Goal: Task Accomplishment & Management: Complete application form

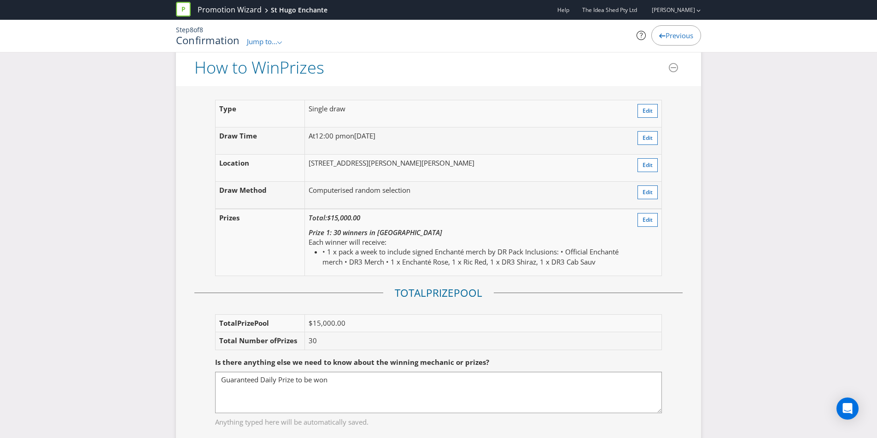
scroll to position [1061, 0]
drag, startPoint x: 316, startPoint y: 163, endPoint x: 627, endPoint y: 164, distance: 310.9
click at [627, 164] on td "[STREET_ADDRESS][PERSON_NAME][PERSON_NAME]" at bounding box center [466, 167] width 324 height 27
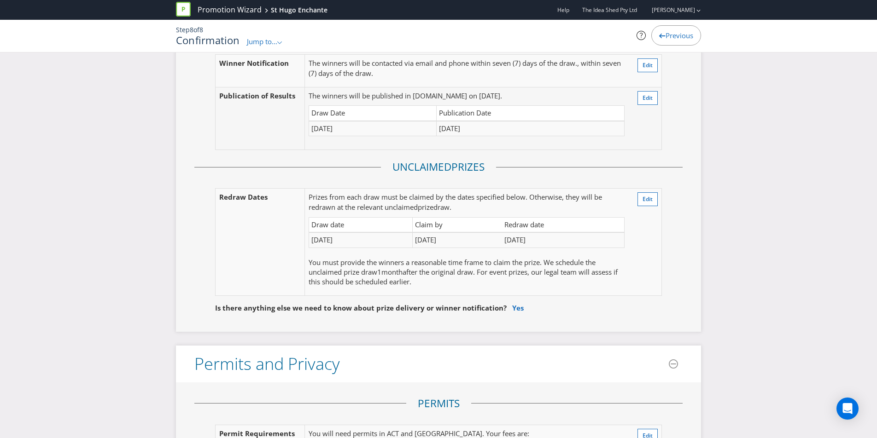
scroll to position [1545, 0]
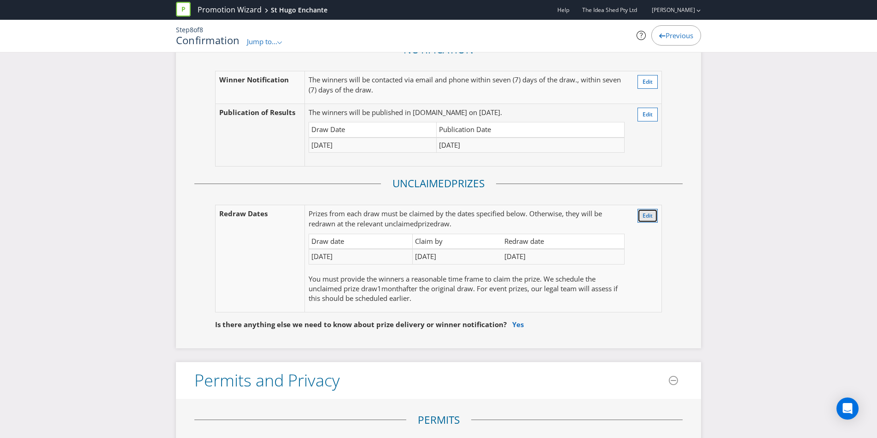
click at [649, 215] on span "Edit" at bounding box center [647, 216] width 10 height 8
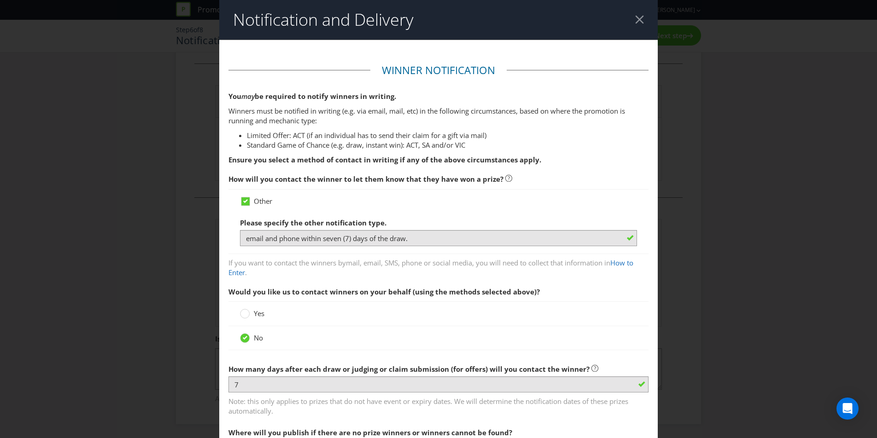
click at [645, 20] on header "Notification and Delivery" at bounding box center [438, 20] width 438 height 40
click at [641, 20] on div at bounding box center [639, 19] width 9 height 9
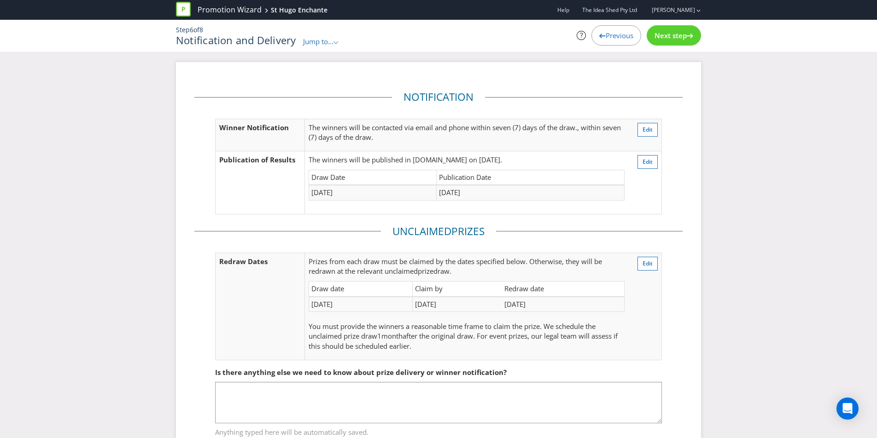
click at [601, 39] on div "Previous" at bounding box center [616, 35] width 50 height 20
click at [606, 39] on span "Previous" at bounding box center [620, 35] width 28 height 9
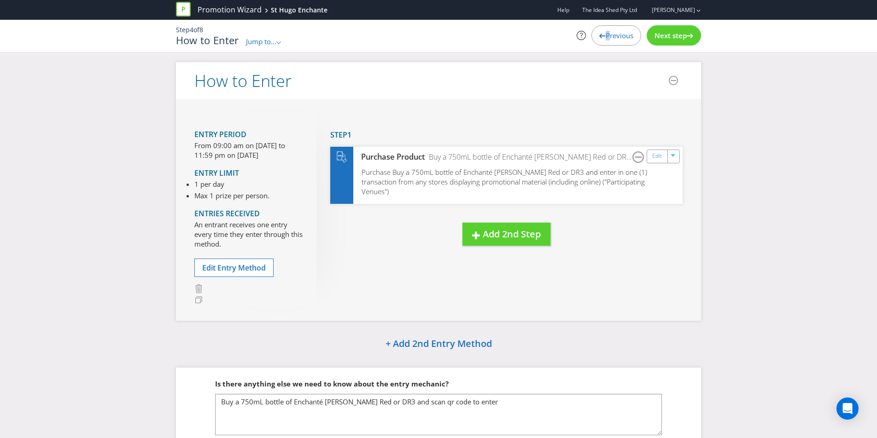
click at [606, 39] on span "Previous" at bounding box center [620, 35] width 28 height 9
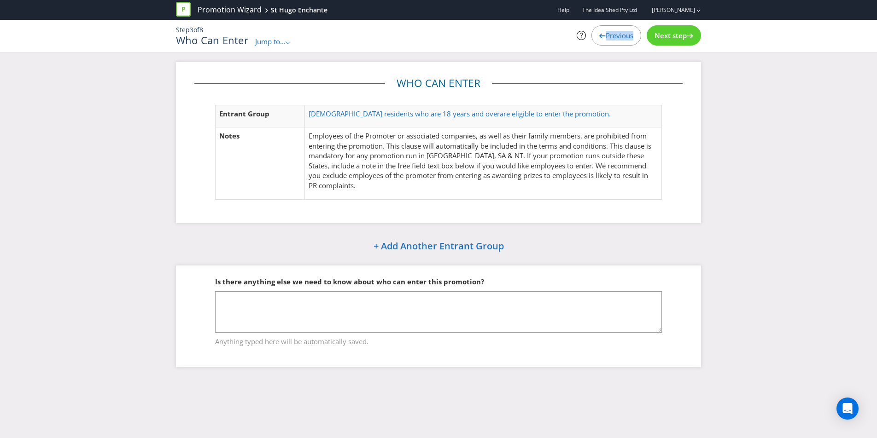
click at [606, 39] on span "Previous" at bounding box center [620, 35] width 28 height 9
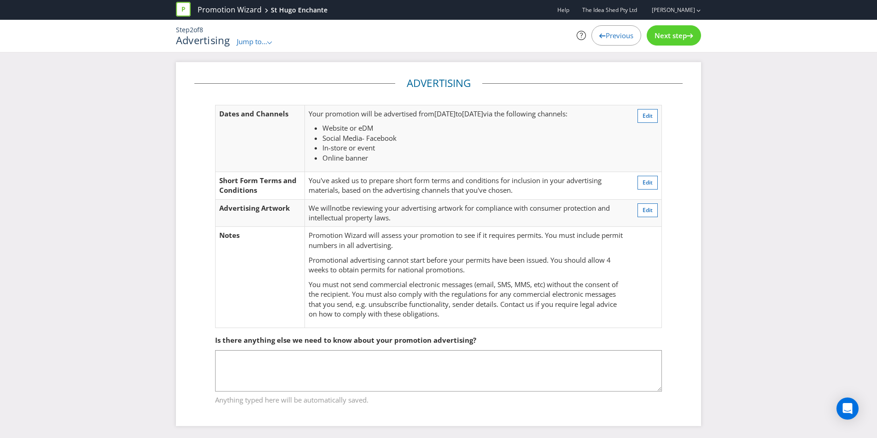
click at [606, 39] on span "Previous" at bounding box center [620, 35] width 28 height 9
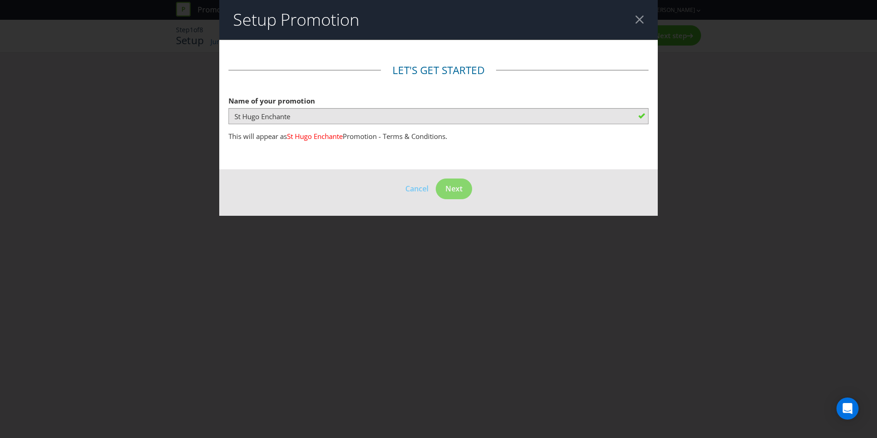
click at [639, 23] on div at bounding box center [639, 19] width 9 height 9
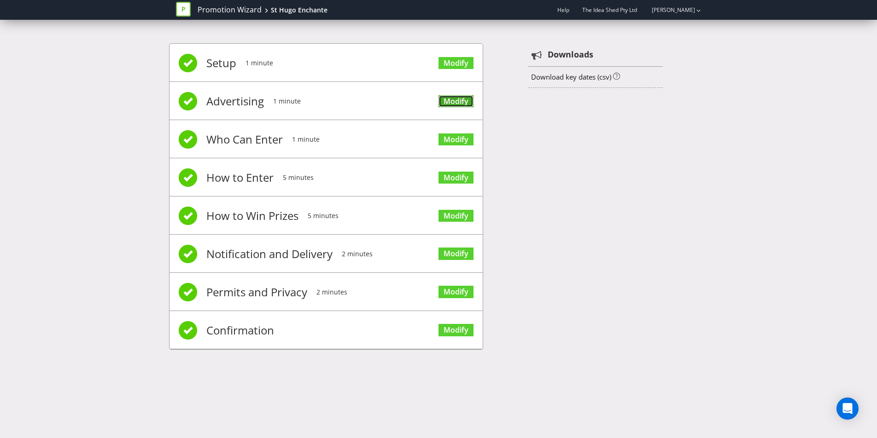
click at [457, 104] on link "Modify" at bounding box center [455, 101] width 35 height 12
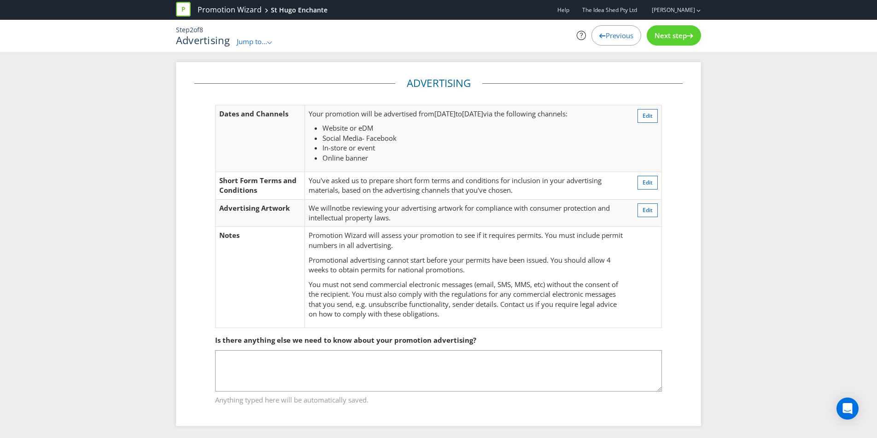
click at [656, 41] on div "Next step" at bounding box center [674, 35] width 54 height 20
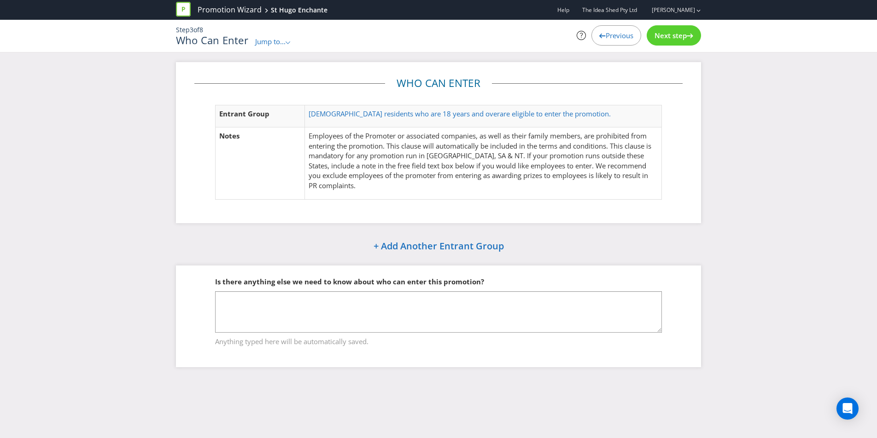
click at [656, 41] on div "Next step" at bounding box center [674, 35] width 54 height 20
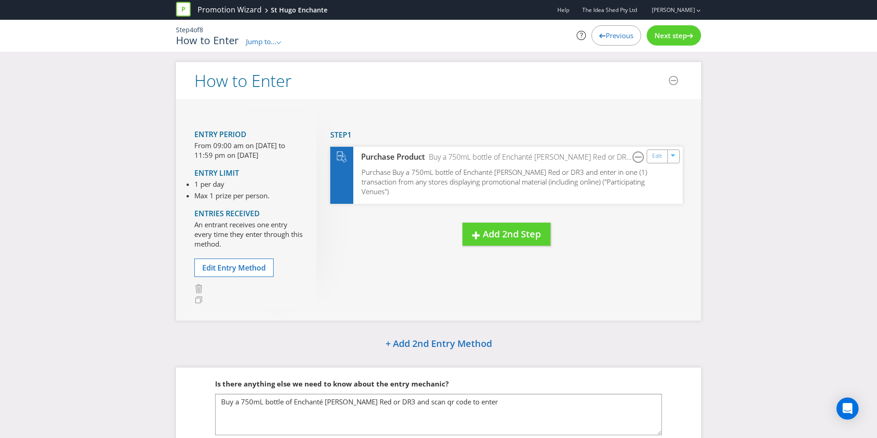
click at [656, 41] on div "Next step" at bounding box center [674, 35] width 54 height 20
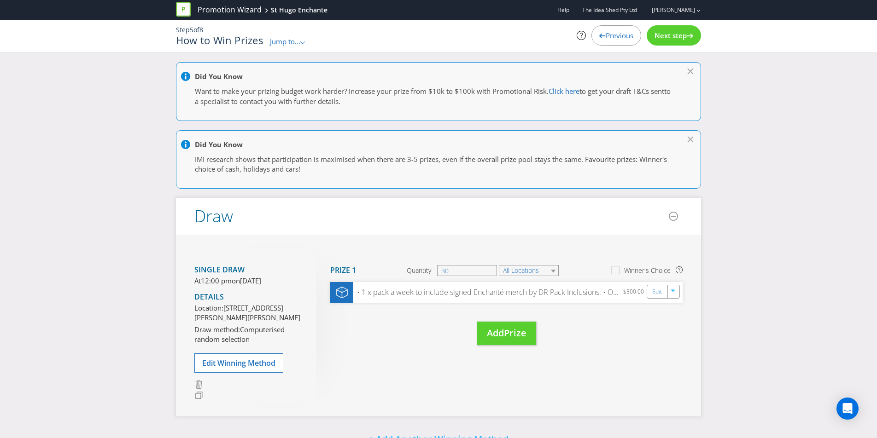
click at [656, 41] on div "Next step" at bounding box center [674, 35] width 54 height 20
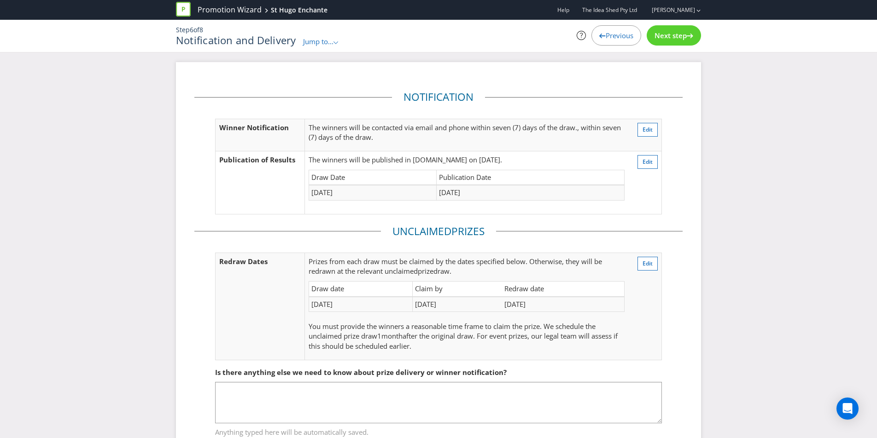
click at [656, 27] on div "Next step" at bounding box center [674, 35] width 54 height 20
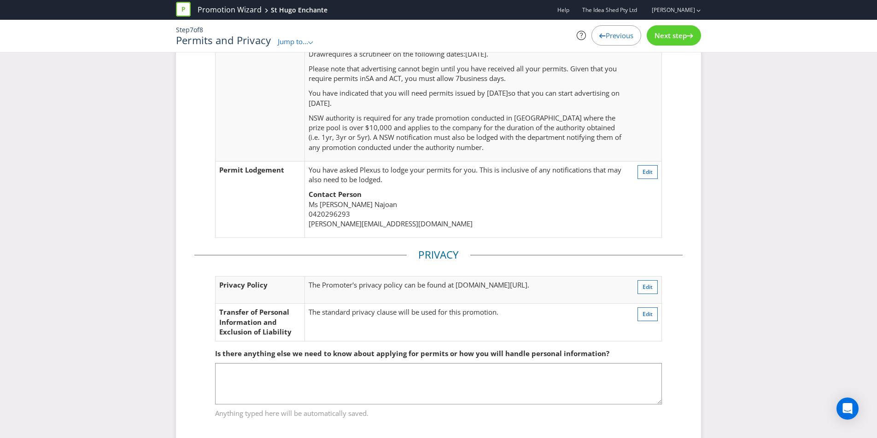
scroll to position [189, 0]
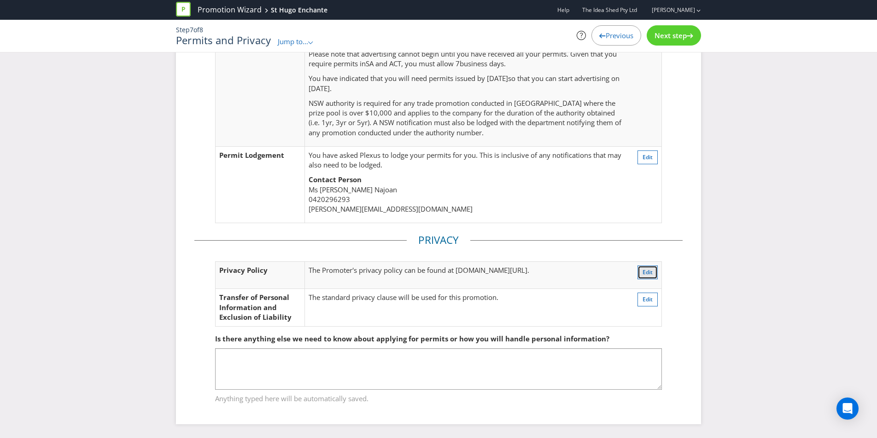
click at [650, 272] on span "Edit" at bounding box center [647, 272] width 10 height 8
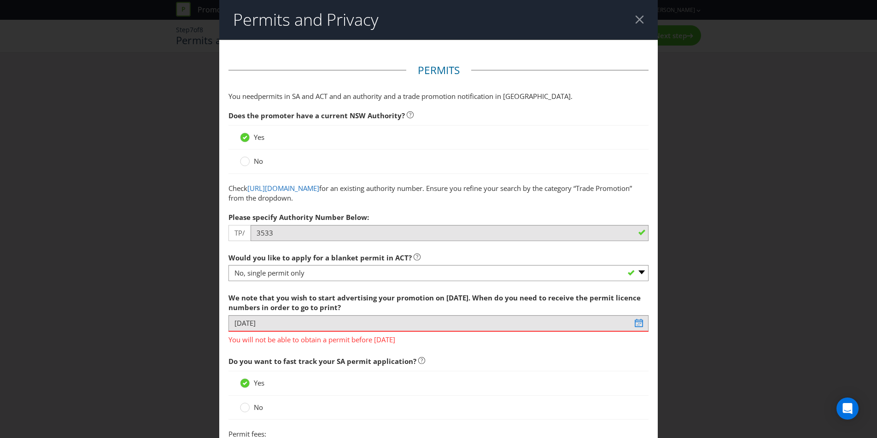
scroll to position [11, 0]
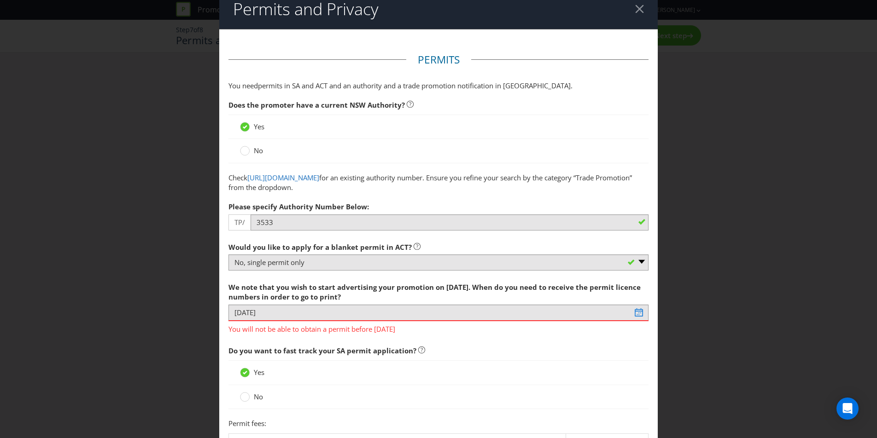
click at [635, 13] on div at bounding box center [639, 9] width 9 height 9
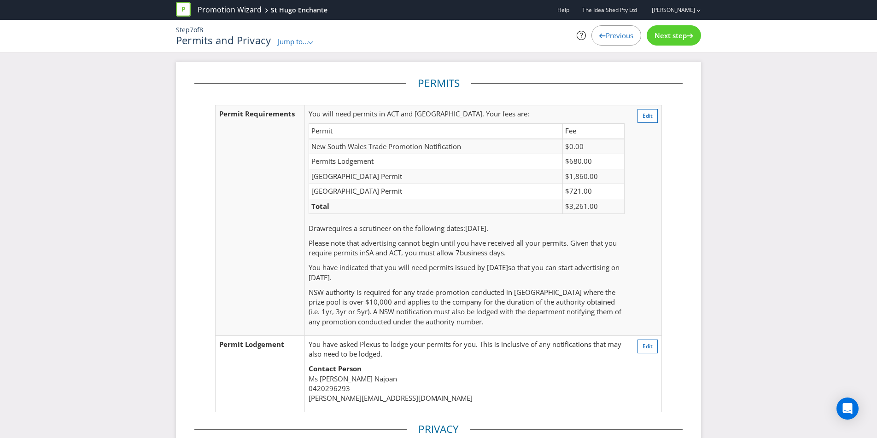
click at [637, 13] on span "The Idea Shed Pty Ltd" at bounding box center [609, 10] width 55 height 8
click at [625, 37] on span "Previous" at bounding box center [620, 35] width 28 height 9
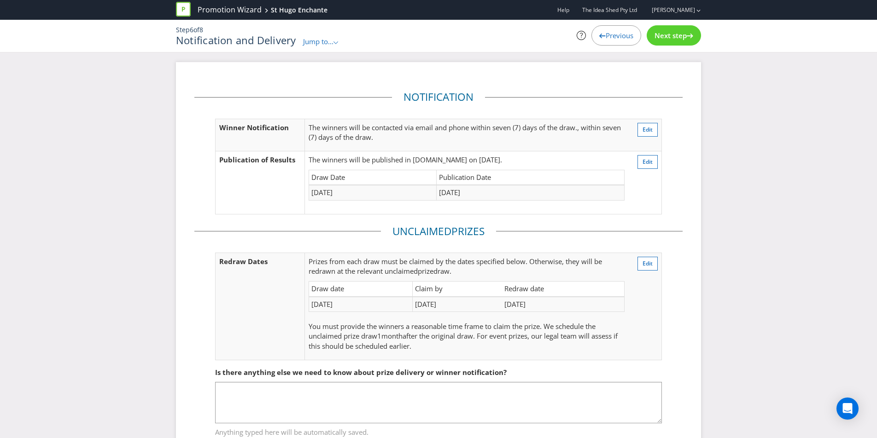
click at [621, 37] on span "Previous" at bounding box center [620, 35] width 28 height 9
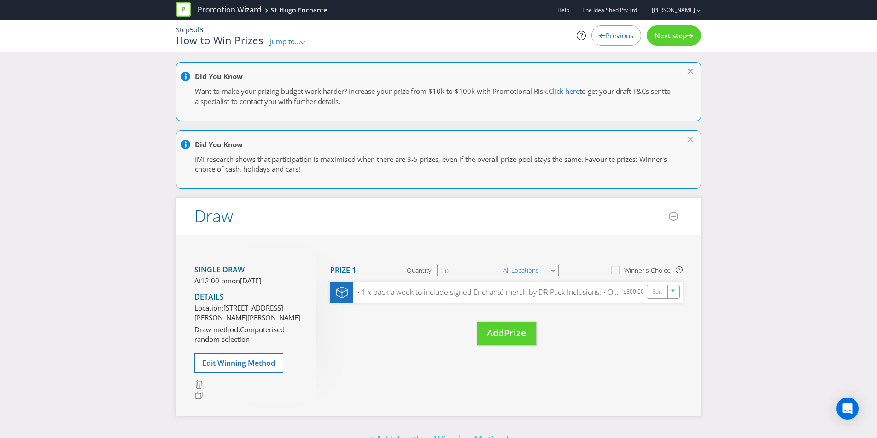
click at [656, 40] on span "Next step" at bounding box center [670, 35] width 32 height 9
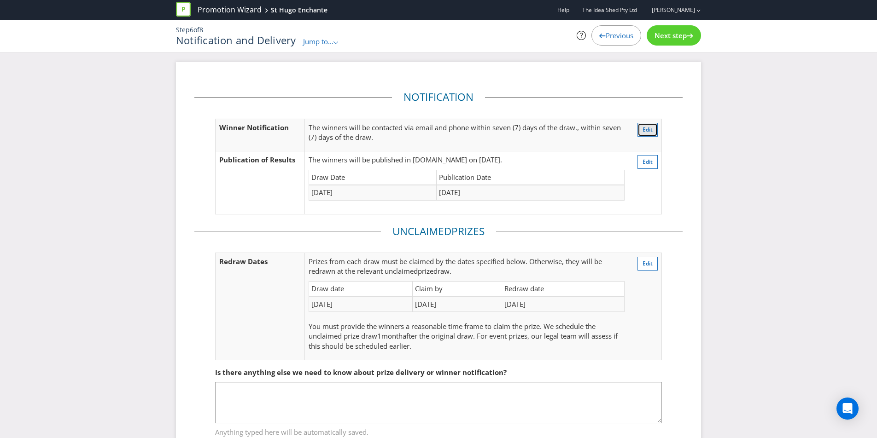
click at [644, 133] on span "Edit" at bounding box center [647, 130] width 10 height 8
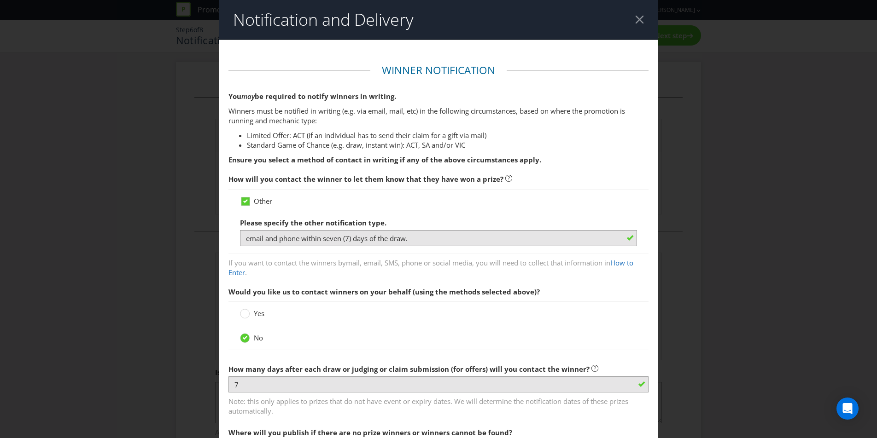
click at [630, 19] on header "Notification and Delivery" at bounding box center [438, 20] width 438 height 40
click at [639, 23] on div at bounding box center [639, 19] width 9 height 9
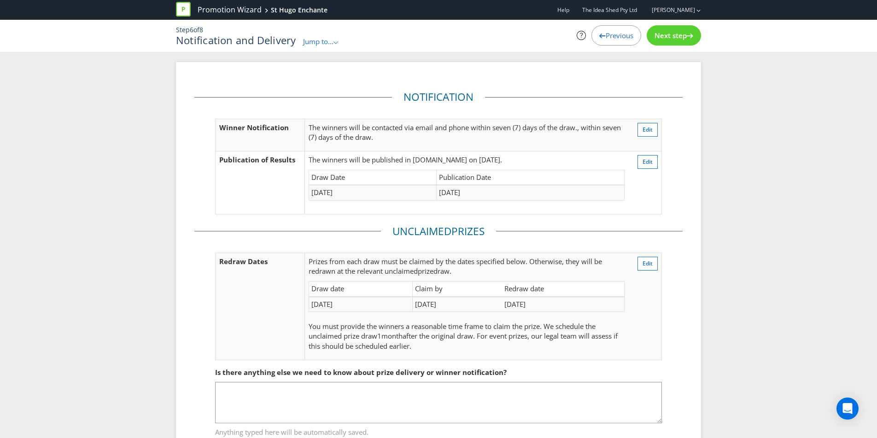
click at [619, 36] on span "Previous" at bounding box center [620, 35] width 28 height 9
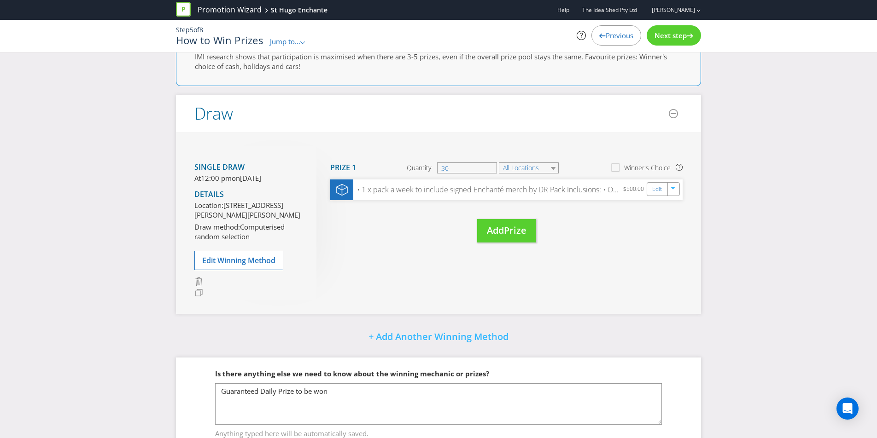
scroll to position [167, 0]
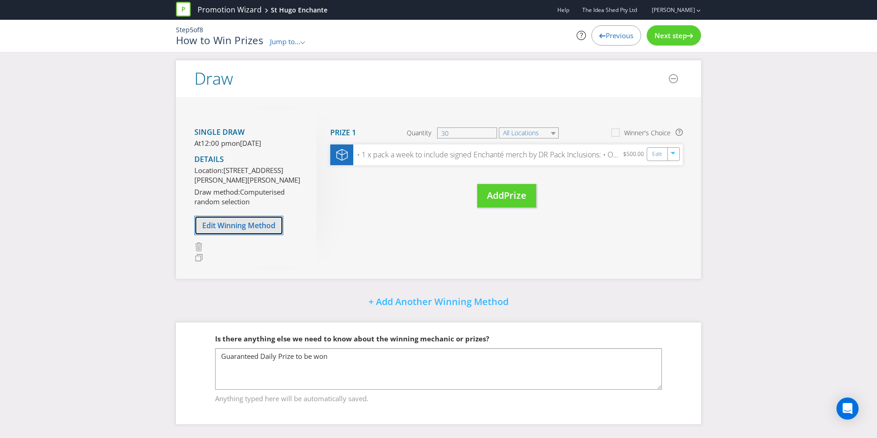
click at [267, 225] on span "Edit Winning Method" at bounding box center [238, 226] width 73 height 10
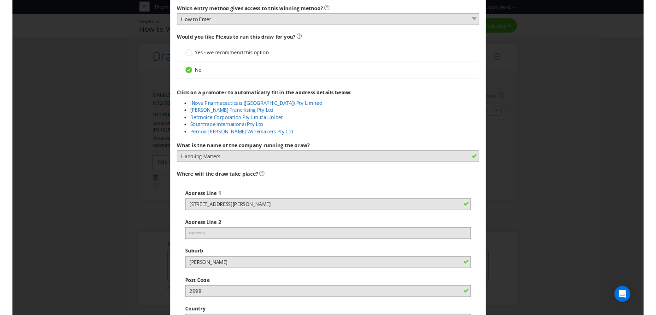
scroll to position [337, 0]
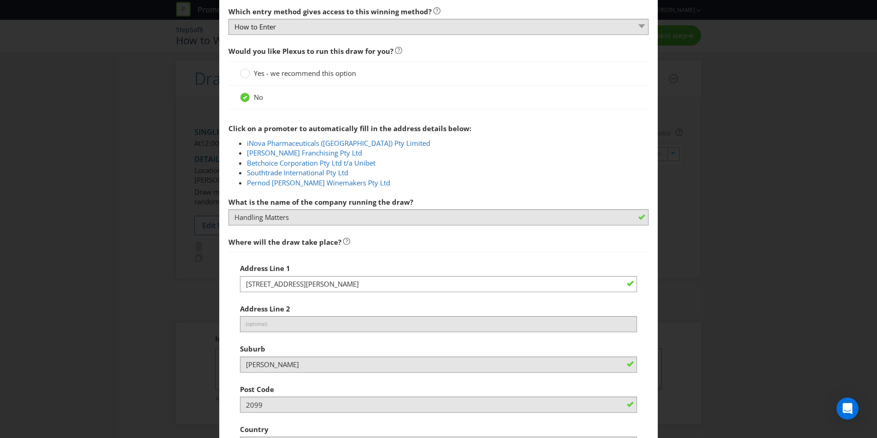
drag, startPoint x: 441, startPoint y: 270, endPoint x: 434, endPoint y: 287, distance: 18.1
click at [441, 270] on div "Address Line 1 Unit 40/1-5 Thew Parade, Cromer NSW 2099, Australia" at bounding box center [438, 275] width 397 height 33
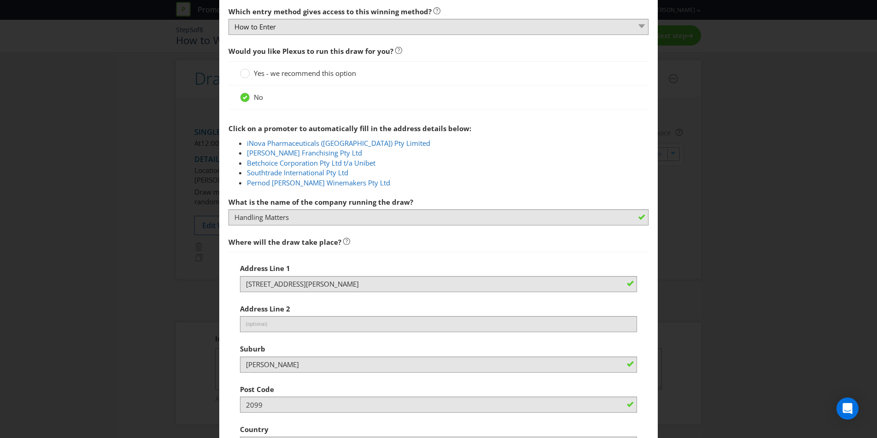
click at [203, 278] on div "Edit Winning Method How to Enter How will the winners be selected? Draw Judging…" at bounding box center [438, 219] width 877 height 438
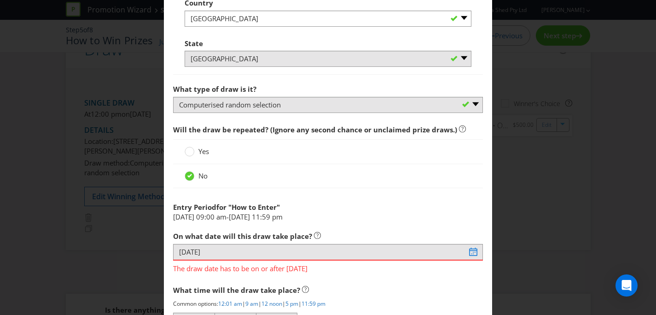
scroll to position [836, 0]
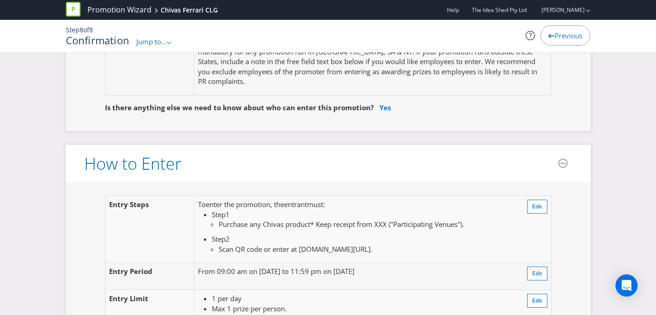
scroll to position [161, 0]
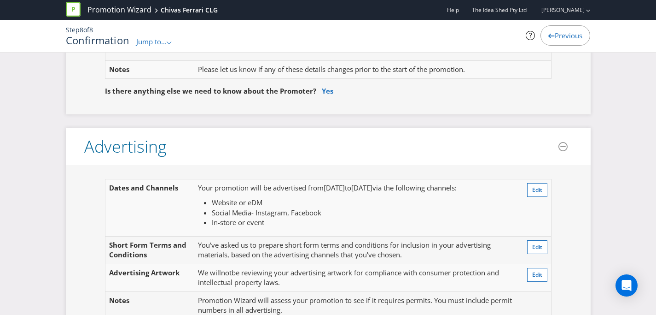
click at [557, 32] on span "Previous" at bounding box center [569, 35] width 28 height 9
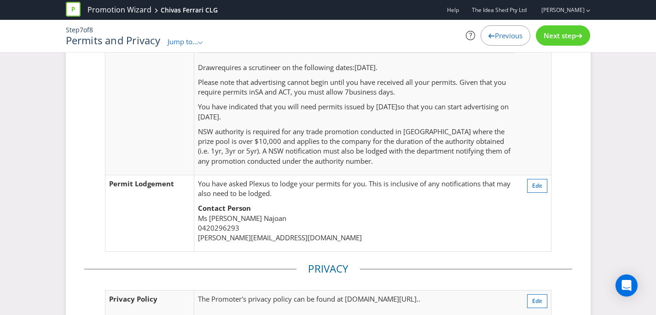
click at [510, 26] on div "Previous" at bounding box center [506, 35] width 50 height 20
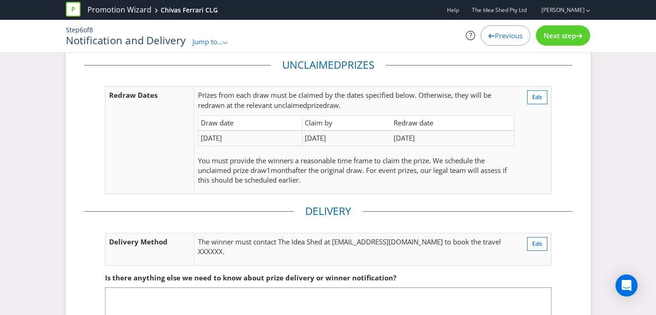
click at [507, 35] on span "Previous" at bounding box center [509, 35] width 28 height 9
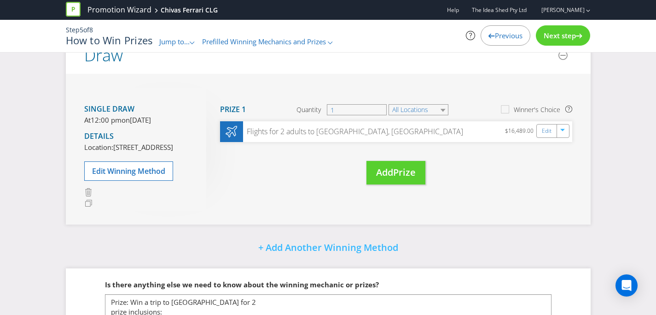
click at [506, 35] on span "Previous" at bounding box center [509, 35] width 28 height 9
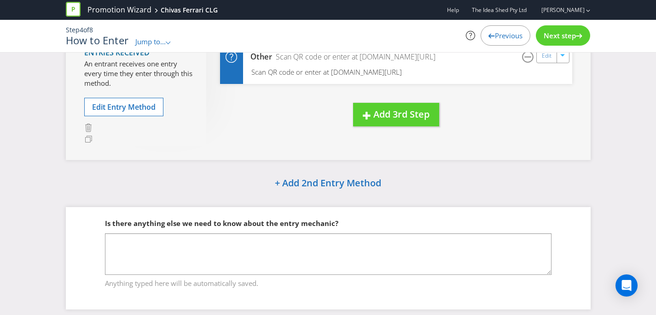
click at [506, 35] on span "Previous" at bounding box center [509, 35] width 28 height 9
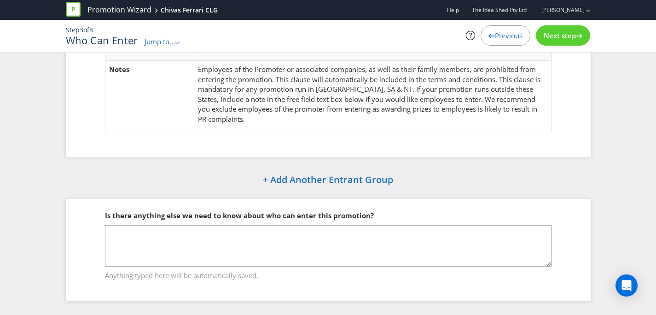
click at [505, 35] on span "Previous" at bounding box center [509, 35] width 28 height 9
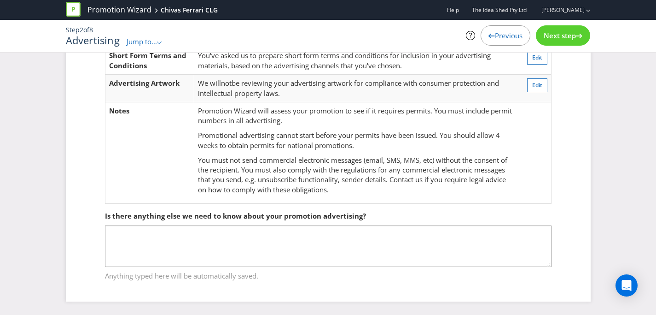
click at [504, 35] on span "Previous" at bounding box center [509, 35] width 28 height 9
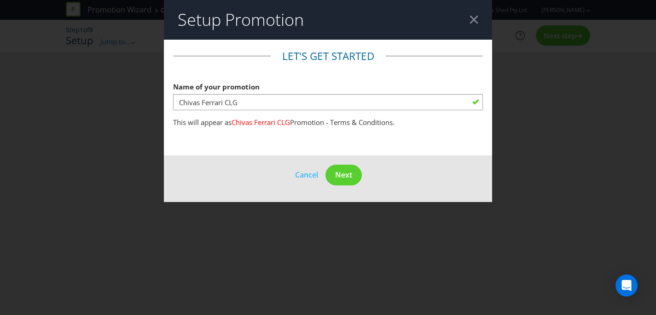
click at [504, 35] on div "Setup Promotion Let's get started Name of your promotion Chivas Ferrari CLG Thi…" at bounding box center [328, 157] width 656 height 315
click at [358, 172] on button "Next" at bounding box center [344, 174] width 36 height 21
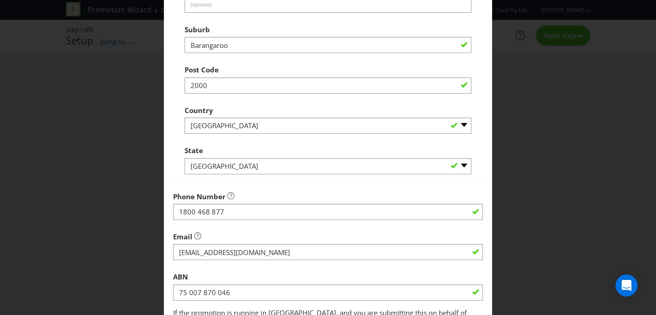
scroll to position [355, 0]
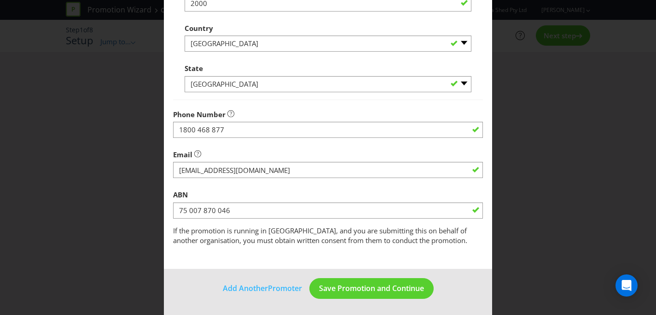
click at [343, 298] on footer "Add Another Promoter Save Promotion and Continue" at bounding box center [328, 291] width 328 height 47
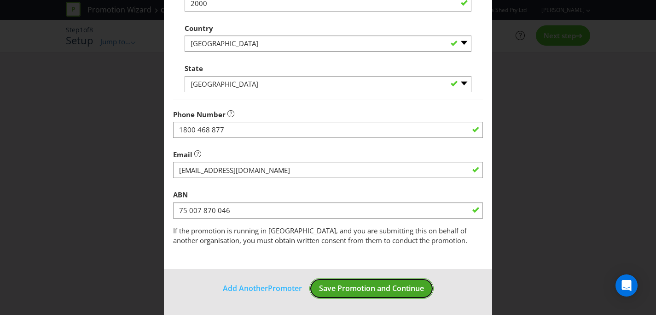
click at [350, 287] on span "Save Promotion and Continue" at bounding box center [371, 288] width 105 height 10
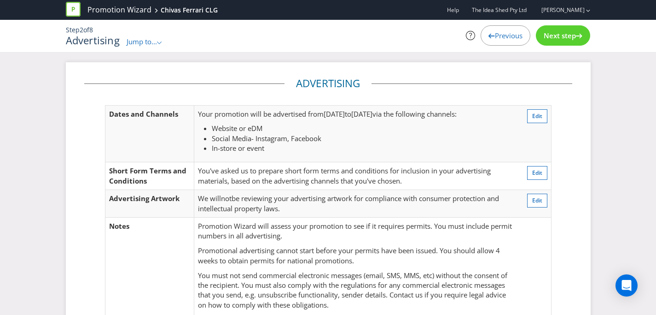
click at [582, 30] on div "Next step" at bounding box center [563, 35] width 54 height 20
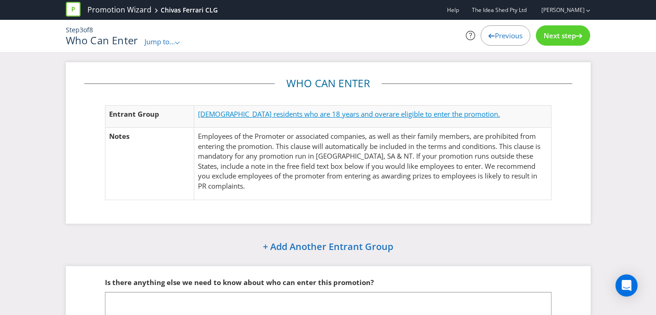
scroll to position [29, 0]
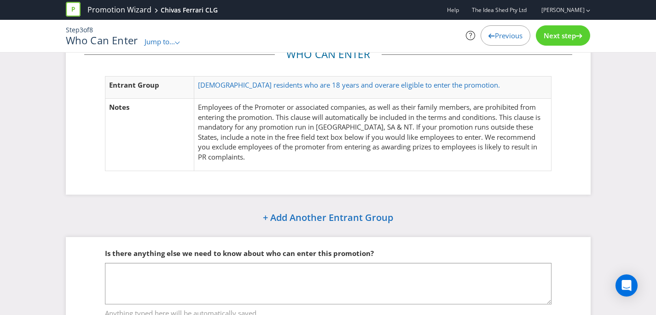
click at [573, 37] on span "Next step" at bounding box center [560, 35] width 32 height 9
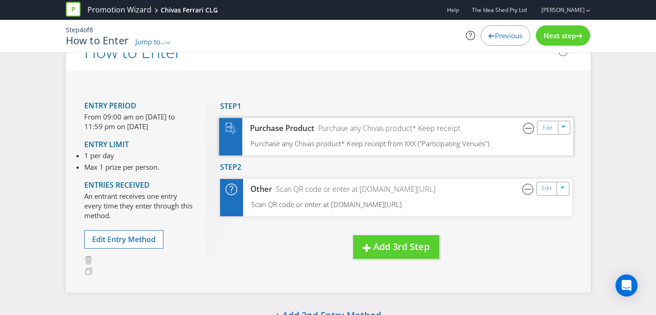
click at [382, 143] on span "Purchase any Chivas product* Keep receipt from XXX ("Participating Venues")" at bounding box center [370, 143] width 239 height 9
click at [545, 132] on link "Edit" at bounding box center [547, 127] width 10 height 11
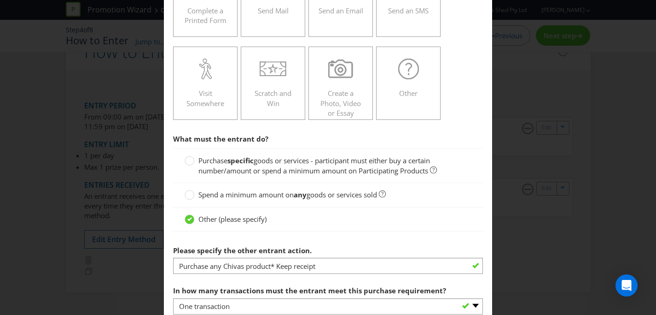
scroll to position [297, 0]
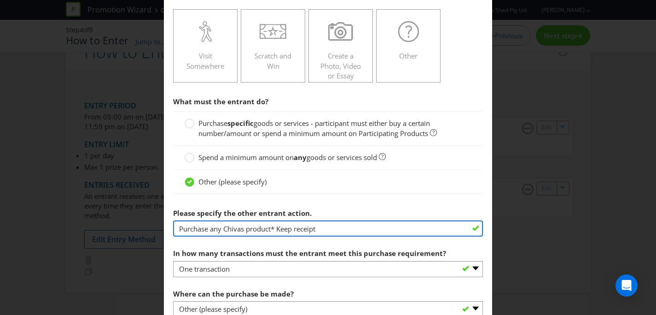
click at [318, 227] on input "Purchase any Chivas product* Keep receipt" at bounding box center [328, 228] width 310 height 16
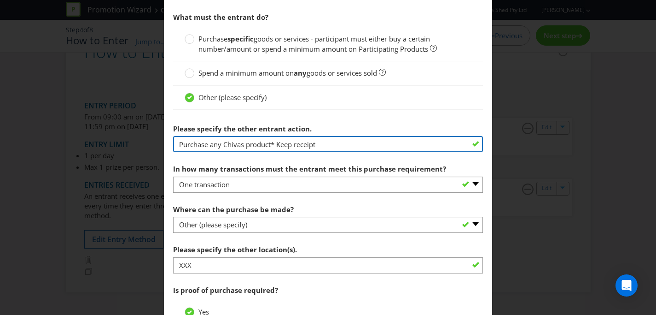
scroll to position [381, 0]
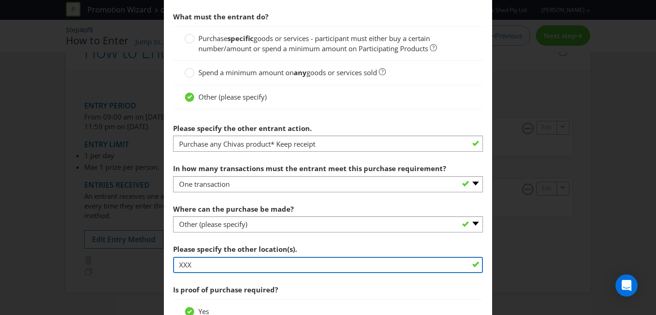
drag, startPoint x: 308, startPoint y: 263, endPoint x: 147, endPoint y: 257, distance: 160.4
click at [147, 257] on div "How to Enter Did You Know IMI research shows that ease of participation is one …" at bounding box center [328, 157] width 656 height 315
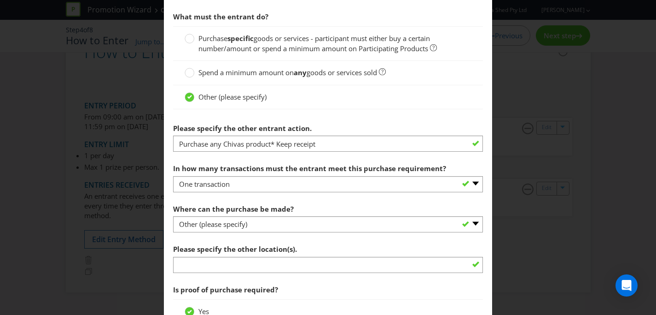
click at [247, 208] on span "Where can the purchase be made?" at bounding box center [233, 208] width 121 height 9
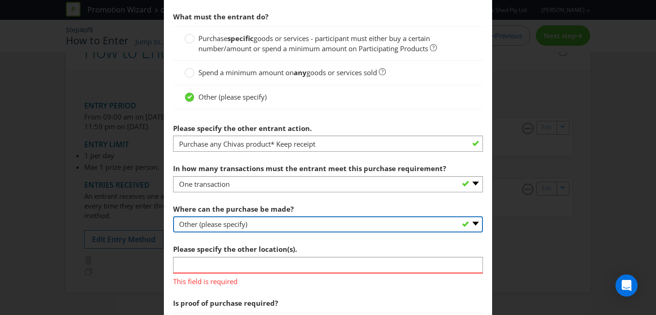
click at [251, 223] on select "-- Please select -- Any stores displaying promotional material (including onlin…" at bounding box center [328, 224] width 310 height 16
select select "ANY_DISPLAYING_PROMOTIONAL_MATERIAL"
click at [173, 216] on select "-- Please select -- Any stores displaying promotional material (including onlin…" at bounding box center [328, 224] width 310 height 16
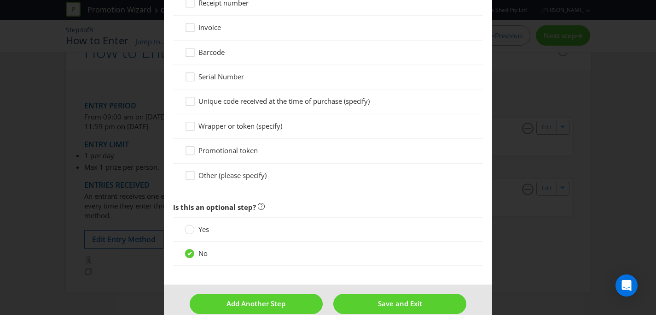
scroll to position [791, 0]
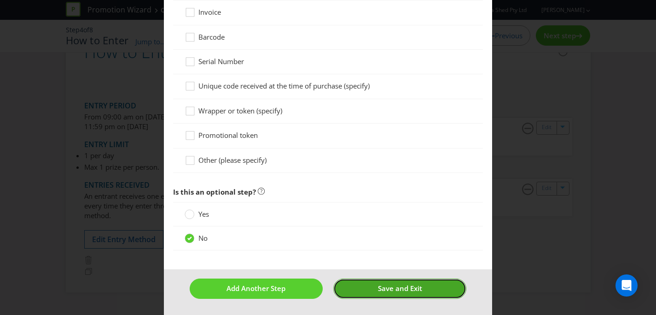
click at [373, 287] on button "Save and Exit" at bounding box center [399, 288] width 133 height 20
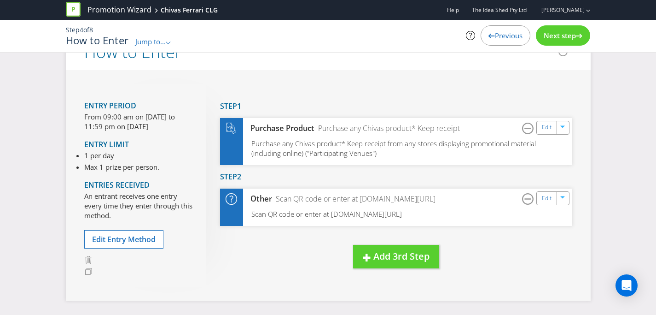
click at [563, 33] on span "Next step" at bounding box center [560, 35] width 32 height 9
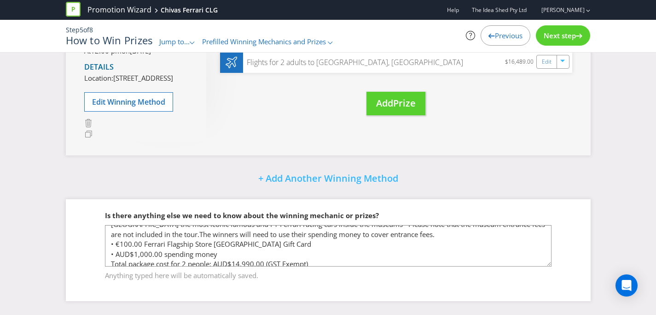
scroll to position [93, 0]
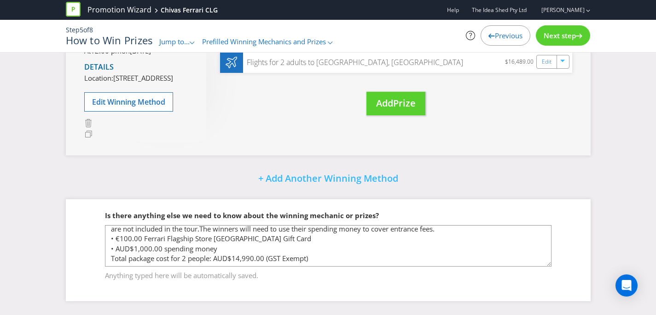
click at [554, 37] on span "Next step" at bounding box center [560, 35] width 32 height 9
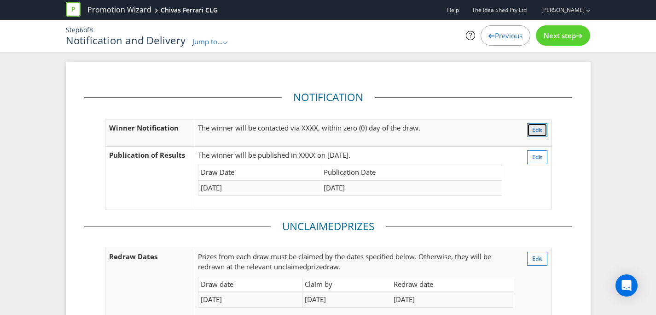
click at [538, 134] on button "Edit" at bounding box center [537, 130] width 20 height 14
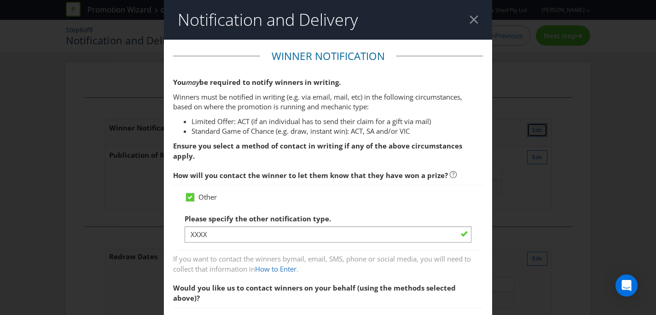
scroll to position [48, 0]
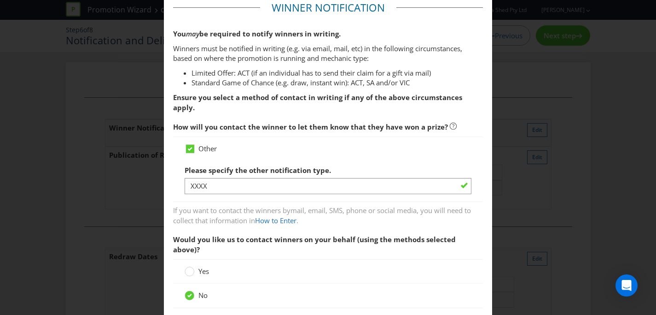
click at [379, 184] on div "Other Please specify the other notification type. XXXX" at bounding box center [328, 168] width 310 height 65
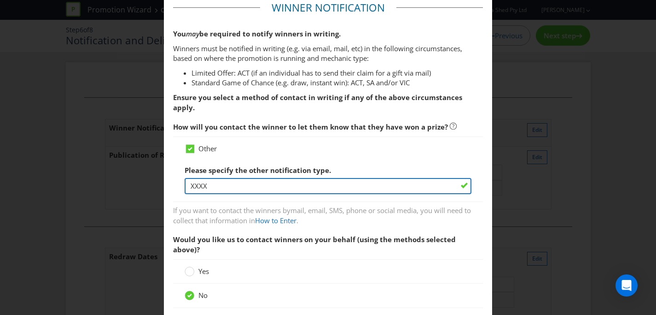
click at [363, 178] on input "XXXX" at bounding box center [328, 186] width 287 height 16
drag, startPoint x: 337, startPoint y: 175, endPoint x: 195, endPoint y: 175, distance: 141.4
click at [195, 178] on input "XXXX" at bounding box center [328, 186] width 287 height 16
type input "X"
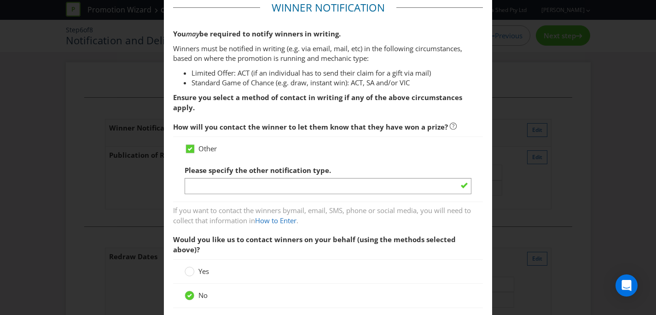
click at [529, 113] on div "Notification and Delivery Winner Notification You may be required to notify win…" at bounding box center [328, 157] width 656 height 315
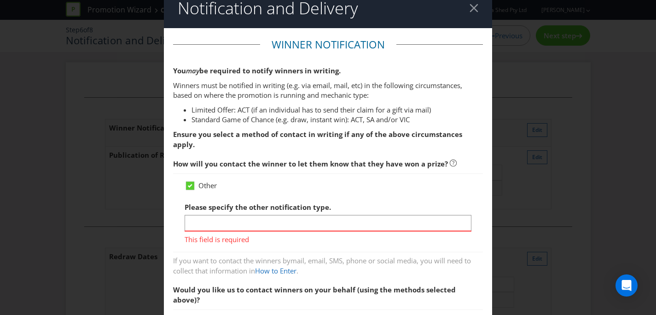
scroll to position [0, 0]
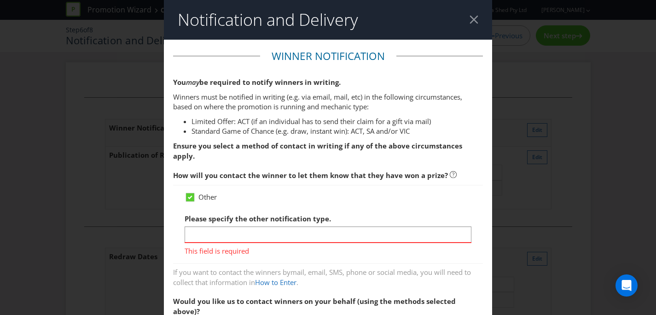
click at [480, 22] on header "Notification and Delivery" at bounding box center [328, 20] width 328 height 40
click at [472, 22] on div at bounding box center [474, 19] width 9 height 9
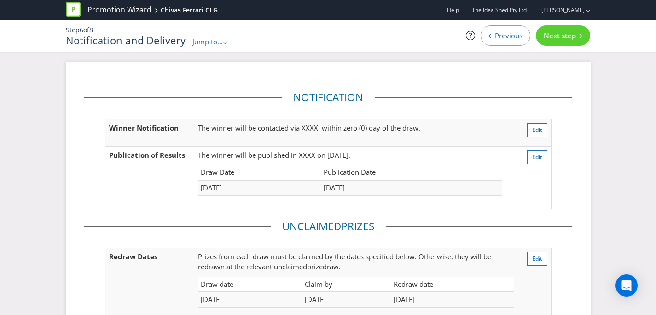
click at [504, 41] on div "Previous" at bounding box center [506, 35] width 50 height 20
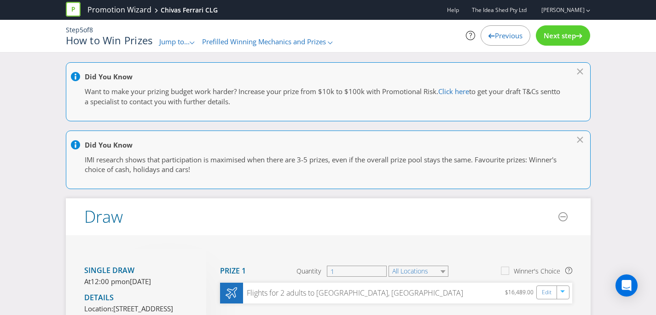
click at [502, 44] on div "Previous" at bounding box center [506, 35] width 50 height 20
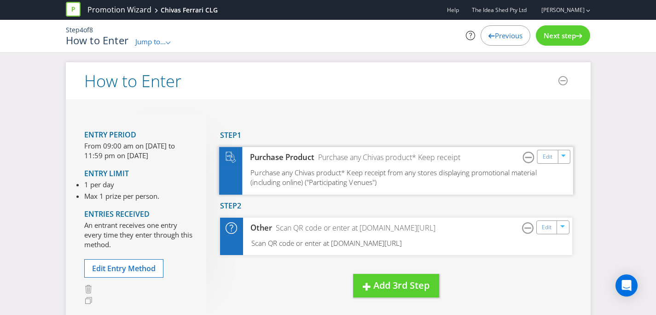
click at [406, 168] on span "Purchase any Chivas product* Keep receipt from any stores displaying promotiona…" at bounding box center [394, 176] width 286 height 19
click at [556, 227] on div "Edit" at bounding box center [547, 227] width 21 height 13
click at [546, 230] on link "Edit" at bounding box center [547, 227] width 10 height 11
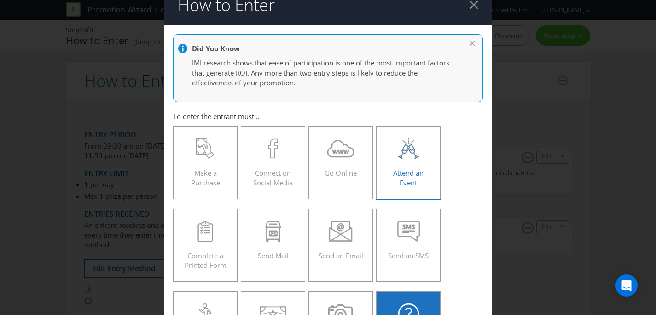
scroll to position [11, 0]
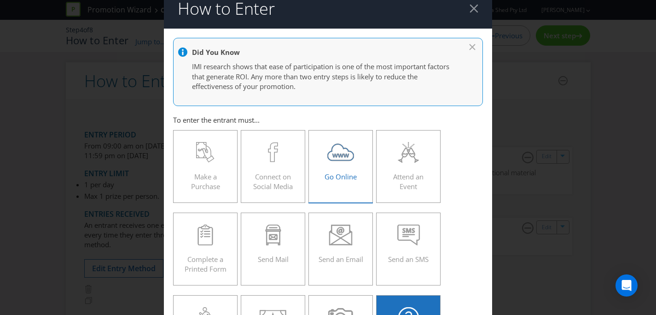
click at [335, 174] on span "Go Online" at bounding box center [341, 176] width 32 height 9
click at [0, 0] on input "Go Online" at bounding box center [0, 0] width 0 height 0
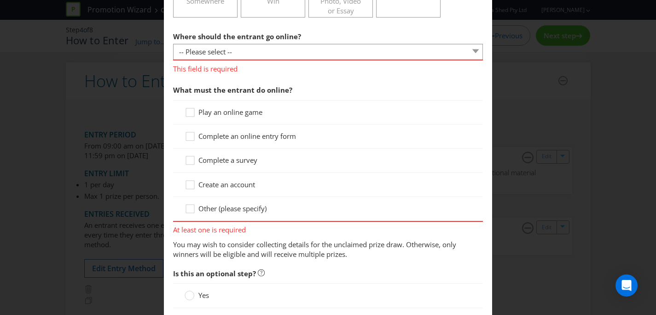
scroll to position [384, 0]
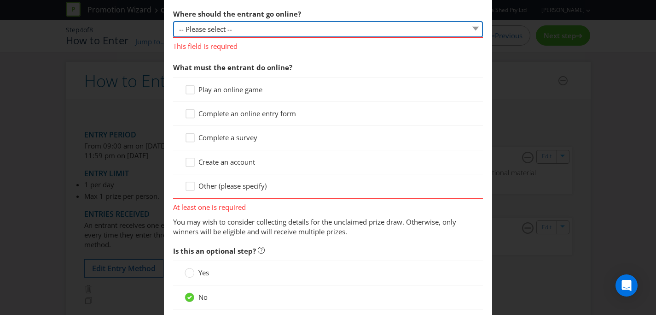
click at [314, 29] on select "-- Please select -- At a specific URL Using a direct link sent to the entrant b…" at bounding box center [328, 29] width 310 height 16
select select "SPECIFIC_URL"
click at [173, 21] on select "-- Please select -- At a specific URL Using a direct link sent to the entrant b…" at bounding box center [328, 29] width 310 height 16
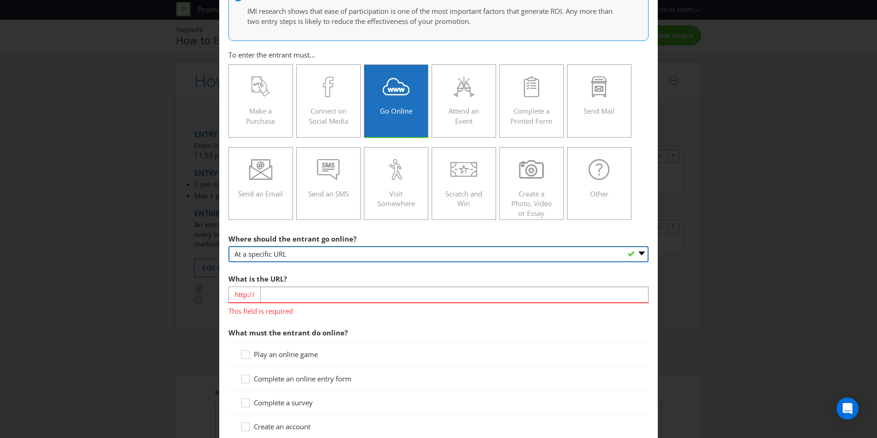
scroll to position [0, 0]
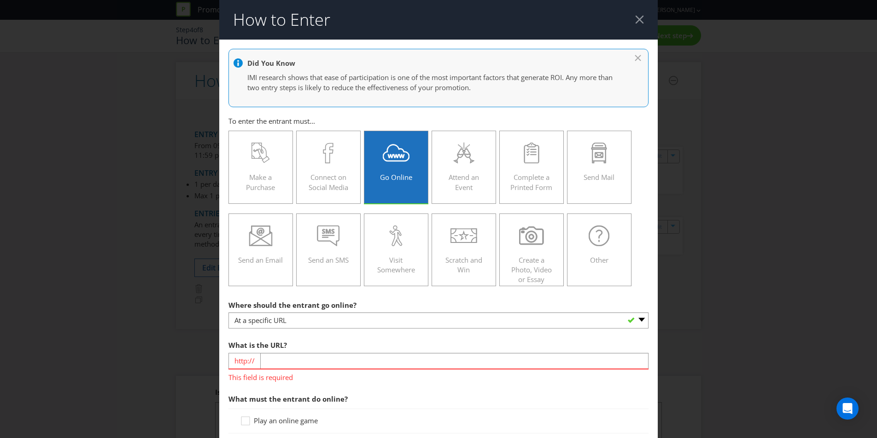
click at [641, 17] on div at bounding box center [639, 19] width 9 height 9
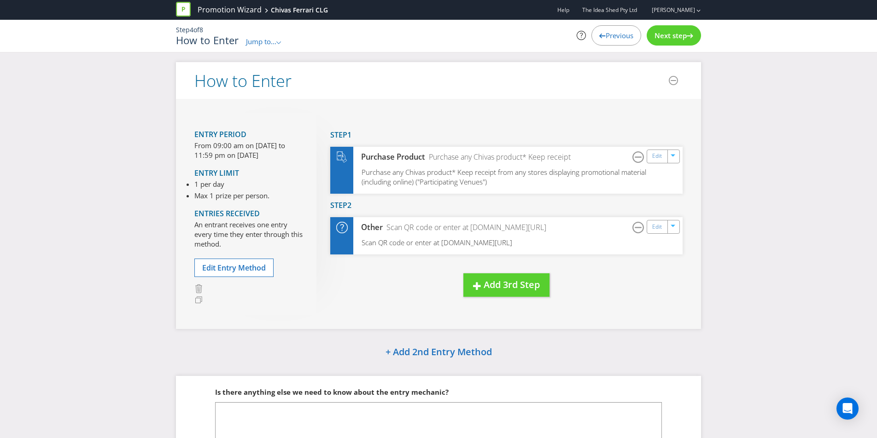
click at [607, 37] on span "Previous" at bounding box center [620, 35] width 28 height 9
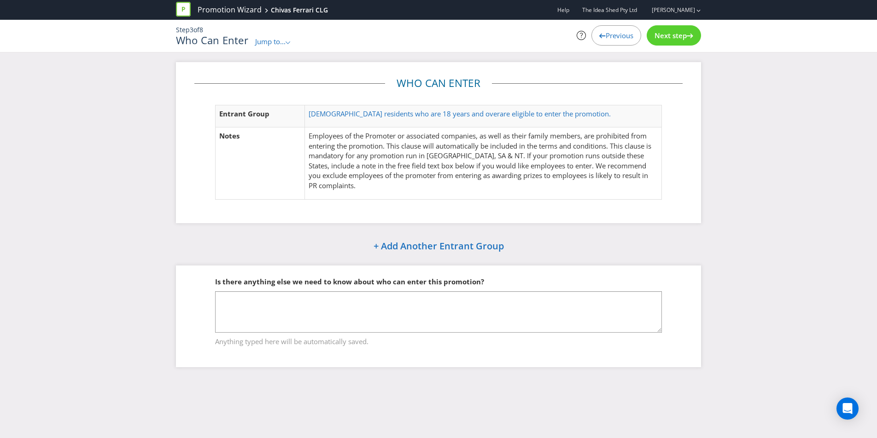
click at [607, 37] on span "Previous" at bounding box center [620, 35] width 28 height 9
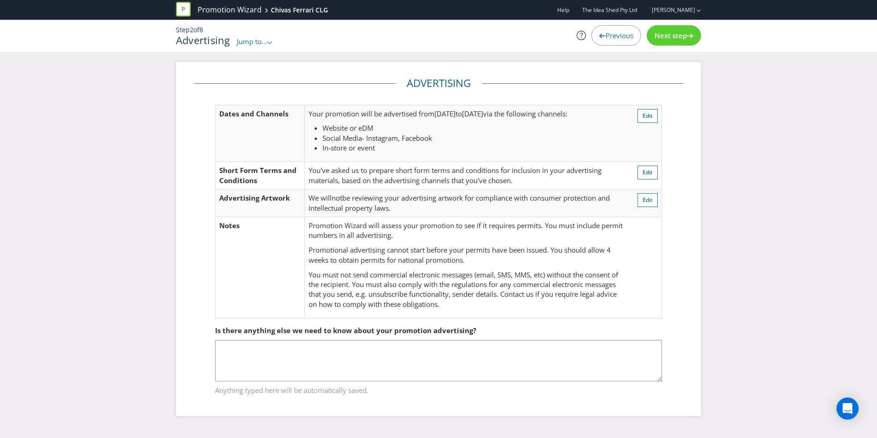
click at [656, 41] on div "Next step" at bounding box center [674, 35] width 54 height 20
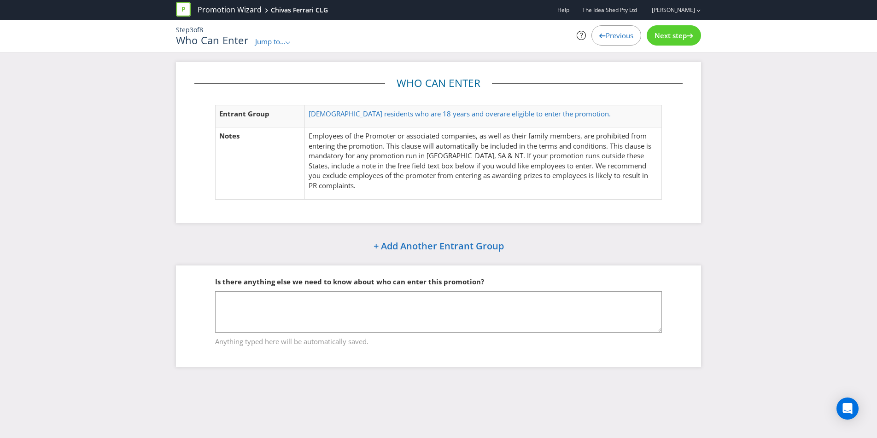
click at [656, 41] on div "Next step" at bounding box center [674, 35] width 54 height 20
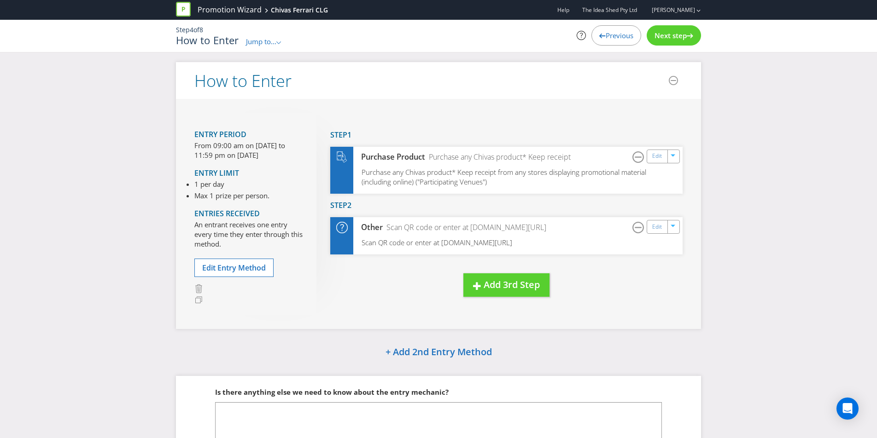
click at [618, 41] on div "Previous" at bounding box center [616, 35] width 50 height 20
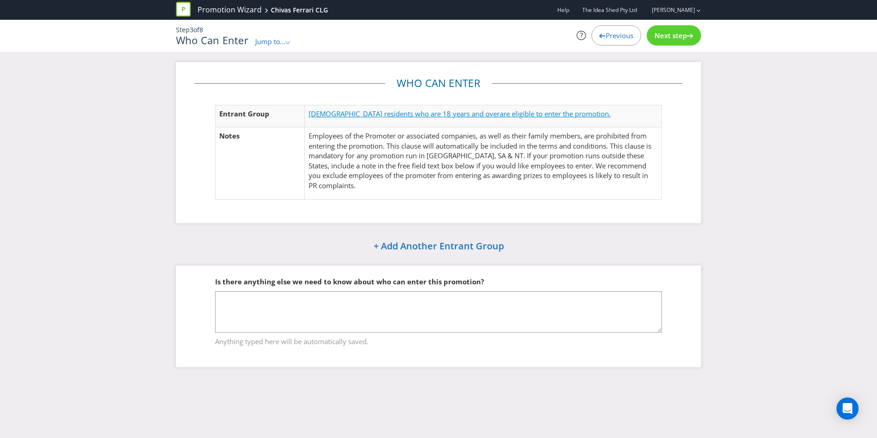
click at [565, 111] on span "are eligible to enter the promotion." at bounding box center [555, 113] width 111 height 9
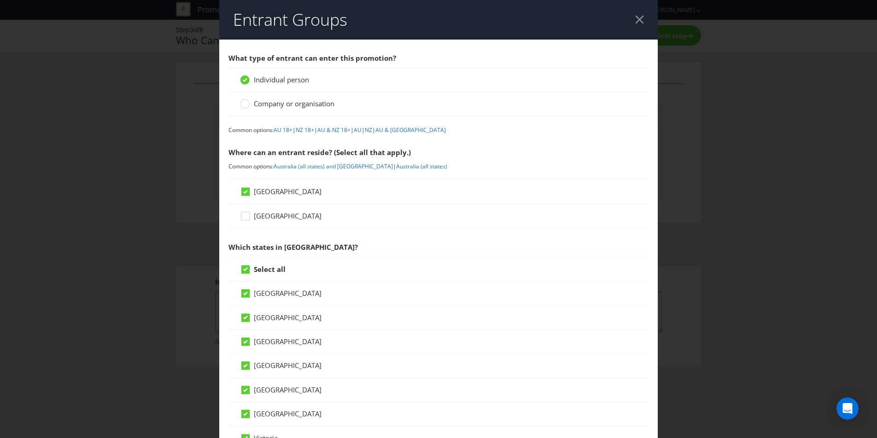
click at [649, 23] on header "Entrant Groups" at bounding box center [438, 20] width 438 height 40
click at [644, 23] on header "Entrant Groups" at bounding box center [438, 20] width 438 height 40
click at [642, 23] on div at bounding box center [639, 19] width 9 height 9
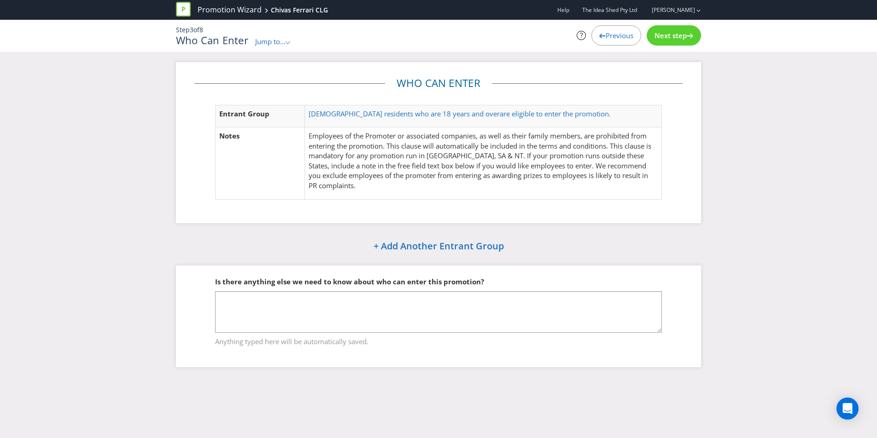
click at [656, 36] on icon at bounding box center [690, 36] width 6 height 5
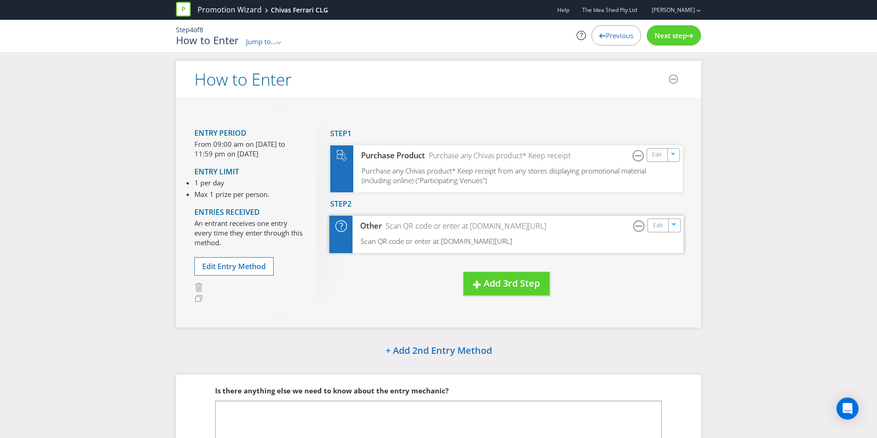
click at [546, 228] on div "Scan QR code or enter at winningdrinks.com/ChivasFerrariCLG" at bounding box center [464, 226] width 164 height 11
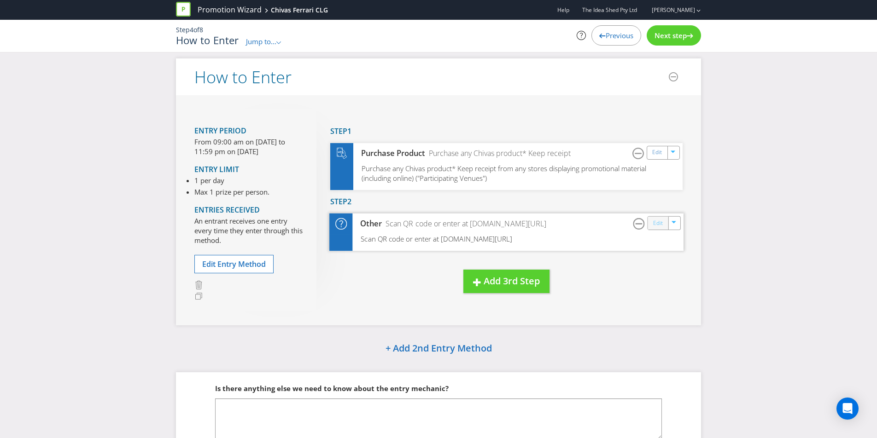
click at [656, 222] on link "Edit" at bounding box center [658, 223] width 10 height 11
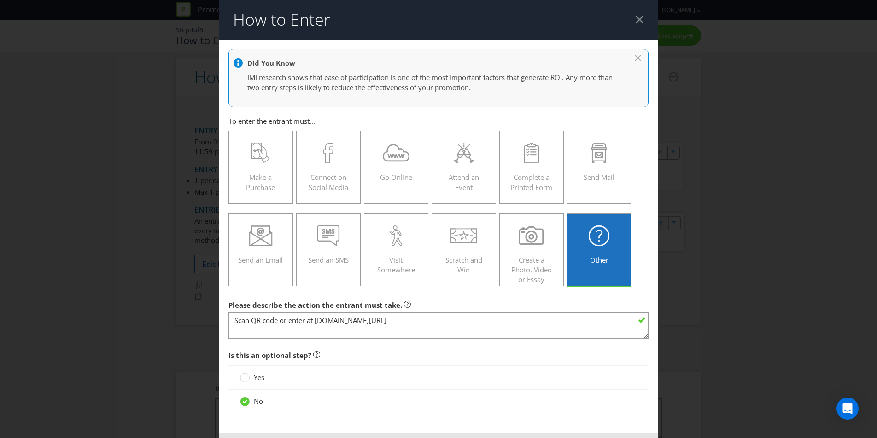
scroll to position [0, 0]
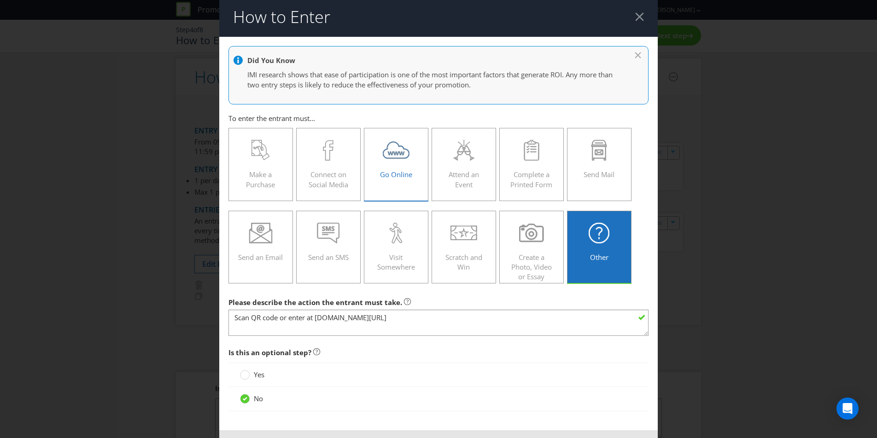
click at [407, 186] on label "Go Online" at bounding box center [396, 164] width 64 height 73
click at [0, 0] on input "Go Online" at bounding box center [0, 0] width 0 height 0
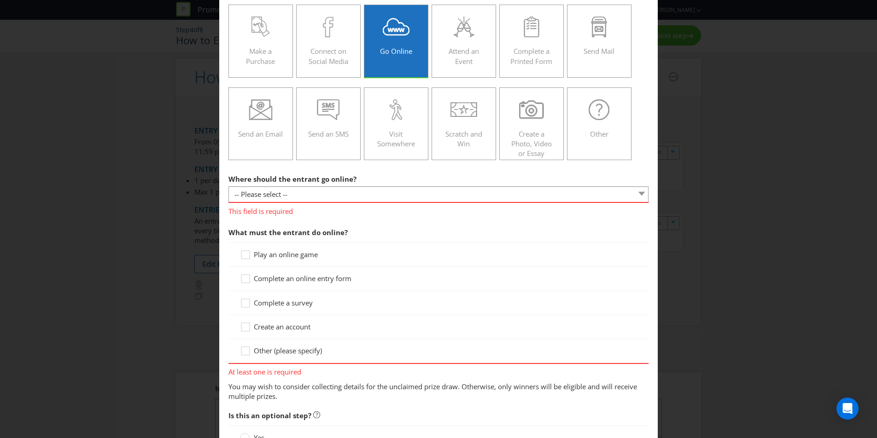
scroll to position [128, 0]
click at [400, 193] on select "-- Please select -- At a specific URL Using a direct link sent to the entrant b…" at bounding box center [438, 193] width 420 height 16
select select "SPECIFIC_URL"
click at [228, 185] on select "-- Please select -- At a specific URL Using a direct link sent to the entrant b…" at bounding box center [438, 193] width 420 height 16
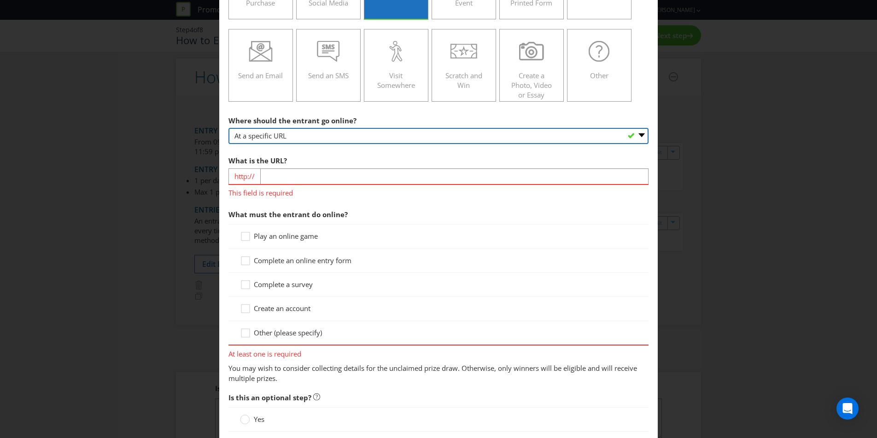
scroll to position [190, 0]
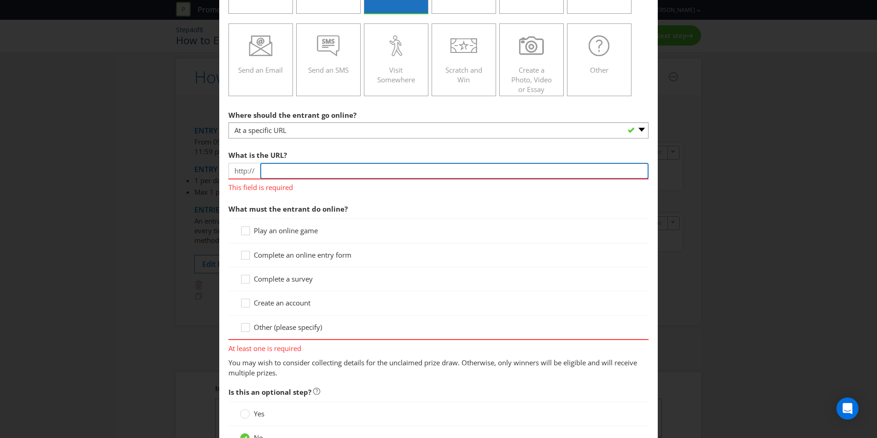
click at [321, 176] on input "text" at bounding box center [454, 171] width 388 height 16
drag, startPoint x: 491, startPoint y: 170, endPoint x: 349, endPoint y: 171, distance: 142.3
click at [349, 171] on input "[DOMAIN_NAME][URL][PERSON_NAME]" at bounding box center [454, 171] width 388 height 16
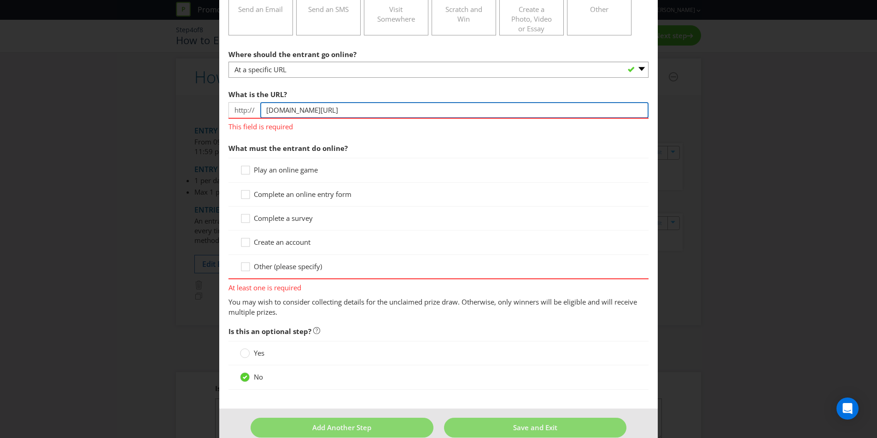
scroll to position [267, 0]
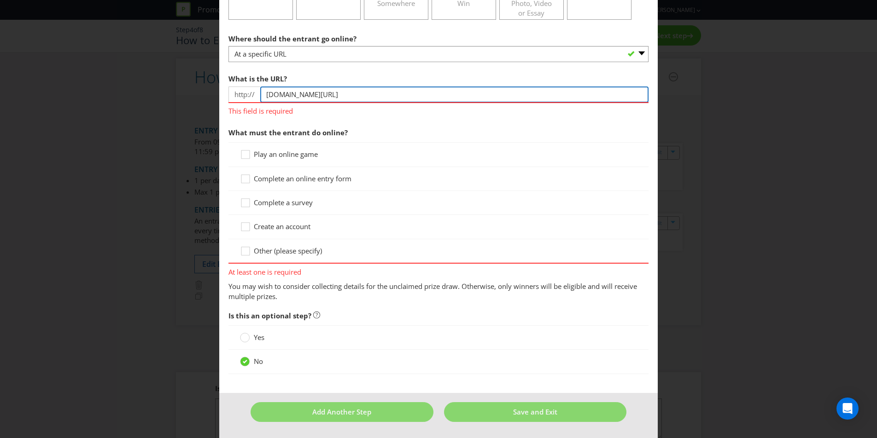
type input "www.winning-drinks.com/ChivasFerrariCLG"
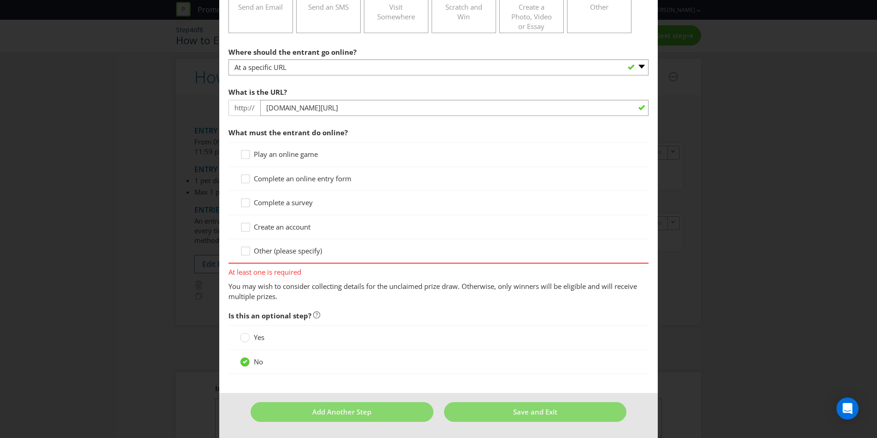
click at [339, 181] on span "Complete an online entry form" at bounding box center [303, 178] width 98 height 9
click at [0, 0] on input "Complete an online entry form" at bounding box center [0, 0] width 0 height 0
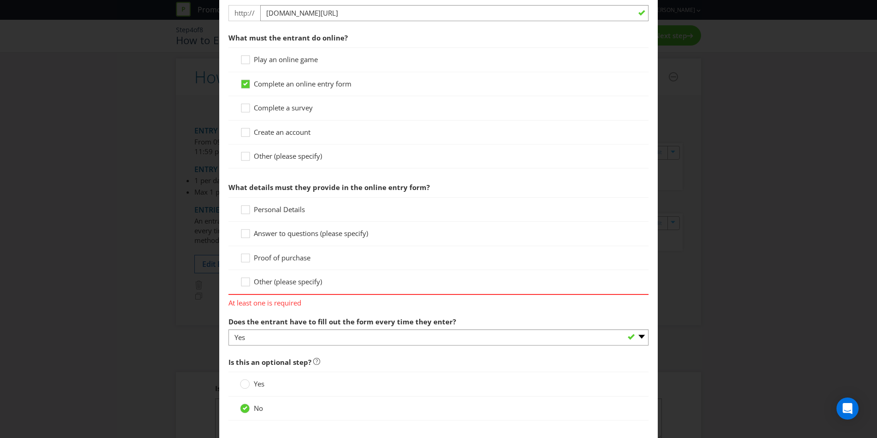
scroll to position [375, 0]
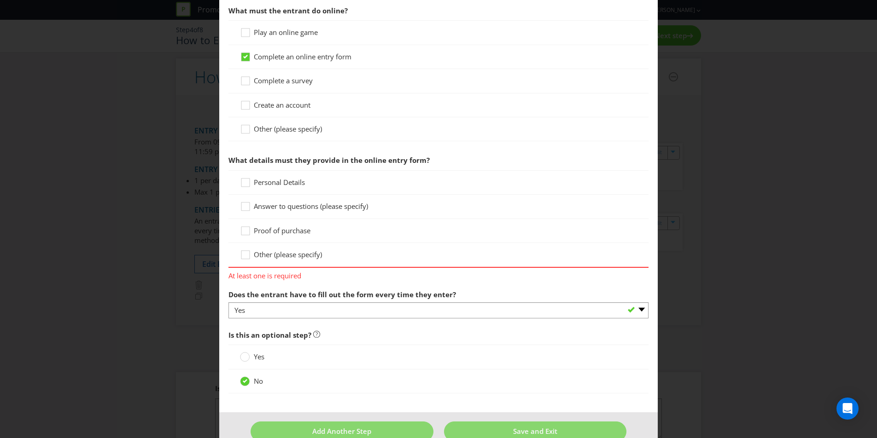
click at [280, 182] on span "Personal Details" at bounding box center [279, 182] width 51 height 9
click at [0, 0] on input "Personal Details" at bounding box center [0, 0] width 0 height 0
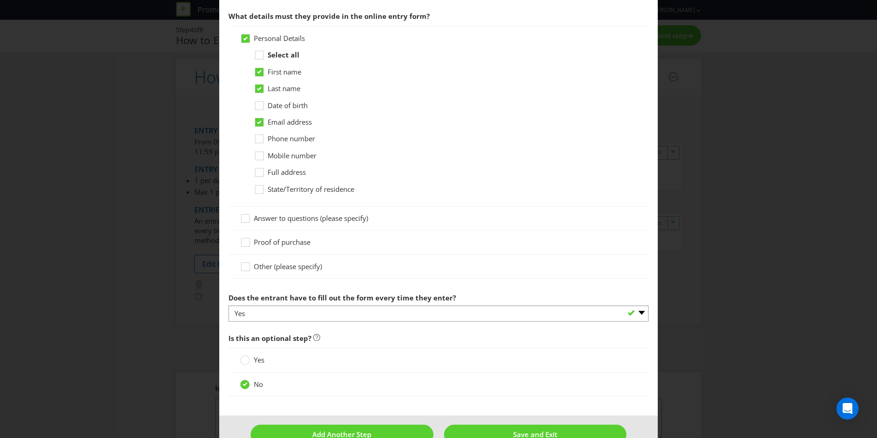
scroll to position [542, 0]
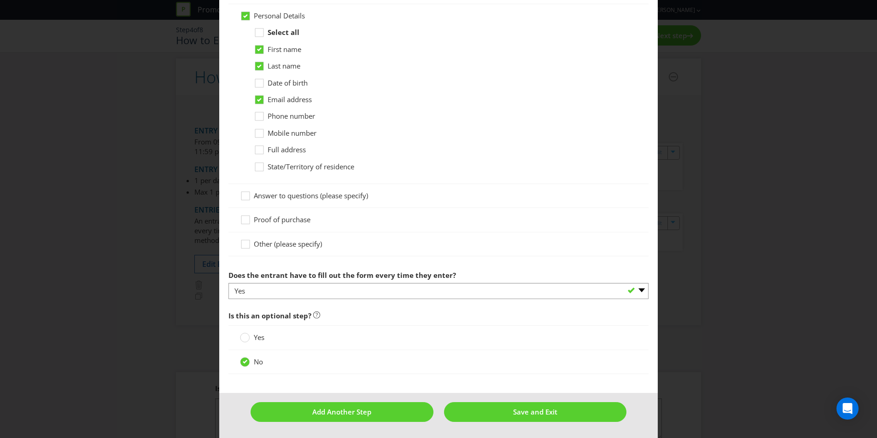
click at [284, 223] on span "Proof of purchase" at bounding box center [282, 219] width 57 height 9
click at [0, 0] on input "Proof of purchase" at bounding box center [0, 0] width 0 height 0
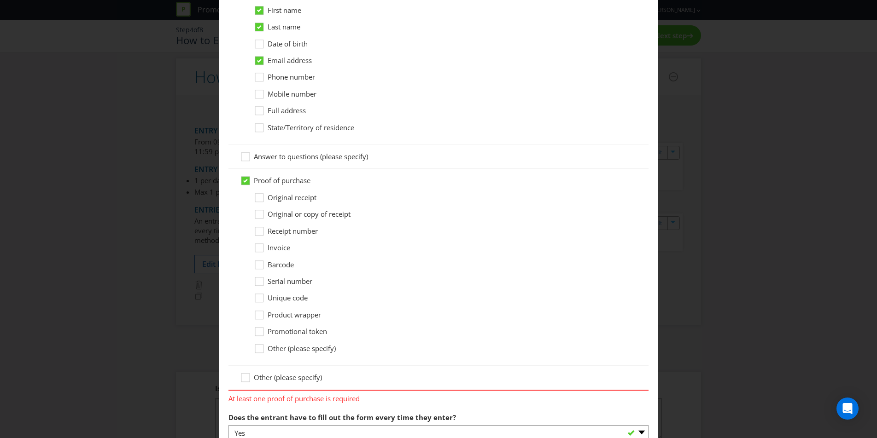
scroll to position [585, 0]
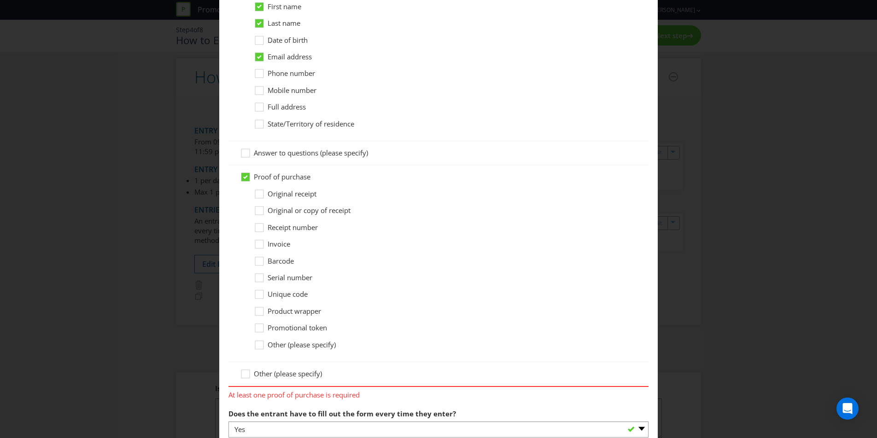
click at [309, 197] on span "Original receipt" at bounding box center [292, 193] width 49 height 9
click at [0, 0] on input "Original receipt" at bounding box center [0, 0] width 0 height 0
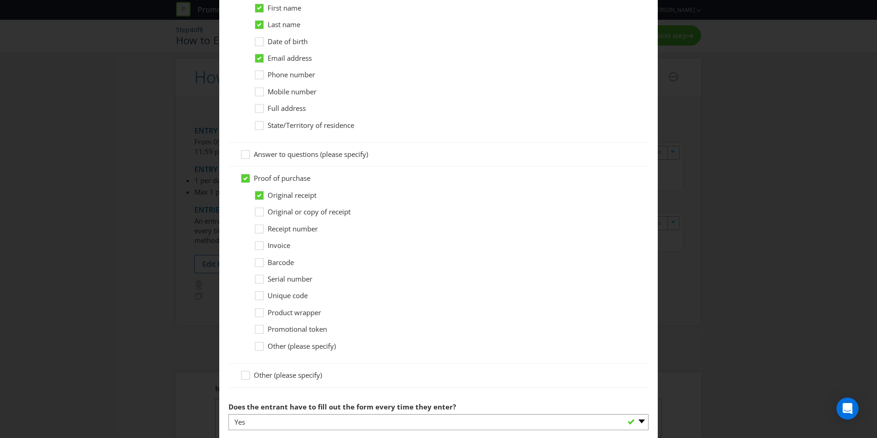
scroll to position [715, 0]
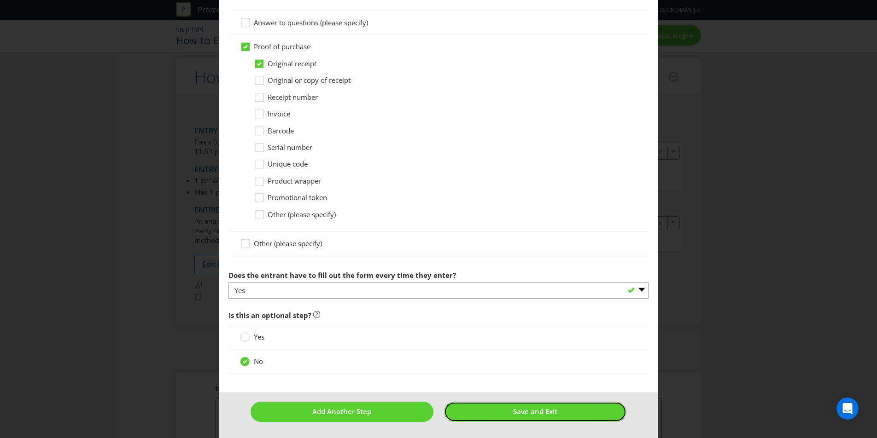
click at [502, 314] on button "Save and Exit" at bounding box center [535, 412] width 183 height 20
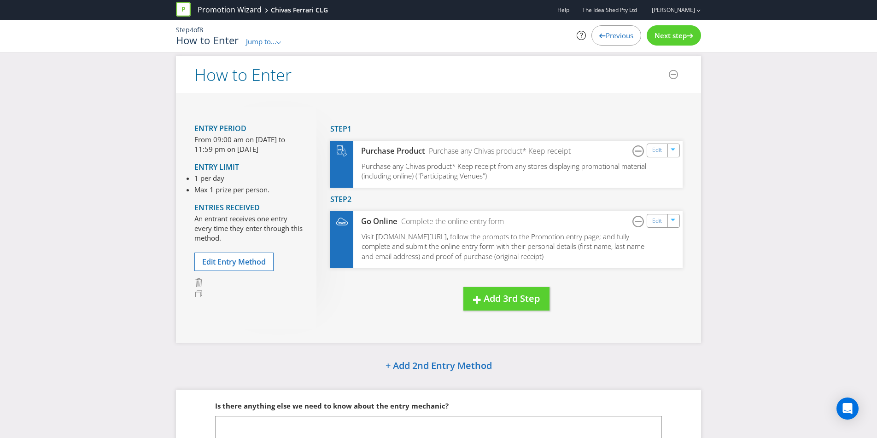
scroll to position [1, 0]
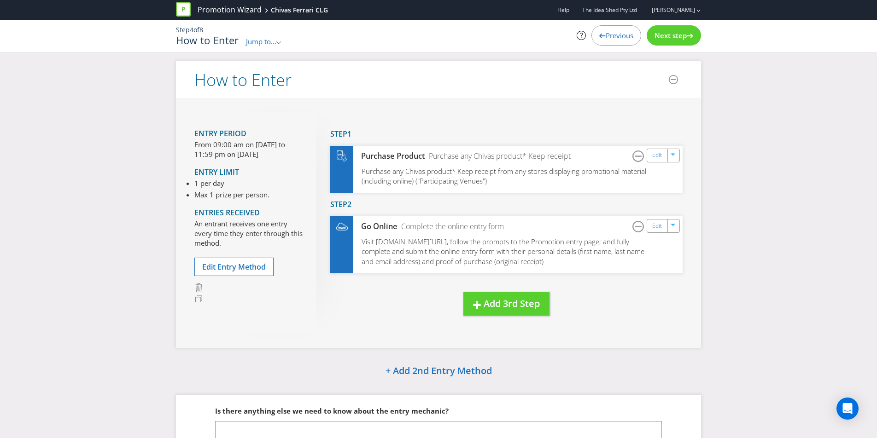
click at [656, 35] on span "Next step" at bounding box center [670, 35] width 32 height 9
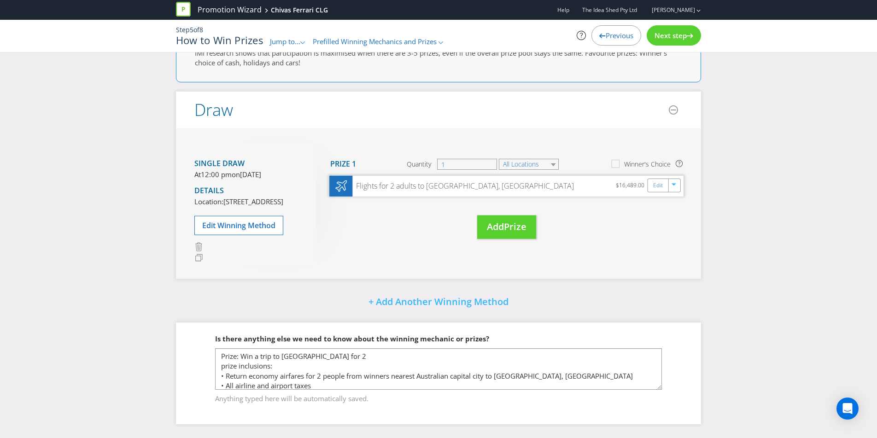
click at [405, 181] on div "Flights for 2 adults to Milan, Italy" at bounding box center [462, 186] width 221 height 11
click at [514, 216] on button "Add Prize" at bounding box center [506, 227] width 59 height 23
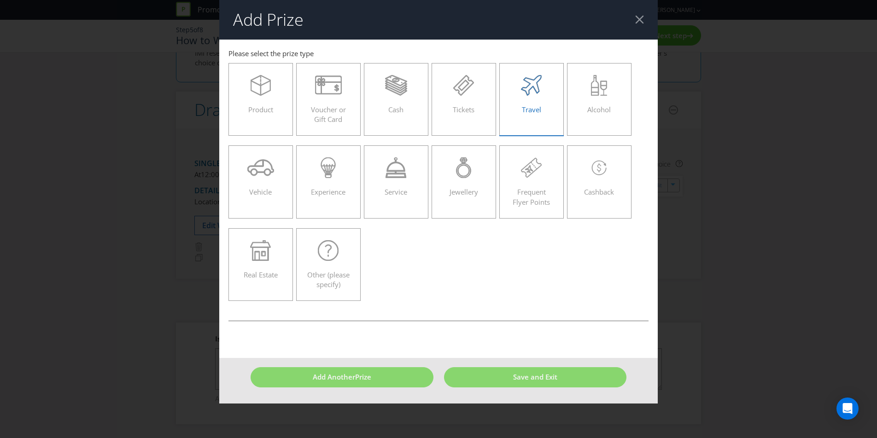
click at [541, 112] on div "Travel" at bounding box center [531, 95] width 45 height 41
click at [0, 0] on input "Travel" at bounding box center [0, 0] width 0 height 0
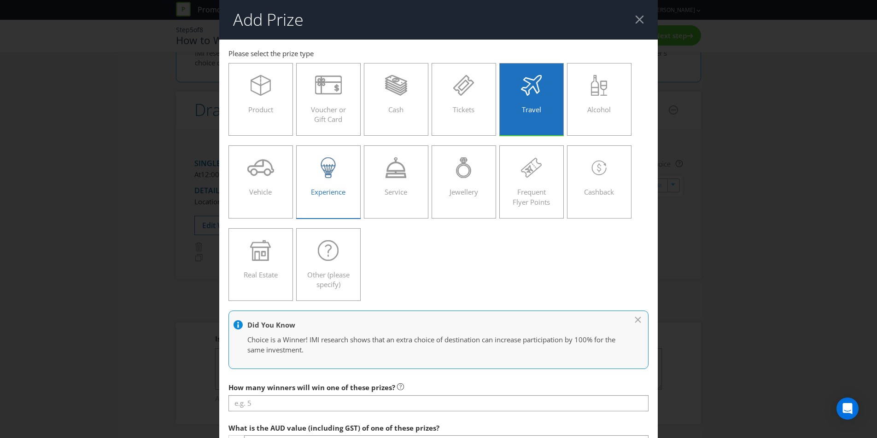
click at [328, 161] on icon at bounding box center [328, 167] width 21 height 21
click at [0, 0] on input "Experience" at bounding box center [0, 0] width 0 height 0
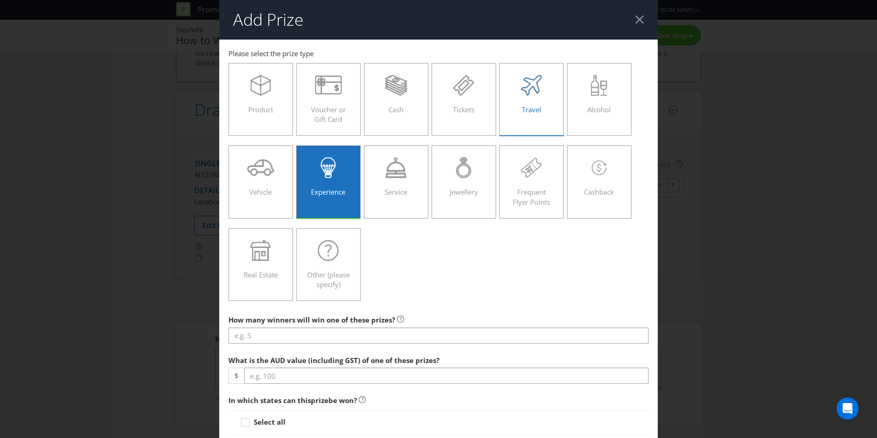
click at [519, 100] on div "Travel" at bounding box center [531, 95] width 45 height 41
click at [0, 0] on input "Travel" at bounding box center [0, 0] width 0 height 0
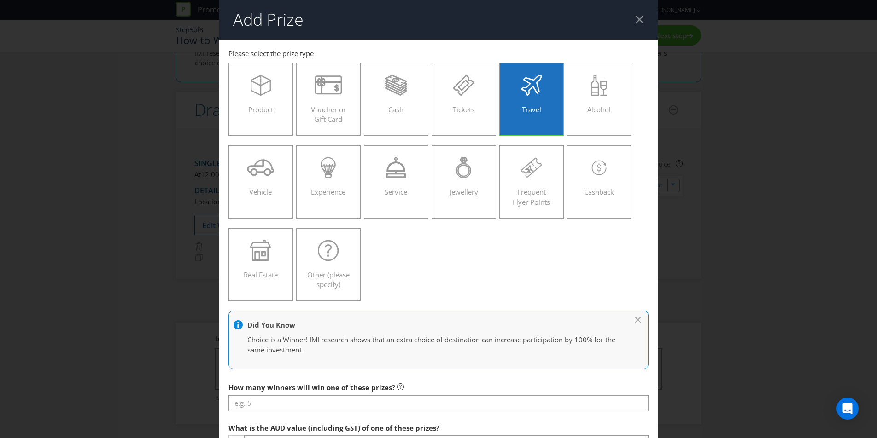
click at [641, 21] on div at bounding box center [639, 19] width 9 height 9
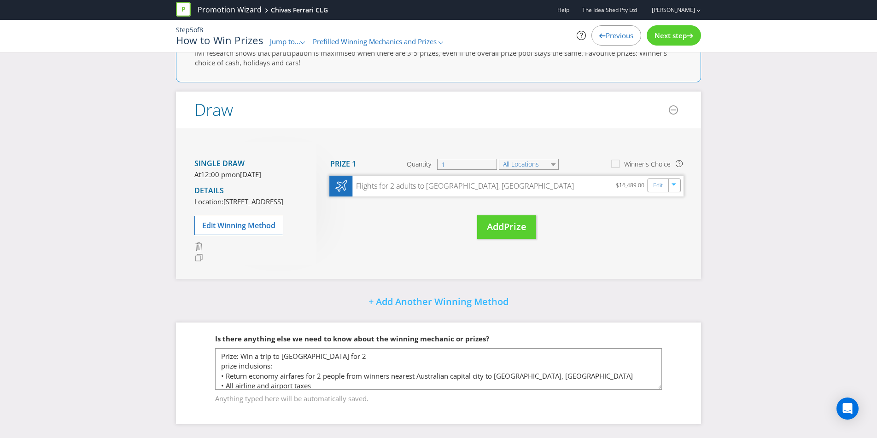
click at [581, 176] on div "Flights for 2 adults to Milan, Italy $16,489.00 Edit" at bounding box center [506, 186] width 354 height 21
click at [411, 181] on div "Flights for 2 adults to Milan, Italy" at bounding box center [462, 186] width 221 height 11
click at [338, 181] on icon at bounding box center [341, 187] width 12 height 12
click at [656, 179] on div "Edit" at bounding box center [658, 185] width 21 height 13
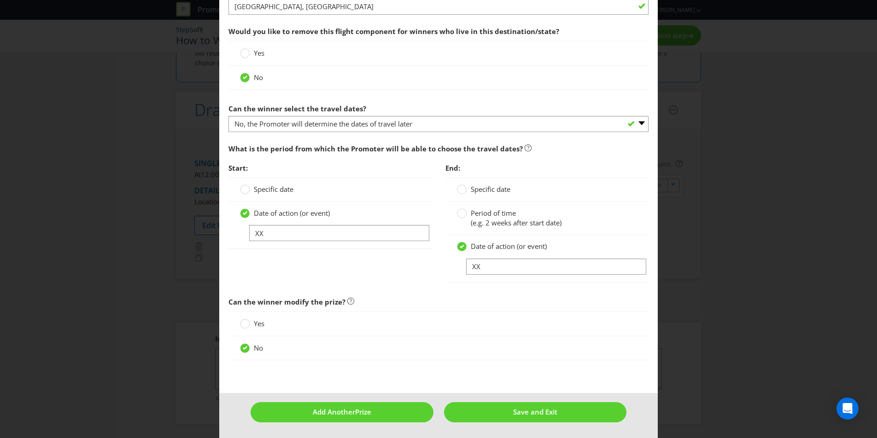
scroll to position [1215, 0]
click at [315, 230] on input "XX" at bounding box center [339, 233] width 180 height 16
drag, startPoint x: 299, startPoint y: 233, endPoint x: 241, endPoint y: 233, distance: 58.5
click at [241, 233] on span "XX" at bounding box center [330, 233] width 180 height 16
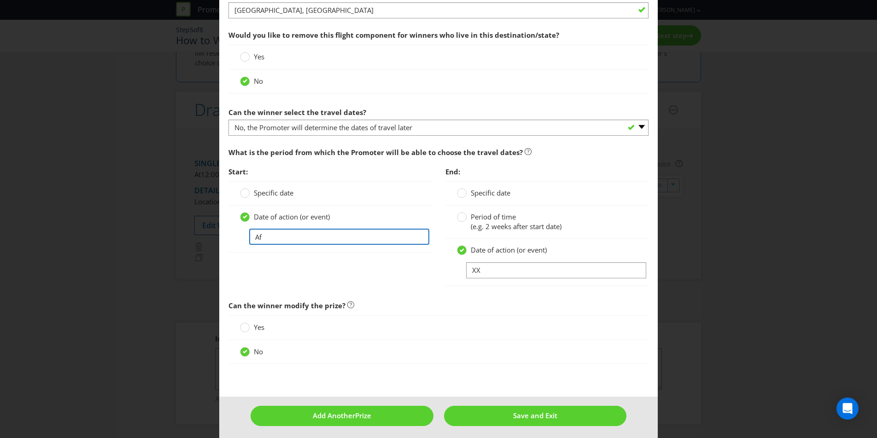
type input "A"
type input "6"
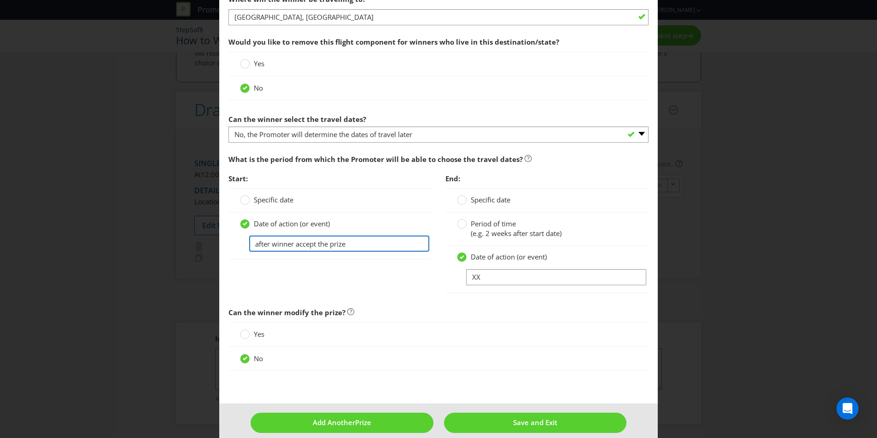
type input "after winner accept the prize"
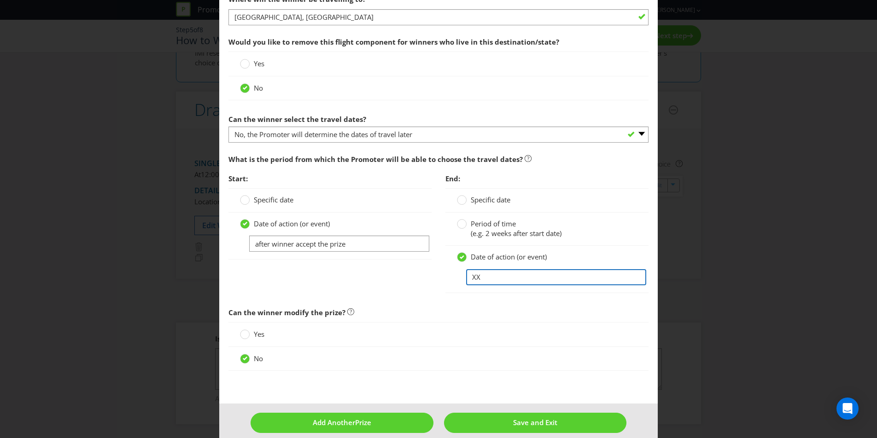
drag, startPoint x: 477, startPoint y: 277, endPoint x: 442, endPoint y: 274, distance: 35.7
click at [442, 274] on div "End: Specific date Period of time (e.g. 2 weeks after start date) Date of actio…" at bounding box center [546, 236] width 217 height 134
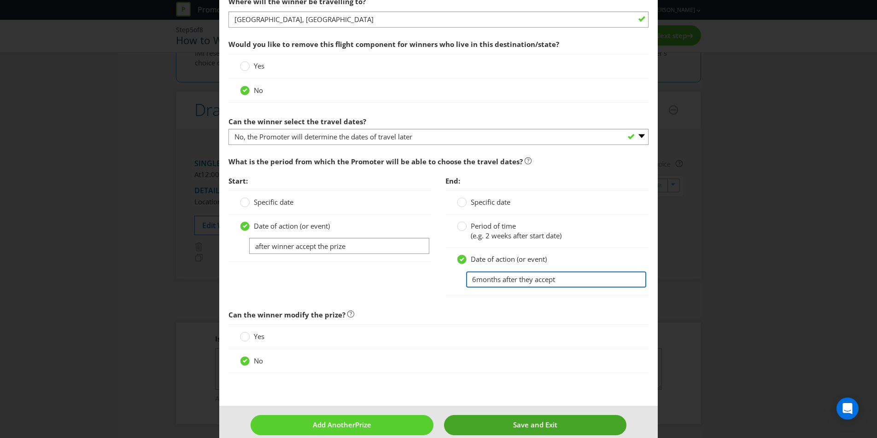
type input "6months after they accept"
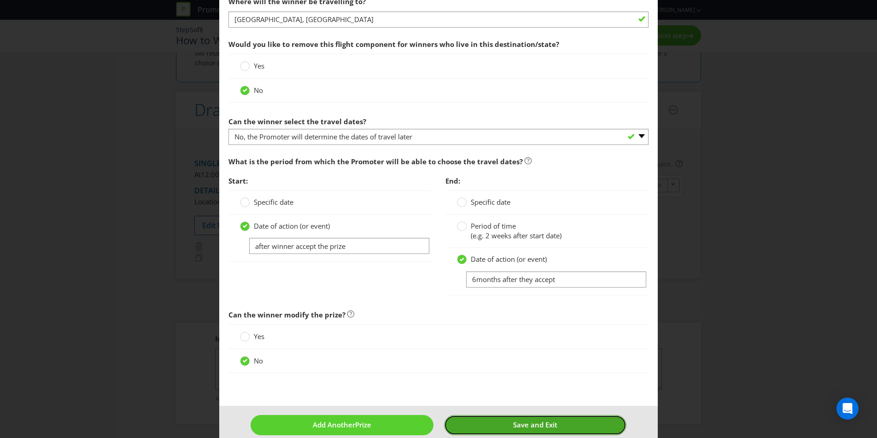
click at [568, 314] on button "Save and Exit" at bounding box center [535, 425] width 183 height 20
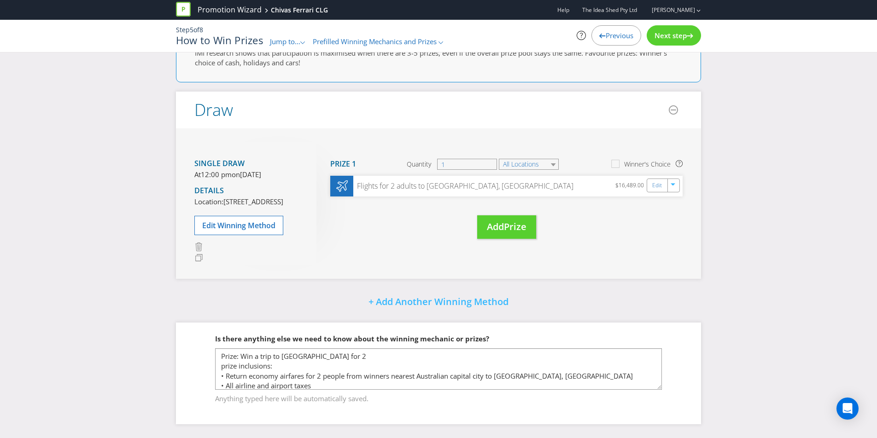
scroll to position [136, 0]
click at [656, 44] on div "Next step" at bounding box center [674, 35] width 54 height 20
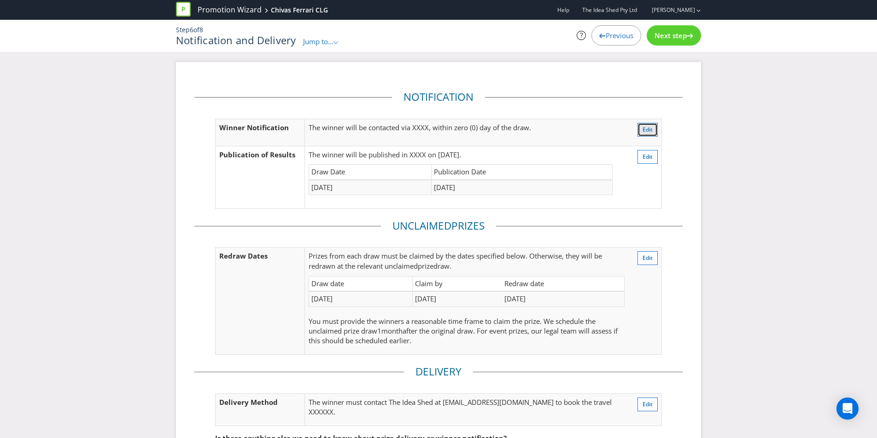
click at [650, 130] on span "Edit" at bounding box center [647, 130] width 10 height 8
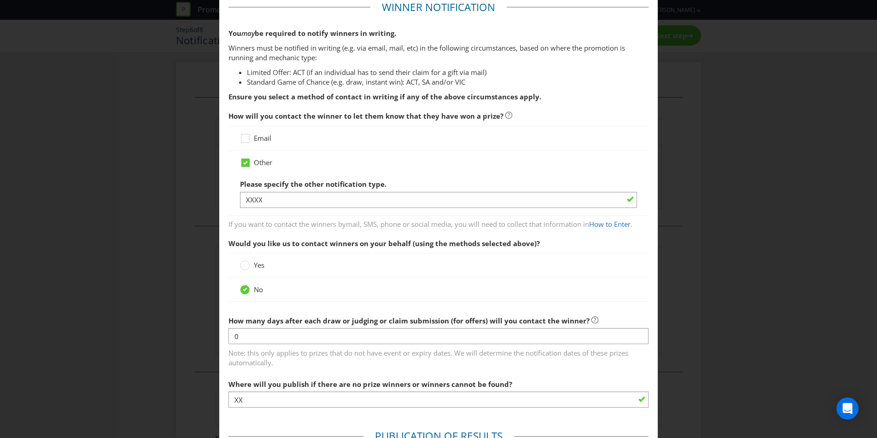
scroll to position [51, 0]
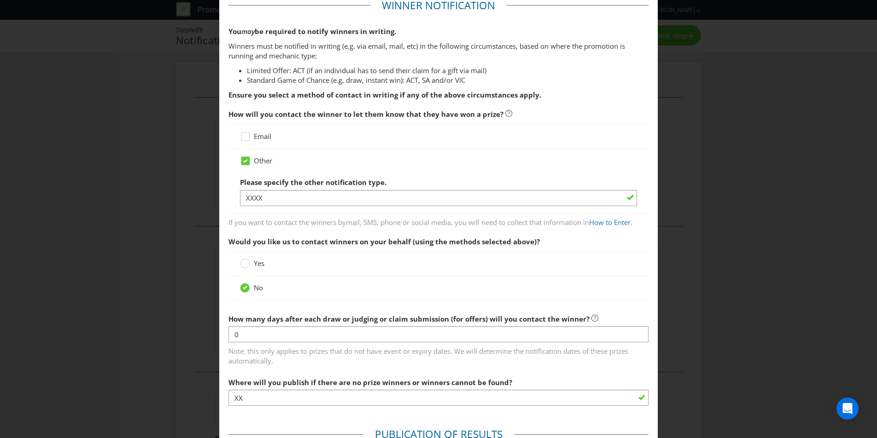
click at [261, 138] on span "Email" at bounding box center [262, 136] width 17 height 9
click at [0, 0] on input "Email" at bounding box center [0, 0] width 0 height 0
click at [246, 163] on icon at bounding box center [245, 160] width 8 height 8
click at [0, 0] on input "Other" at bounding box center [0, 0] width 0 height 0
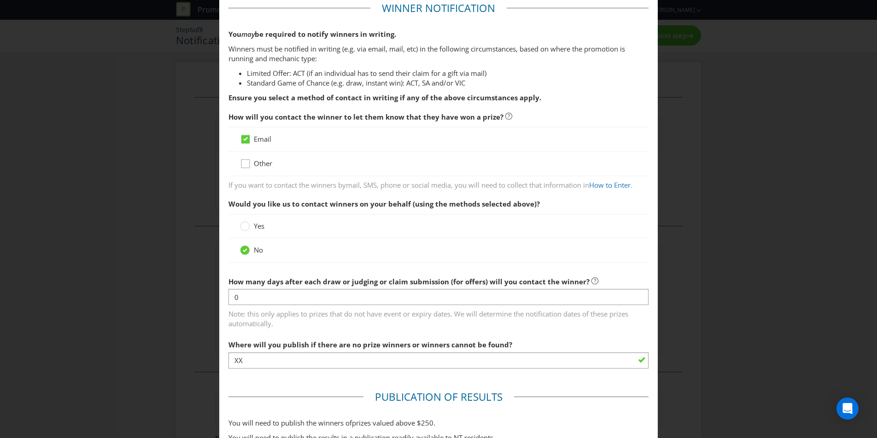
click at [246, 163] on div "Other" at bounding box center [438, 164] width 420 height 24
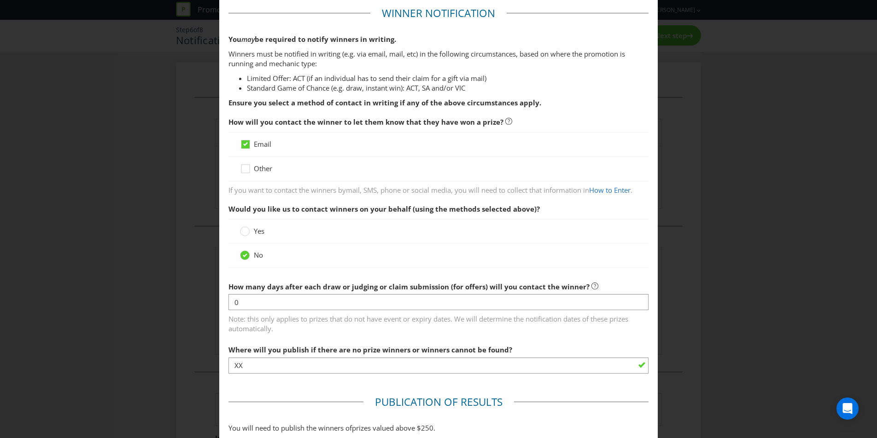
click at [262, 145] on span "Email" at bounding box center [262, 144] width 17 height 9
click at [0, 0] on input "Email" at bounding box center [0, 0] width 0 height 0
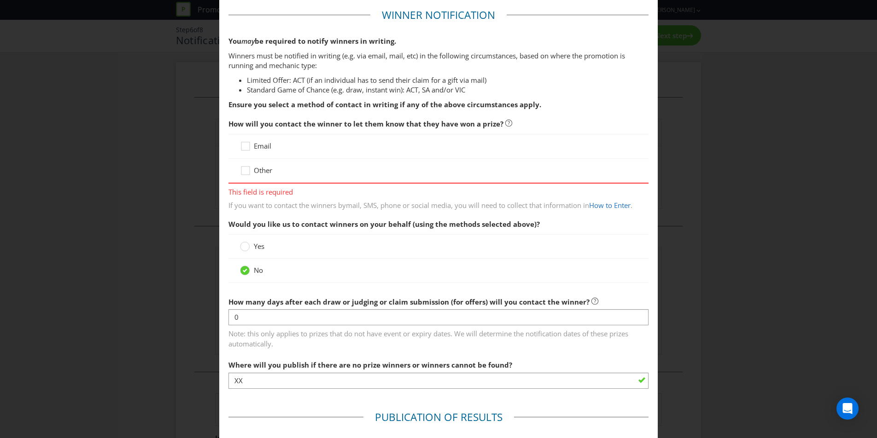
click at [258, 163] on div "Other" at bounding box center [438, 171] width 420 height 24
click at [260, 169] on span "Other" at bounding box center [263, 170] width 18 height 9
click at [0, 0] on input "Other" at bounding box center [0, 0] width 0 height 0
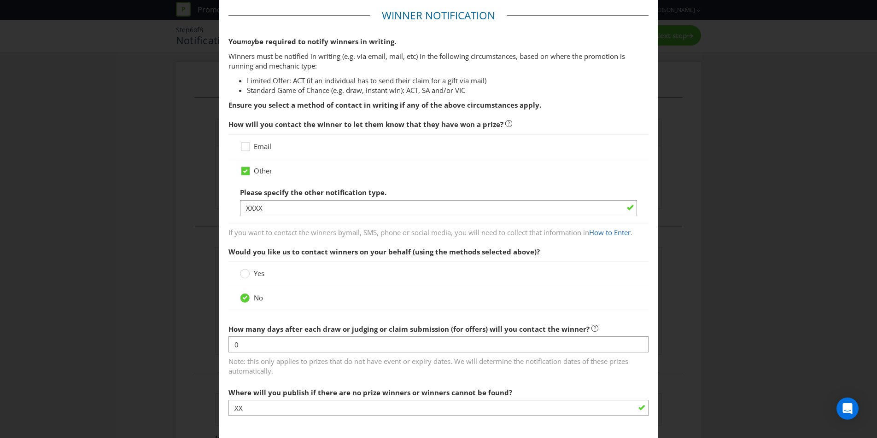
drag, startPoint x: 335, startPoint y: 192, endPoint x: 338, endPoint y: 202, distance: 10.5
click at [335, 193] on span "Please specify the other notification type." at bounding box center [313, 192] width 146 height 9
drag, startPoint x: 338, startPoint y: 204, endPoint x: 173, endPoint y: 201, distance: 165.4
click at [324, 205] on input "XXXX" at bounding box center [438, 208] width 397 height 16
drag, startPoint x: 173, startPoint y: 201, endPoint x: 236, endPoint y: 206, distance: 63.3
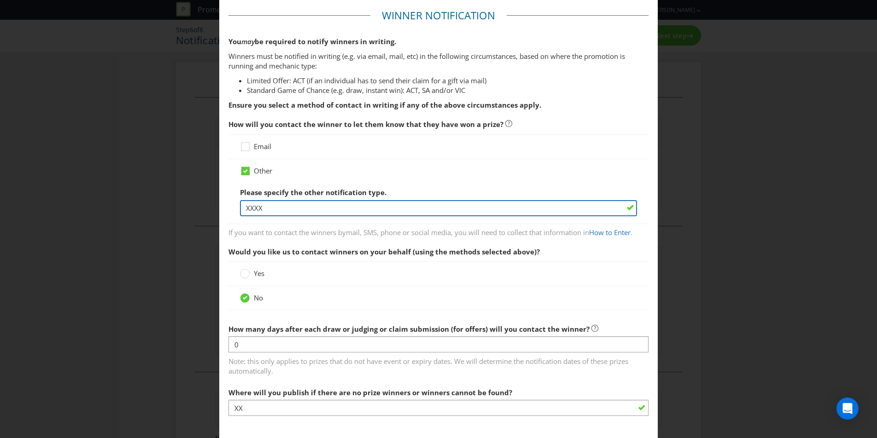
click at [185, 202] on div "Notification and Delivery Winner Notification You may be required to notify win…" at bounding box center [438, 219] width 877 height 438
type input "email and phone within seven (7) days of the draw."
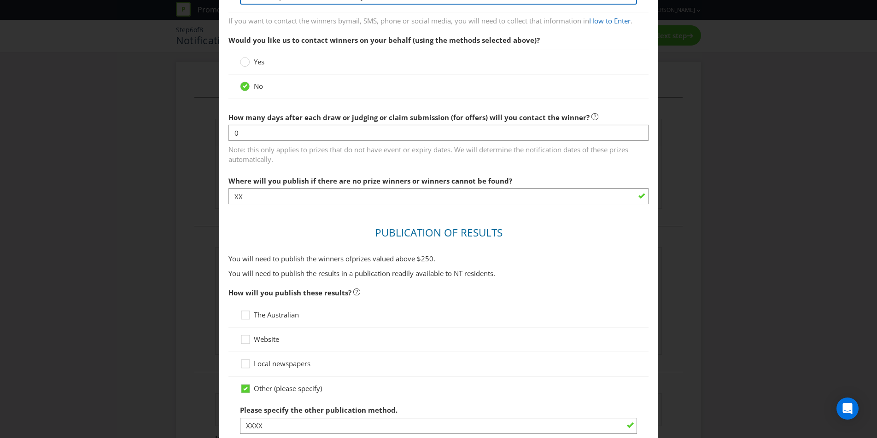
scroll to position [261, 0]
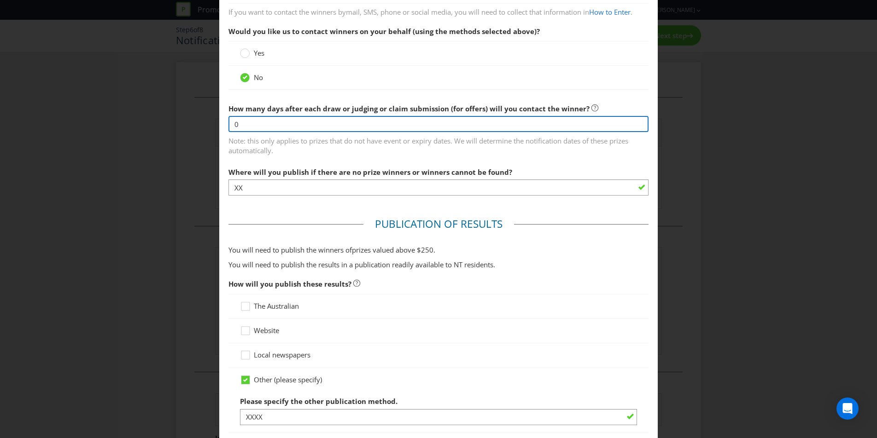
drag, startPoint x: 300, startPoint y: 123, endPoint x: 118, endPoint y: 122, distance: 181.9
click at [118, 122] on div "Notification and Delivery Winner Notification You may be required to notify win…" at bounding box center [438, 219] width 877 height 438
type input "7"
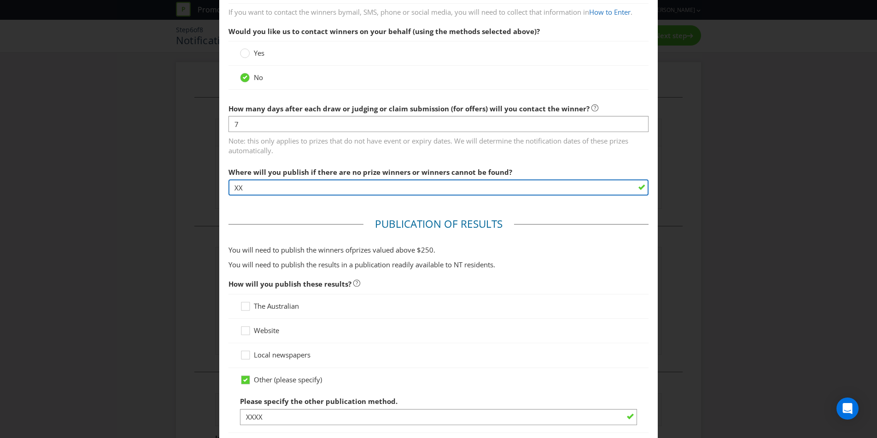
click at [294, 181] on input "XX" at bounding box center [438, 188] width 420 height 16
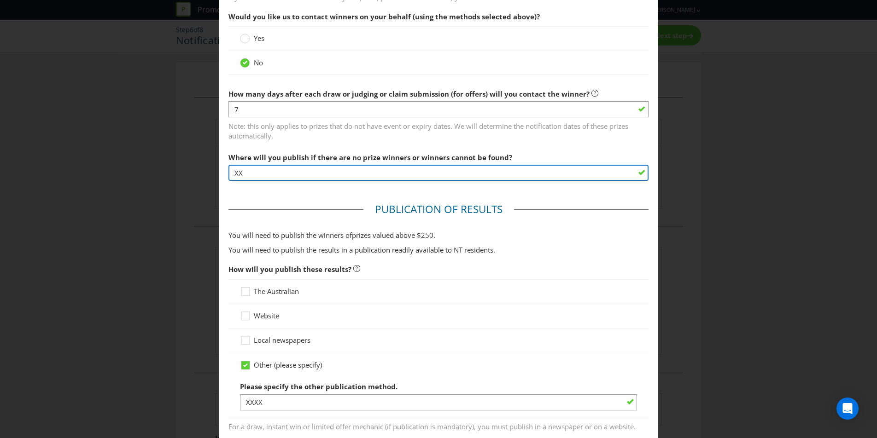
scroll to position [276, 0]
drag, startPoint x: 337, startPoint y: 172, endPoint x: 195, endPoint y: 173, distance: 142.3
click at [195, 173] on div "Notification and Delivery Winner Notification You may be required to notify win…" at bounding box center [438, 219] width 877 height 438
type input "w"
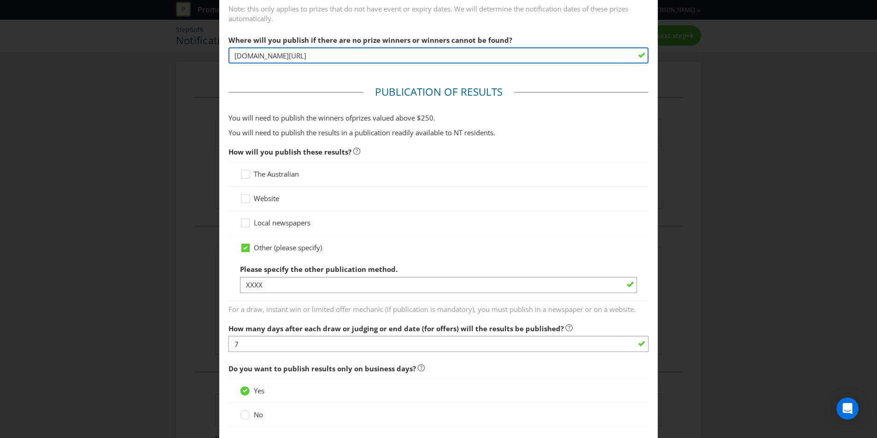
scroll to position [384, 0]
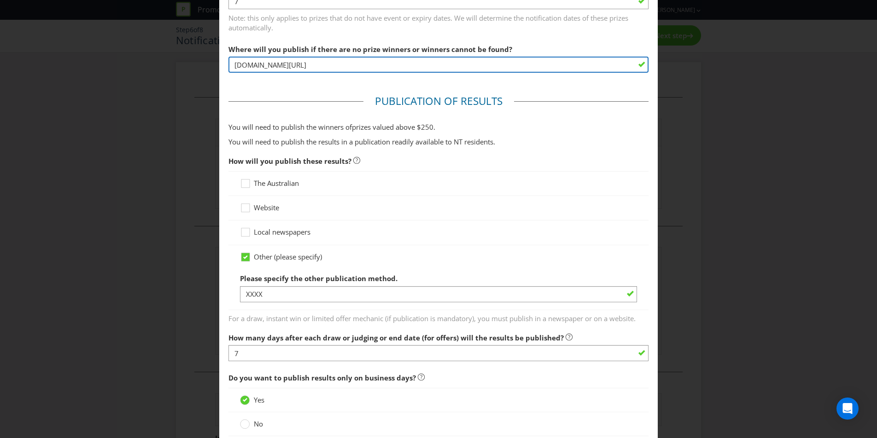
drag, startPoint x: 366, startPoint y: 65, endPoint x: 161, endPoint y: 66, distance: 204.9
click at [161, 66] on div "Notification and Delivery Winner Notification You may be required to notify win…" at bounding box center [438, 219] width 877 height 438
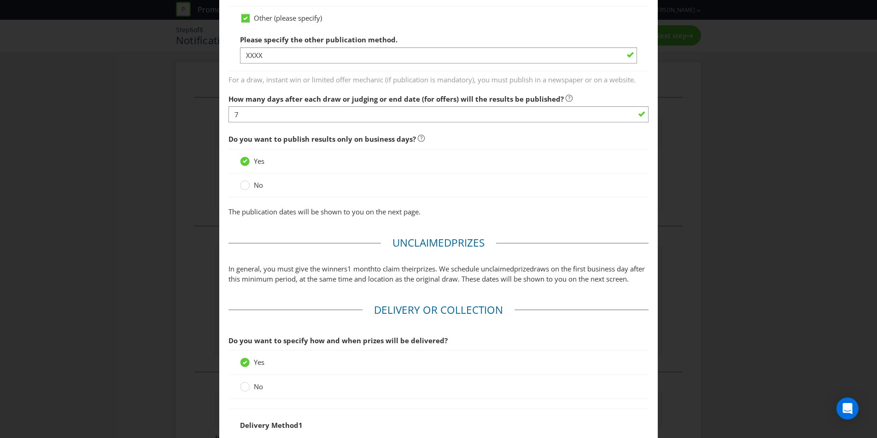
scroll to position [630, 0]
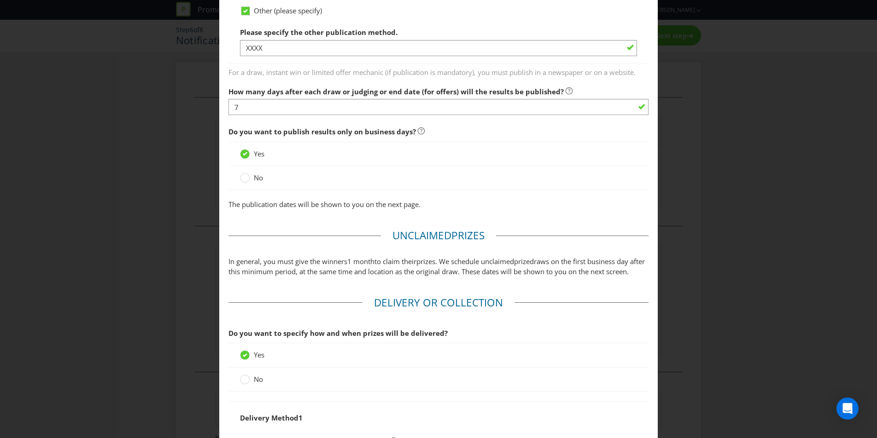
type input "winning-drinks.com/ChivasFerrariCLG"
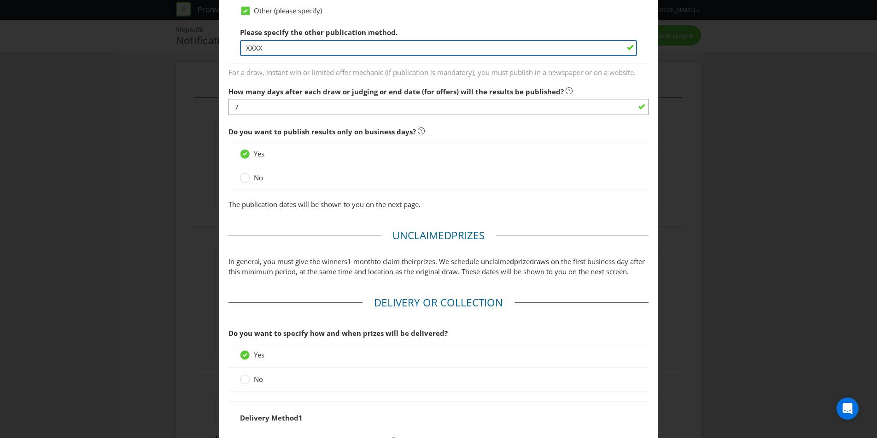
drag, startPoint x: 264, startPoint y: 46, endPoint x: 220, endPoint y: 43, distance: 44.3
click at [220, 43] on main "Winner Notification You may be required to notify winners in writing. Winners m…" at bounding box center [438, 131] width 438 height 1444
paste input "winning-drinks.com/ChivasFerrariCLG"
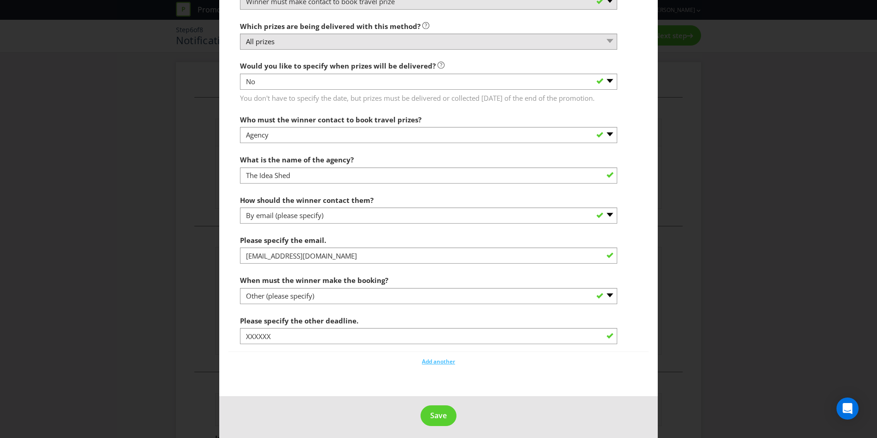
scroll to position [1111, 0]
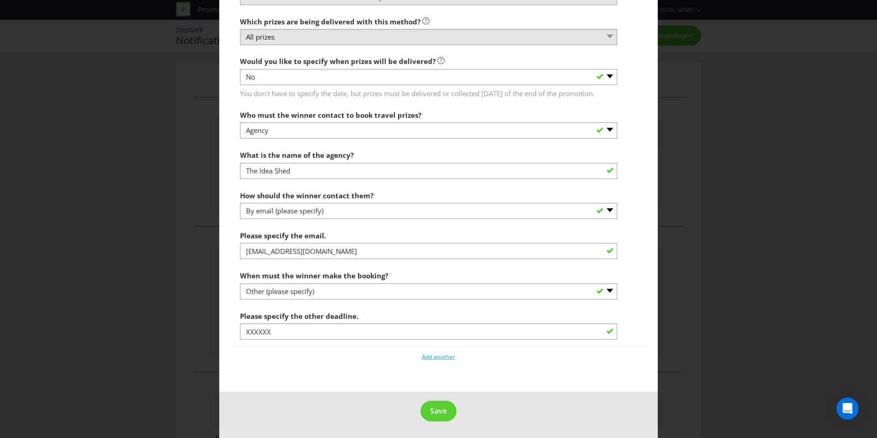
type input "winning-drinks.com/ChivasFerrariCLG"
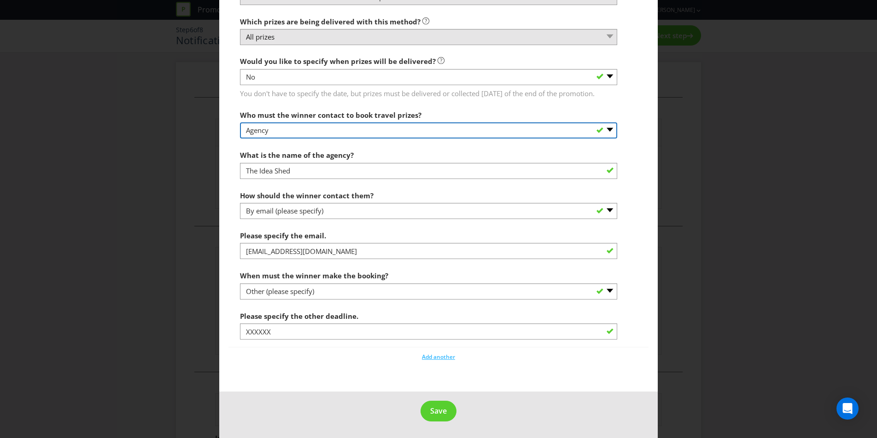
click at [333, 128] on select "-- Please select -- Promoter Travel supplier Agency Other (please specify)" at bounding box center [428, 130] width 377 height 16
select select "SUPPLIER"
click at [240, 122] on select "-- Please select -- Promoter Travel supplier Agency Other (please specify)" at bounding box center [428, 130] width 377 height 16
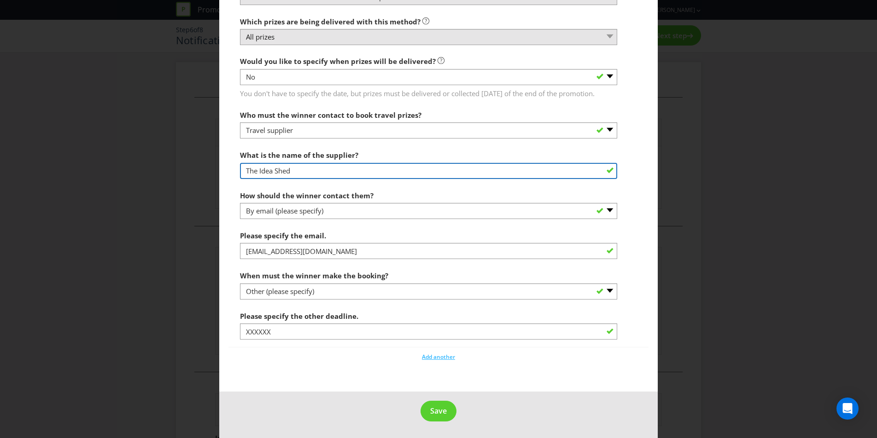
click at [333, 173] on input "The Idea Shed" at bounding box center [428, 171] width 377 height 16
drag, startPoint x: 354, startPoint y: 175, endPoint x: 94, endPoint y: 171, distance: 260.2
click at [94, 172] on div "Notification and Delivery Winner Notification You may be required to notify win…" at bounding box center [438, 219] width 877 height 438
type input "Handling Matters"
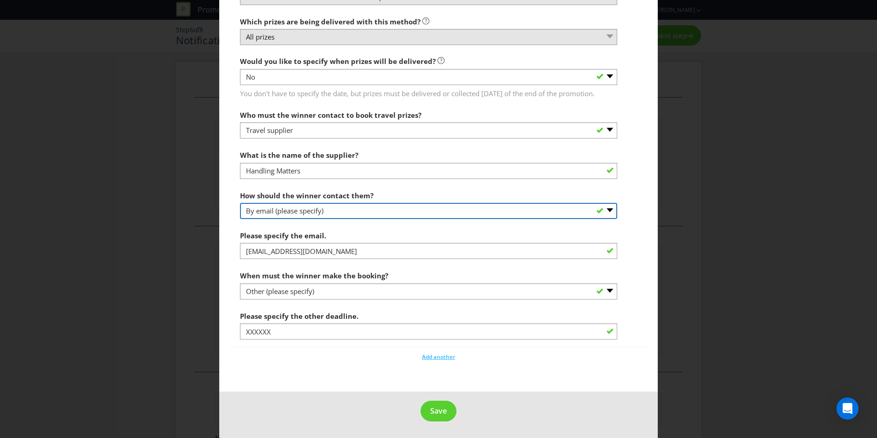
click at [326, 219] on select "-- Please select -- By phone (please specify) By email (please specify) Other (…" at bounding box center [428, 211] width 377 height 16
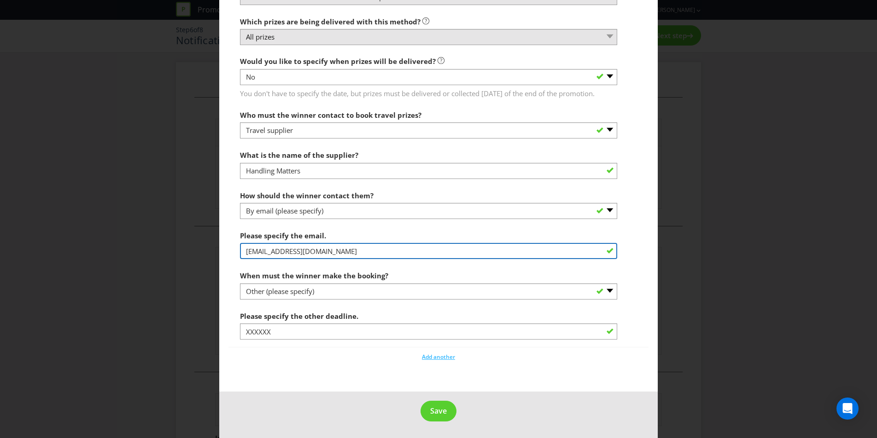
click at [335, 248] on input "info@theideashed.com" at bounding box center [428, 251] width 377 height 16
drag, startPoint x: 340, startPoint y: 254, endPoint x: 178, endPoint y: 257, distance: 162.6
click at [175, 257] on div "Notification and Delivery Winner Notification You may be required to notify win…" at bounding box center [438, 219] width 877 height 438
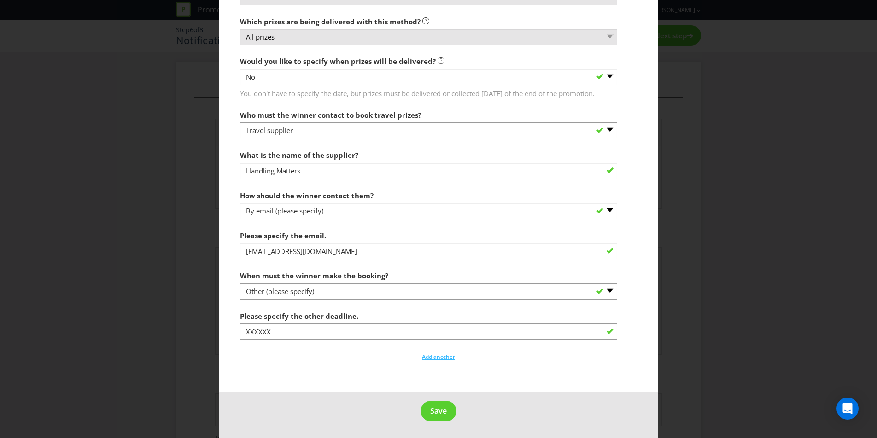
click at [187, 255] on div "Notification and Delivery Winner Notification You may be required to notify win…" at bounding box center [438, 219] width 877 height 438
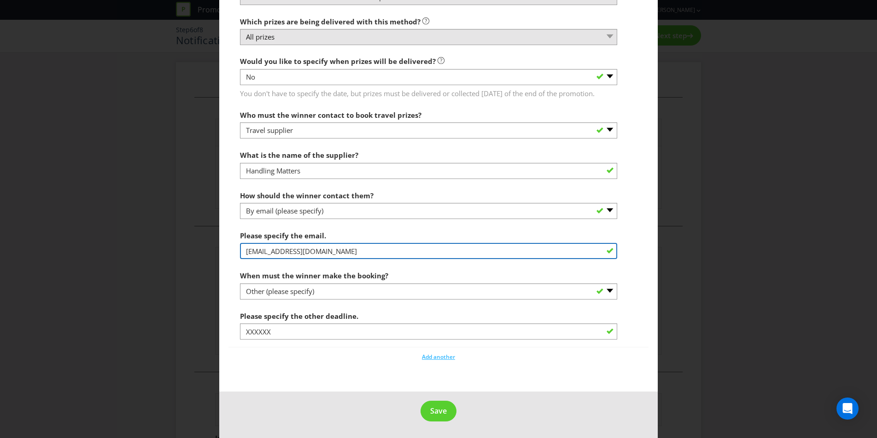
drag, startPoint x: 325, startPoint y: 253, endPoint x: 19, endPoint y: 284, distance: 307.8
click at [237, 254] on div "Delivery Method 1 How will the winners receive these prizes? -- Please select -…" at bounding box center [438, 144] width 420 height 407
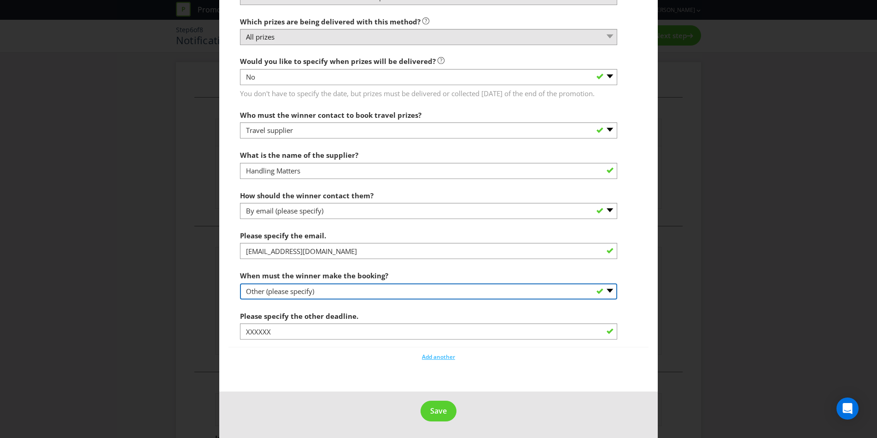
click at [400, 290] on select "-- Please select -- By a specific date (please specify) Within a certain period…" at bounding box center [428, 292] width 377 height 16
select select "WITHIN_PERIOD"
click at [240, 284] on select "-- Please select -- By a specific date (please specify) Within a certain period…" at bounding box center [428, 292] width 377 height 16
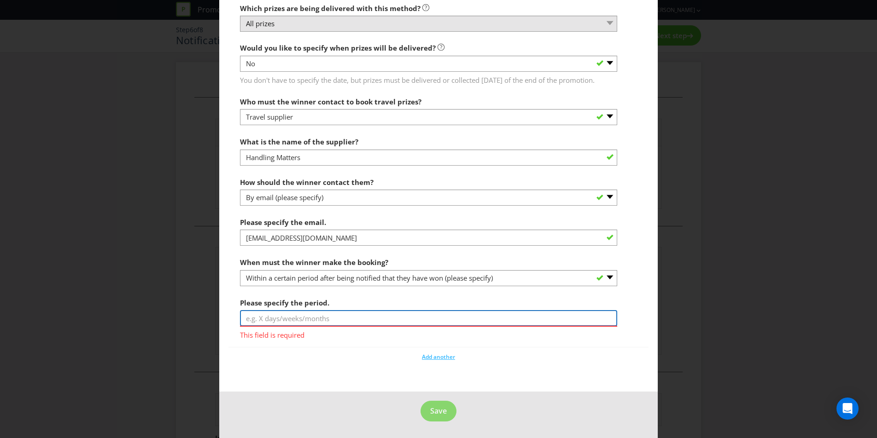
click at [391, 314] on input "text" at bounding box center [428, 318] width 377 height 16
type input "6 months"
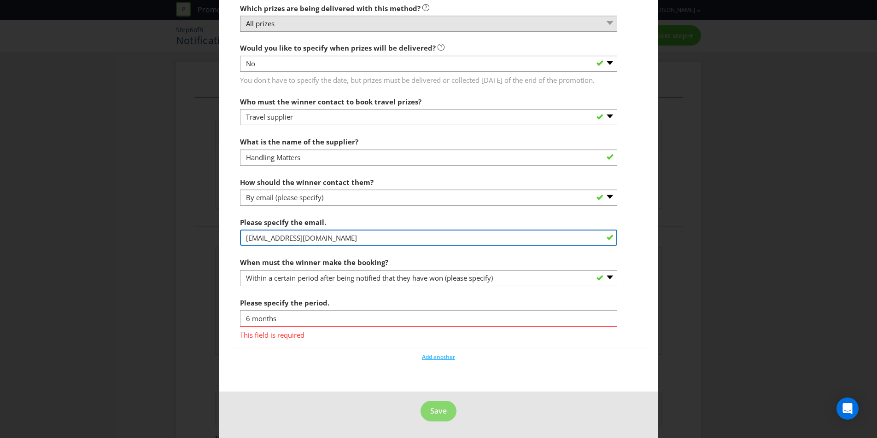
click at [333, 246] on input "info@theideashed.com" at bounding box center [428, 238] width 377 height 16
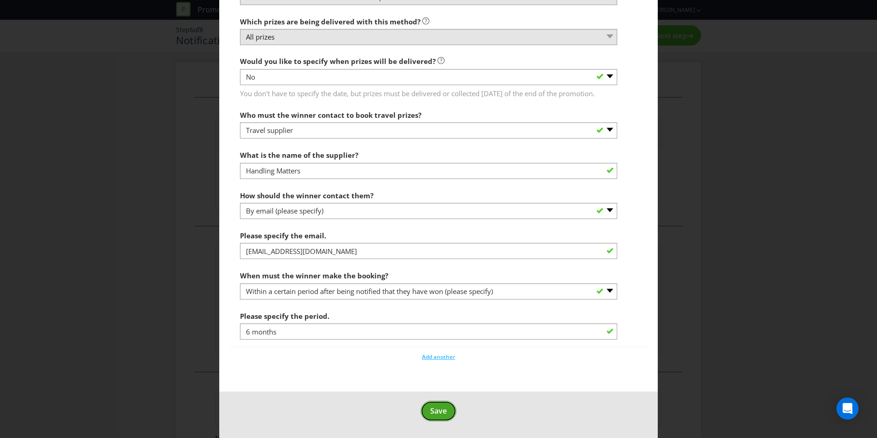
click at [438, 314] on button "Save" at bounding box center [438, 411] width 36 height 21
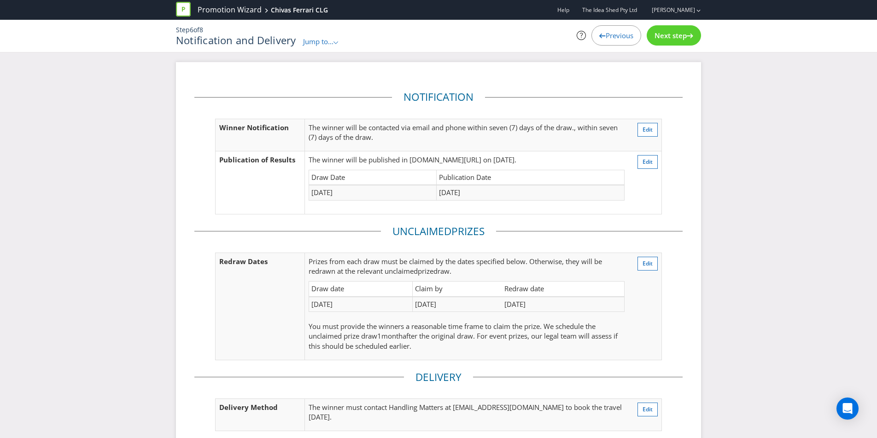
click at [656, 41] on div "Next step" at bounding box center [674, 35] width 54 height 20
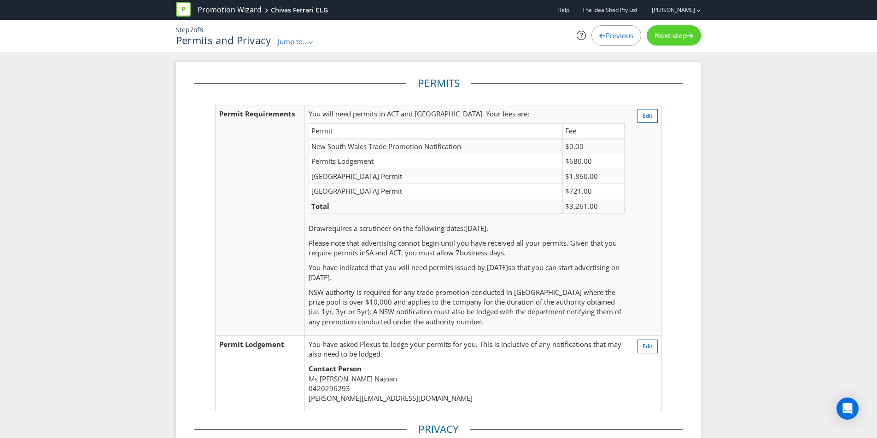
click at [608, 32] on span "Previous" at bounding box center [620, 35] width 28 height 9
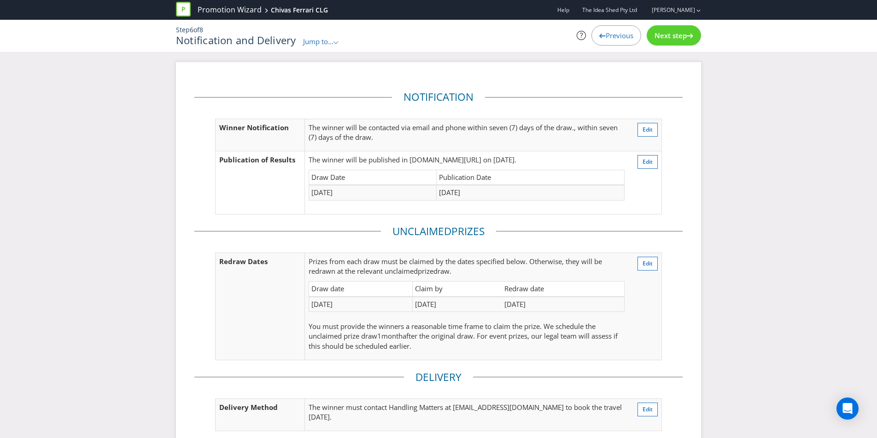
click at [600, 35] on div "Previous" at bounding box center [616, 35] width 50 height 20
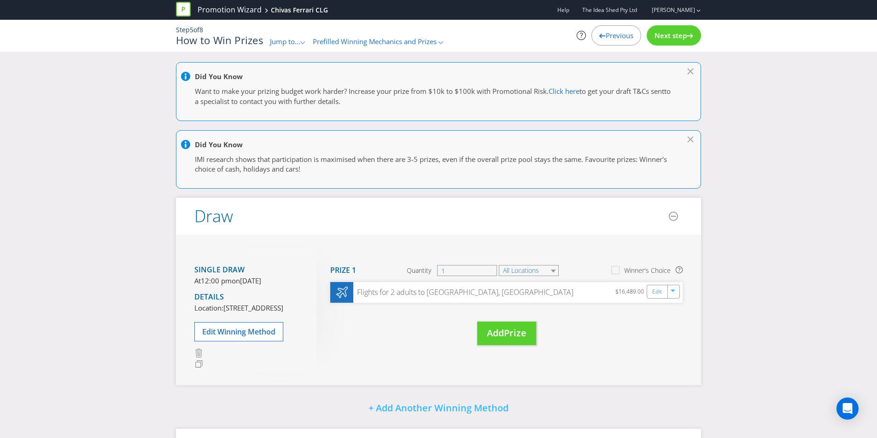
click at [338, 40] on span "Prefilled Winning Mechanics and Prizes" at bounding box center [375, 41] width 124 height 9
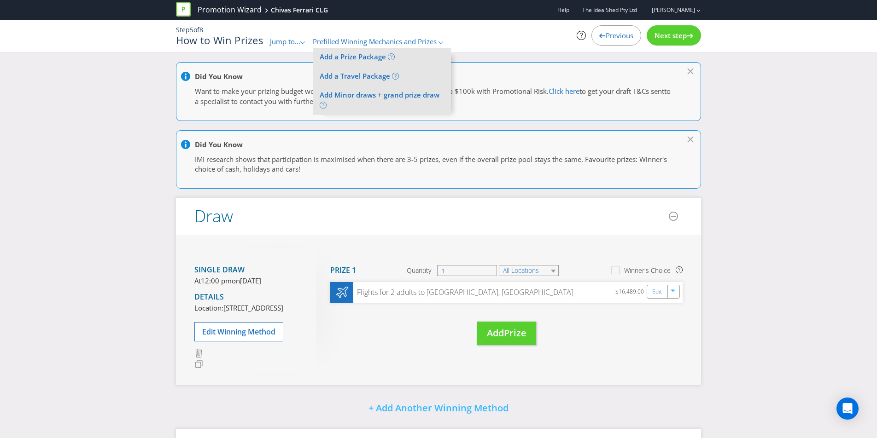
drag, startPoint x: 337, startPoint y: 39, endPoint x: 314, endPoint y: 43, distance: 23.8
click at [336, 39] on span "Prefilled Winning Mechanics and Prizes" at bounding box center [375, 41] width 124 height 9
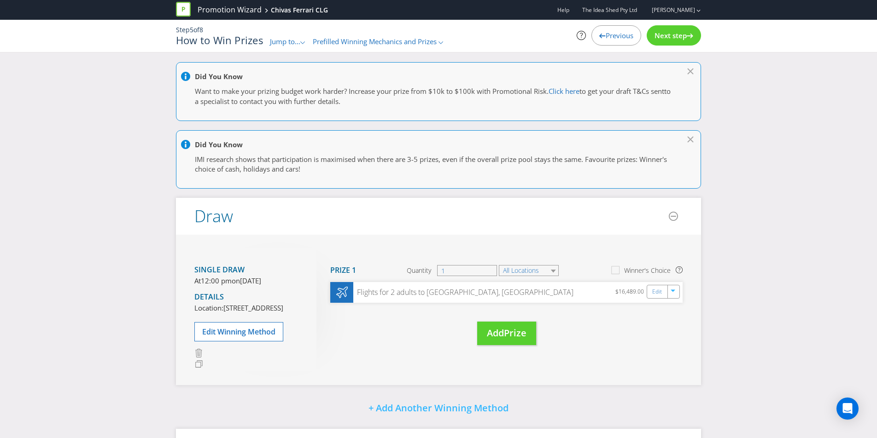
drag, startPoint x: 278, startPoint y: 39, endPoint x: 280, endPoint y: 45, distance: 6.4
click at [278, 39] on span "Jump to..." at bounding box center [285, 41] width 30 height 9
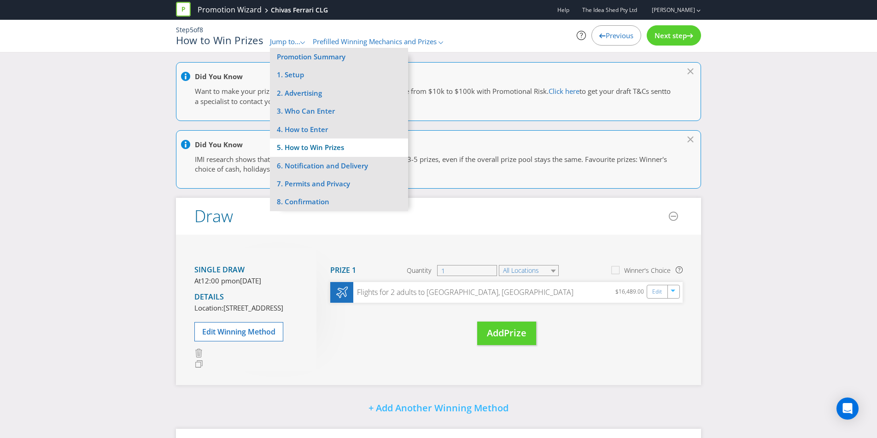
click at [328, 151] on li "5. How to Win Prizes" at bounding box center [339, 148] width 138 height 18
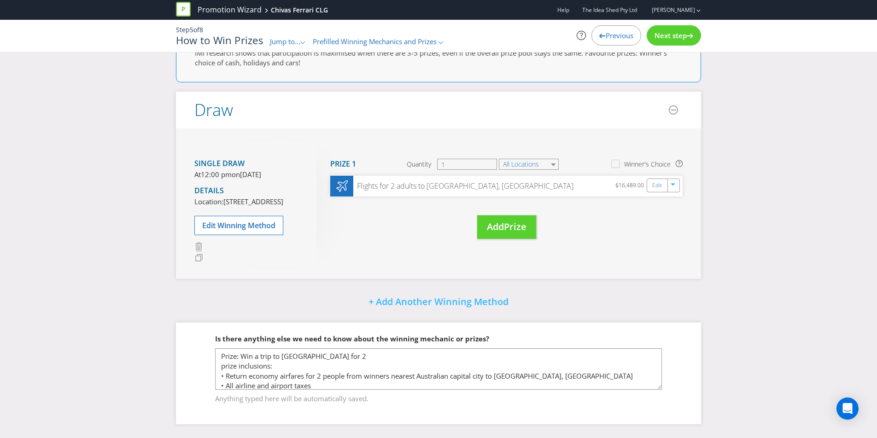
scroll to position [123, 0]
click at [265, 231] on span "Edit Winning Method" at bounding box center [238, 226] width 73 height 10
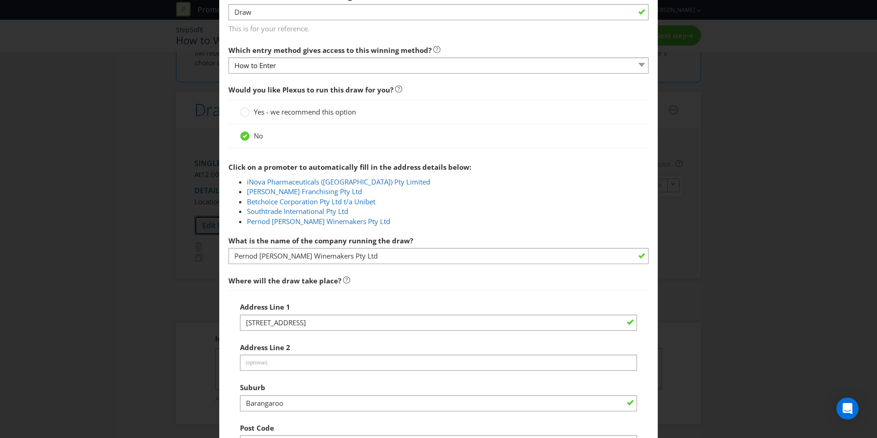
scroll to position [285, 0]
drag, startPoint x: 383, startPoint y: 259, endPoint x: 289, endPoint y: 254, distance: 94.5
click at [216, 254] on div "Edit Winning Method How to Enter How will the winners be selected? Draw Judging…" at bounding box center [438, 219] width 877 height 438
type input "Handling Matters"
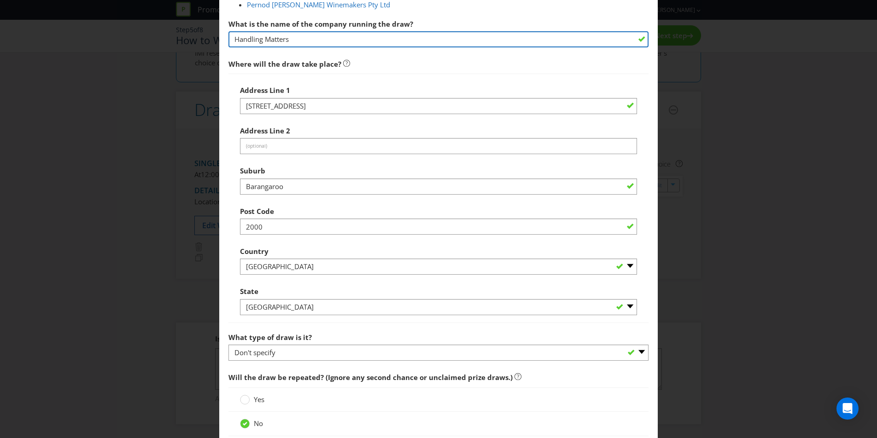
scroll to position [494, 0]
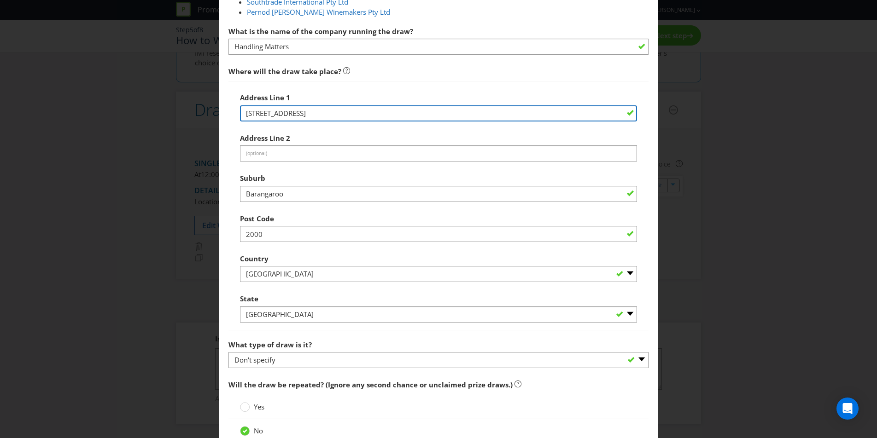
drag, startPoint x: 398, startPoint y: 108, endPoint x: 328, endPoint y: 121, distance: 71.6
click at [203, 116] on div "Edit Winning Method How to Enter How will the winners be selected? Draw Judging…" at bounding box center [438, 219] width 877 height 438
drag, startPoint x: 391, startPoint y: 114, endPoint x: 77, endPoint y: 115, distance: 313.2
click at [77, 115] on div "Edit Winning Method How to Enter How will the winners be selected? Draw Judging…" at bounding box center [438, 219] width 877 height 438
paste input "[STREET_ADDRESS][PERSON_NAME]"
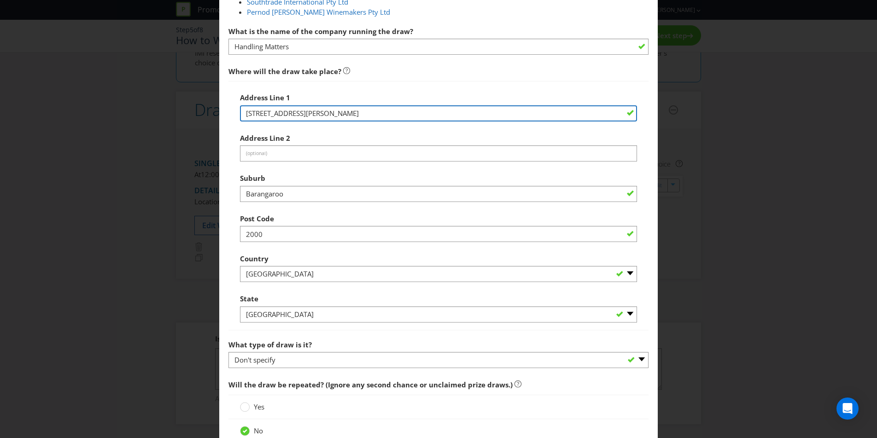
drag, startPoint x: 330, startPoint y: 112, endPoint x: 429, endPoint y: 113, distance: 99.0
click at [429, 113] on input "[STREET_ADDRESS][PERSON_NAME]" at bounding box center [438, 113] width 397 height 16
type input "[STREET_ADDRESS][PERSON_NAME]"
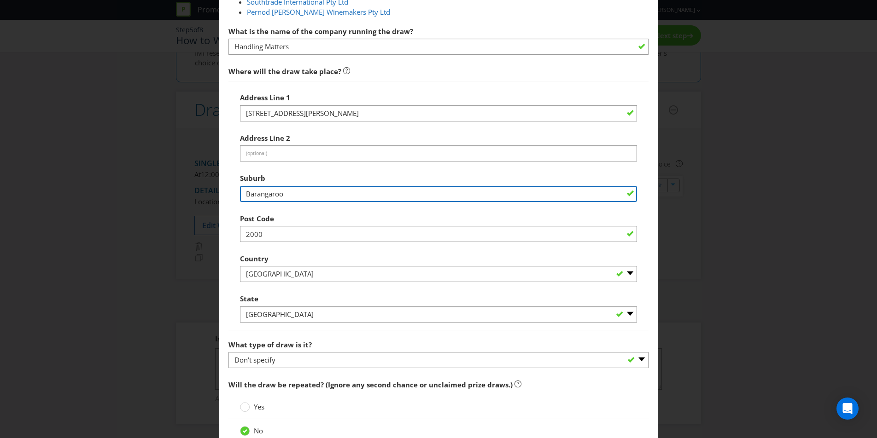
drag, startPoint x: 269, startPoint y: 194, endPoint x: 165, endPoint y: 187, distance: 104.3
click at [165, 187] on div "Edit Winning Method How to Enter How will the winners be selected? Draw Judging…" at bounding box center [438, 219] width 877 height 438
paste input "[PERSON_NAME][GEOGRAPHIC_DATA], [GEOGRAPHIC_DATA]"
type input "[PERSON_NAME][GEOGRAPHIC_DATA], [GEOGRAPHIC_DATA]"
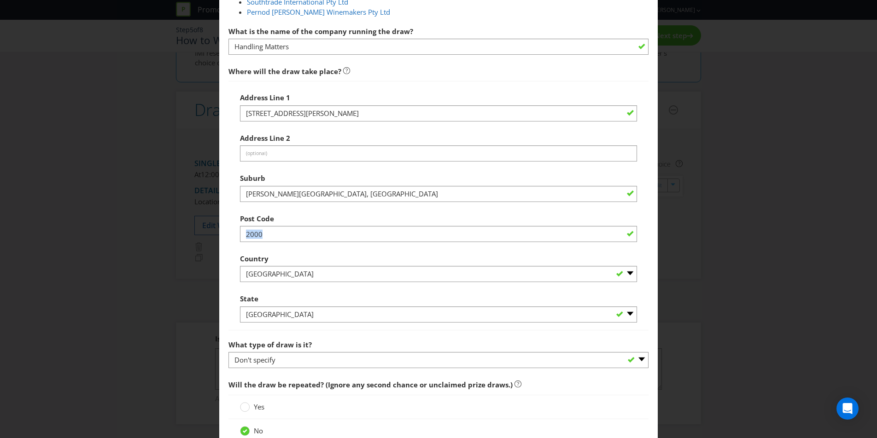
drag, startPoint x: 266, startPoint y: 241, endPoint x: 228, endPoint y: 231, distance: 38.7
click at [229, 232] on div "Address Line 1 Unit 40/1-5 Thew Parade, Cromer NSW 2099, Australia Address Line…" at bounding box center [438, 206] width 420 height 250
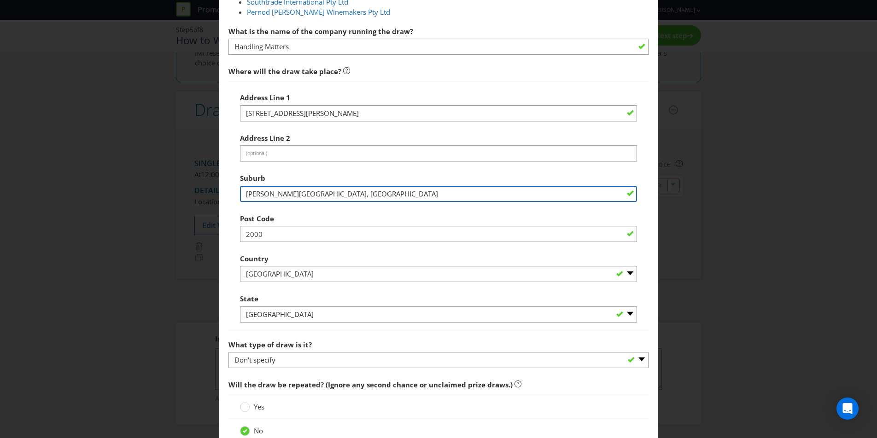
click at [321, 200] on input "[PERSON_NAME][GEOGRAPHIC_DATA], [GEOGRAPHIC_DATA]" at bounding box center [438, 194] width 397 height 16
click at [302, 194] on input "[PERSON_NAME][GEOGRAPHIC_DATA], [GEOGRAPHIC_DATA]" at bounding box center [438, 194] width 397 height 16
drag, startPoint x: 306, startPoint y: 194, endPoint x: 290, endPoint y: 194, distance: 16.1
click at [290, 194] on input "[PERSON_NAME][GEOGRAPHIC_DATA], [GEOGRAPHIC_DATA]" at bounding box center [438, 194] width 397 height 16
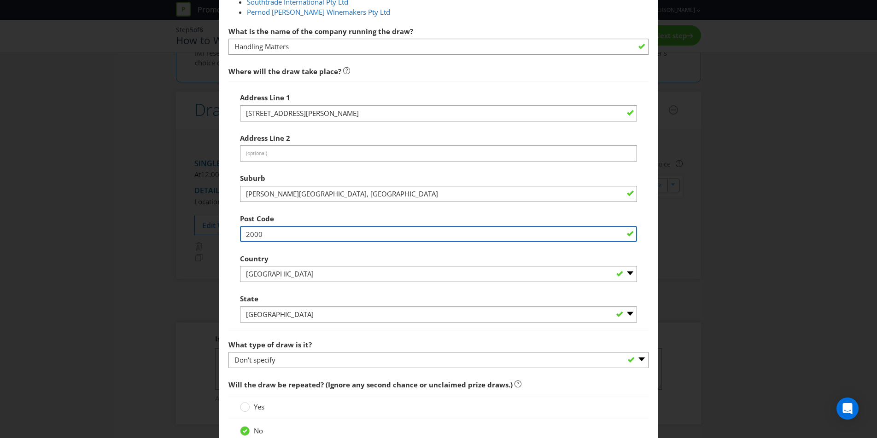
drag, startPoint x: 278, startPoint y: 234, endPoint x: 212, endPoint y: 235, distance: 65.9
click at [212, 235] on div "Edit Winning Method How to Enter How will the winners be selected? Draw Judging…" at bounding box center [438, 219] width 877 height 438
paste input "99,"
type input "2099,"
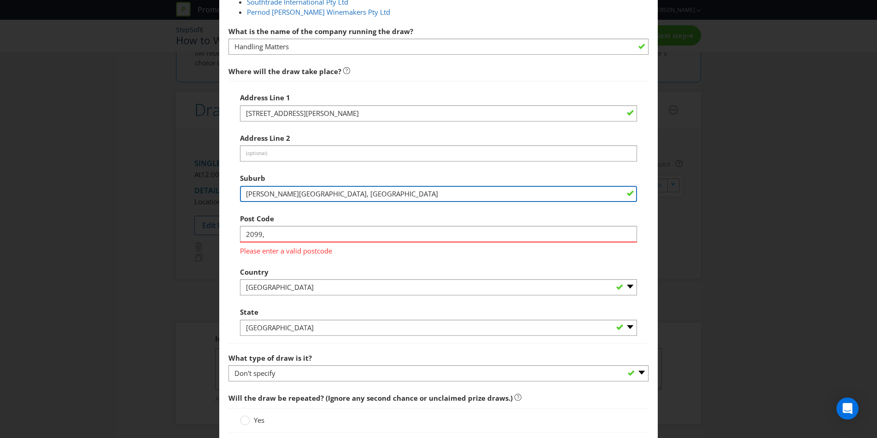
drag, startPoint x: 347, startPoint y: 195, endPoint x: 274, endPoint y: 193, distance: 72.8
click at [274, 193] on input "[PERSON_NAME][GEOGRAPHIC_DATA], [GEOGRAPHIC_DATA]" at bounding box center [438, 194] width 397 height 16
type input "[PERSON_NAME]"
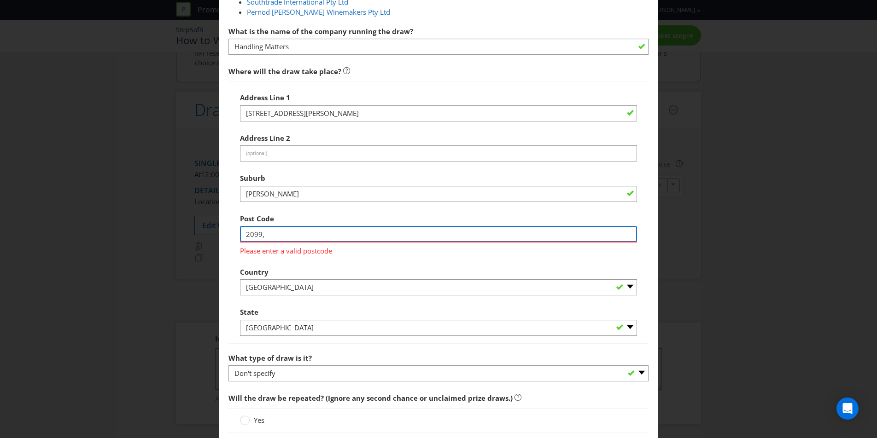
click at [271, 232] on input "2099," at bounding box center [438, 234] width 397 height 16
type input "2099"
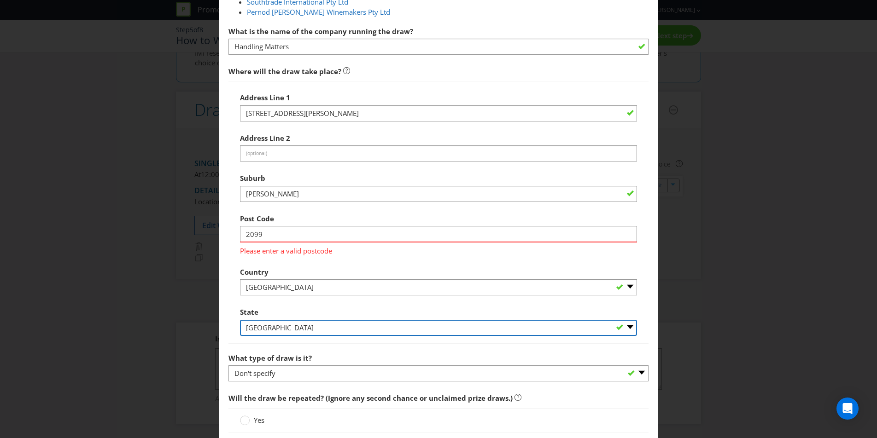
click at [333, 314] on div "Address Line 1 Unit 40/1-5 Thew Parade, Cromer NSW 2099, Australia Address Line…" at bounding box center [438, 212] width 420 height 262
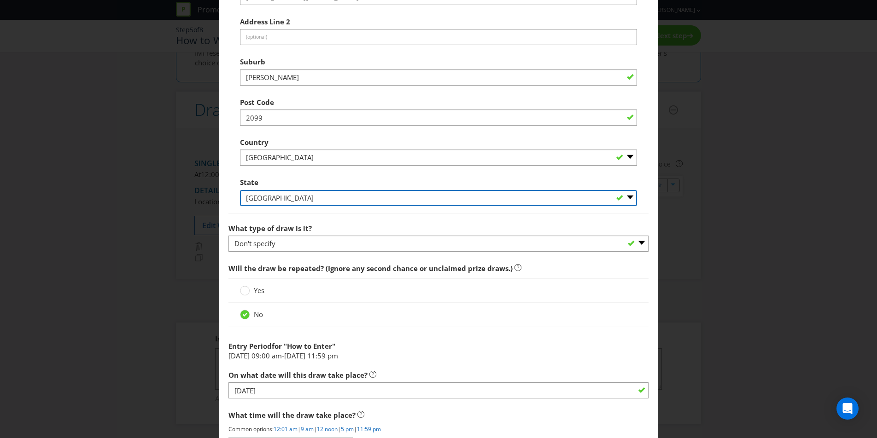
scroll to position [767, 0]
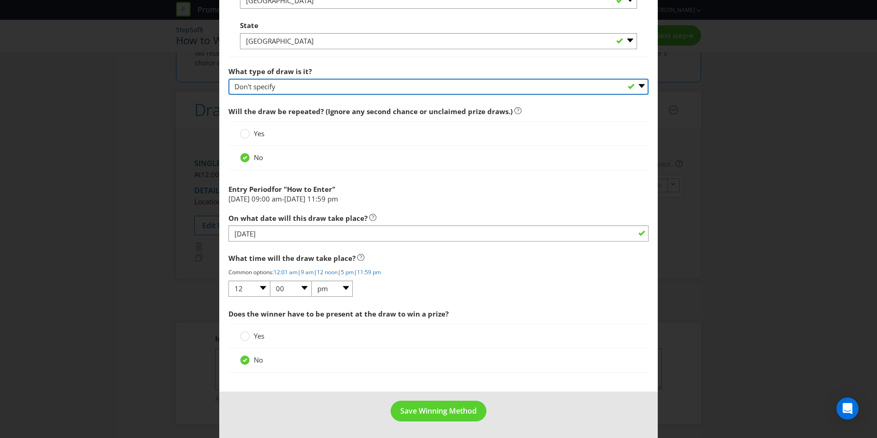
click at [280, 86] on select "-- Please select -- Computerised random selection Barrel draw Don't specify Oth…" at bounding box center [438, 87] width 420 height 16
select select "COMPUTERISED"
click at [228, 79] on select "-- Please select -- Computerised random selection Barrel draw Don't specify Oth…" at bounding box center [438, 87] width 420 height 16
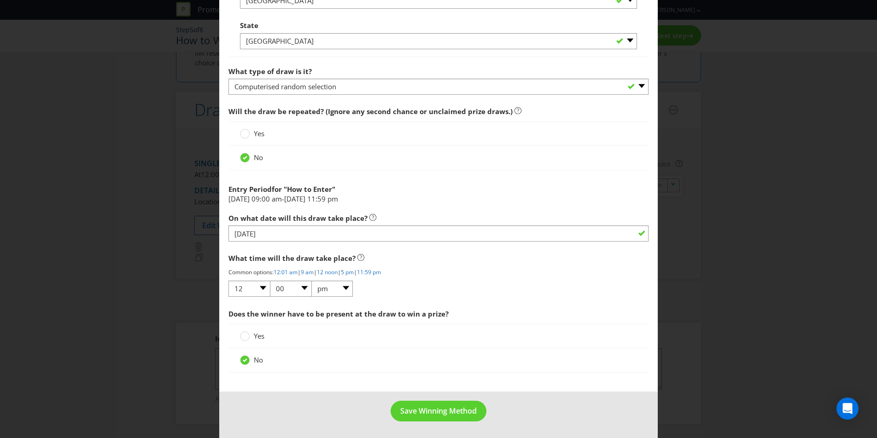
drag, startPoint x: 651, startPoint y: 232, endPoint x: 630, endPoint y: 237, distance: 21.8
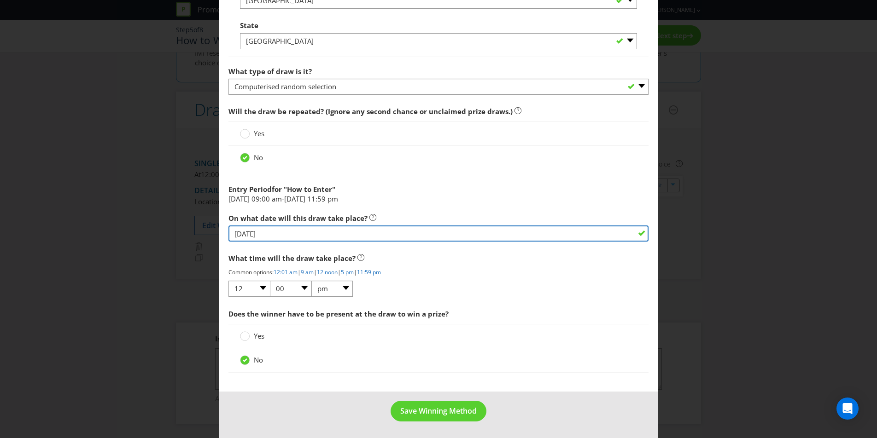
click at [611, 240] on input "02/04/26" at bounding box center [438, 234] width 420 height 16
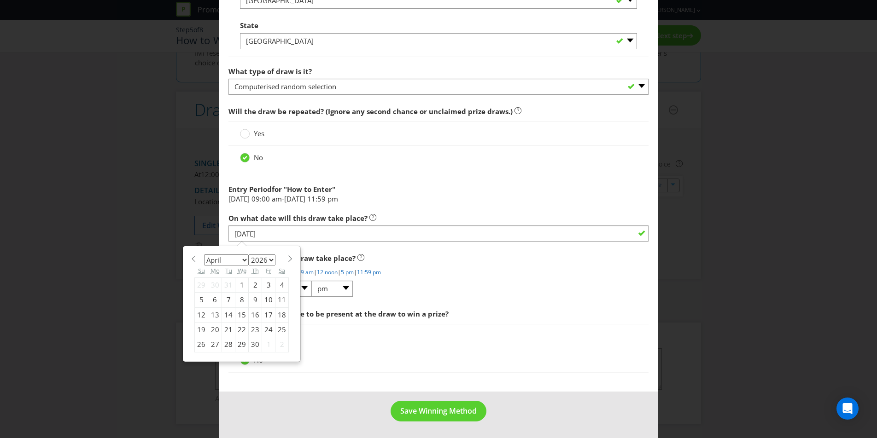
click at [455, 309] on span "Does the winner have to be present at the draw to win a prize?" at bounding box center [438, 314] width 420 height 19
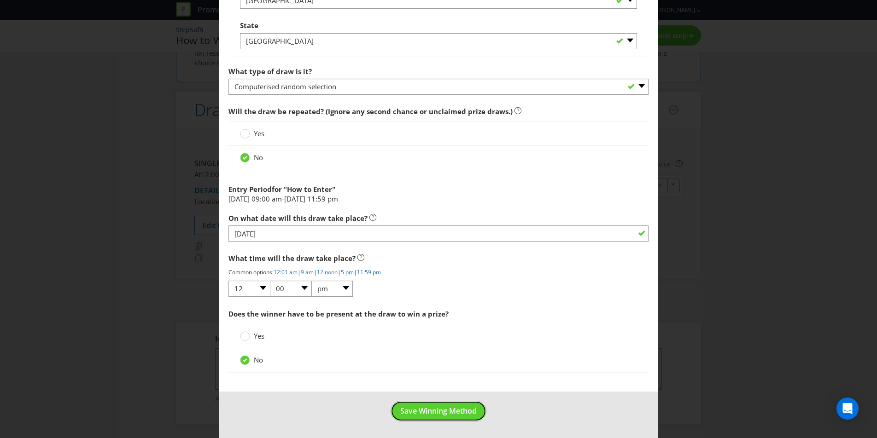
click at [449, 314] on button "Save Winning Method" at bounding box center [439, 411] width 96 height 21
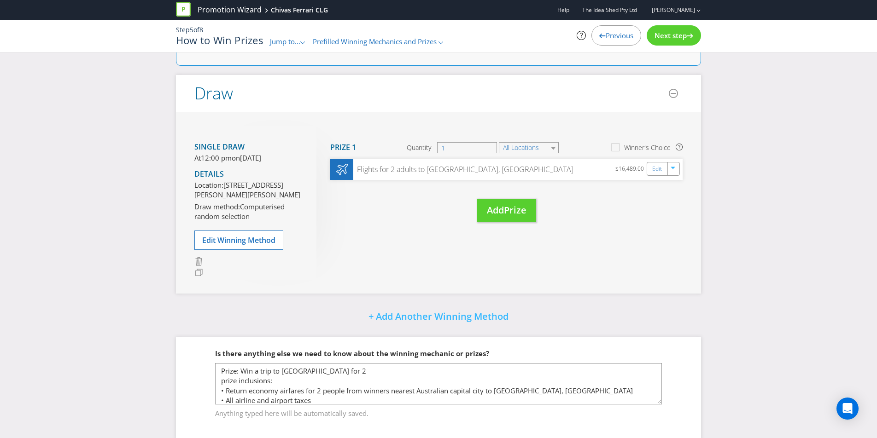
click at [656, 32] on span "Next step" at bounding box center [670, 35] width 32 height 9
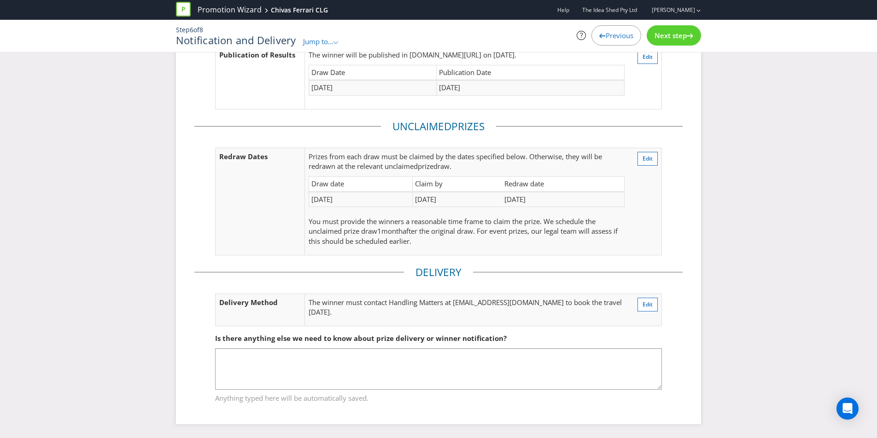
click at [656, 32] on span "Next step" at bounding box center [670, 35] width 32 height 9
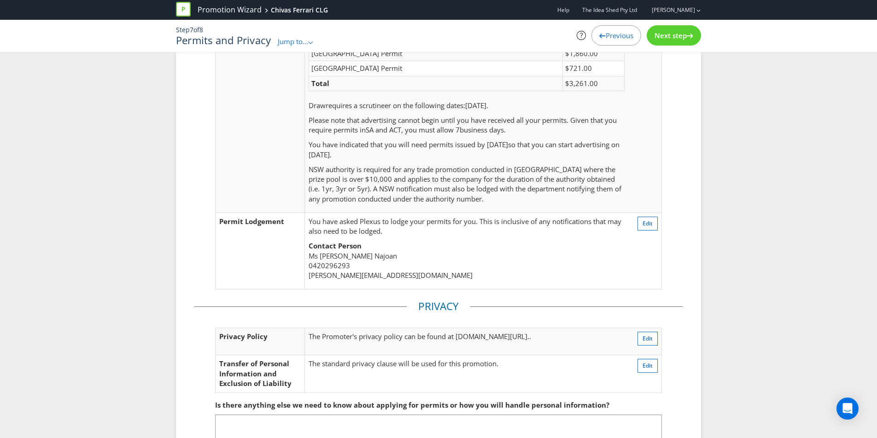
click at [656, 32] on span "Next step" at bounding box center [670, 35] width 32 height 9
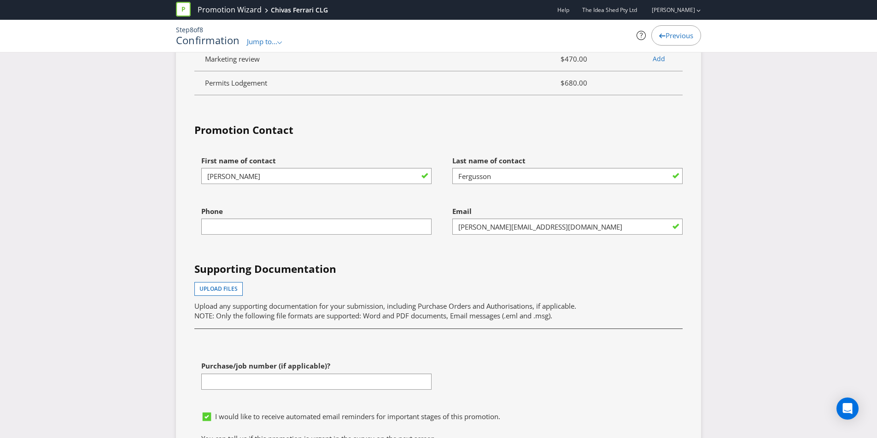
scroll to position [3074, 0]
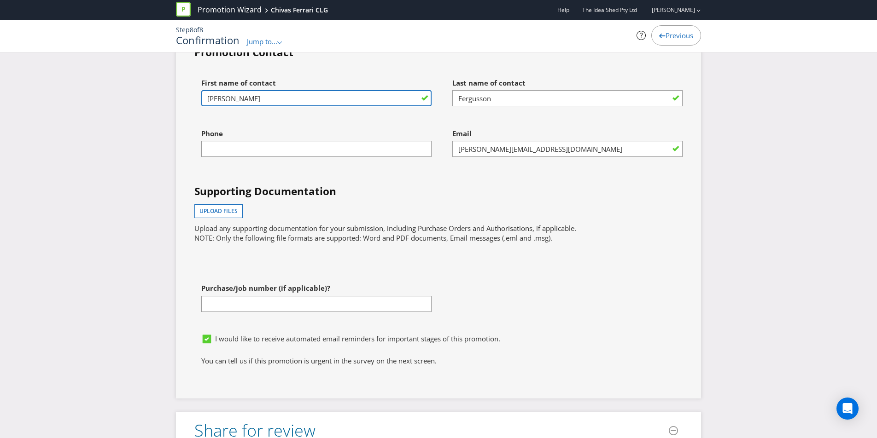
drag, startPoint x: 257, startPoint y: 98, endPoint x: 64, endPoint y: 87, distance: 193.7
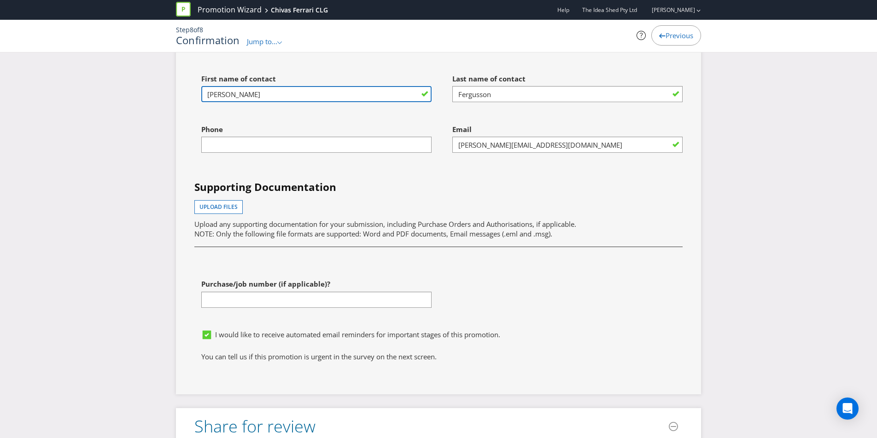
type input "[PERSON_NAME]"
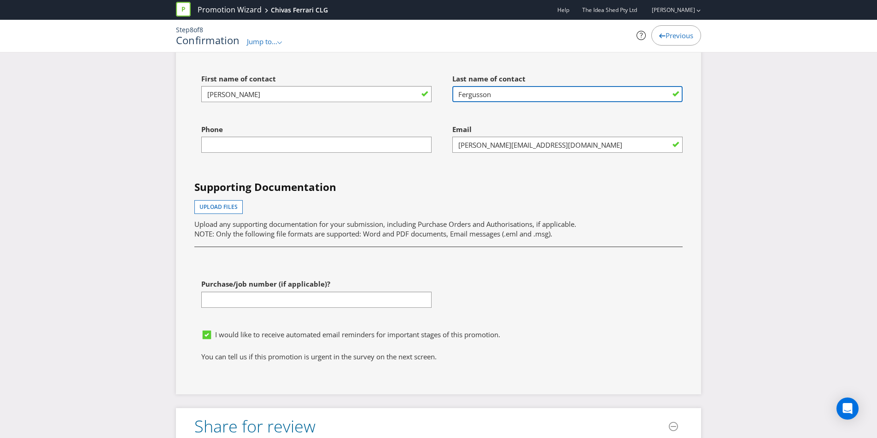
drag, startPoint x: 495, startPoint y: 95, endPoint x: 338, endPoint y: 86, distance: 156.4
click at [338, 86] on div "First name of contact Edelyn Last name of contact Fergusson Phone Email sophie.…" at bounding box center [438, 198] width 502 height 256
type input "Najoan"
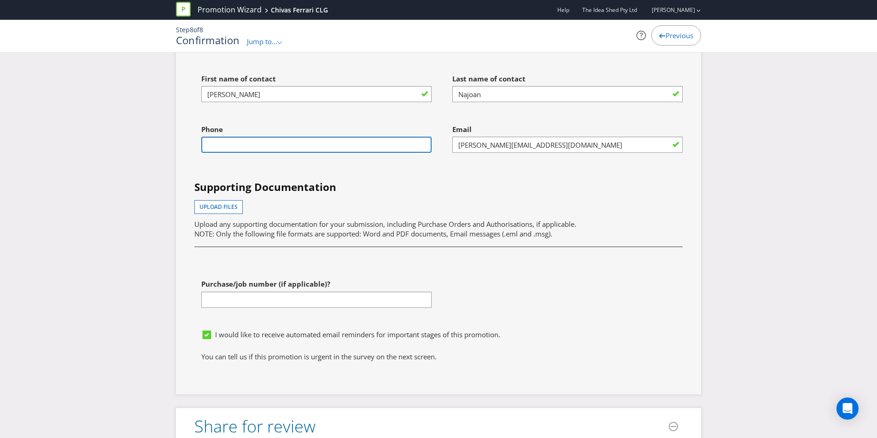
click at [273, 148] on input "text" at bounding box center [316, 145] width 230 height 16
type input "0420296293"
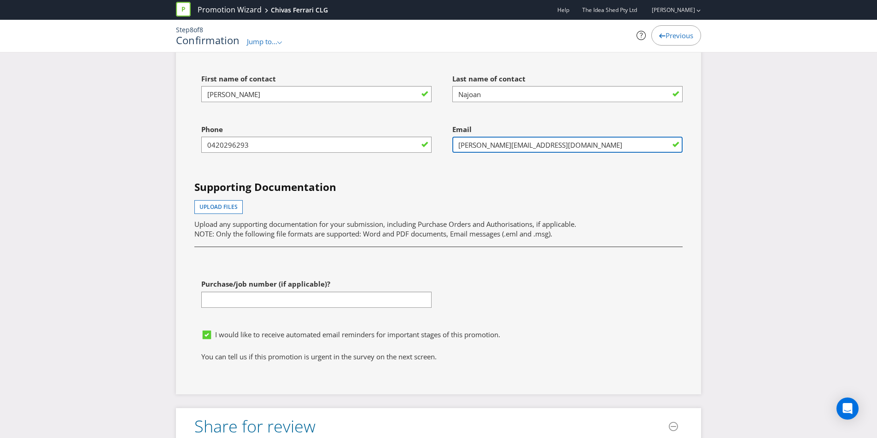
drag, startPoint x: 512, startPoint y: 146, endPoint x: 424, endPoint y: 143, distance: 88.5
click at [424, 143] on div "First name of contact Edelyn Last name of contact Najoan Phone 0420296293 Email…" at bounding box center [438, 198] width 502 height 256
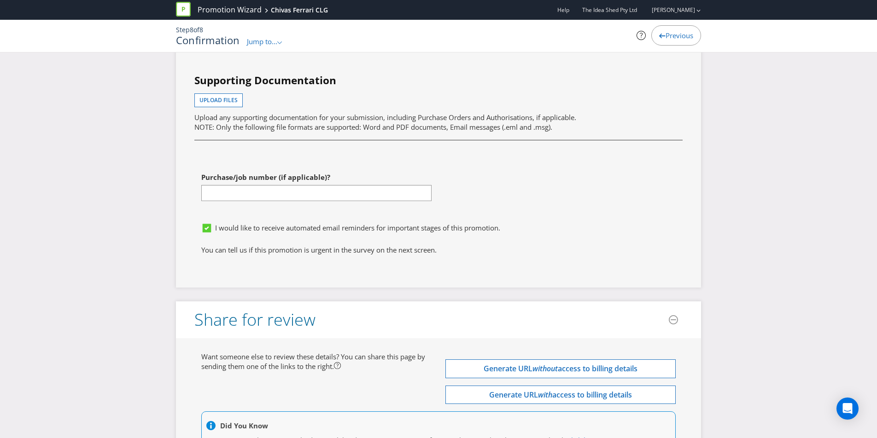
type input "[PERSON_NAME][EMAIL_ADDRESS][DOMAIN_NAME]"
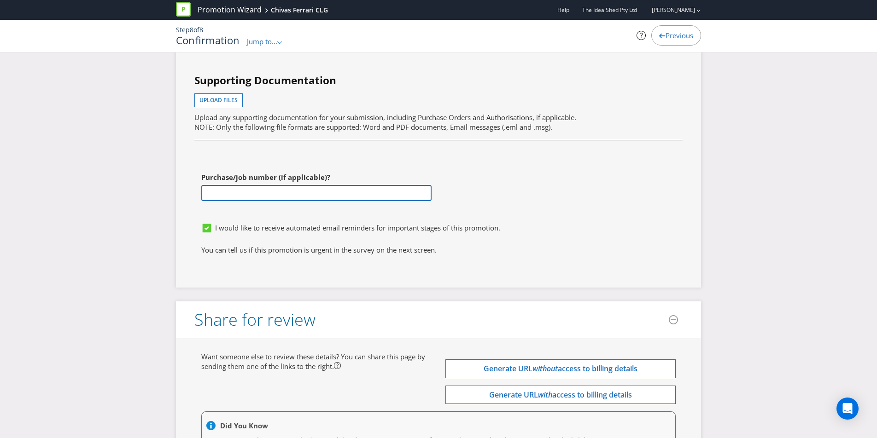
click at [424, 199] on input "text" at bounding box center [316, 193] width 230 height 16
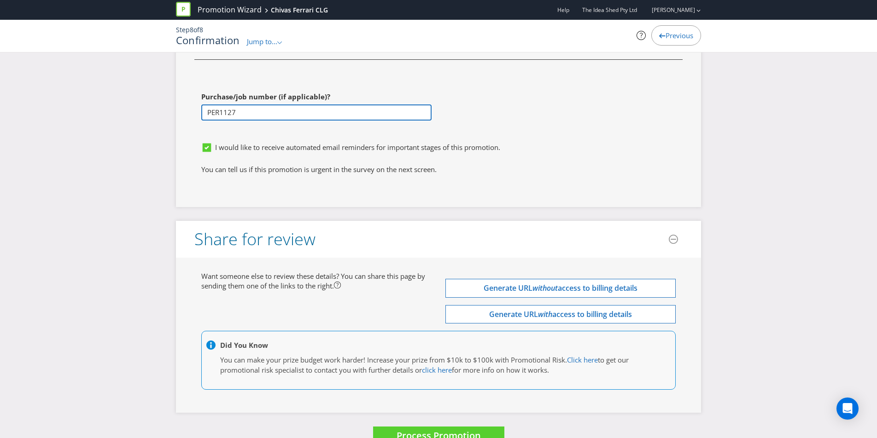
scroll to position [3287, 0]
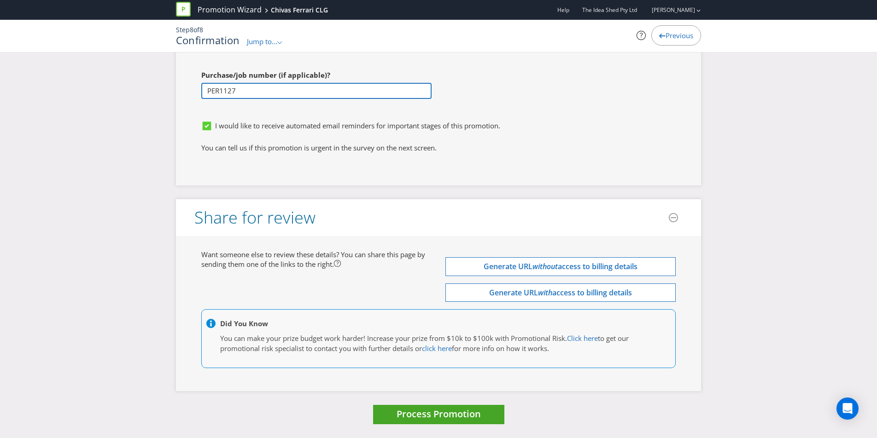
type input "PER1127"
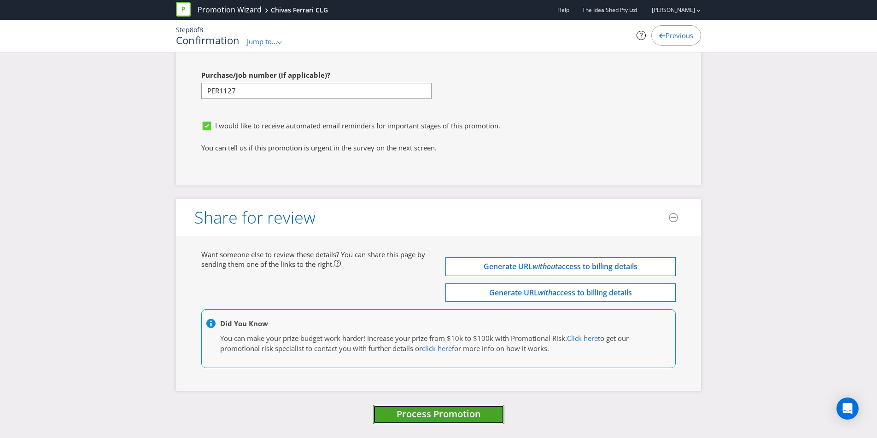
click at [482, 314] on button "Process Promotion" at bounding box center [438, 415] width 131 height 20
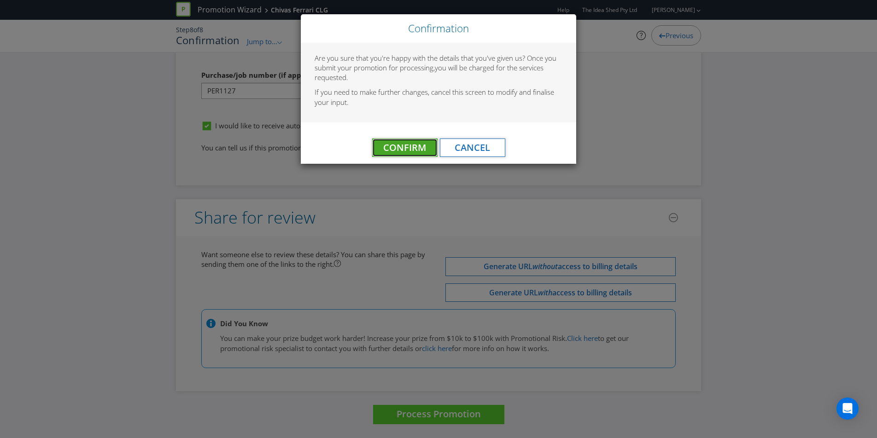
click at [420, 142] on span "Confirm" at bounding box center [404, 147] width 43 height 12
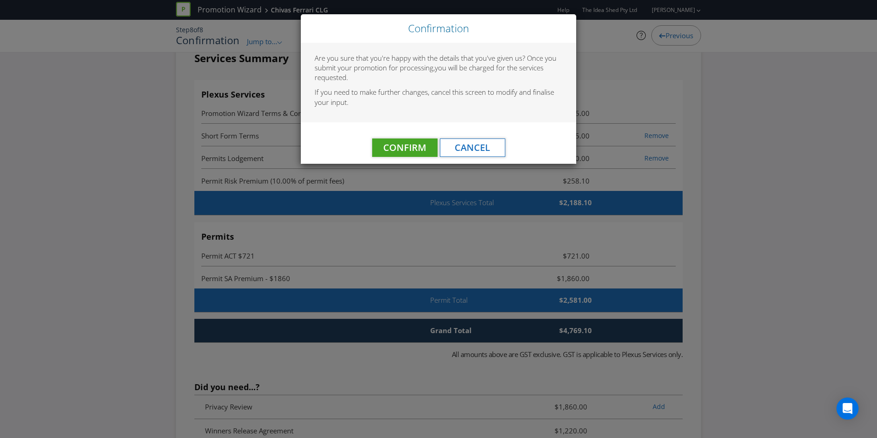
scroll to position [0, 0]
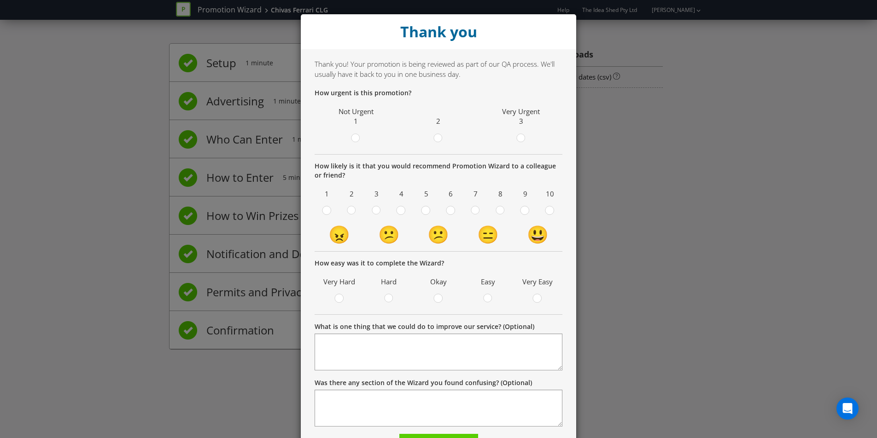
drag, startPoint x: 640, startPoint y: 96, endPoint x: 615, endPoint y: 66, distance: 38.9
click at [640, 96] on div "Thank you Thank you! Your promotion is being reviewed as part of our QA process…" at bounding box center [438, 219] width 877 height 438
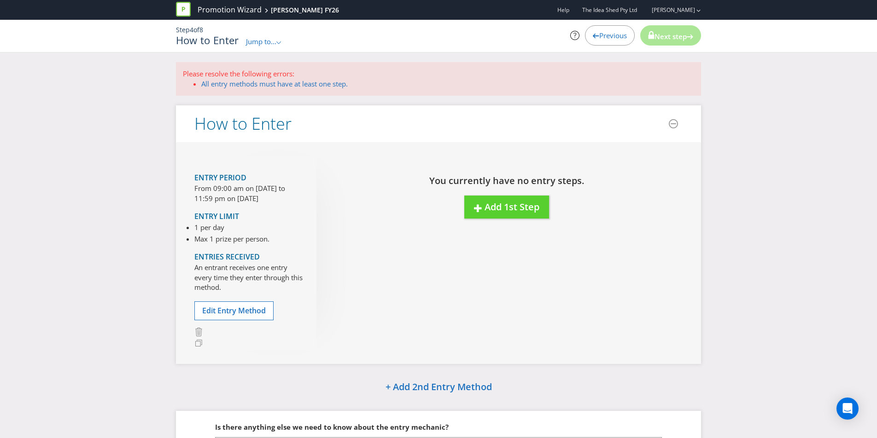
scroll to position [100, 0]
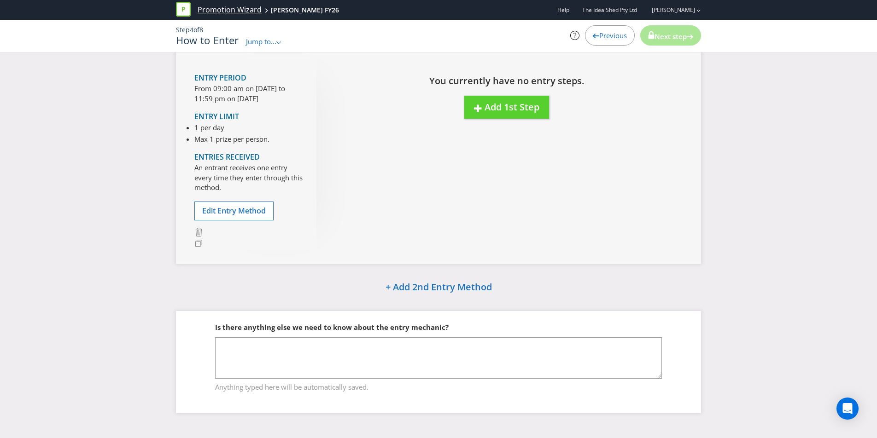
click at [230, 12] on link "Promotion Wizard" at bounding box center [230, 10] width 64 height 11
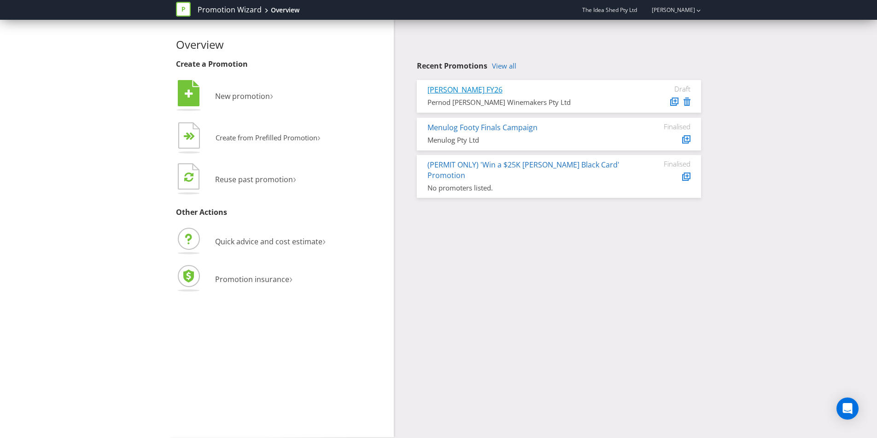
click at [489, 90] on link "[PERSON_NAME] FY26" at bounding box center [464, 90] width 75 height 10
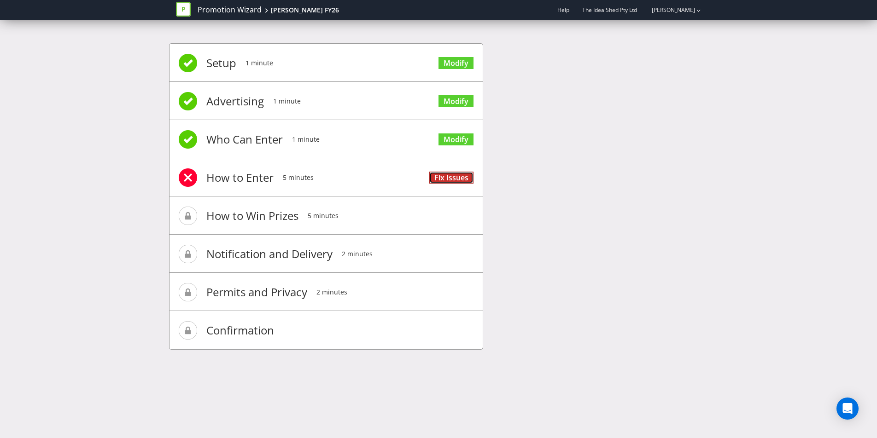
click at [442, 179] on link "Fix Issues" at bounding box center [451, 178] width 44 height 12
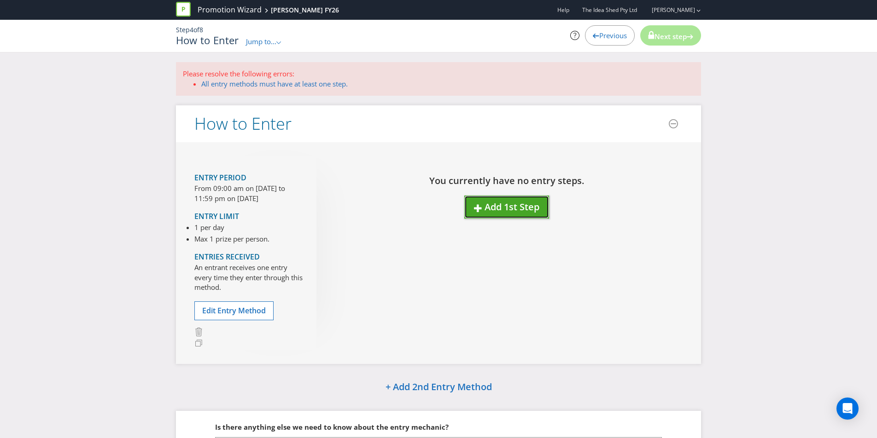
click at [511, 206] on span "Add 1st Step" at bounding box center [511, 207] width 55 height 12
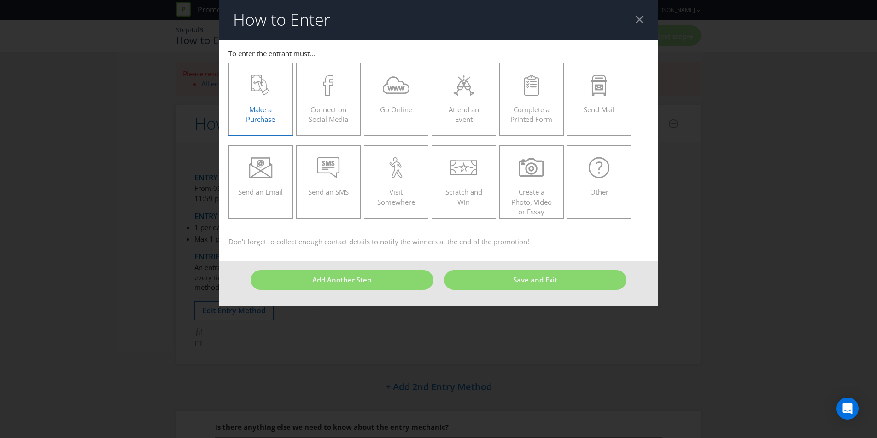
click at [253, 103] on div "Make a Purchase" at bounding box center [260, 95] width 45 height 41
click at [0, 0] on input "Make a Purchase" at bounding box center [0, 0] width 0 height 0
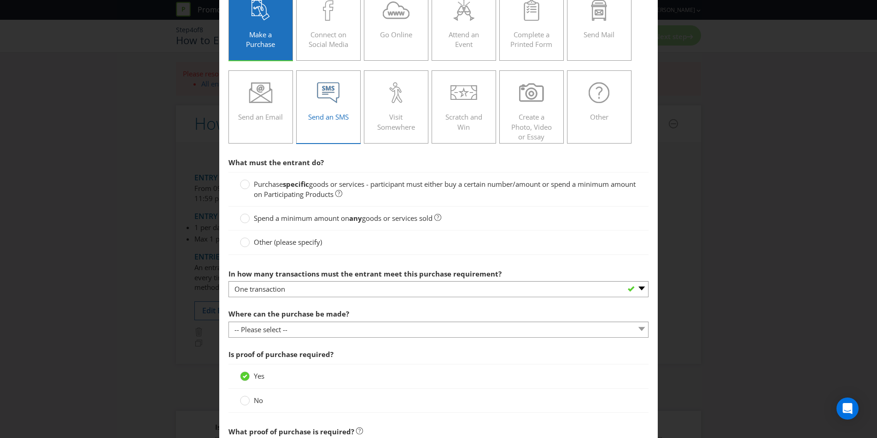
scroll to position [76, 0]
click at [350, 186] on span "goods or services - participant must either buy a certain number/amount or spen…" at bounding box center [445, 188] width 382 height 19
click at [0, 0] on input "Purchase specific goods or services - participant must either buy a certain num…" at bounding box center [0, 0] width 0 height 0
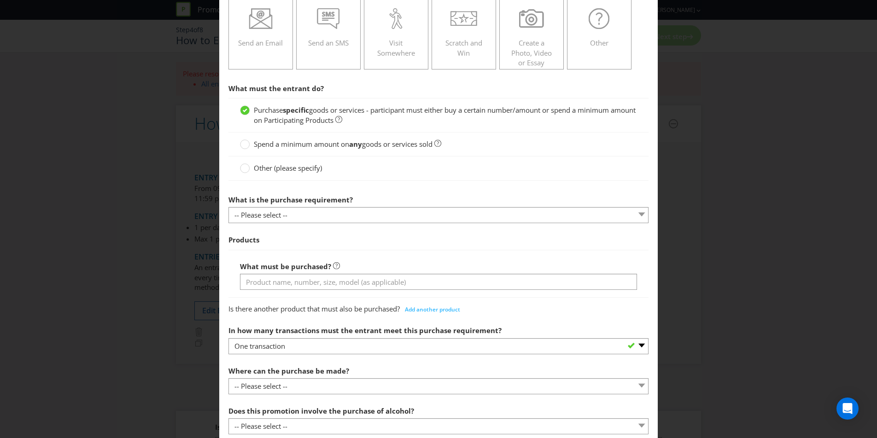
scroll to position [122, 0]
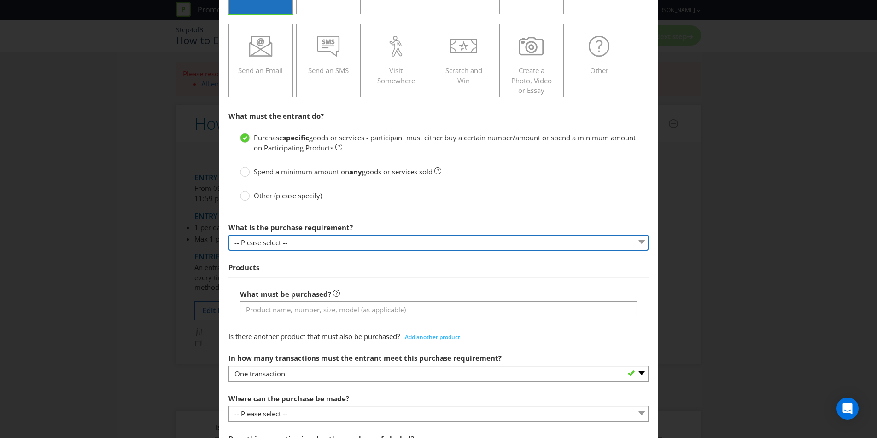
click at [332, 238] on select "-- Please select -- Buy a certain number of these products or services Spend a …" at bounding box center [438, 243] width 420 height 16
select select "MINIMUM_QUANTITY"
click at [228, 235] on select "-- Please select -- Buy a certain number of these products or services Spend a …" at bounding box center [438, 243] width 420 height 16
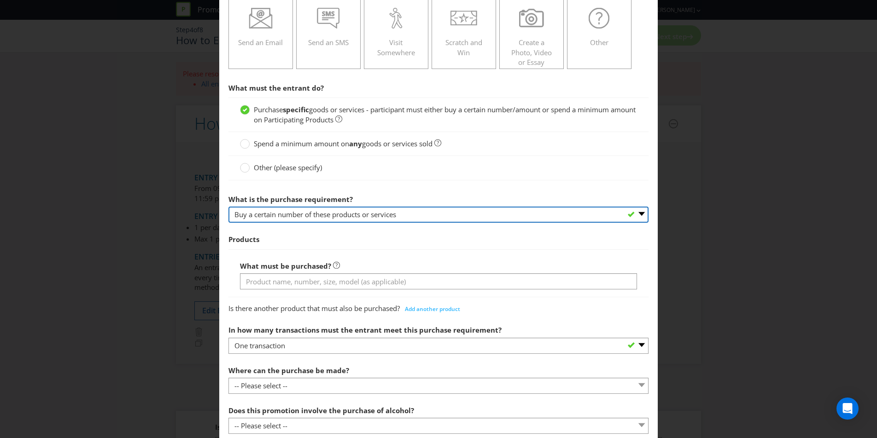
scroll to position [152, 0]
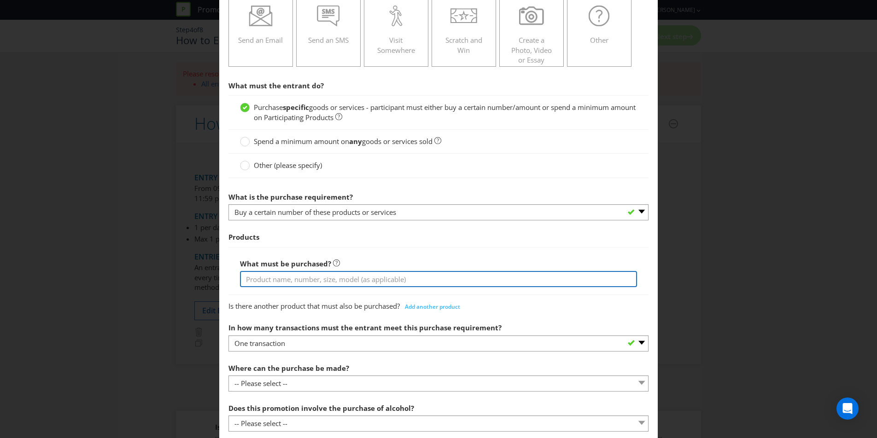
click at [370, 283] on input "text" at bounding box center [438, 279] width 397 height 16
click at [310, 279] on input "Purchase any 4.8% 4pk and [PERSON_NAME] 6.3% 4pk & 10pk only." at bounding box center [438, 279] width 397 height 16
drag, startPoint x: 288, startPoint y: 279, endPoint x: 333, endPoint y: 281, distance: 45.2
click at [333, 281] on input "Purchase any 4.8% 4pk and [PERSON_NAME] 6.3% 4pk & 10pk only." at bounding box center [438, 279] width 397 height 16
drag, startPoint x: 409, startPoint y: 280, endPoint x: 320, endPoint y: 280, distance: 88.9
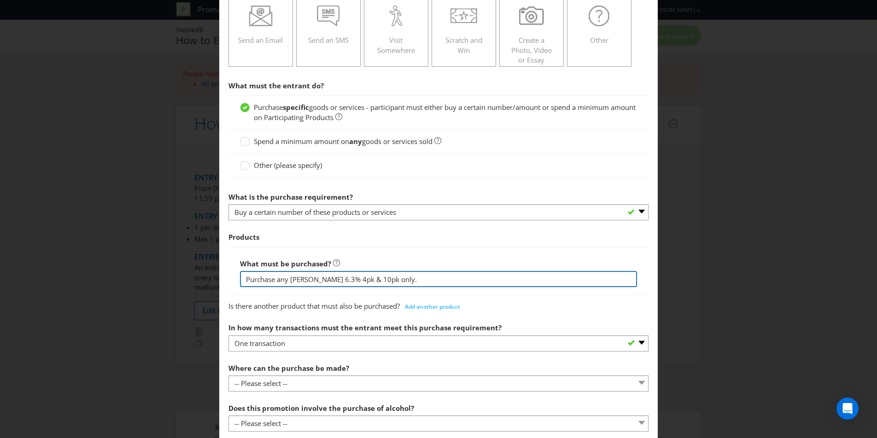
click at [320, 280] on input "Purchase any [PERSON_NAME] 6.3% 4pk & 10pk only." at bounding box center [438, 279] width 397 height 16
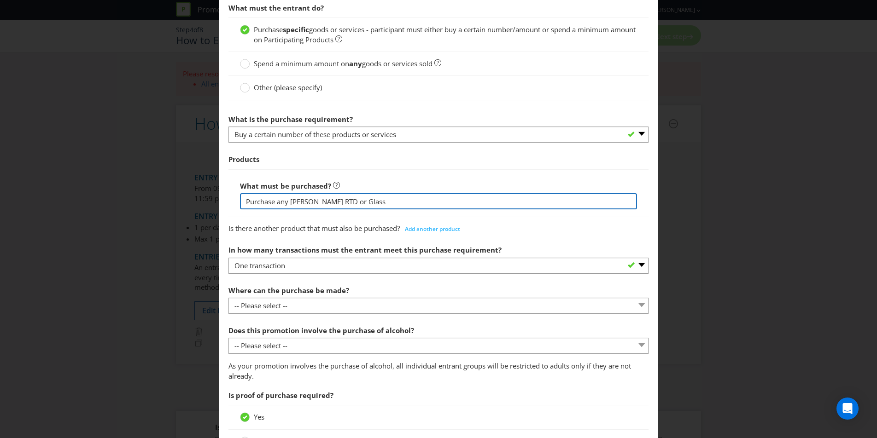
type input "Purchase any [PERSON_NAME] RTD or Glass"
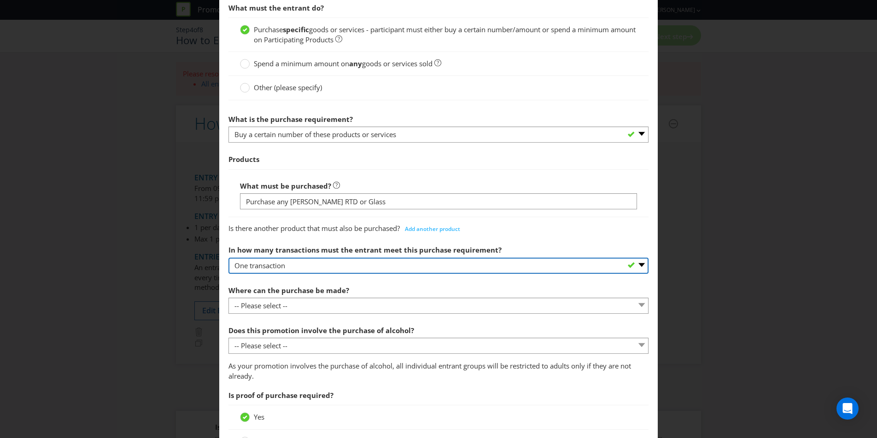
click at [366, 269] on select "-- Please select -- One transaction A specific number of transactions Any numbe…" at bounding box center [438, 266] width 420 height 16
click at [228, 257] on select "-- Please select -- One transaction A specific number of transactions Any numbe…" at bounding box center [438, 265] width 420 height 16
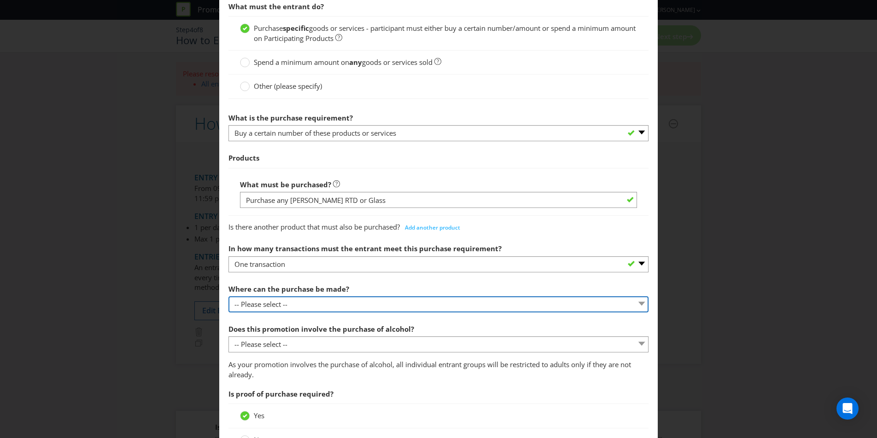
click at [342, 300] on select "-- Please select -- Any stores displaying promotional material (including onlin…" at bounding box center [438, 305] width 420 height 16
select select "ANY_DISPLAYING_PROMOTIONAL_MATERIAL"
click at [228, 297] on select "-- Please select -- Any stores displaying promotional material (including onlin…" at bounding box center [438, 305] width 420 height 16
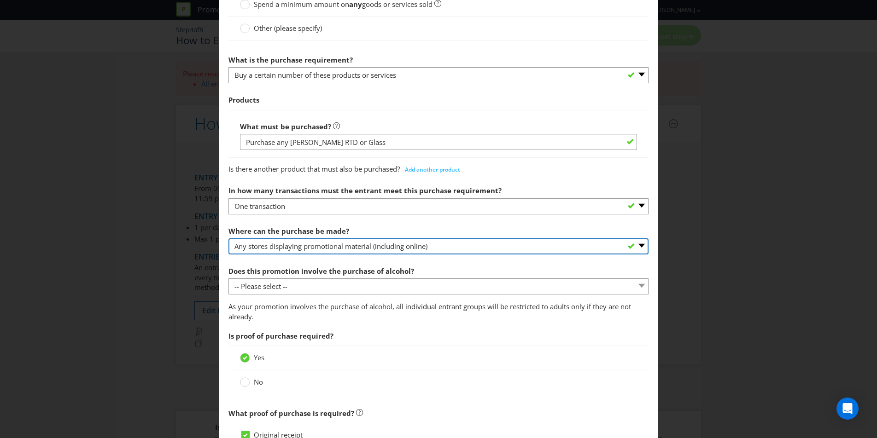
scroll to position [300, 0]
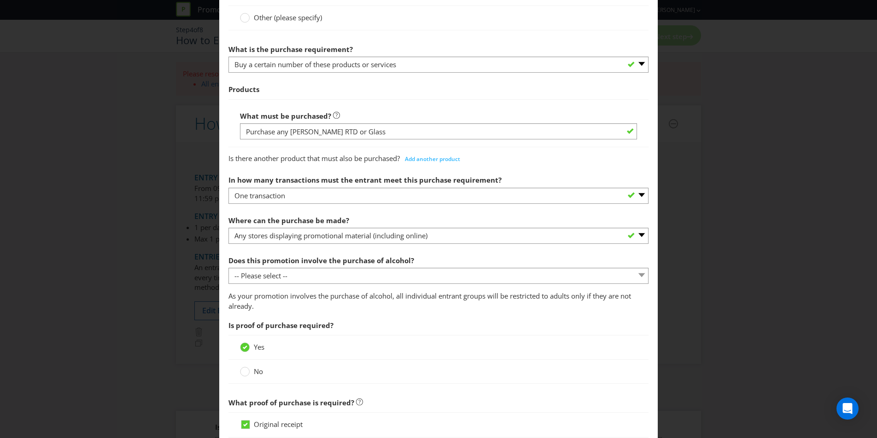
click at [343, 266] on label "Does this promotion involve the purchase of alcohol?" at bounding box center [321, 258] width 187 height 14
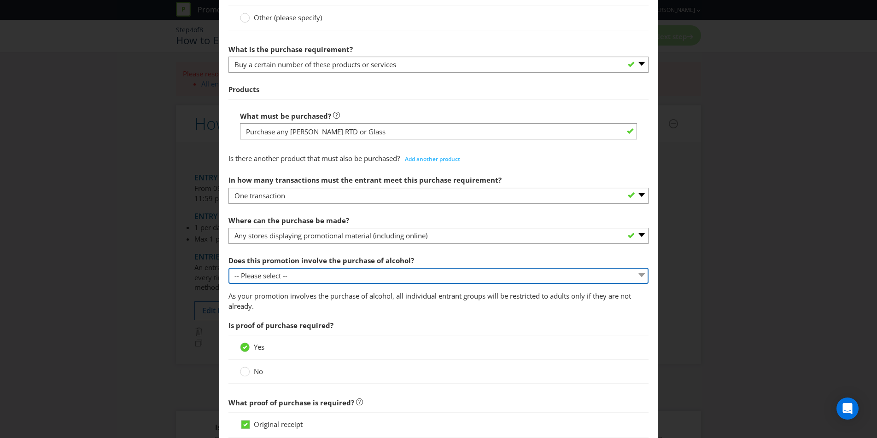
click at [355, 282] on select "-- Please select -- Yes, for on-premises consumption Yes, for off-premises cons…" at bounding box center [438, 276] width 420 height 16
click at [228, 268] on select "-- Please select -- Yes, for on-premises consumption Yes, for off-premises cons…" at bounding box center [438, 276] width 420 height 16
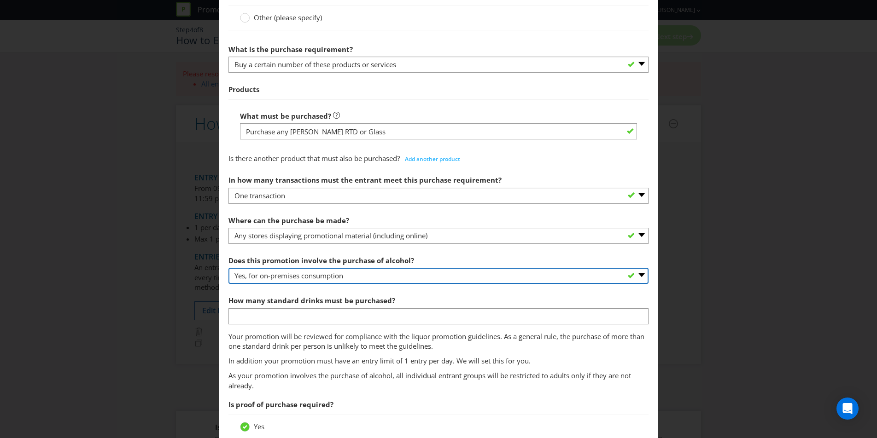
click at [322, 275] on select "-- Please select -- Yes, for on-premises consumption Yes, for off-premises cons…" at bounding box center [438, 276] width 420 height 16
click at [228, 268] on select "-- Please select -- Yes, for on-premises consumption Yes, for off-premises cons…" at bounding box center [438, 276] width 420 height 16
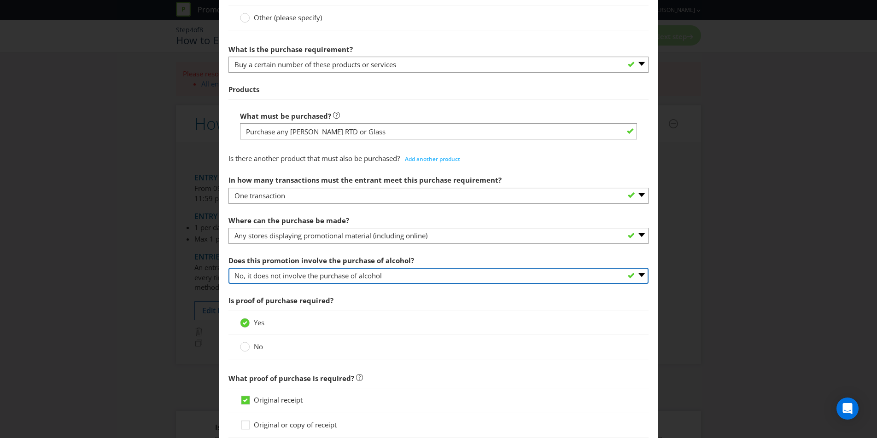
click at [331, 280] on select "-- Please select -- Yes, for on-premises consumption Yes, for off-premises cons…" at bounding box center [438, 276] width 420 height 16
select select "YES_OFF_PREMISES"
click at [228, 268] on select "-- Please select -- Yes, for on-premises consumption Yes, for off-premises cons…" at bounding box center [438, 276] width 420 height 16
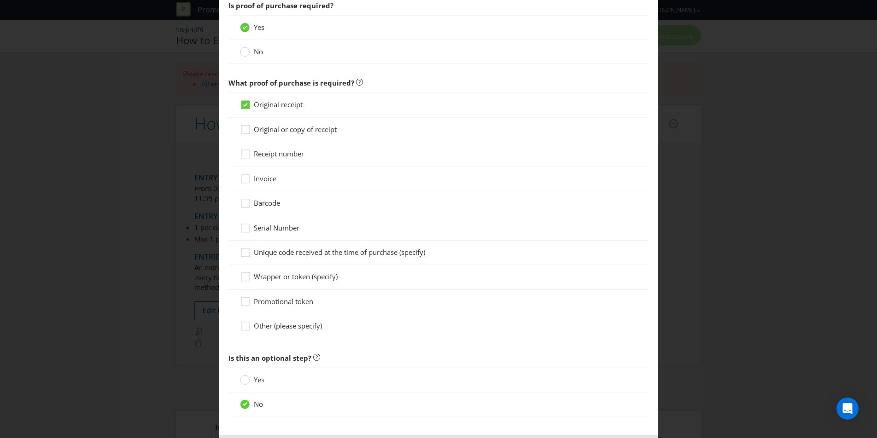
scroll to position [662, 0]
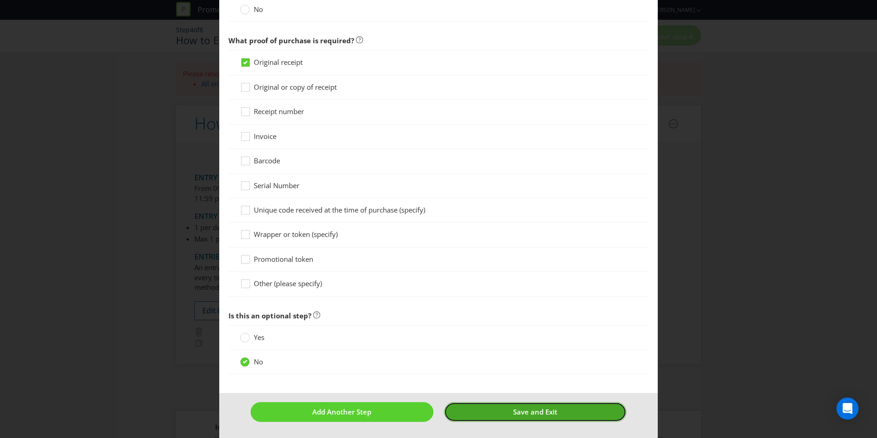
click at [469, 416] on button "Save and Exit" at bounding box center [535, 412] width 183 height 20
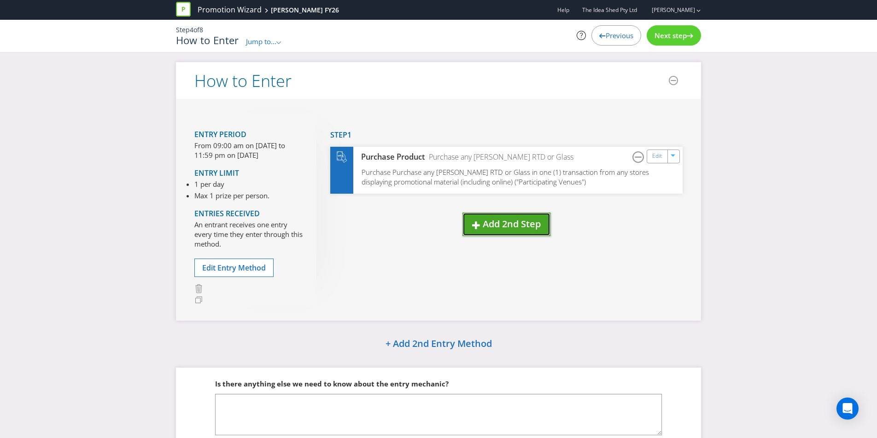
click at [518, 218] on span "Add 2nd Step" at bounding box center [512, 224] width 58 height 12
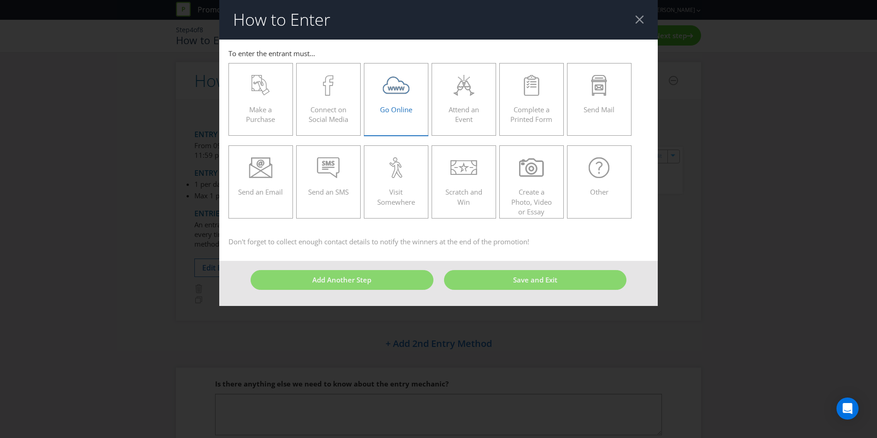
click at [397, 122] on label "Go Online" at bounding box center [396, 99] width 64 height 73
click at [0, 0] on input "Go Online" at bounding box center [0, 0] width 0 height 0
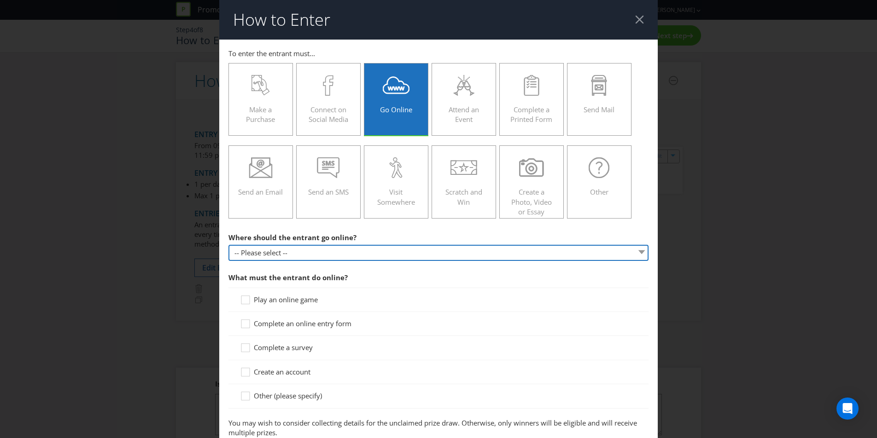
click at [391, 255] on select "-- Please select -- At a specific URL Using a direct link sent to the entrant b…" at bounding box center [438, 253] width 420 height 16
select select "SPECIFIC_URL"
click at [228, 245] on select "-- Please select -- At a specific URL Using a direct link sent to the entrant b…" at bounding box center [438, 253] width 420 height 16
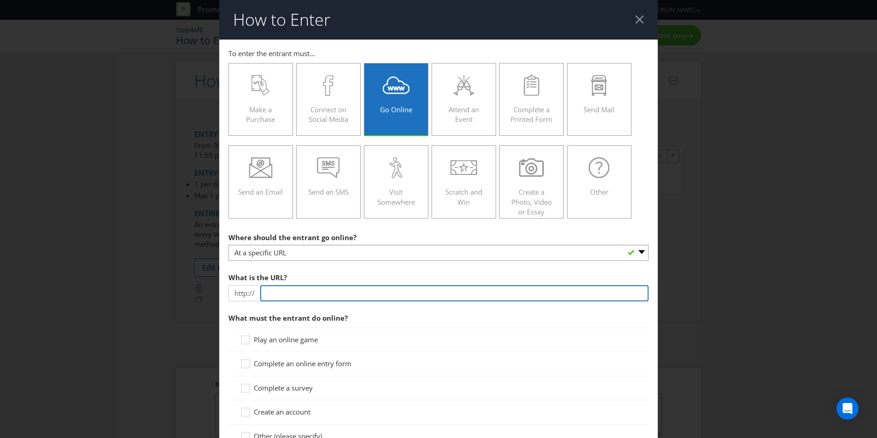
click at [362, 288] on input "text" at bounding box center [454, 294] width 388 height 16
drag, startPoint x: 481, startPoint y: 294, endPoint x: 361, endPoint y: 294, distance: 120.2
click at [352, 294] on input "[DOMAIN_NAME][URL][PERSON_NAME]" at bounding box center [454, 294] width 388 height 16
drag, startPoint x: 330, startPoint y: 288, endPoint x: 277, endPoint y: 284, distance: 53.6
click at [277, 284] on div "What is the URL? http:// [DOMAIN_NAME][URL]" at bounding box center [438, 284] width 420 height 33
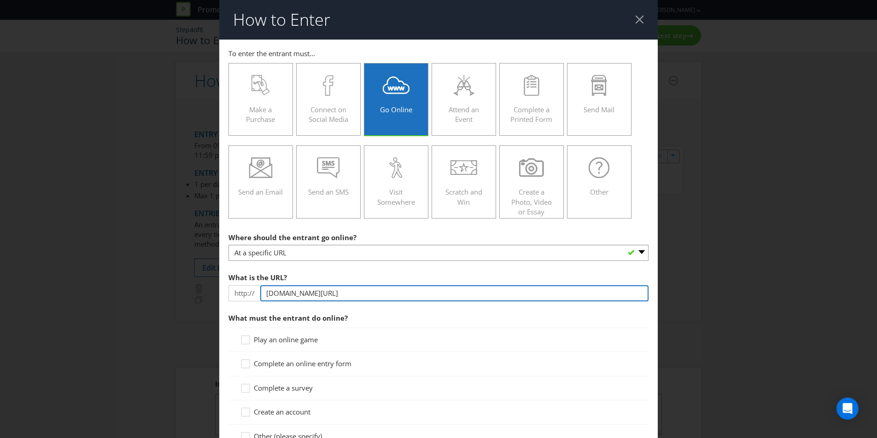
drag, startPoint x: 414, startPoint y: 293, endPoint x: 210, endPoint y: 285, distance: 204.2
click at [210, 285] on div "How to Enter To enter the entrant must... Make a Purchase Connect on Social Med…" at bounding box center [438, 219] width 877 height 438
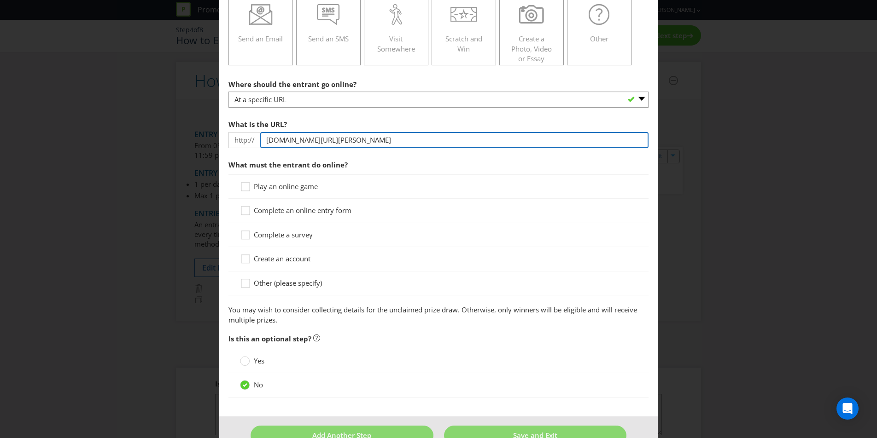
scroll to position [156, 0]
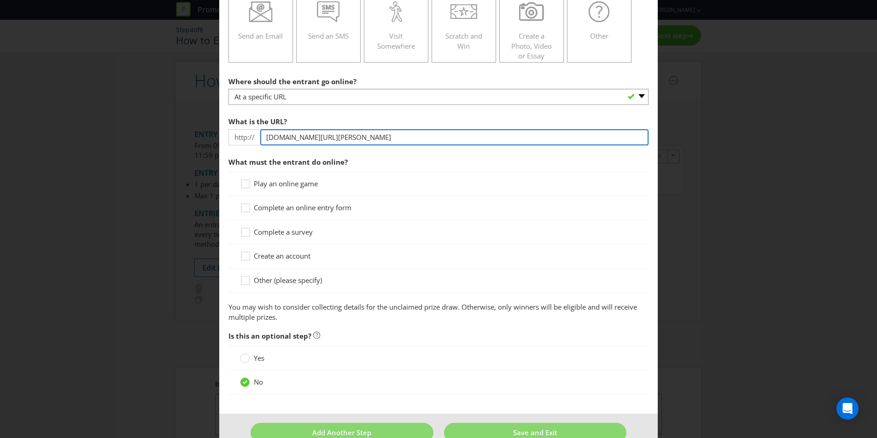
type input "[DOMAIN_NAME][URL][PERSON_NAME]"
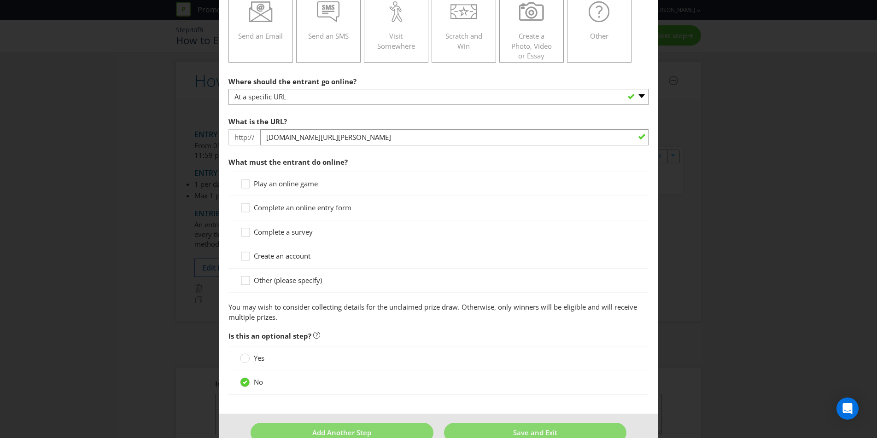
click at [319, 208] on span "Complete an online entry form" at bounding box center [303, 207] width 98 height 9
click at [0, 0] on input "Complete an online entry form" at bounding box center [0, 0] width 0 height 0
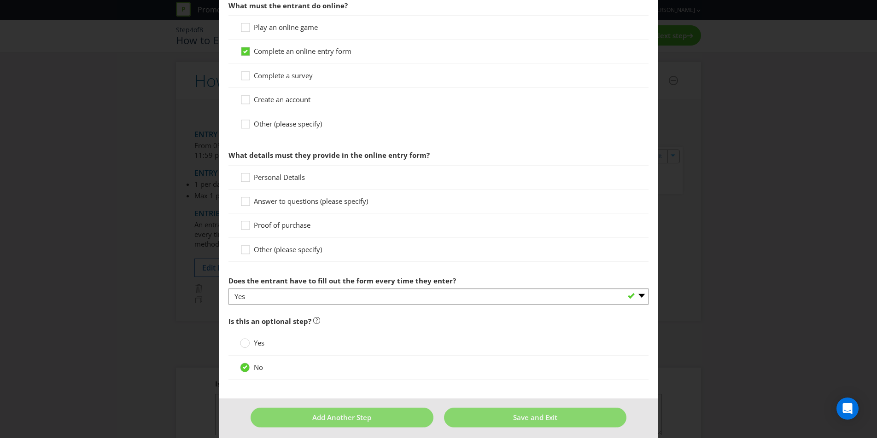
scroll to position [318, 0]
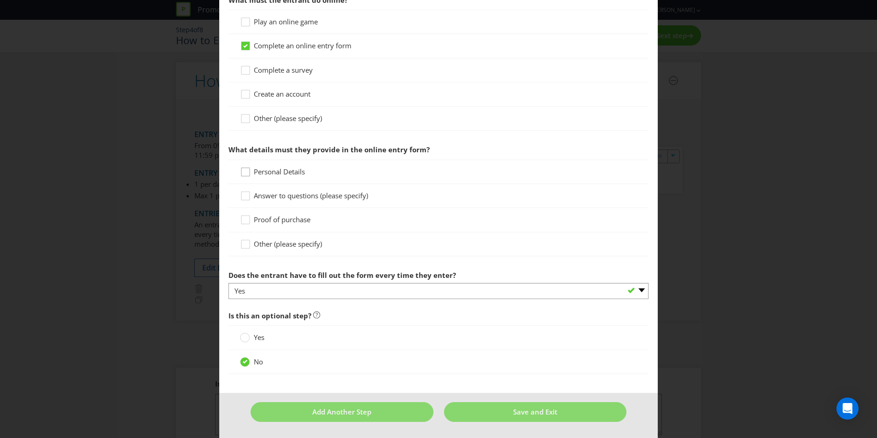
click at [248, 175] on icon at bounding box center [247, 174] width 14 height 14
click at [0, 0] on input "Personal Details" at bounding box center [0, 0] width 0 height 0
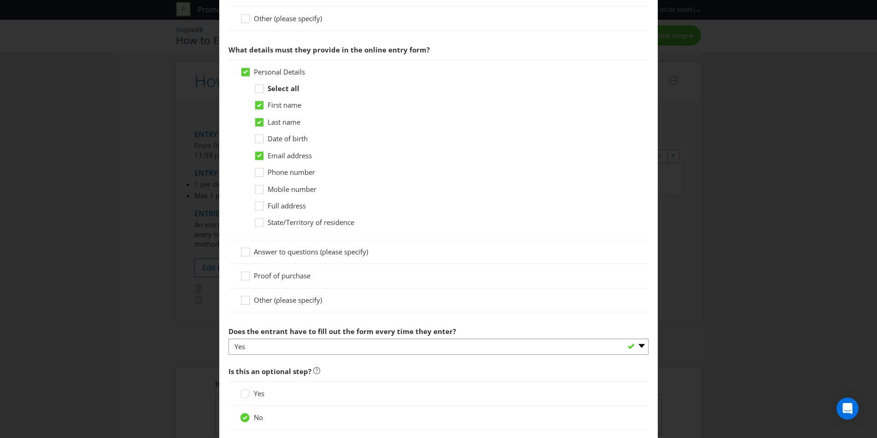
scroll to position [423, 0]
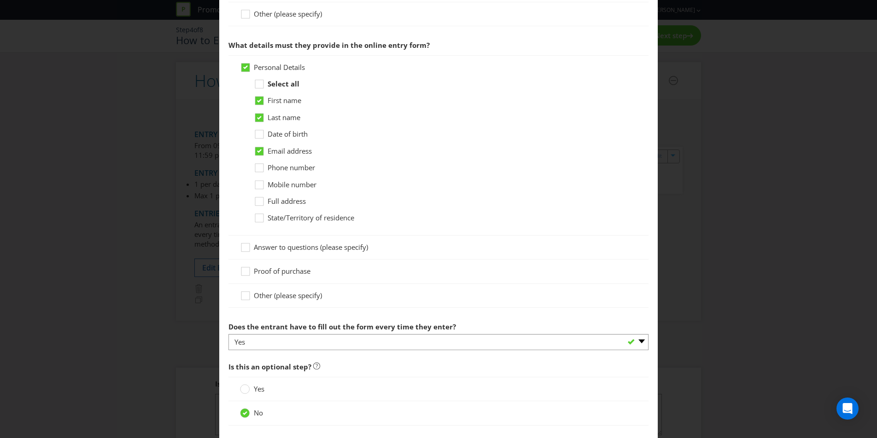
drag, startPoint x: 255, startPoint y: 167, endPoint x: 253, endPoint y: 182, distance: 14.9
click at [255, 167] on icon at bounding box center [261, 170] width 14 height 14
click at [0, 0] on input "Phone number" at bounding box center [0, 0] width 0 height 0
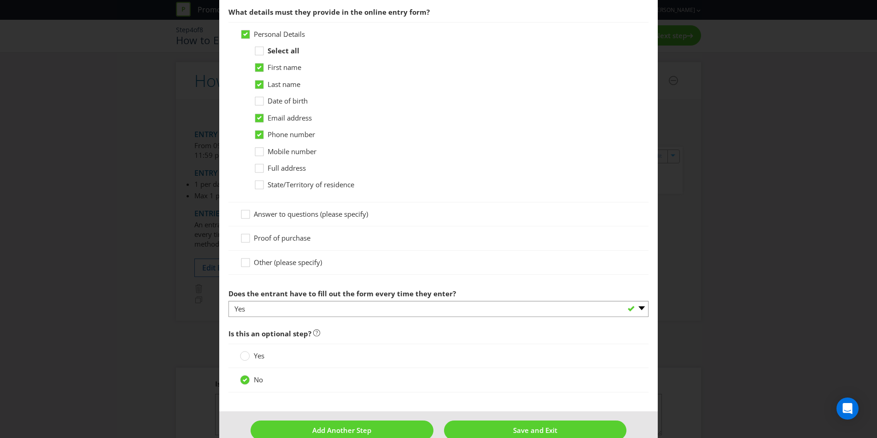
scroll to position [460, 0]
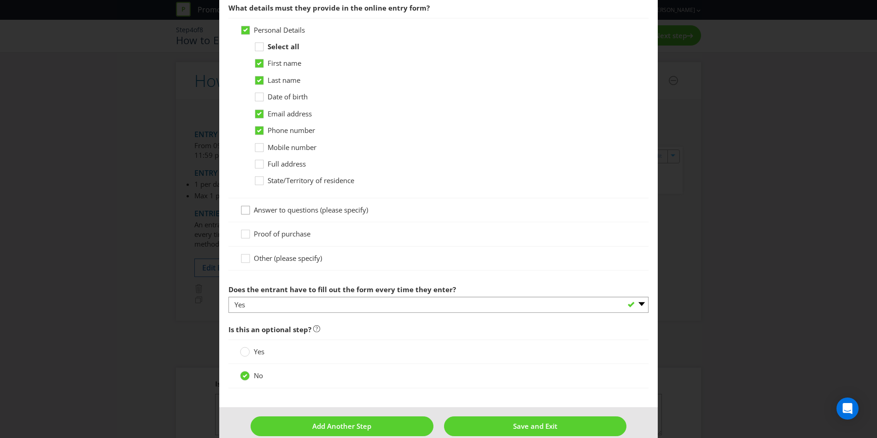
click at [242, 209] on icon at bounding box center [247, 212] width 14 height 14
click at [0, 0] on input "Answer to questions (please specify)" at bounding box center [0, 0] width 0 height 0
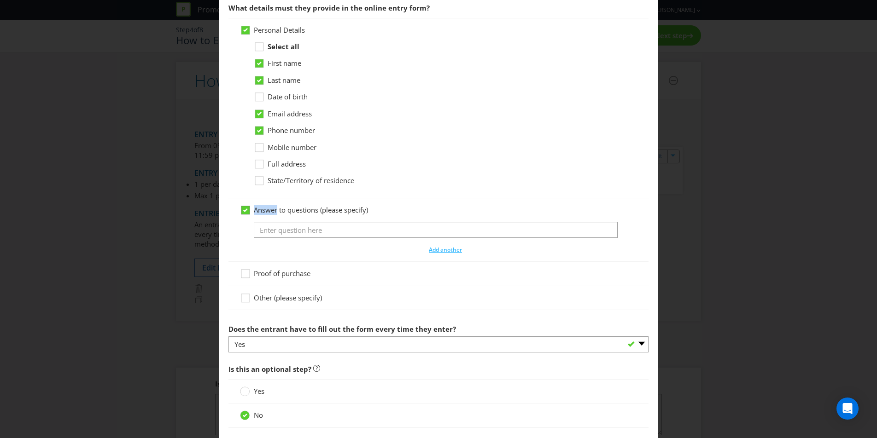
click at [242, 209] on icon at bounding box center [245, 210] width 8 height 8
click at [0, 0] on input "Answer to questions (please specify)" at bounding box center [0, 0] width 0 height 0
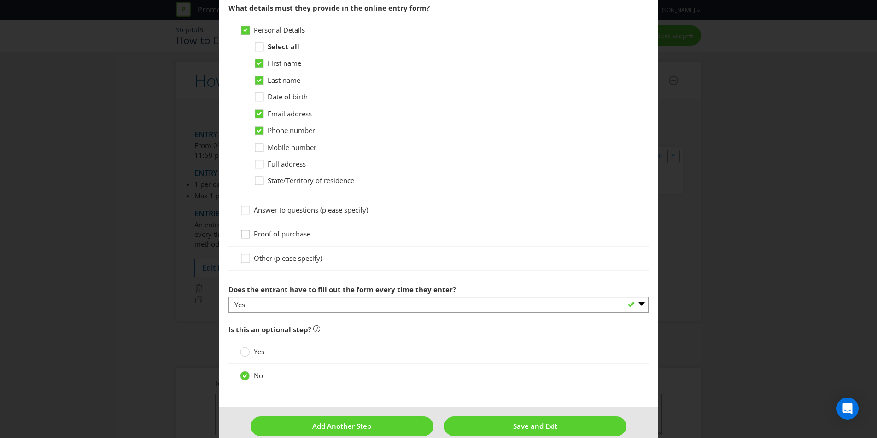
click at [247, 235] on icon at bounding box center [247, 236] width 14 height 14
click at [0, 0] on input "Proof of purchase" at bounding box center [0, 0] width 0 height 0
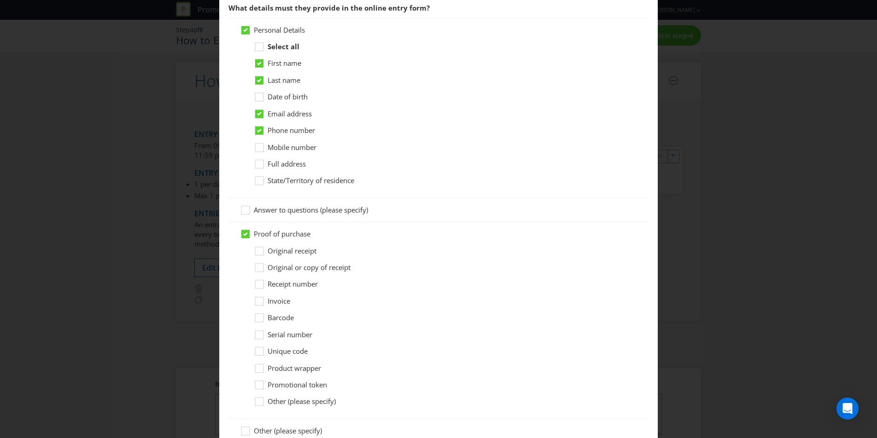
click at [291, 252] on span "Original receipt" at bounding box center [292, 250] width 49 height 9
click at [0, 0] on input "Original receipt" at bounding box center [0, 0] width 0 height 0
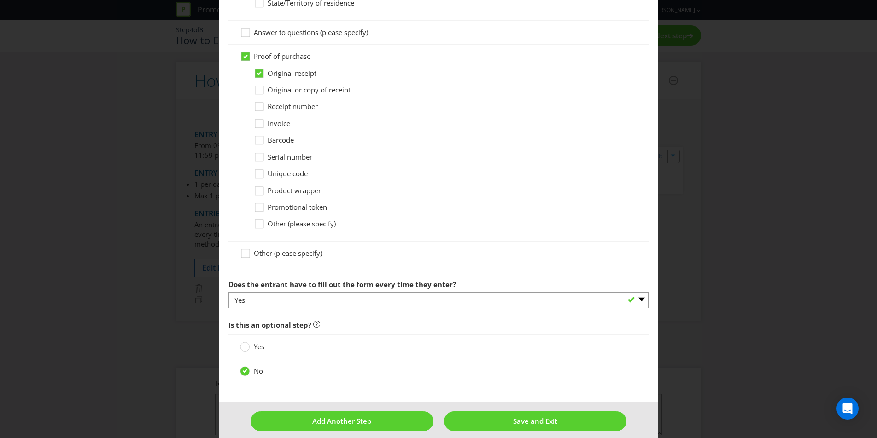
scroll to position [647, 0]
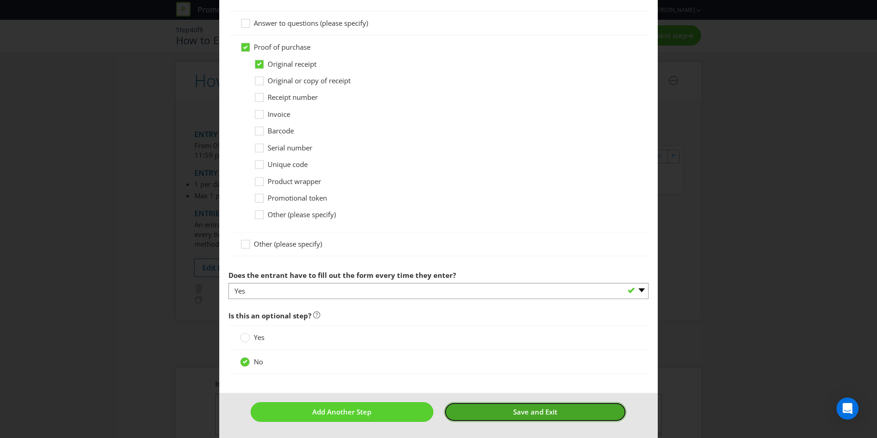
click at [507, 407] on button "Save and Exit" at bounding box center [535, 412] width 183 height 20
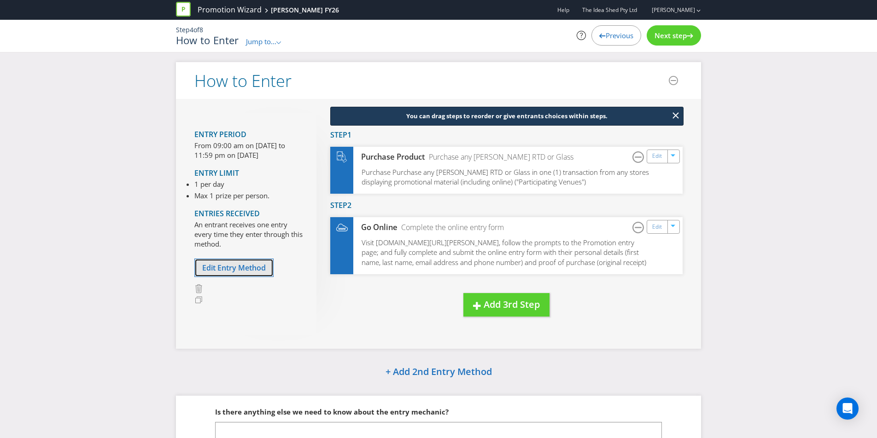
click at [248, 276] on button "Edit Entry Method" at bounding box center [233, 268] width 79 height 19
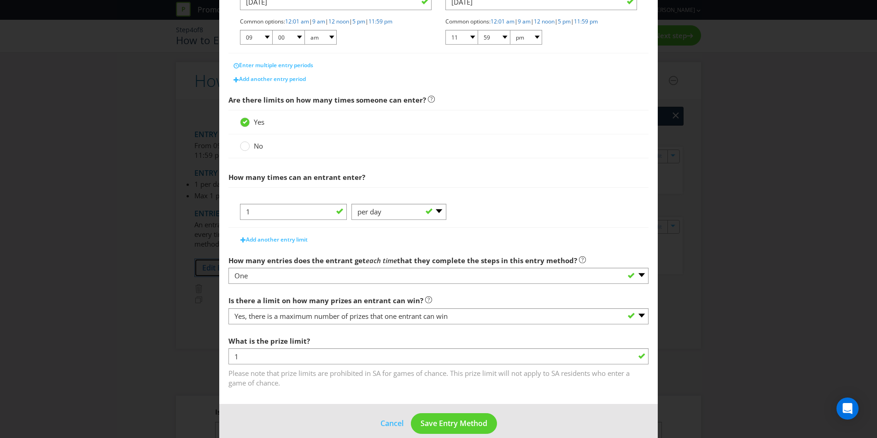
scroll to position [232, 0]
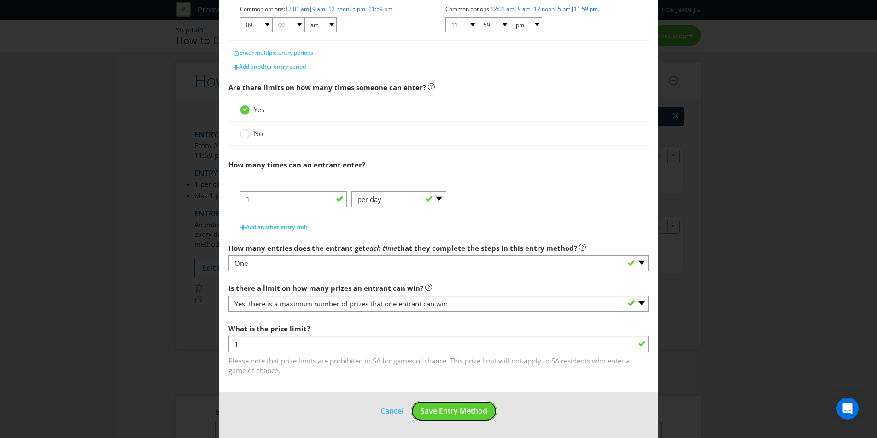
click at [452, 414] on span "Save Entry Method" at bounding box center [453, 411] width 67 height 10
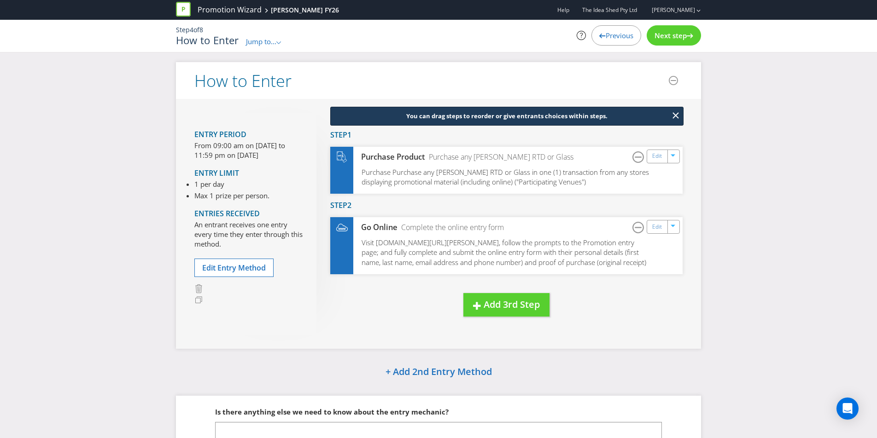
click at [684, 43] on div "Next step" at bounding box center [674, 35] width 54 height 20
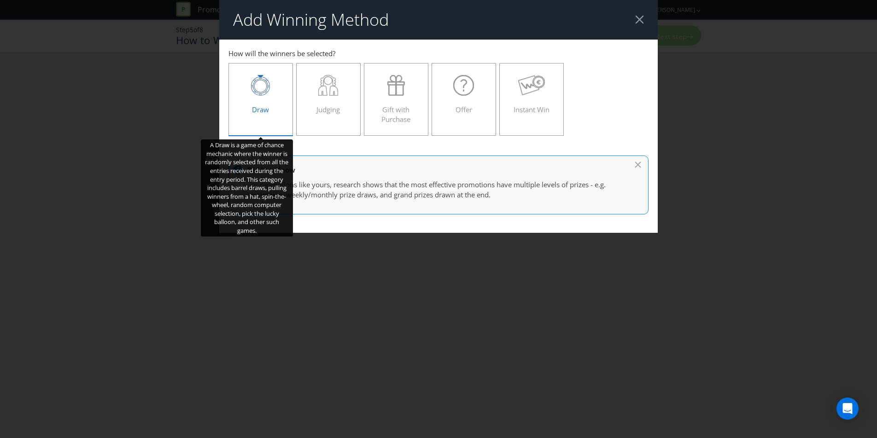
click at [250, 115] on div "Draw" at bounding box center [260, 95] width 45 height 41
click at [0, 0] on input "Draw" at bounding box center [0, 0] width 0 height 0
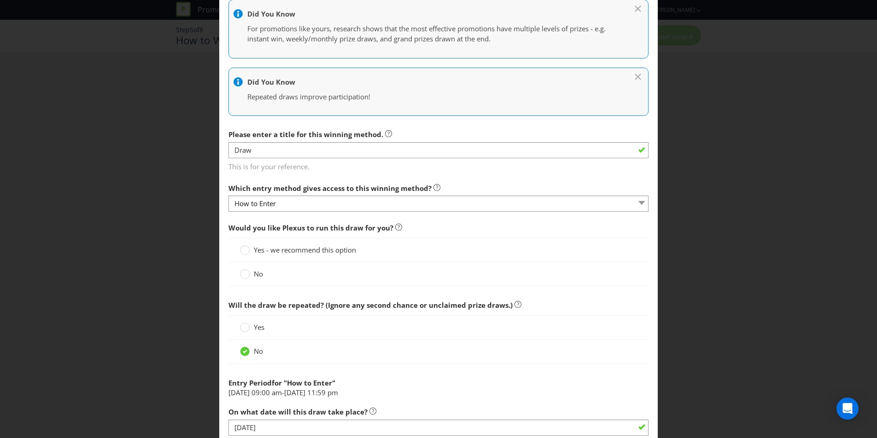
scroll to position [163, 0]
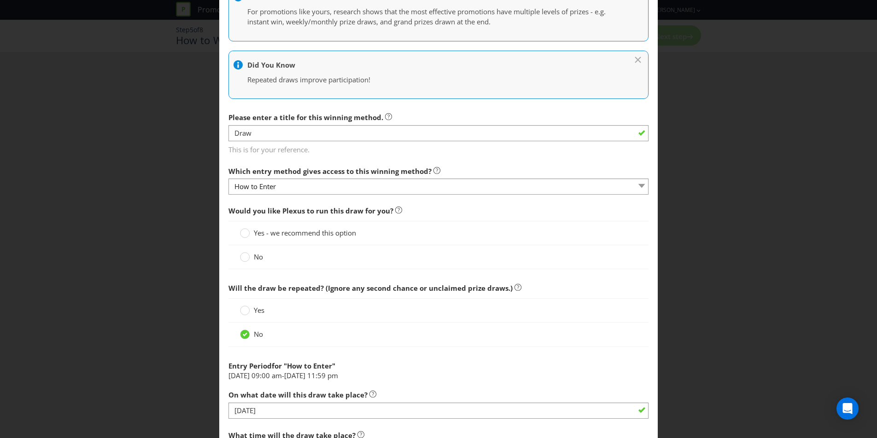
click at [307, 249] on div "No" at bounding box center [438, 257] width 420 height 24
click at [309, 258] on div "No" at bounding box center [438, 257] width 397 height 10
click at [263, 257] on span at bounding box center [264, 256] width 2 height 9
click at [0, 0] on input "No" at bounding box center [0, 0] width 0 height 0
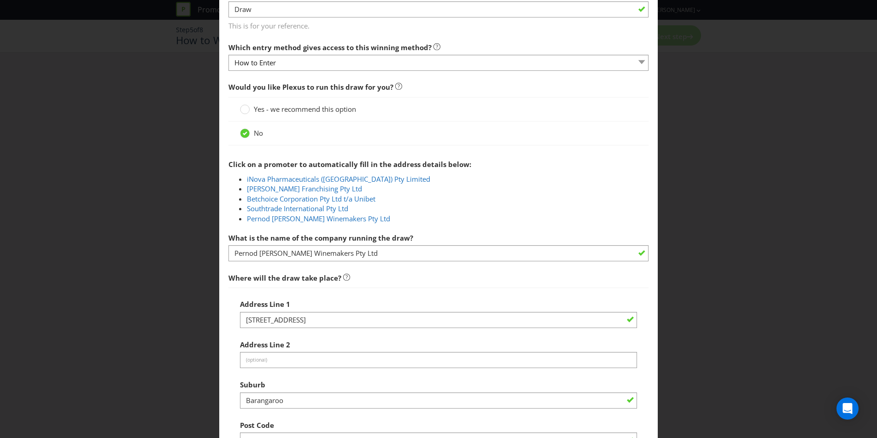
scroll to position [297, 0]
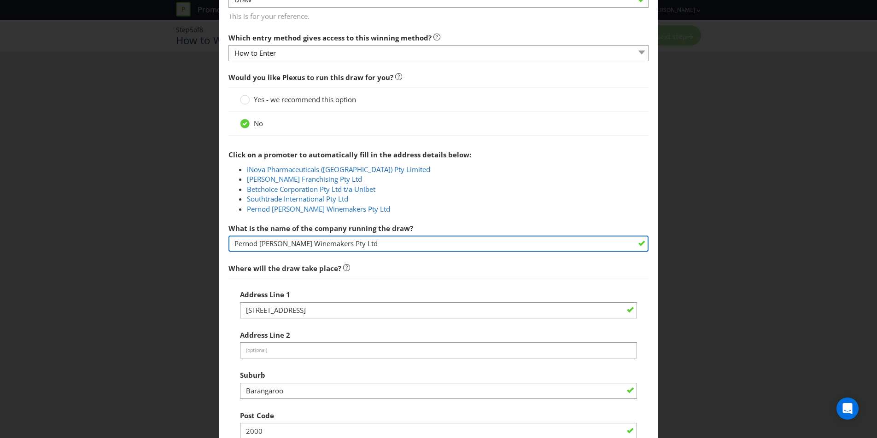
drag, startPoint x: 379, startPoint y: 251, endPoint x: 113, endPoint y: 235, distance: 266.6
click at [113, 235] on div "Add Winning Method How to Enter How will the winners be selected? Draw Judging …" at bounding box center [438, 219] width 877 height 438
type input "Handling Matters"
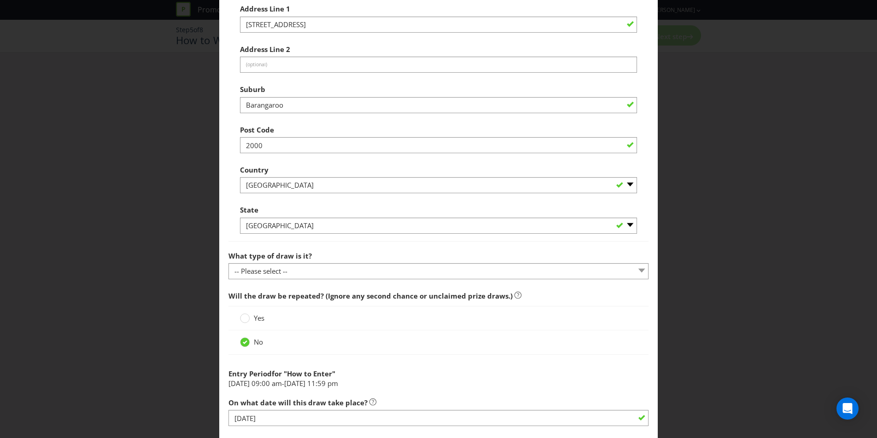
scroll to position [585, 0]
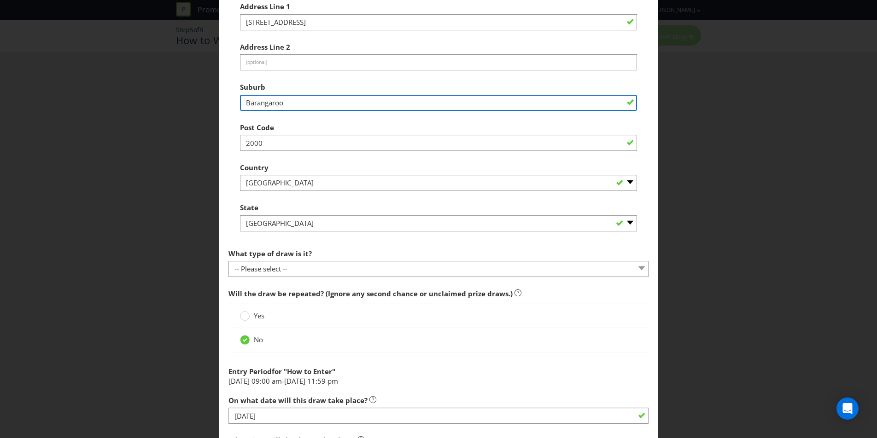
drag, startPoint x: 314, startPoint y: 101, endPoint x: 191, endPoint y: 100, distance: 123.0
click at [191, 100] on div "Add Winning Method How to Enter How will the winners be selected? Draw Judging …" at bounding box center [438, 219] width 877 height 438
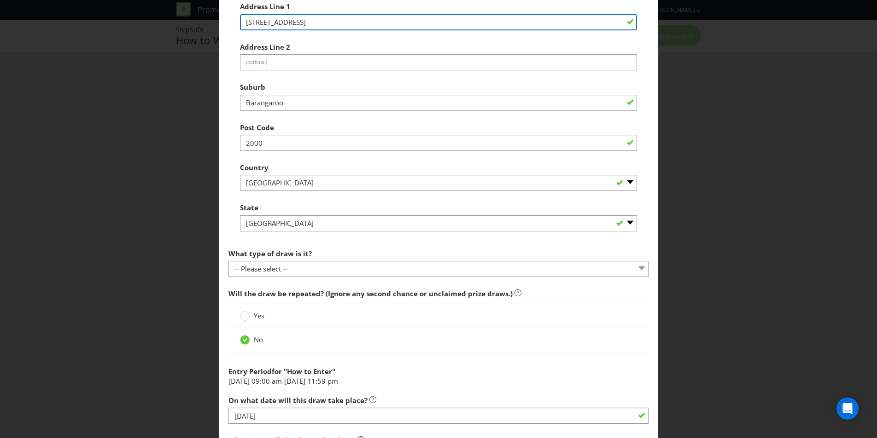
drag, startPoint x: 381, startPoint y: 23, endPoint x: 87, endPoint y: 17, distance: 294.3
click at [87, 17] on div "Add Winning Method How to Enter How will the winners be selected? Draw Judging …" at bounding box center [438, 219] width 877 height 438
type input "C"
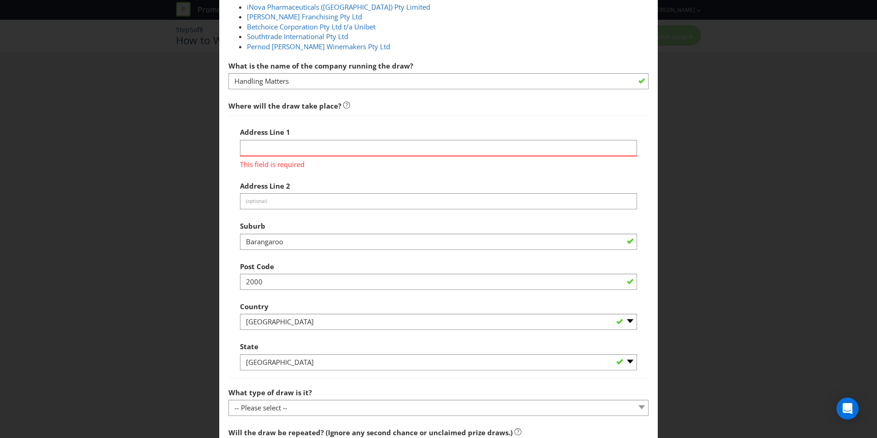
scroll to position [446, 0]
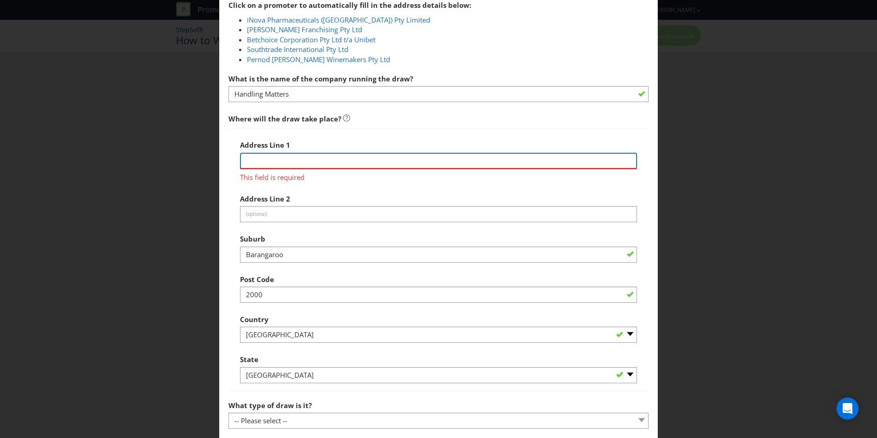
paste input "[STREET_ADDRESS][PERSON_NAME]"
drag, startPoint x: 432, startPoint y: 164, endPoint x: 331, endPoint y: 161, distance: 101.8
click at [331, 161] on input "[STREET_ADDRESS][PERSON_NAME]" at bounding box center [438, 161] width 397 height 16
type input "[STREET_ADDRESS][PERSON_NAME]"
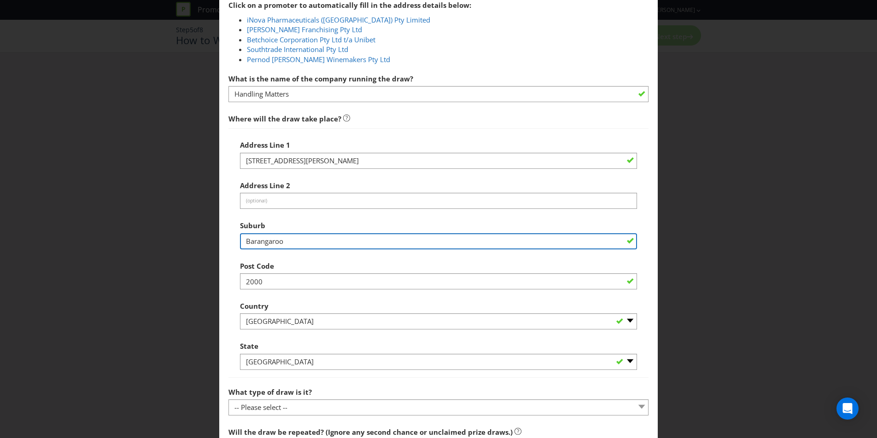
drag, startPoint x: 268, startPoint y: 255, endPoint x: 230, endPoint y: 240, distance: 41.0
click at [213, 240] on div "Add Winning Method How to Enter How will the winners be selected? Draw Judging …" at bounding box center [438, 219] width 877 height 438
paste input "[PERSON_NAME][GEOGRAPHIC_DATA], [GEOGRAPHIC_DATA]"
drag, startPoint x: 337, startPoint y: 242, endPoint x: 289, endPoint y: 240, distance: 47.9
click at [290, 242] on input "[PERSON_NAME][GEOGRAPHIC_DATA], [GEOGRAPHIC_DATA]" at bounding box center [438, 241] width 397 height 16
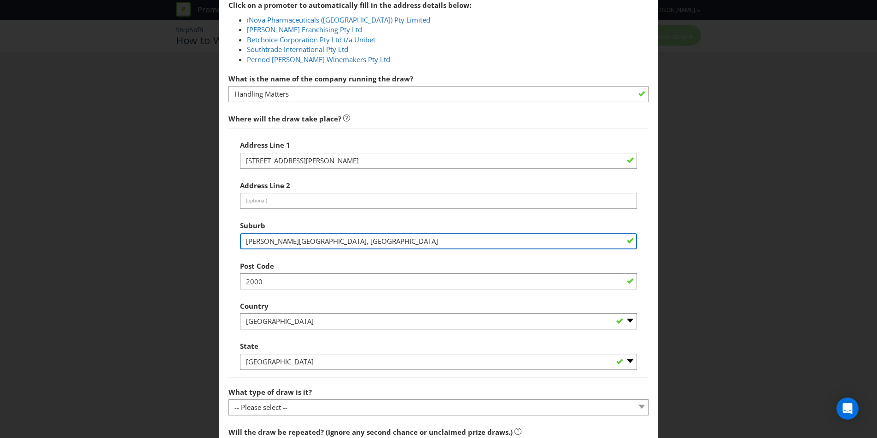
type input "[PERSON_NAME][GEOGRAPHIC_DATA], [GEOGRAPHIC_DATA]"
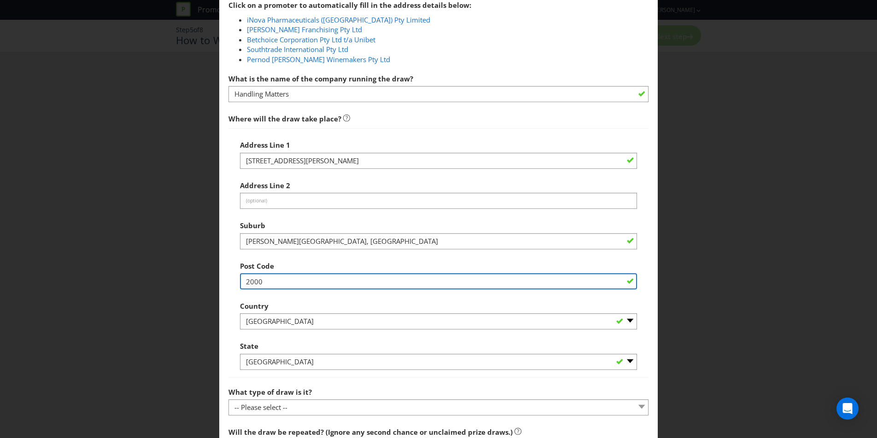
drag, startPoint x: 276, startPoint y: 280, endPoint x: 210, endPoint y: 276, distance: 66.4
click at [210, 276] on div "Add Winning Method How to Enter How will the winners be selected? Draw Judging …" at bounding box center [438, 219] width 877 height 438
paste input "99, [GEOGRAPHIC_DATA]"
drag, startPoint x: 290, startPoint y: 283, endPoint x: 260, endPoint y: 282, distance: 29.5
click at [260, 283] on input "2099, [GEOGRAPHIC_DATA]" at bounding box center [438, 282] width 397 height 16
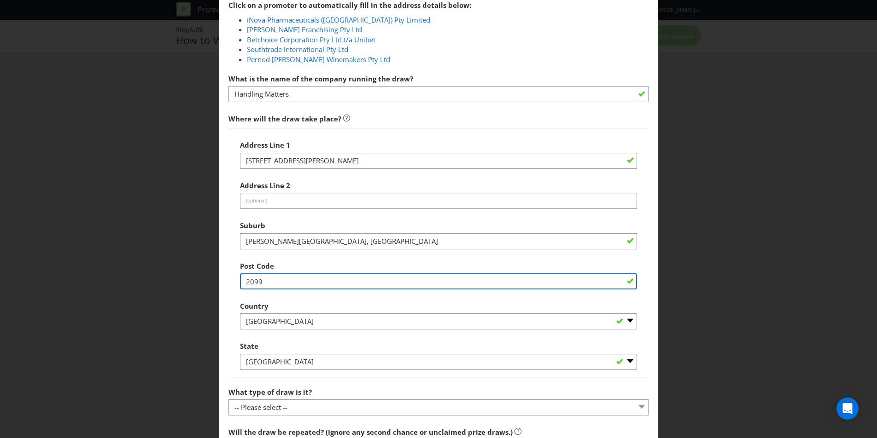
type input "2099"
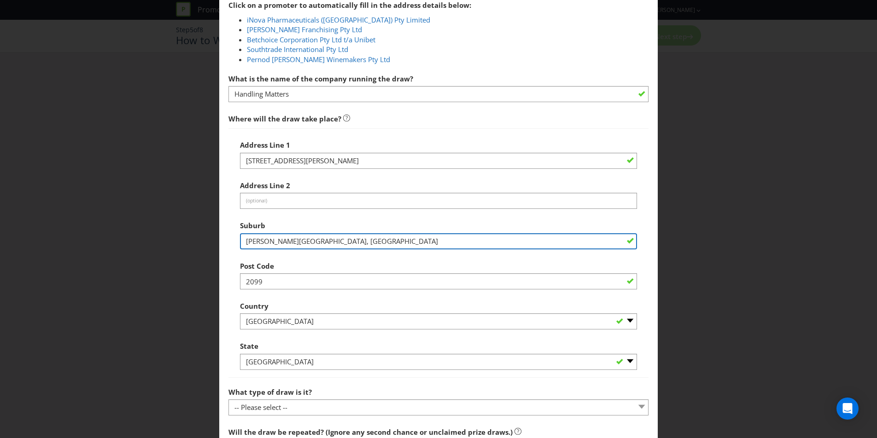
click at [271, 243] on input "[PERSON_NAME][GEOGRAPHIC_DATA], [GEOGRAPHIC_DATA]" at bounding box center [438, 241] width 397 height 16
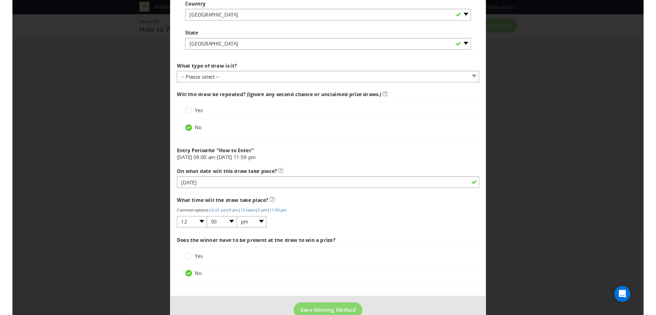
scroll to position [761, 0]
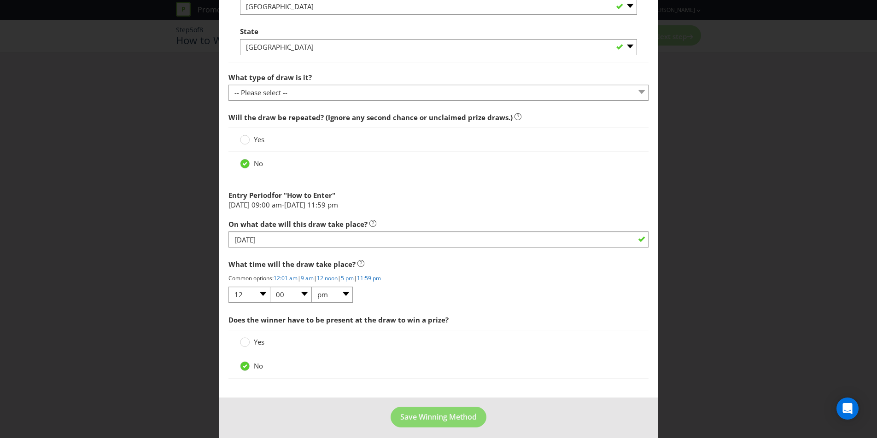
type input "[PERSON_NAME]"
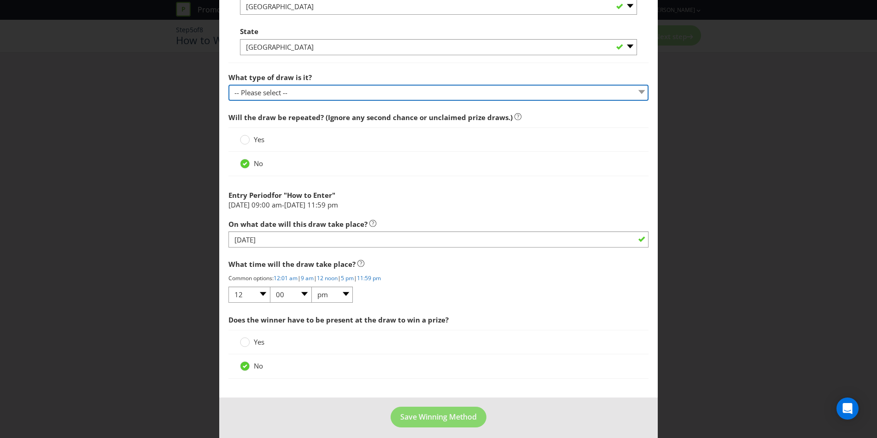
click at [369, 86] on select "-- Please select -- Computerised random selection Barrel draw Don't specify Oth…" at bounding box center [438, 93] width 420 height 16
select select "COMPUTERISED"
click at [228, 85] on select "-- Please select -- Computerised random selection Barrel draw Don't specify Oth…" at bounding box center [438, 93] width 420 height 16
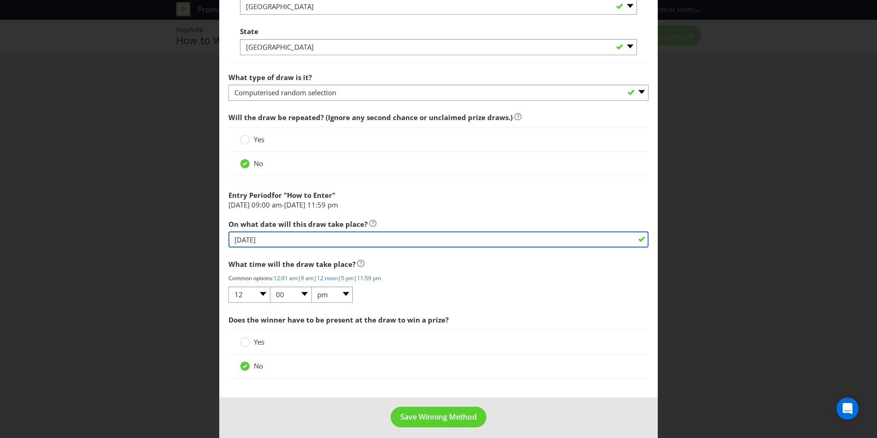
click at [374, 244] on input "[DATE]" at bounding box center [438, 240] width 420 height 16
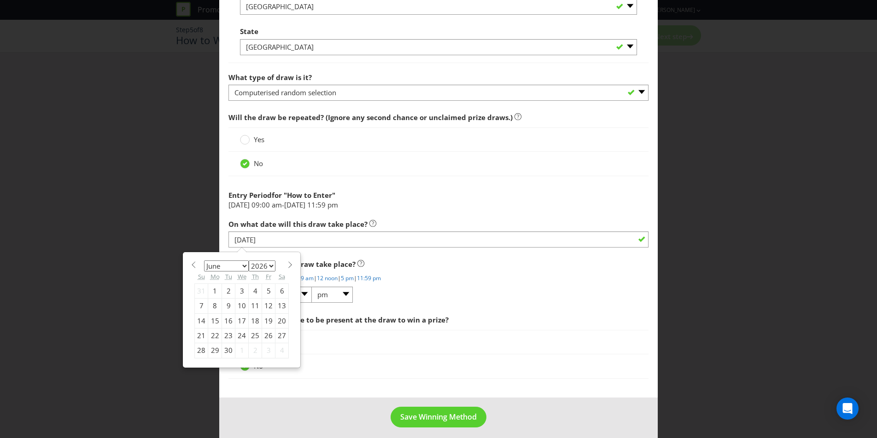
click at [237, 292] on div "3" at bounding box center [241, 291] width 13 height 15
type input "[DATE]"
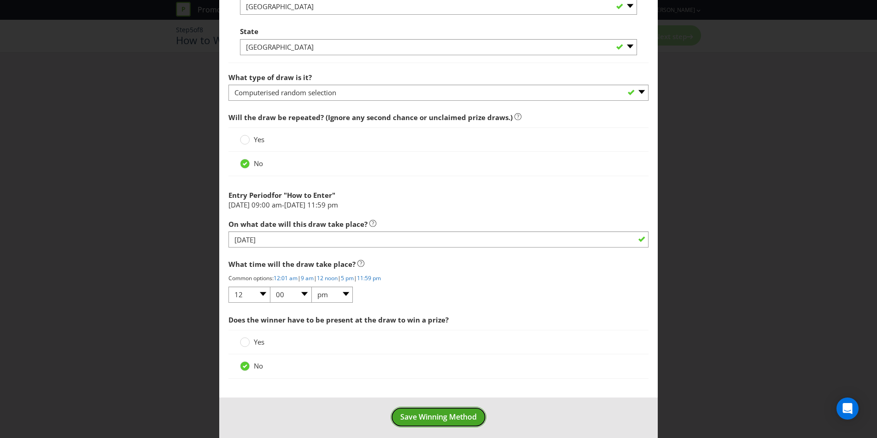
click at [451, 426] on button "Save Winning Method" at bounding box center [439, 417] width 96 height 21
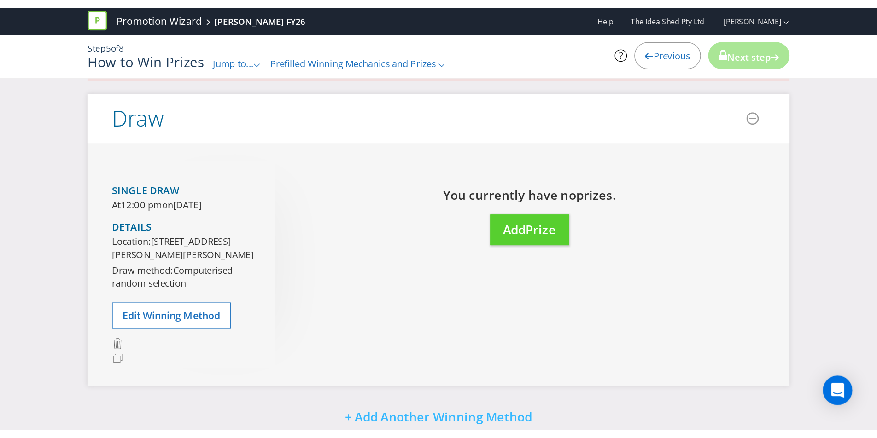
scroll to position [32, 0]
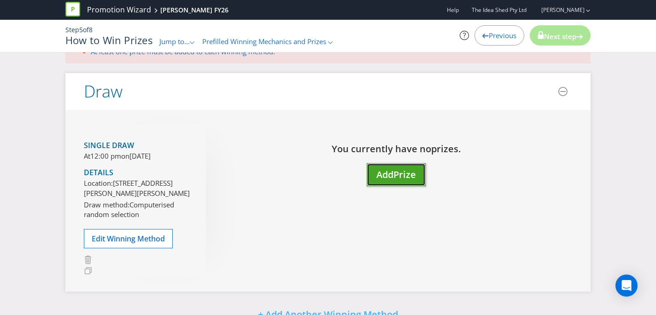
click at [396, 167] on button "Add Prize" at bounding box center [396, 174] width 59 height 23
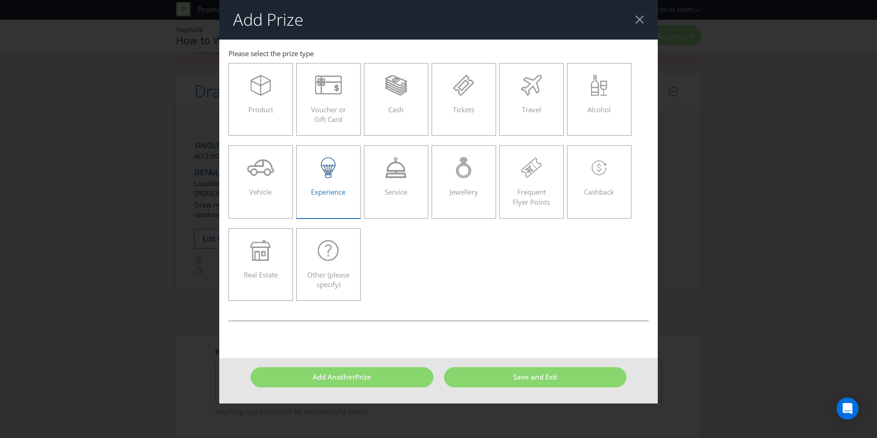
click at [356, 175] on label "Experience" at bounding box center [328, 182] width 64 height 73
click at [0, 0] on input "Experience" at bounding box center [0, 0] width 0 height 0
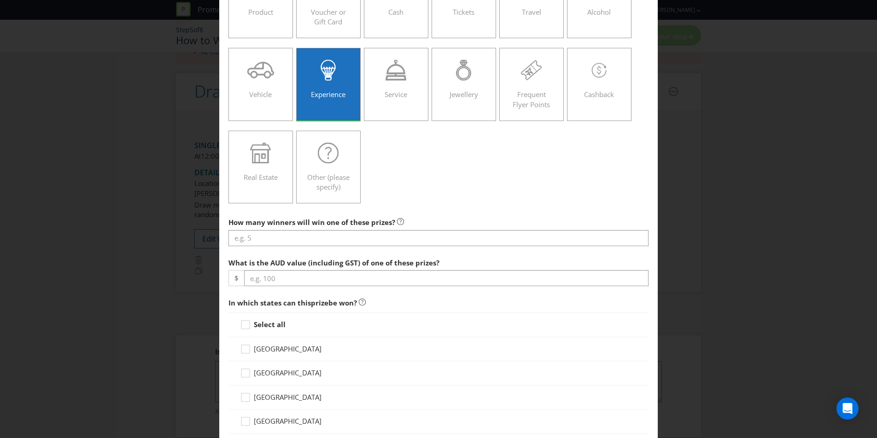
scroll to position [98, 0]
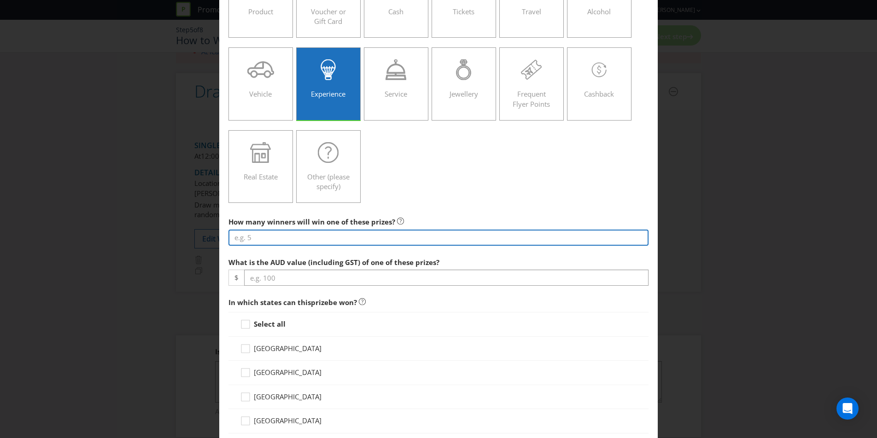
click at [359, 238] on input "number" at bounding box center [438, 238] width 420 height 16
type input "1"
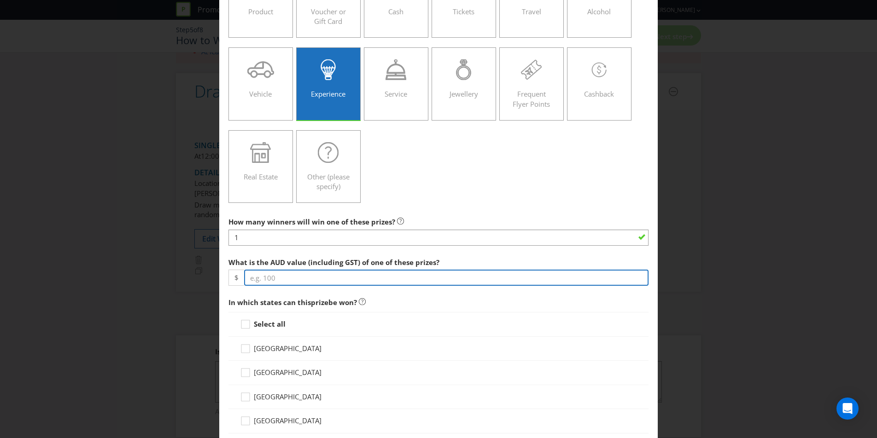
click at [395, 281] on input "number" at bounding box center [446, 278] width 404 height 16
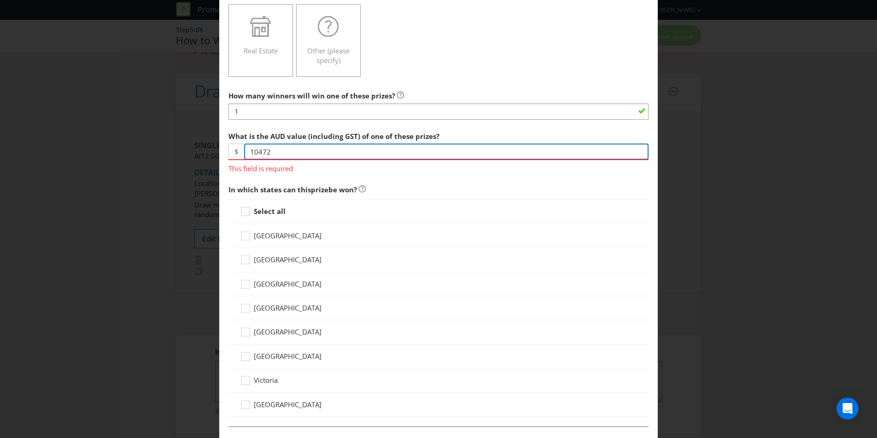
scroll to position [230, 0]
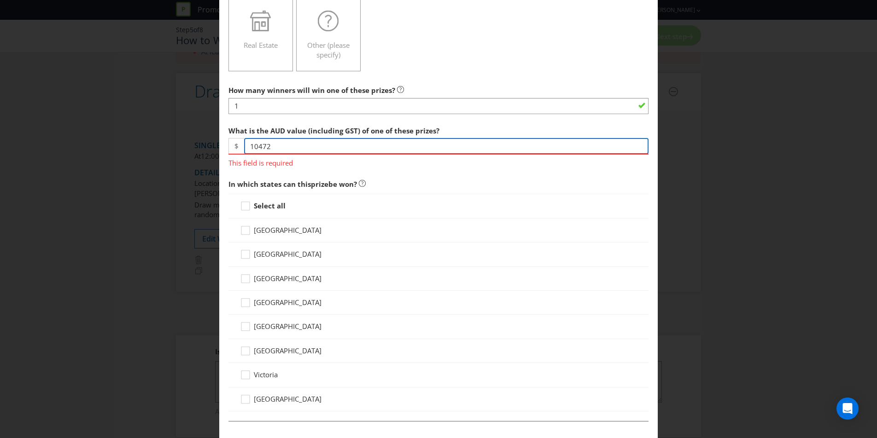
type input "10472"
click at [262, 206] on div "How many winners will win one of these prizes? 1 What is the AUD value (includi…" at bounding box center [438, 429] width 420 height 697
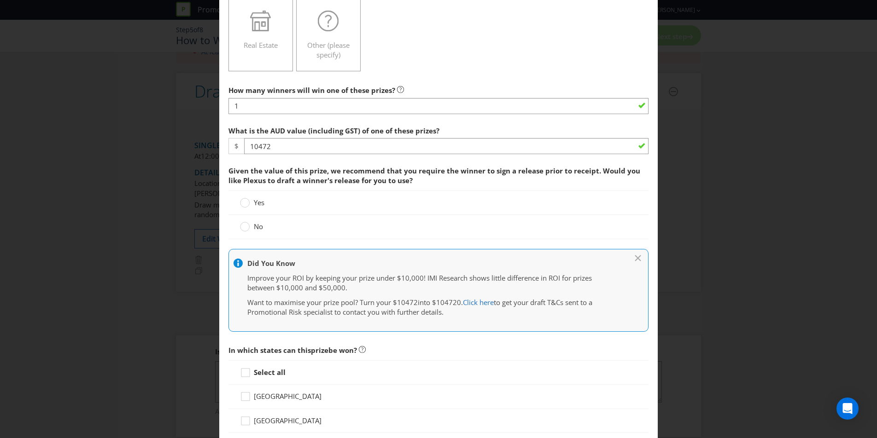
click at [259, 228] on span "No" at bounding box center [258, 226] width 9 height 9
click at [0, 0] on input "No" at bounding box center [0, 0] width 0 height 0
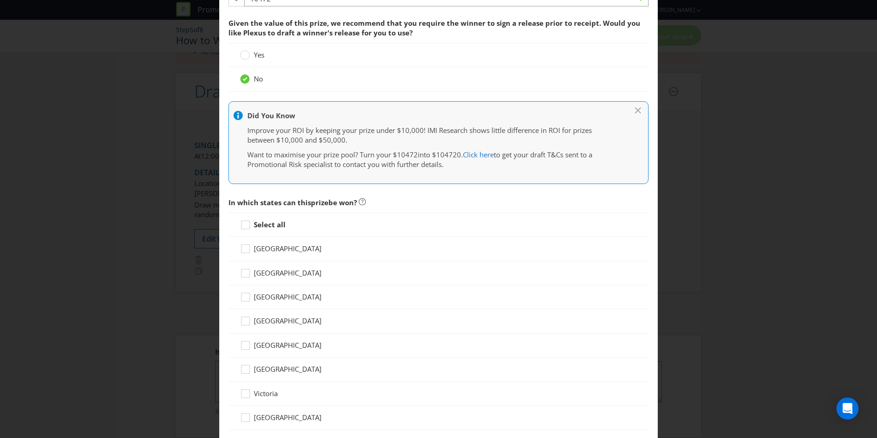
scroll to position [443, 0]
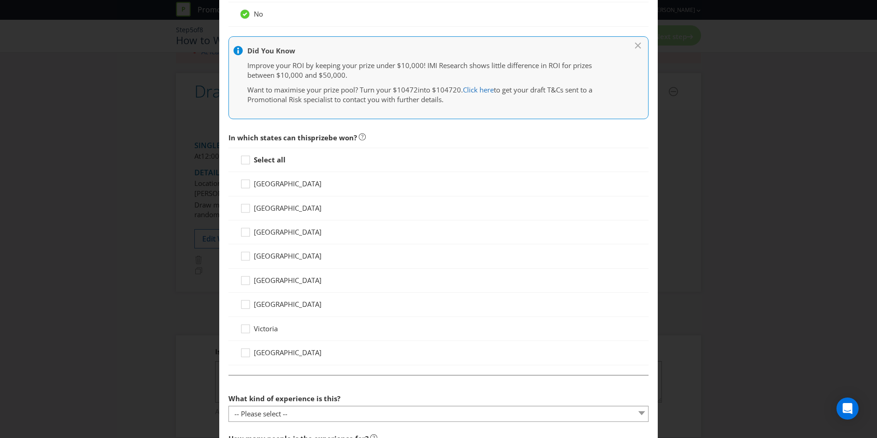
click at [271, 332] on span "Victoria" at bounding box center [266, 328] width 24 height 9
click at [0, 0] on input "Victoria" at bounding box center [0, 0] width 0 height 0
click at [248, 158] on icon at bounding box center [247, 162] width 14 height 14
click at [0, 0] on input "Select all" at bounding box center [0, 0] width 0 height 0
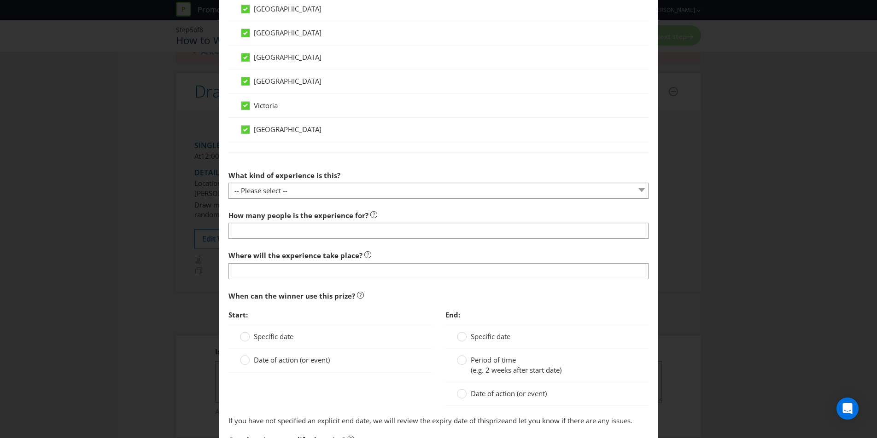
click at [307, 177] on span "What kind of experience is this?" at bounding box center [284, 175] width 112 height 9
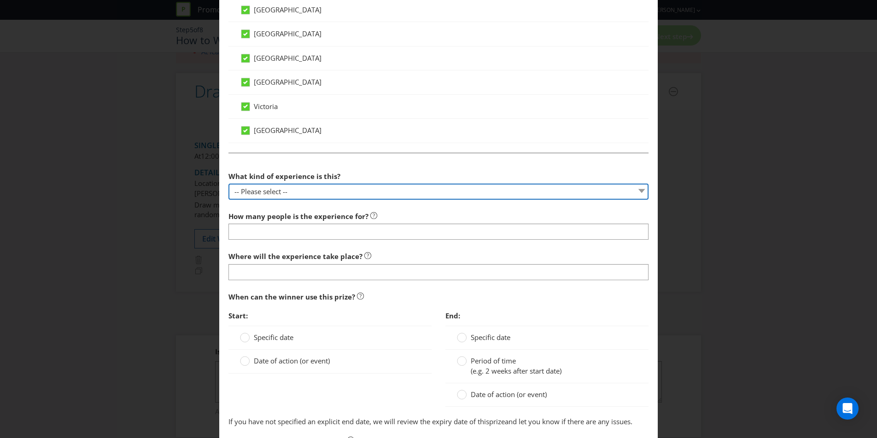
click at [314, 191] on select "-- Please select -- Dining Wellness Celebrity Encounter Activities and Sports O…" at bounding box center [438, 192] width 420 height 16
select select "ACTIVITIES"
click at [228, 185] on select "-- Please select -- Dining Wellness Celebrity Encounter Activities and Sports O…" at bounding box center [438, 193] width 420 height 16
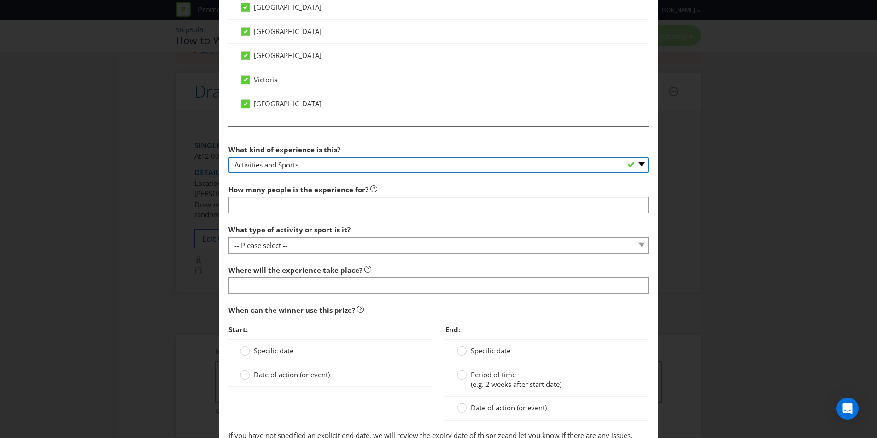
scroll to position [693, 0]
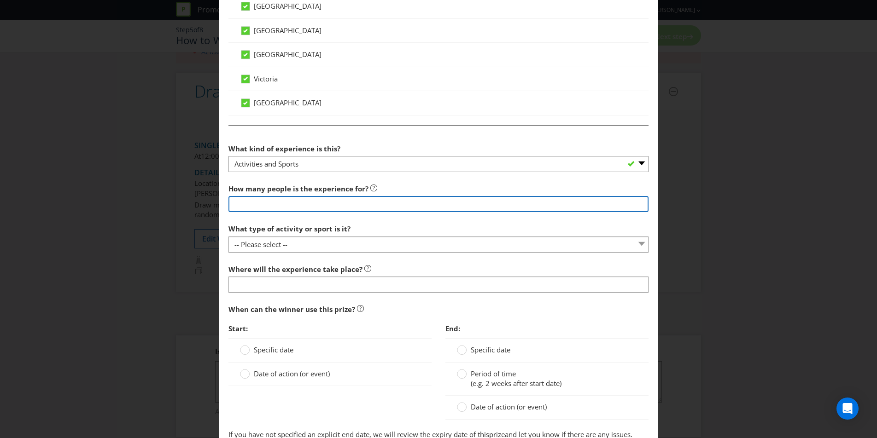
click at [274, 207] on input "number" at bounding box center [438, 204] width 420 height 16
type input "2"
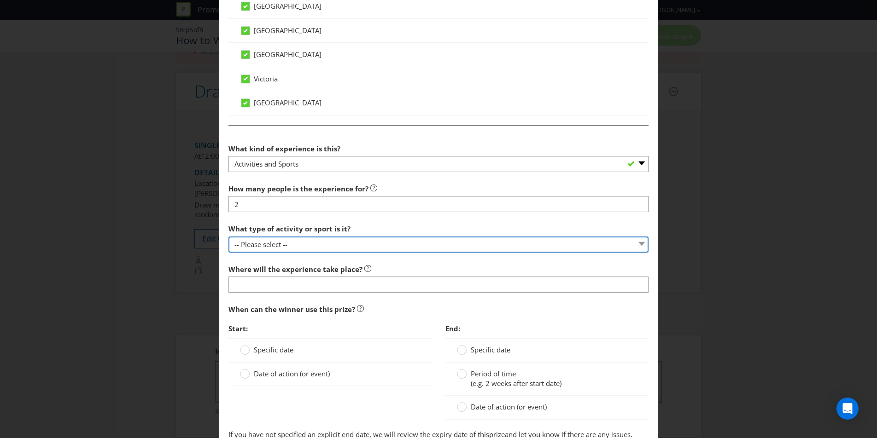
click at [337, 245] on select "-- Please select -- Land sports (please specify) Water sports Snow sports (plea…" at bounding box center [438, 245] width 420 height 16
select select "LAND_SPORTS"
click at [228, 237] on select "-- Please select -- Land sports (please specify) Water sports Snow sports (plea…" at bounding box center [438, 245] width 420 height 16
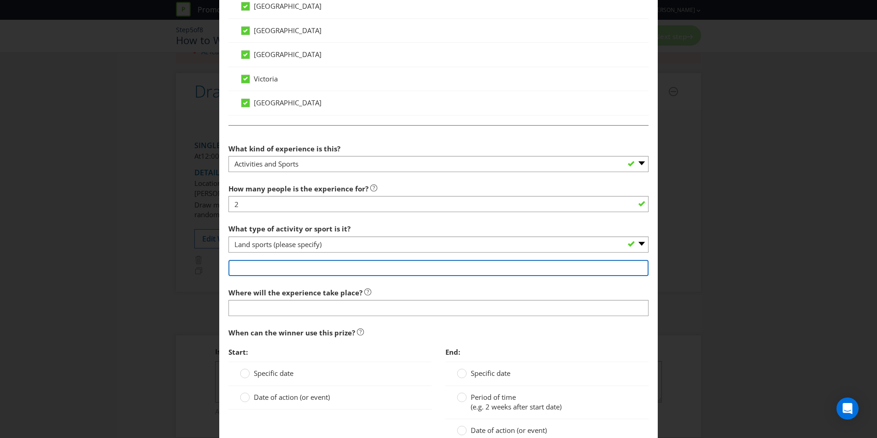
click at [319, 274] on input "text" at bounding box center [438, 268] width 420 height 16
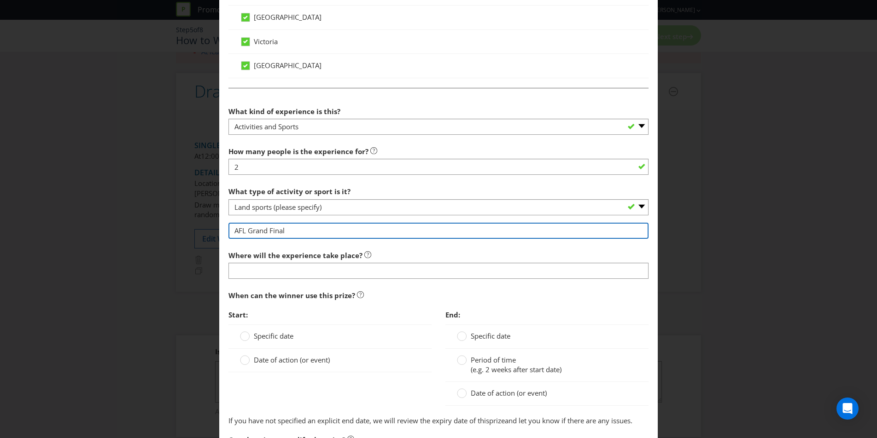
scroll to position [743, 0]
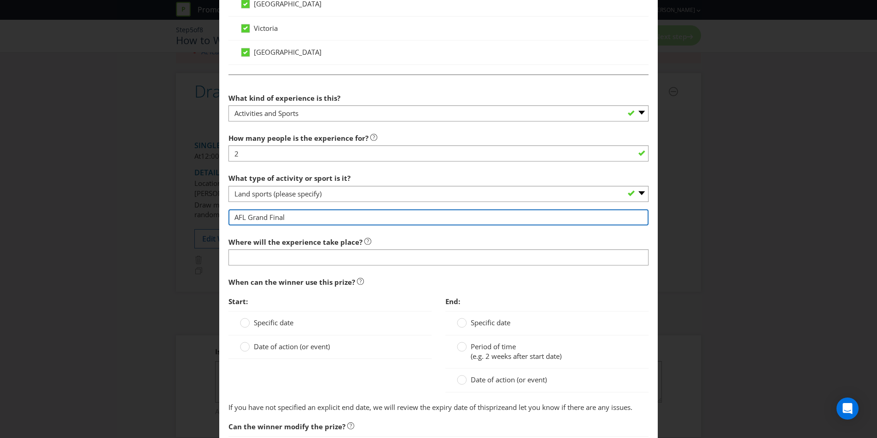
click at [236, 220] on input "AFL Grand Final" at bounding box center [438, 218] width 420 height 16
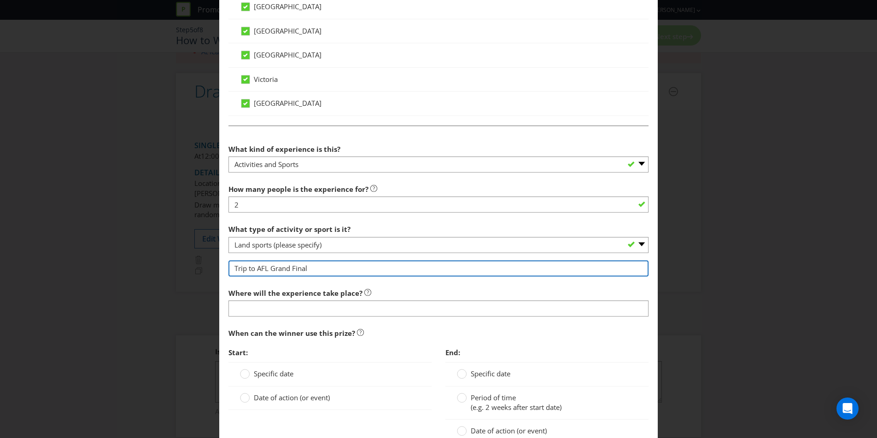
scroll to position [695, 0]
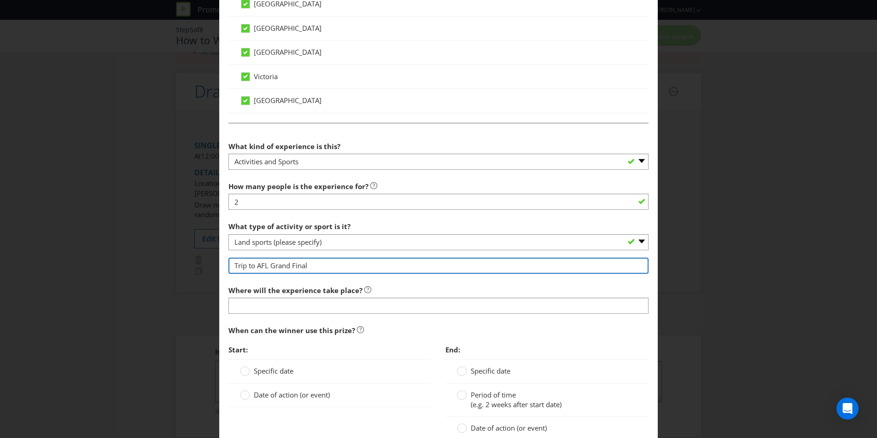
click at [337, 263] on input "Trip to AFL Grand Final" at bounding box center [438, 266] width 420 height 16
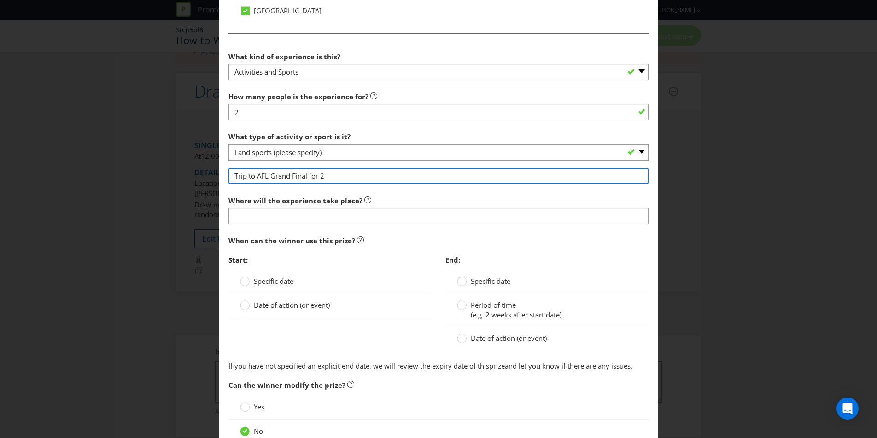
scroll to position [824, 0]
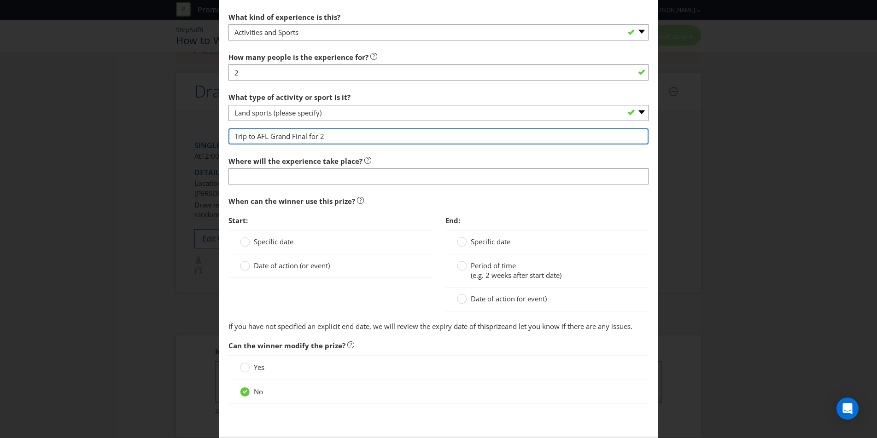
type input "Trip to AFL Grand Final for 2"
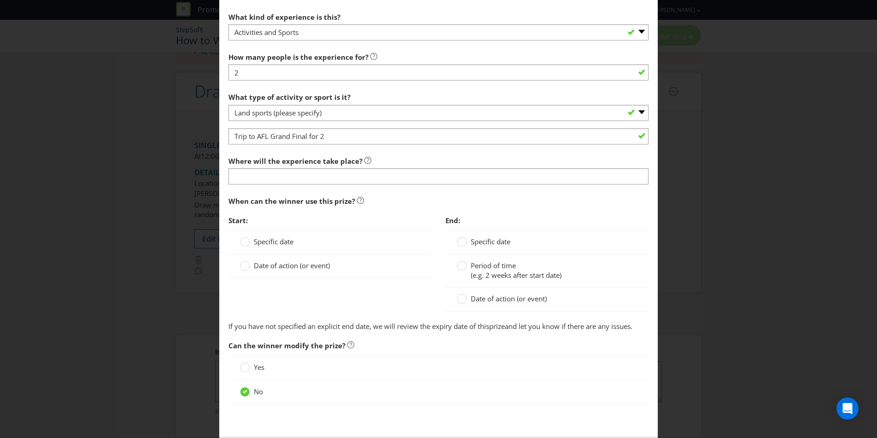
click at [282, 238] on span "Specific date" at bounding box center [274, 241] width 40 height 9
click at [0, 0] on input "Specific date" at bounding box center [0, 0] width 0 height 0
click at [468, 245] on label "Specific date" at bounding box center [484, 242] width 55 height 10
click at [0, 0] on input "Specific date" at bounding box center [0, 0] width 0 height 0
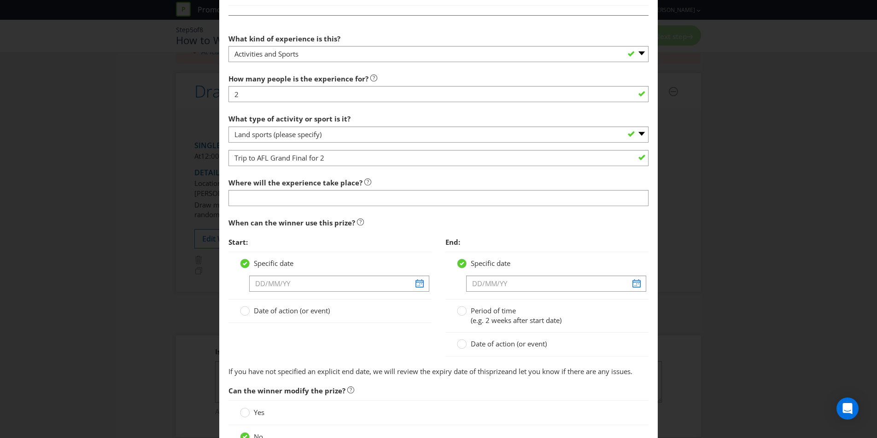
scroll to position [832, 0]
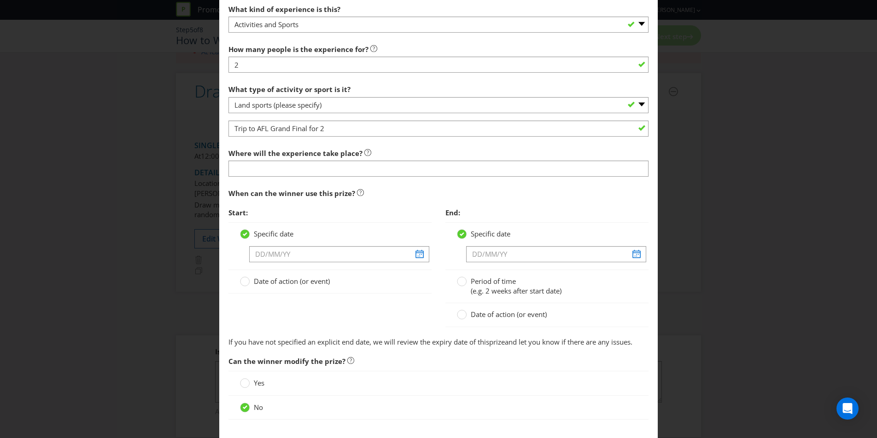
click at [351, 177] on section "What kind of experience is this? -- Please select -- Dining Wellness Celebrity …" at bounding box center [438, 174] width 420 height 348
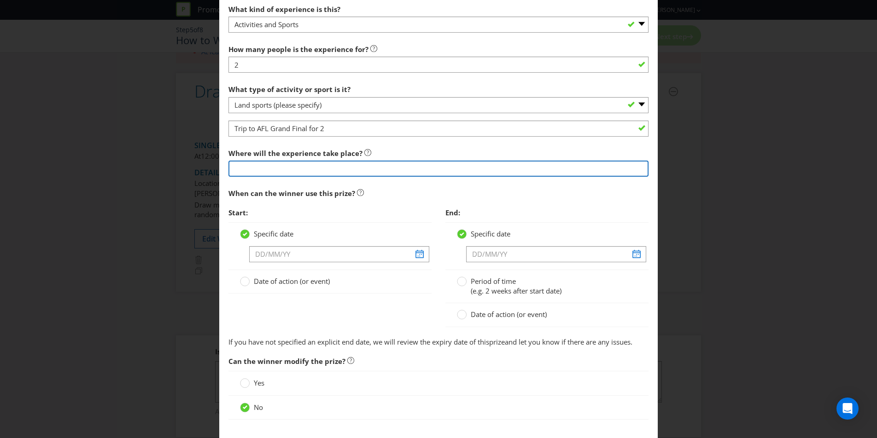
click at [347, 172] on input "text" at bounding box center [438, 169] width 420 height 16
type input "[GEOGRAPHIC_DATA]"
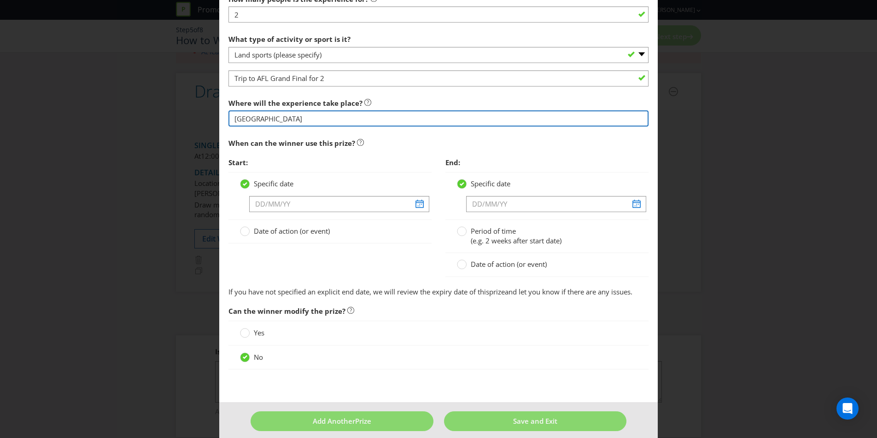
scroll to position [883, 0]
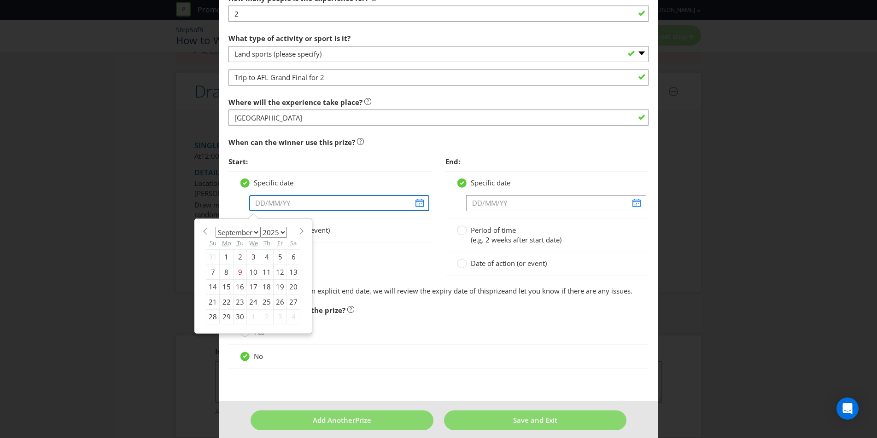
click at [416, 204] on input "text" at bounding box center [339, 203] width 180 height 16
click at [265, 299] on div "25" at bounding box center [266, 302] width 13 height 15
type input "[DATE]"
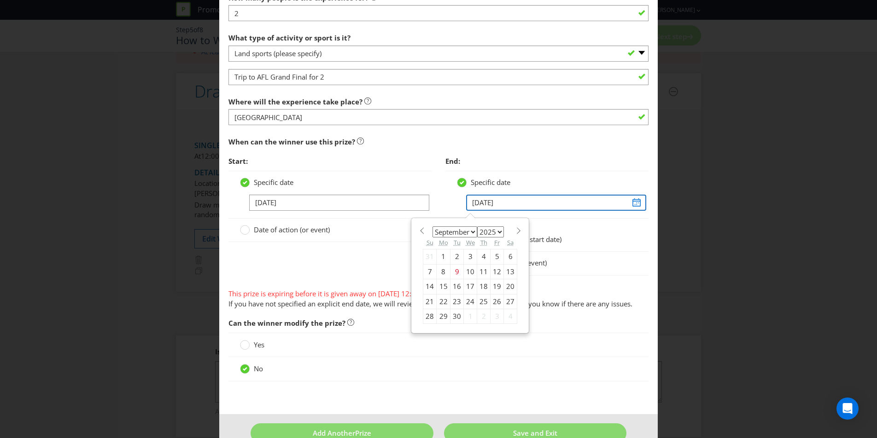
click at [643, 209] on input "[DATE]" at bounding box center [556, 203] width 180 height 16
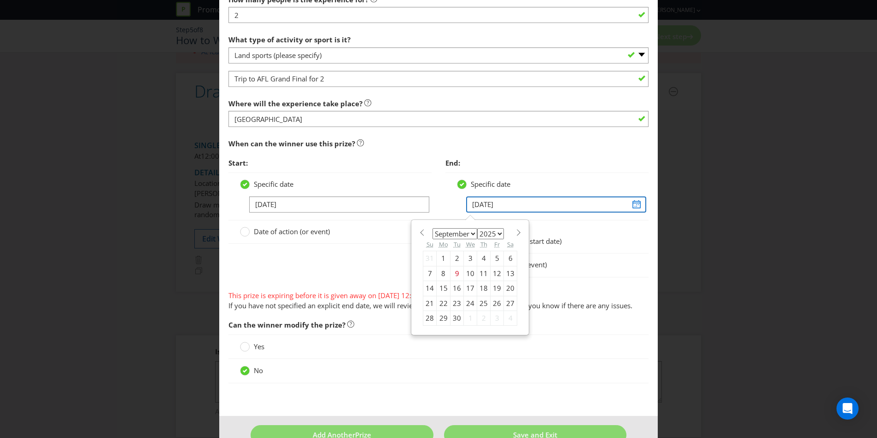
scroll to position [882, 0]
click at [509, 301] on div "27" at bounding box center [510, 303] width 13 height 15
type input "[DATE]"
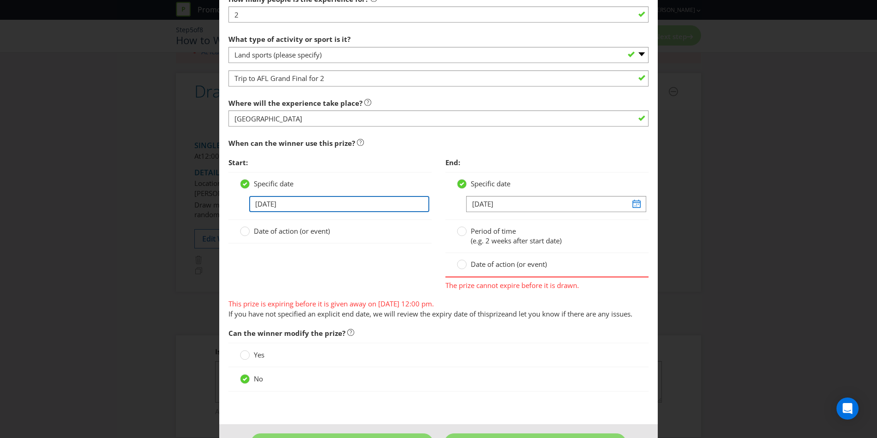
click at [289, 203] on input "[DATE]" at bounding box center [339, 204] width 180 height 16
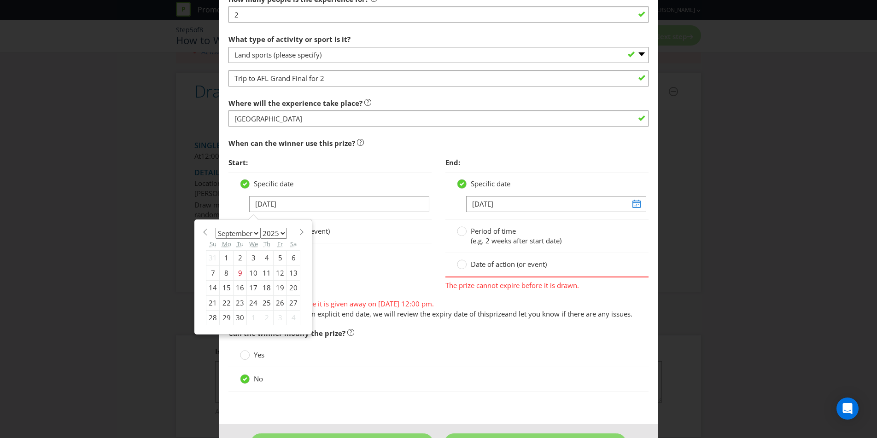
click at [273, 234] on select "2025 2026 2027 2028 2029 2030 2031 2032 2033 2034 2035" at bounding box center [273, 233] width 27 height 11
select select "2026"
click at [260, 228] on select "2025 2026 2027 2028 2029 2030 2031 2032 2033 2034 2035" at bounding box center [273, 233] width 27 height 11
click at [280, 304] on div "25" at bounding box center [280, 303] width 13 height 15
type input "[DATE]"
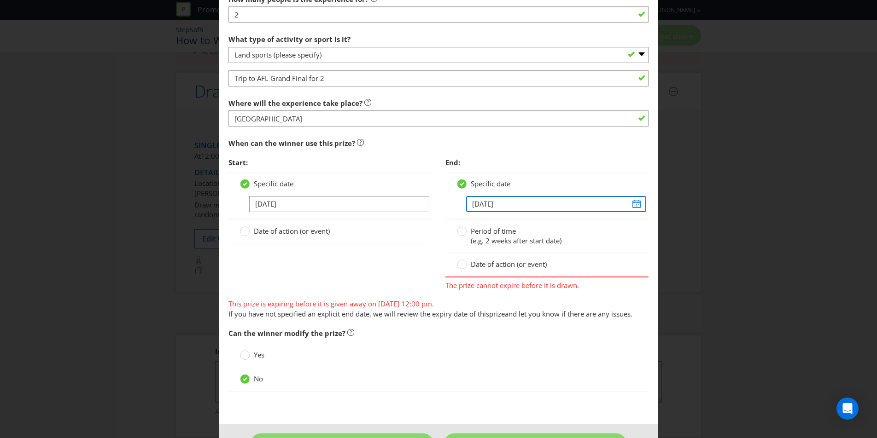
click at [640, 204] on input "[DATE]" at bounding box center [556, 204] width 180 height 16
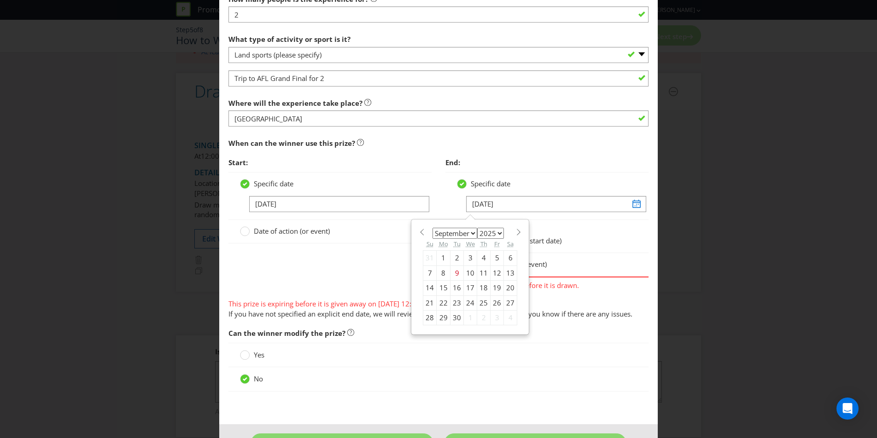
click at [500, 229] on select "2025 2026 2027 2028 2029 2030 2031 2032 2033 2034 2035" at bounding box center [490, 233] width 27 height 11
select select "2026"
click at [477, 228] on select "2025 2026 2027 2028 2029 2030 2031 2032 2033 2034 2035" at bounding box center [490, 233] width 27 height 11
click at [433, 318] on div "27" at bounding box center [429, 317] width 13 height 15
type input "[DATE]"
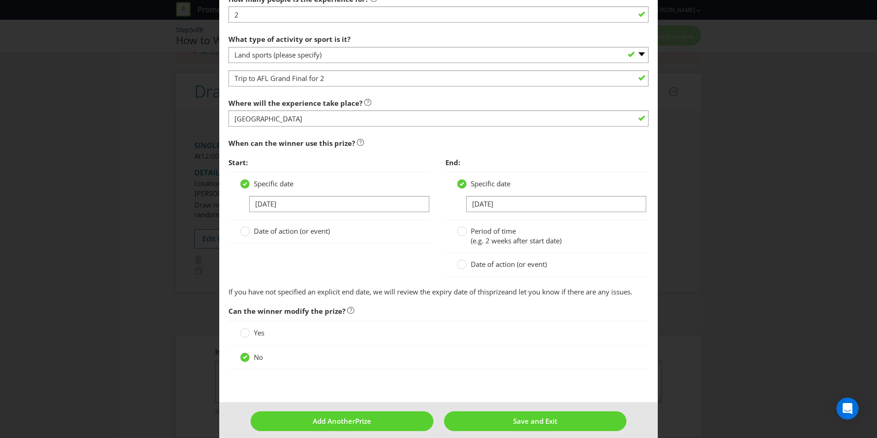
scroll to position [892, 0]
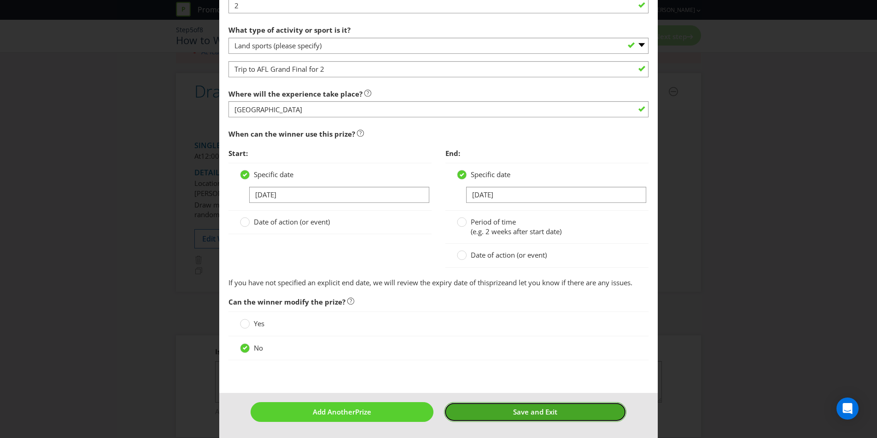
click at [507, 408] on button "Save and Exit" at bounding box center [535, 412] width 183 height 20
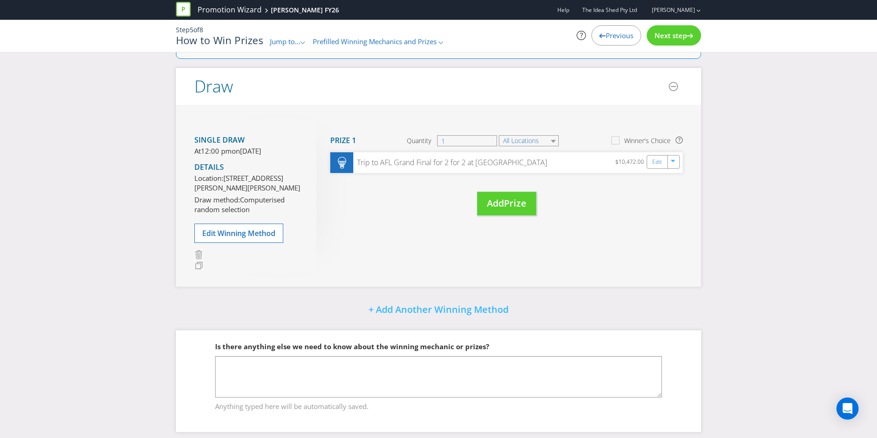
scroll to position [167, 0]
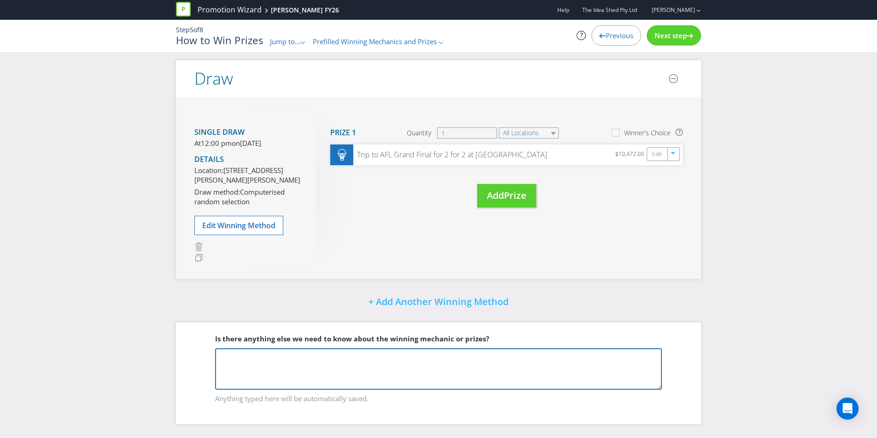
click at [404, 359] on textarea at bounding box center [438, 369] width 447 height 41
paste textarea "Melbourne Travel dates: TBC - September/[DATE] • Return economy airfares for 2 …"
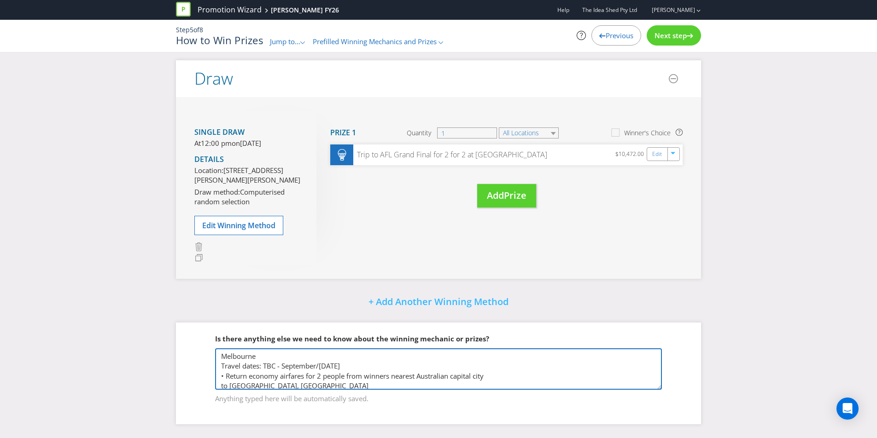
scroll to position [159, 0]
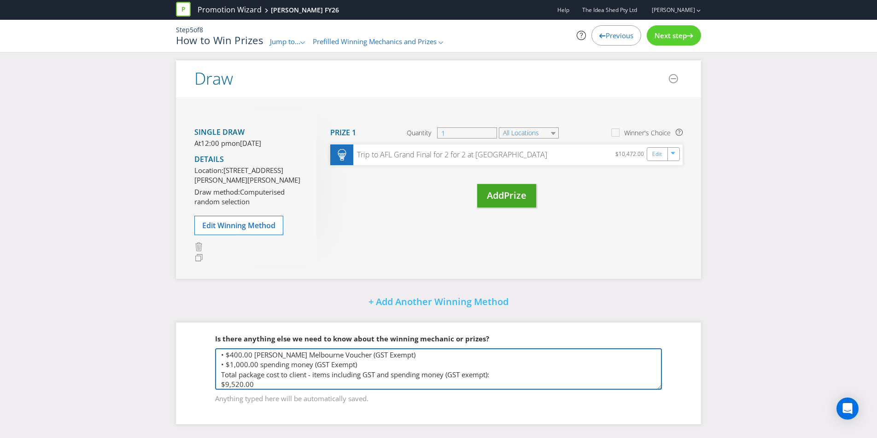
type textarea "Melbourne Travel dates: TBC - September/[DATE] • Return economy airfares for 2 …"
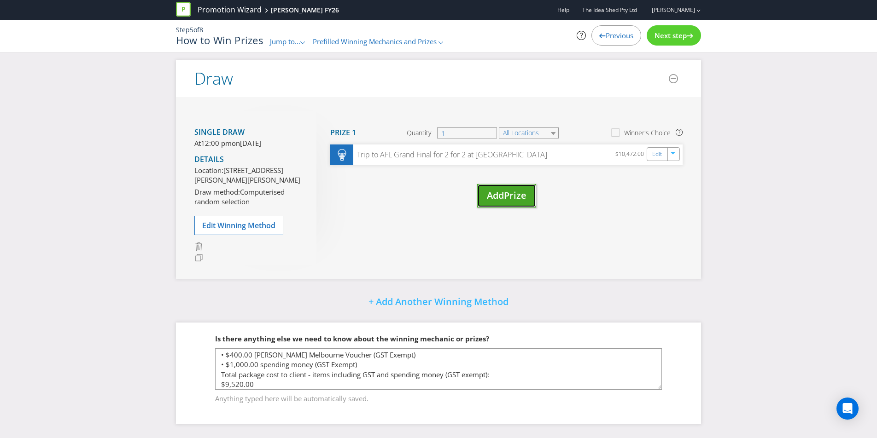
click at [511, 189] on span "Prize" at bounding box center [515, 195] width 23 height 12
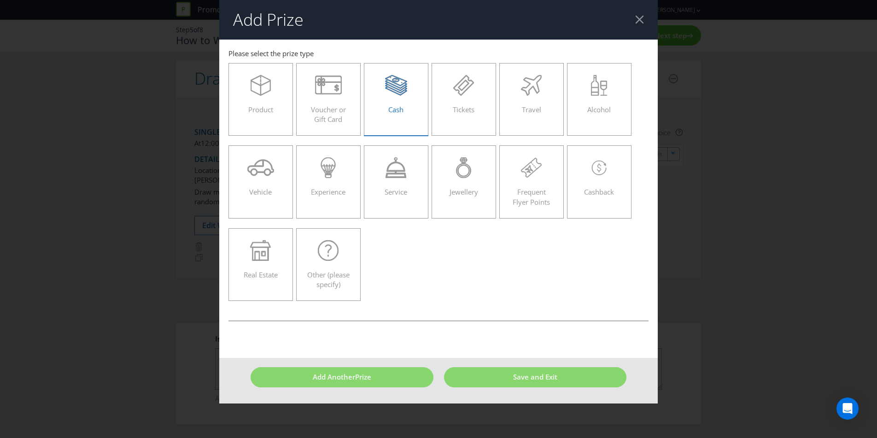
click at [383, 129] on label "Cash" at bounding box center [396, 99] width 64 height 73
click at [0, 0] on input "Cash" at bounding box center [0, 0] width 0 height 0
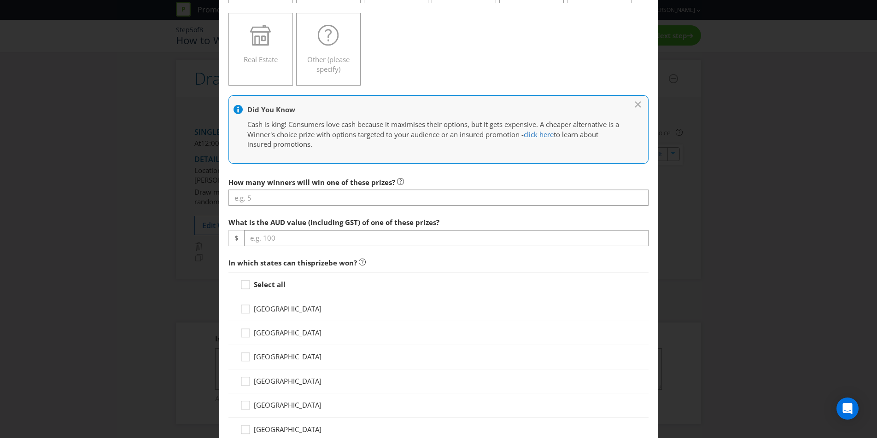
scroll to position [241, 0]
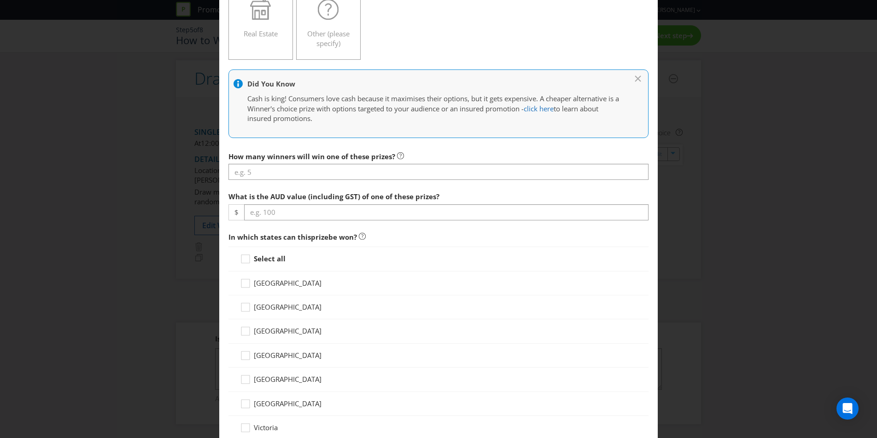
click at [330, 159] on span "How many winners will win one of these prizes?" at bounding box center [311, 156] width 167 height 9
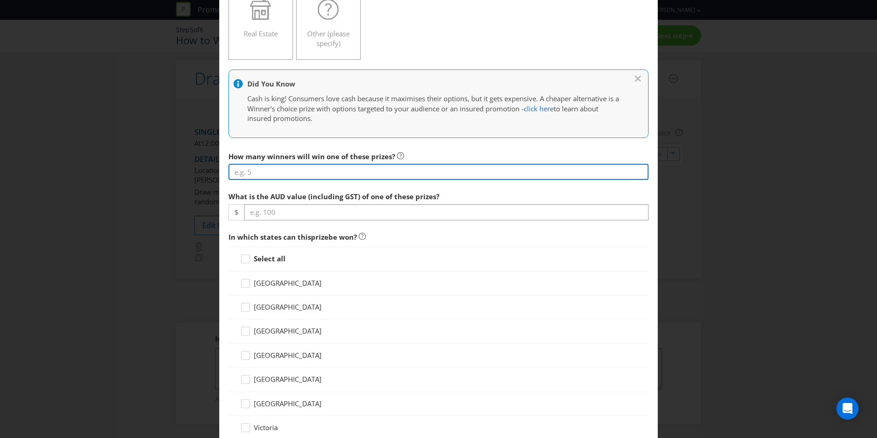
click at [343, 173] on input "number" at bounding box center [438, 172] width 420 height 16
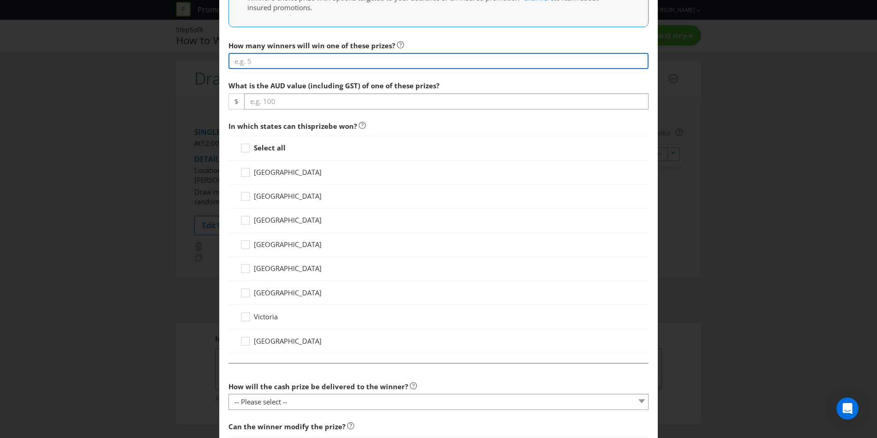
scroll to position [478, 0]
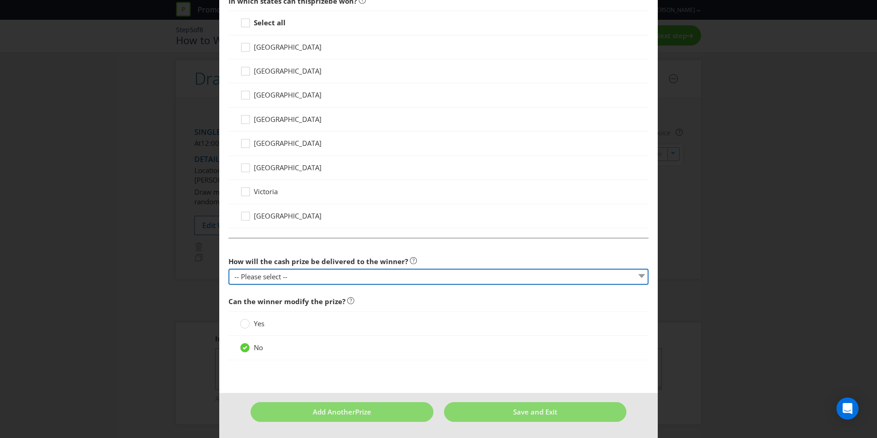
click at [391, 279] on select "-- Please select -- Cash Direct deposit to winner's bank account Cheque Credit …" at bounding box center [438, 277] width 420 height 16
select select "VISA_PREPAID"
click at [228, 269] on select "-- Please select -- Cash Direct deposit to winner's bank account Cheque Credit …" at bounding box center [438, 277] width 420 height 16
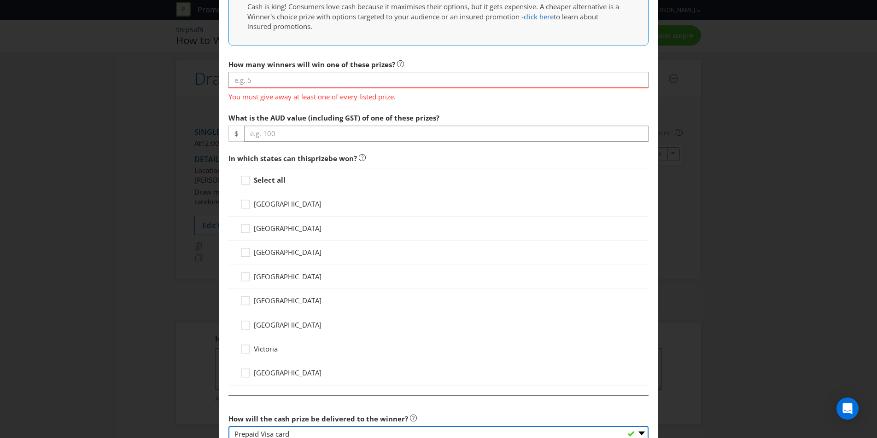
scroll to position [292, 0]
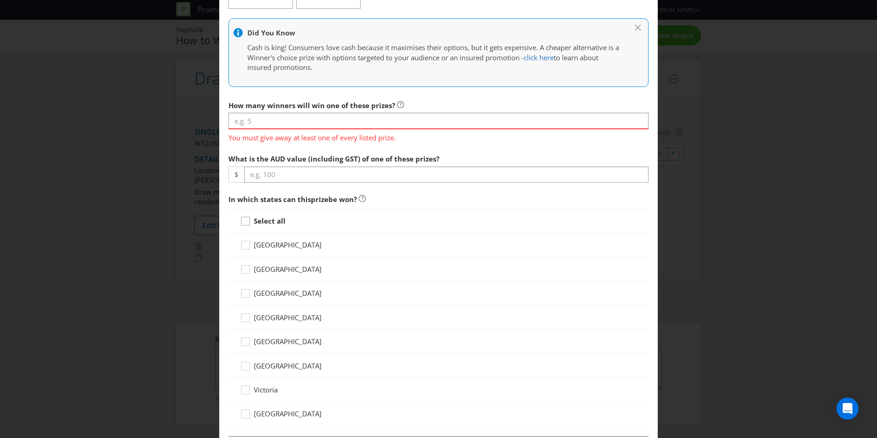
click at [251, 225] on icon at bounding box center [247, 223] width 14 height 14
click at [0, 0] on input "Select all" at bounding box center [0, 0] width 0 height 0
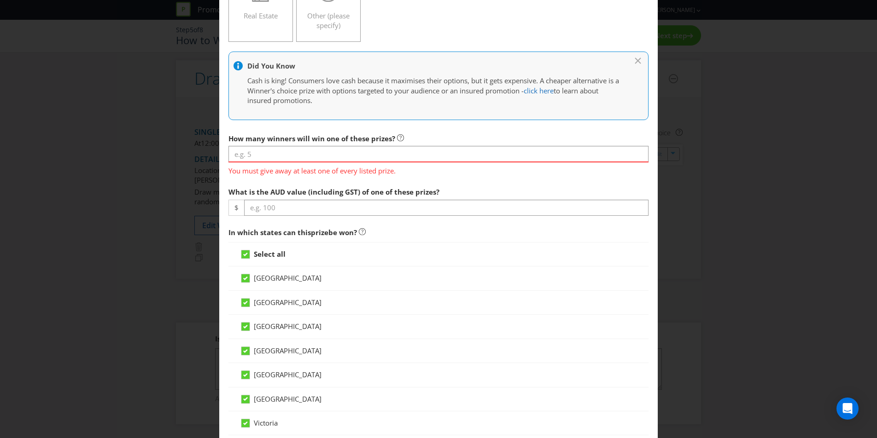
scroll to position [253, 0]
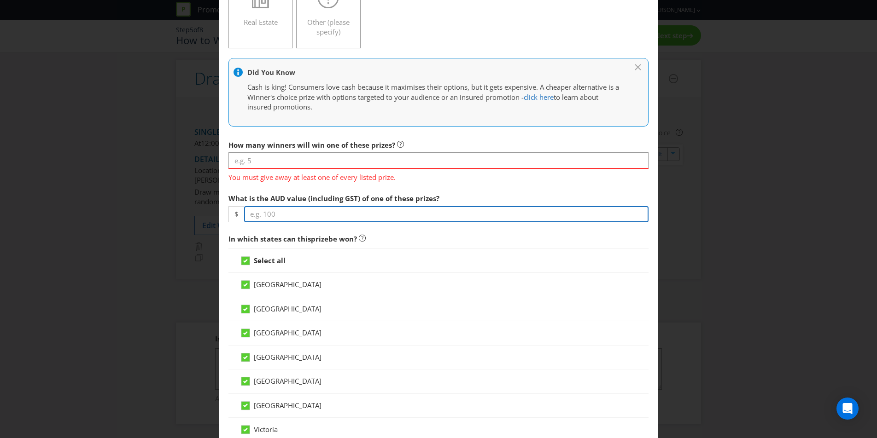
click at [323, 212] on input "number" at bounding box center [446, 214] width 404 height 16
type input "1000"
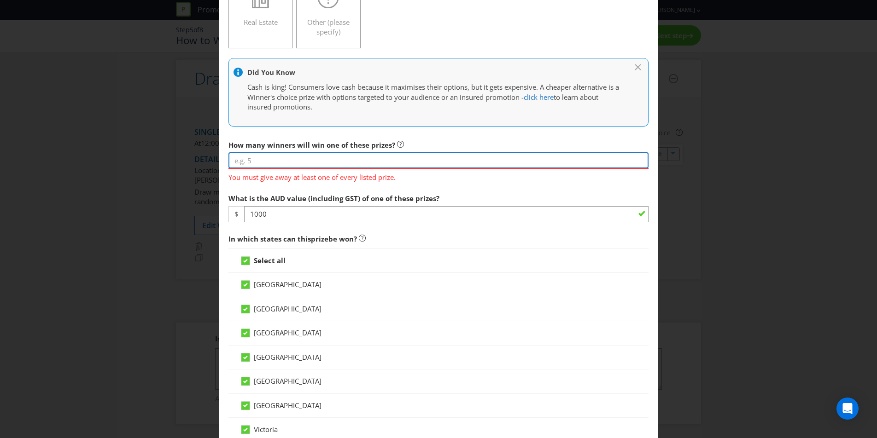
drag, startPoint x: 298, startPoint y: 164, endPoint x: 190, endPoint y: 212, distance: 118.3
click at [297, 165] on input "number" at bounding box center [438, 160] width 420 height 16
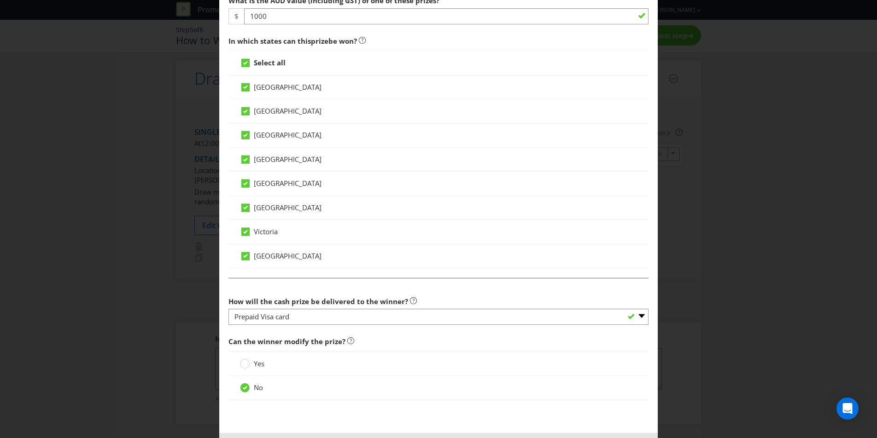
scroll to position [478, 0]
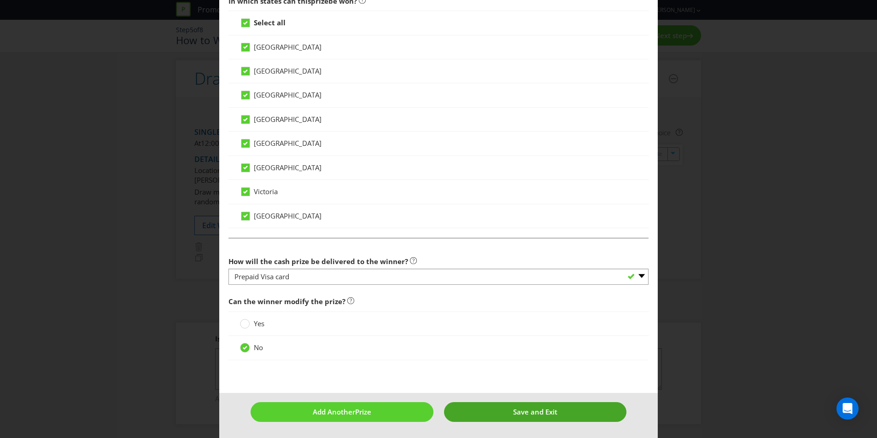
type input "1"
click at [549, 405] on button "Save and Exit" at bounding box center [535, 412] width 183 height 20
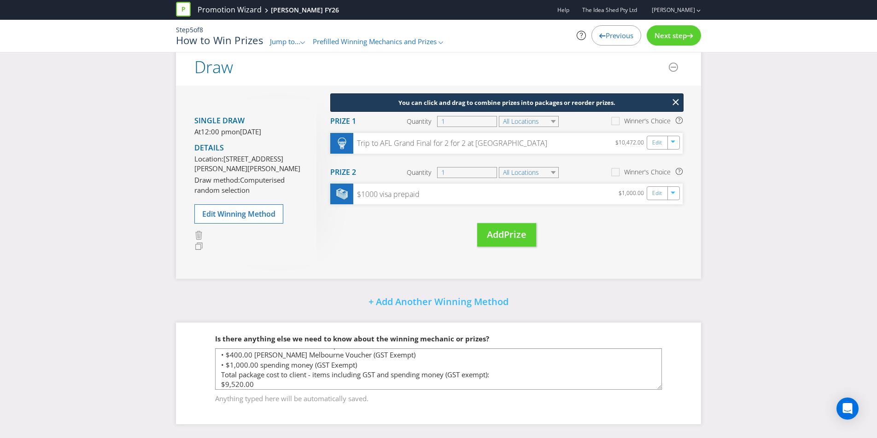
scroll to position [162, 0]
click at [380, 392] on span "Anything typed here will be automatically saved." at bounding box center [438, 397] width 447 height 13
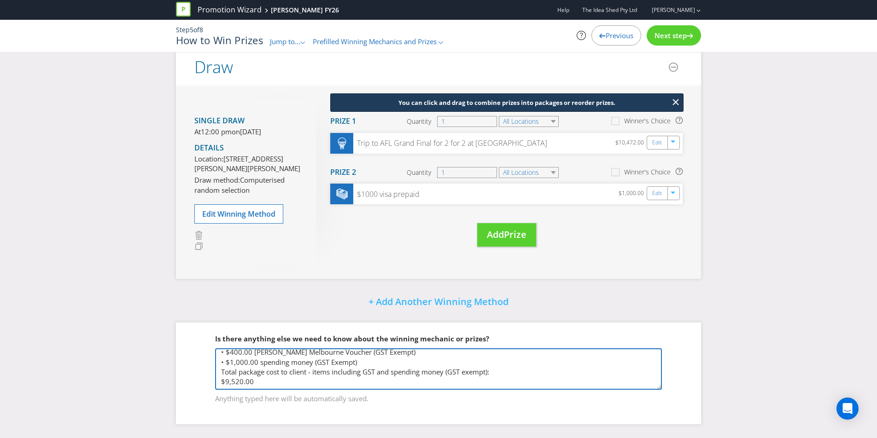
click at [373, 383] on textarea "Melbourne Travel dates: TBC - September/[DATE] • Return economy airfares for 2 …" at bounding box center [438, 369] width 447 height 41
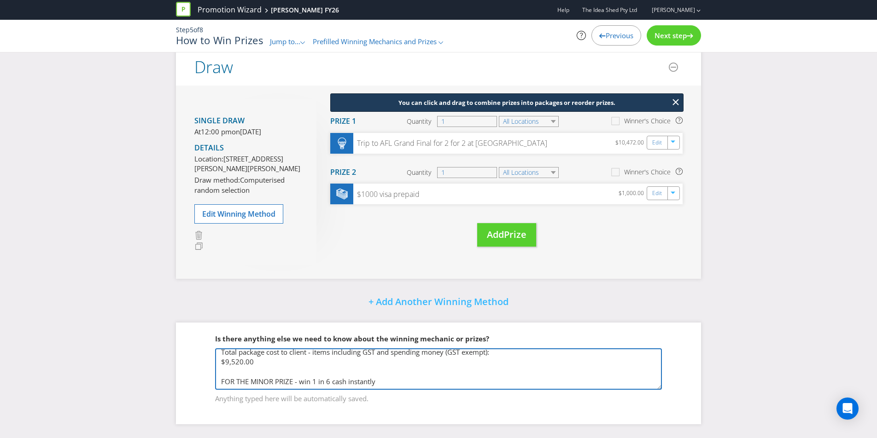
scroll to position [198, 0]
paste textarea "GUARANTEED PRIZES Prize Issuing cost Total Cost` QTY Mastercard $250.00 1.95 $2…"
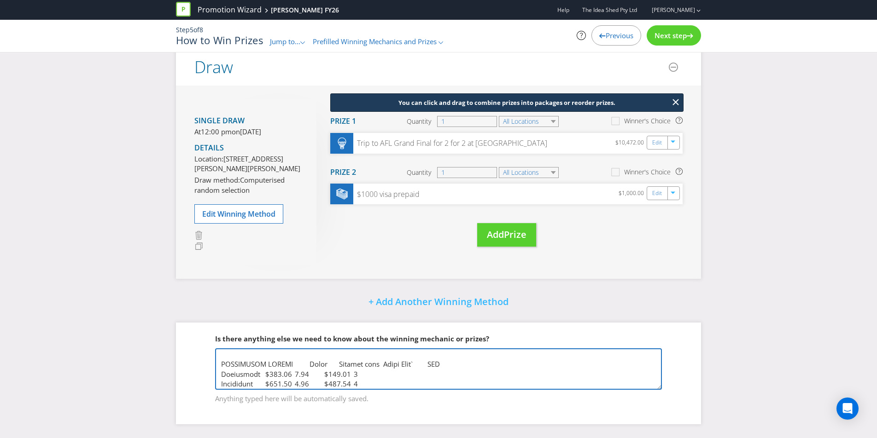
scroll to position [231, 0]
drag, startPoint x: 320, startPoint y: 354, endPoint x: 360, endPoint y: 379, distance: 47.8
click at [344, 383] on textarea at bounding box center [438, 369] width 447 height 41
click at [366, 378] on textarea at bounding box center [438, 369] width 447 height 41
click at [331, 350] on textarea at bounding box center [438, 369] width 447 height 41
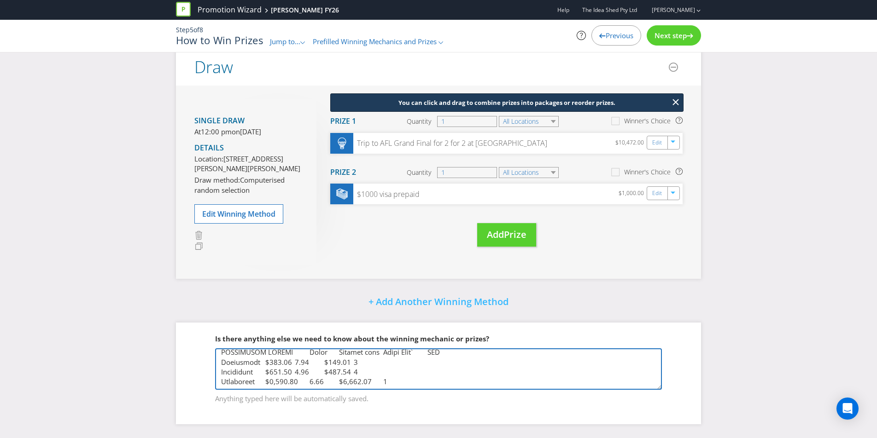
drag, startPoint x: 325, startPoint y: 354, endPoint x: 335, endPoint y: 386, distance: 33.7
click at [335, 386] on textarea at bounding box center [438, 369] width 447 height 41
click at [338, 379] on textarea at bounding box center [438, 369] width 447 height 41
drag, startPoint x: 408, startPoint y: 379, endPoint x: 247, endPoint y: 366, distance: 162.2
click at [248, 366] on textarea at bounding box center [438, 369] width 447 height 41
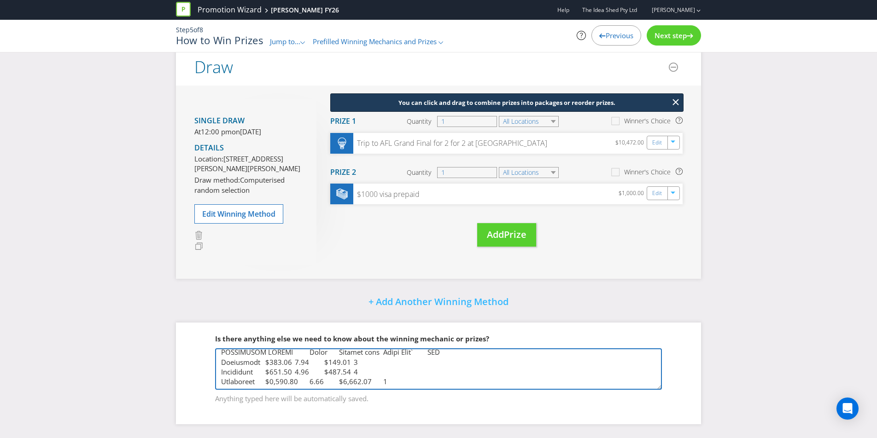
drag, startPoint x: 380, startPoint y: 382, endPoint x: 391, endPoint y: 386, distance: 11.4
click at [380, 383] on textarea at bounding box center [438, 369] width 447 height 41
drag, startPoint x: 374, startPoint y: 382, endPoint x: 220, endPoint y: 359, distance: 156.0
click at [218, 358] on textarea at bounding box center [438, 369] width 447 height 41
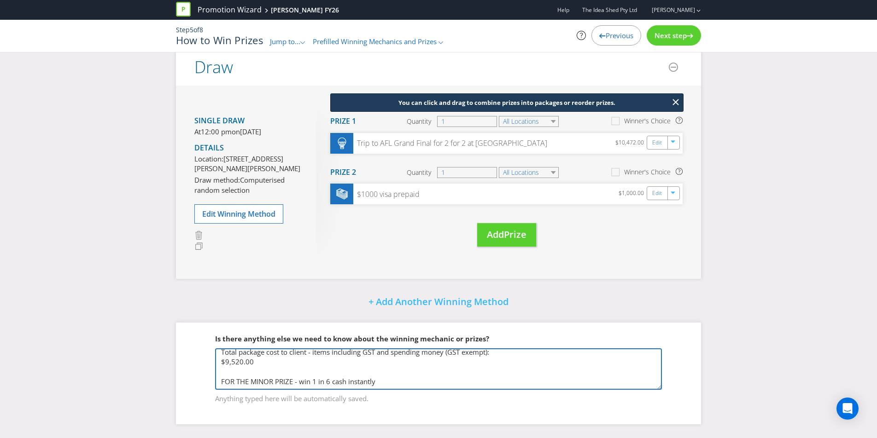
scroll to position [198, 0]
paste textarea "GUARANTEED PRIZES"
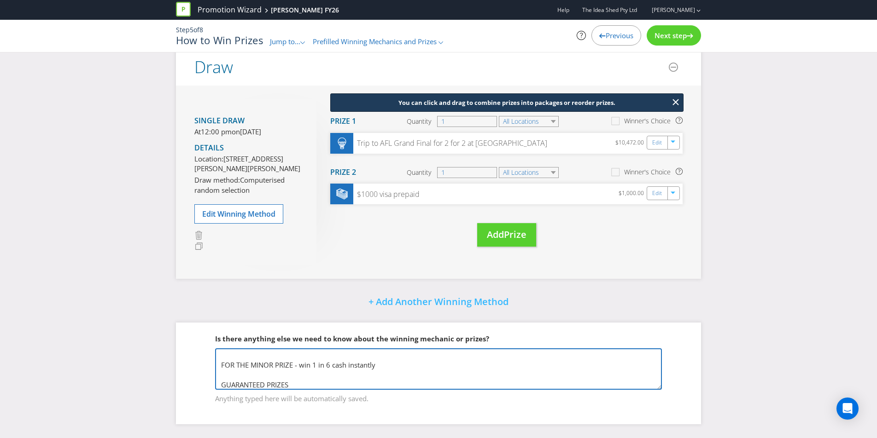
scroll to position [202, 0]
drag, startPoint x: 298, startPoint y: 376, endPoint x: 193, endPoint y: 373, distance: 104.6
click at [194, 373] on fieldset "Is there anything else we need to know about the winning mechanic or prizes? An…" at bounding box center [438, 363] width 488 height 95
drag, startPoint x: 255, startPoint y: 380, endPoint x: 137, endPoint y: 377, distance: 118.4
click at [137, 377] on div "Did You Know Want to make your prizing budget work harder? Increase your prize …" at bounding box center [438, 210] width 877 height 458
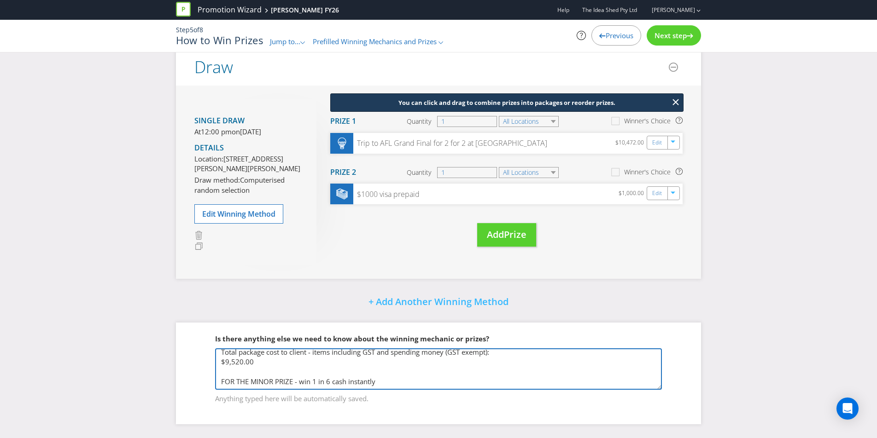
scroll to position [93, 0]
paste textarea "GUARANTEED PRIZES Prize QTY Mastercard $250.00 3 Mastercard $500.00 3 Mastercar…"
paste textarea "INSURED PRIZES Prize QTY Mastercard $100.00 500 Mastercard $50.00 1000 Masterca…"
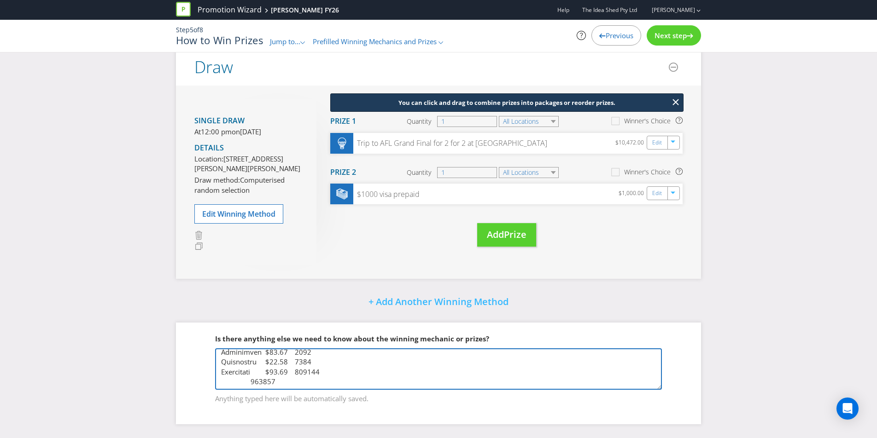
drag, startPoint x: 281, startPoint y: 388, endPoint x: 239, endPoint y: 388, distance: 42.8
click at [239, 388] on textarea at bounding box center [438, 369] width 447 height 41
type textarea "Loremipsu Dolors ametc: ADI - Elitseddo/Eiusmod 2884 • Tempor incidid utlabore …"
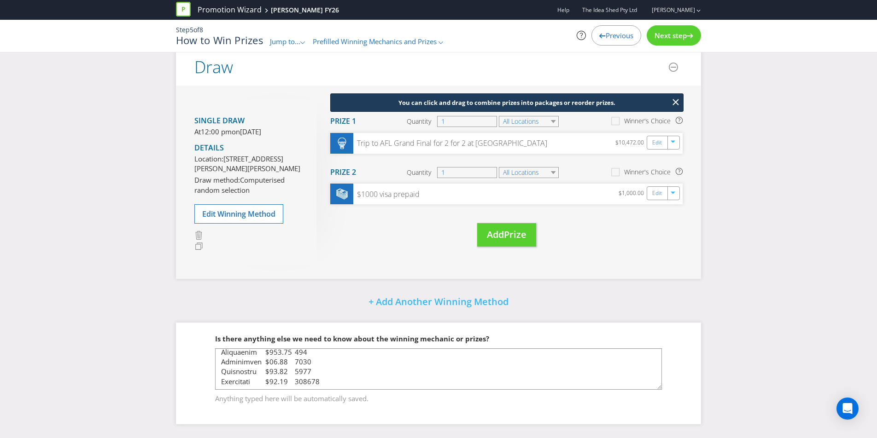
click at [692, 31] on div at bounding box center [690, 34] width 6 height 6
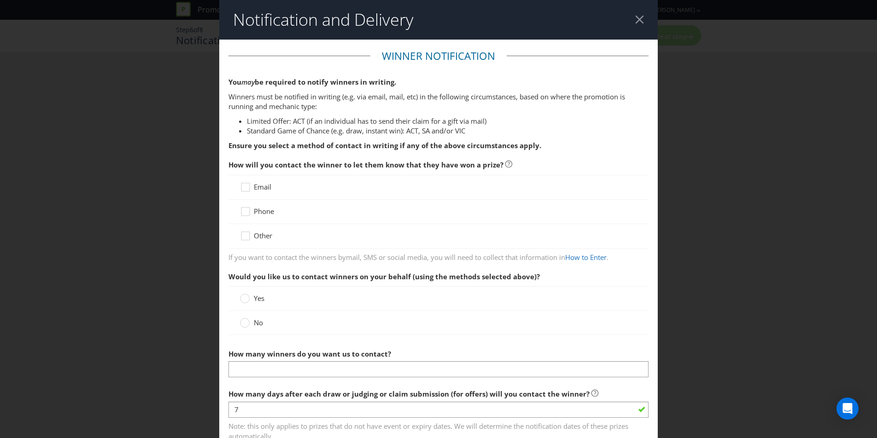
click at [268, 192] on div at bounding box center [438, 192] width 397 height 1
click at [268, 190] on span "Email" at bounding box center [262, 186] width 17 height 9
click at [0, 0] on input "Email" at bounding box center [0, 0] width 0 height 0
click at [270, 211] on span "Phone" at bounding box center [264, 211] width 20 height 9
click at [0, 0] on input "Phone" at bounding box center [0, 0] width 0 height 0
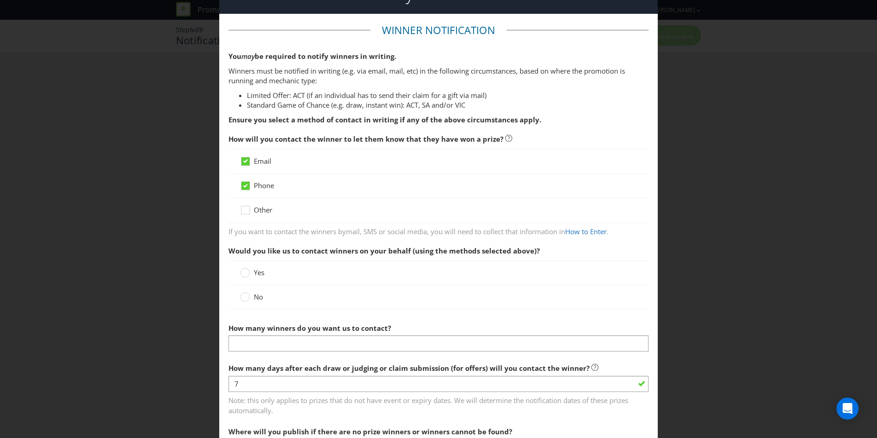
scroll to position [55, 0]
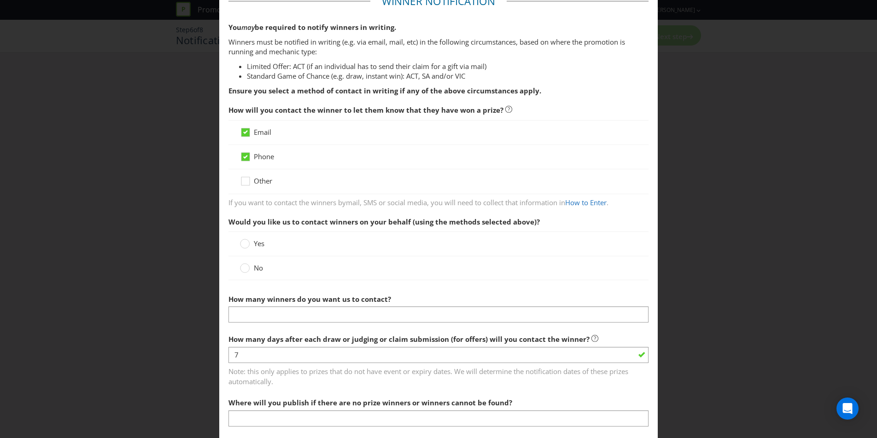
click at [250, 269] on label "No" at bounding box center [252, 268] width 25 height 10
click at [0, 0] on input "No" at bounding box center [0, 0] width 0 height 0
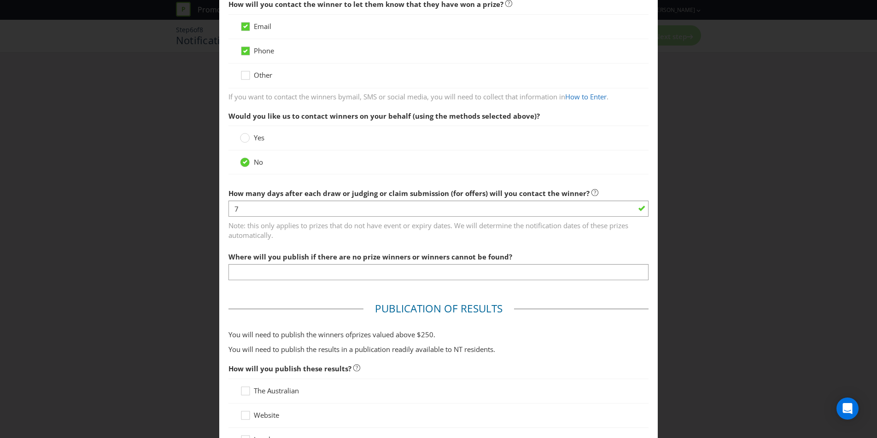
scroll to position [169, 0]
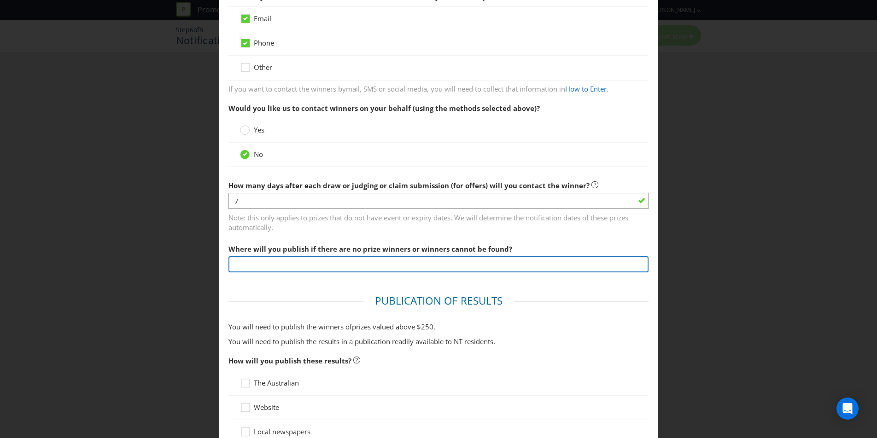
click at [252, 268] on input "text" at bounding box center [438, 265] width 420 height 16
drag, startPoint x: 326, startPoint y: 264, endPoint x: 297, endPoint y: 265, distance: 29.0
click at [297, 265] on input "On the promo URL (tbc)" at bounding box center [438, 265] width 420 height 16
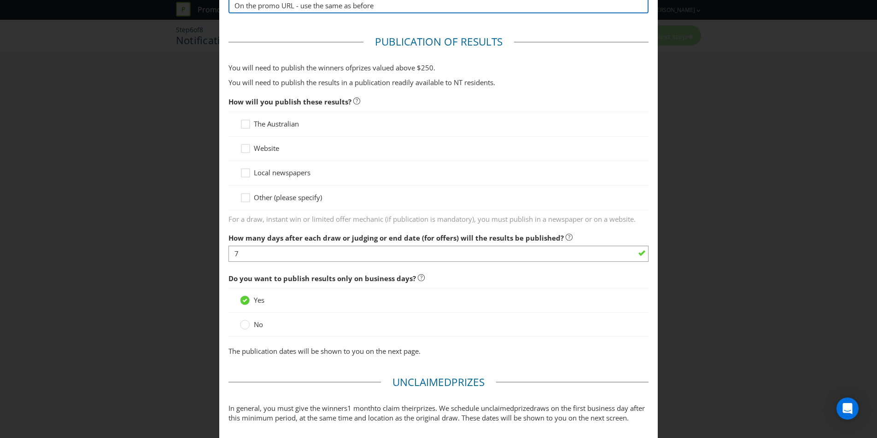
scroll to position [536, 0]
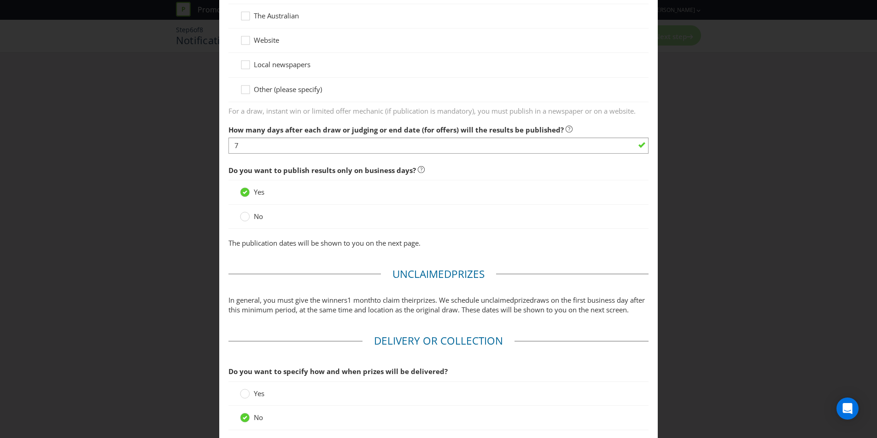
type input "On the promo URL - use the same as before"
click at [290, 87] on span "Other (please specify)" at bounding box center [288, 89] width 68 height 9
click at [0, 0] on input "Other (please specify)" at bounding box center [0, 0] width 0 height 0
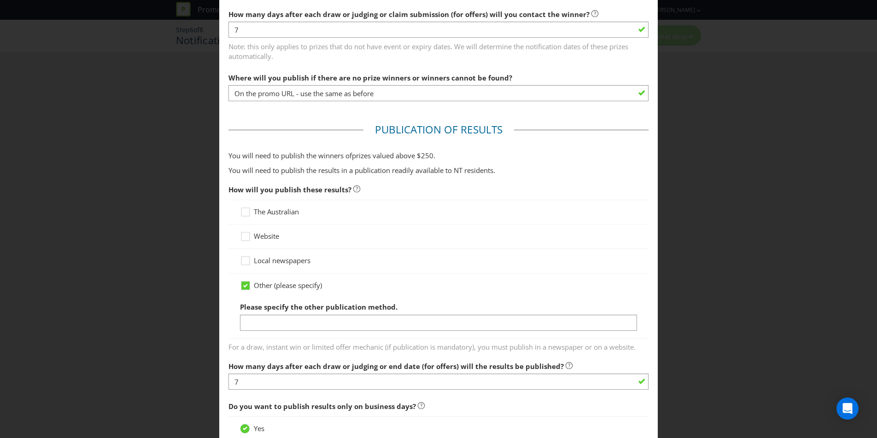
scroll to position [315, 0]
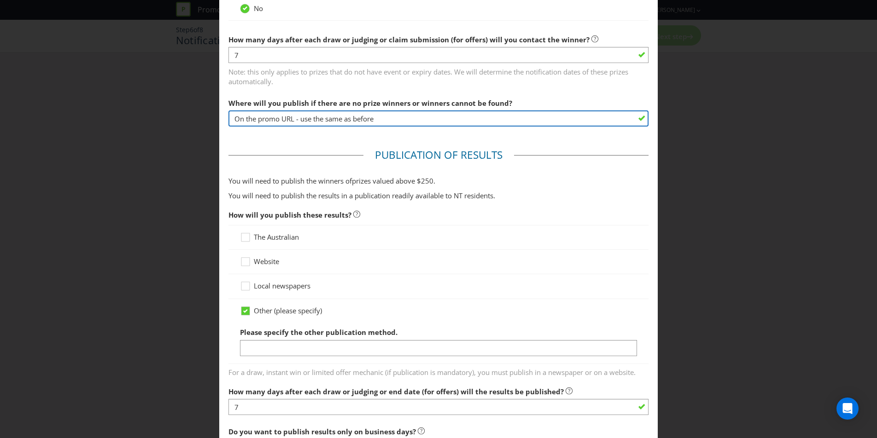
drag, startPoint x: 376, startPoint y: 119, endPoint x: 155, endPoint y: 112, distance: 221.1
click at [155, 112] on div "Notification and Delivery Winner Notification You may be required to notify win…" at bounding box center [438, 219] width 877 height 438
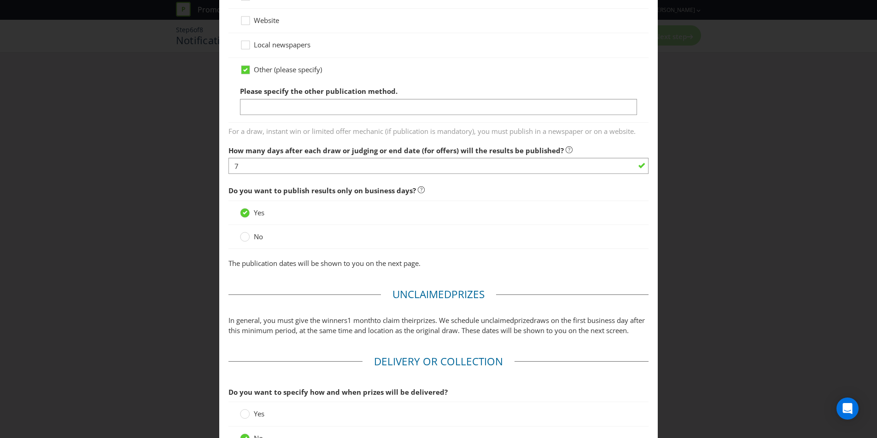
scroll to position [575, 0]
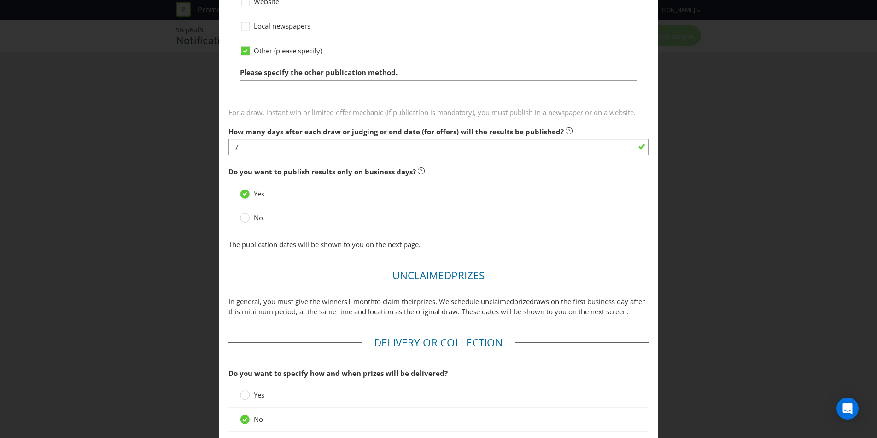
click at [309, 99] on div "Other (please specify) Please specify the other publication method." at bounding box center [438, 71] width 420 height 65
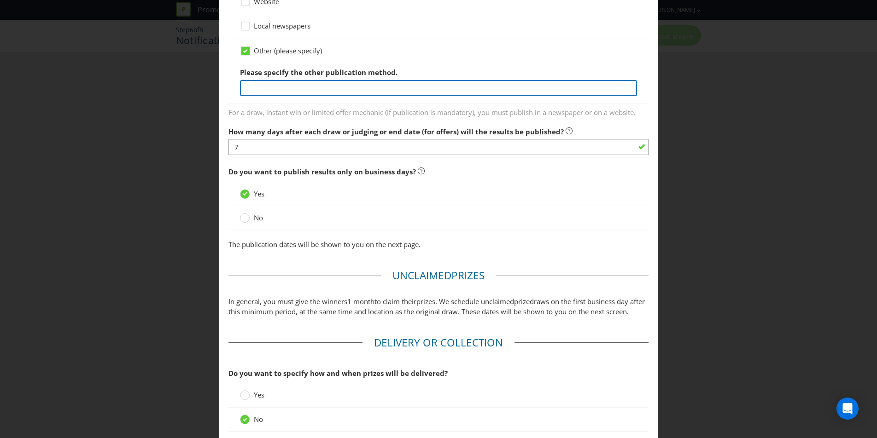
click at [304, 87] on input "text" at bounding box center [438, 88] width 397 height 16
paste input "On the promo URL - use the same as before"
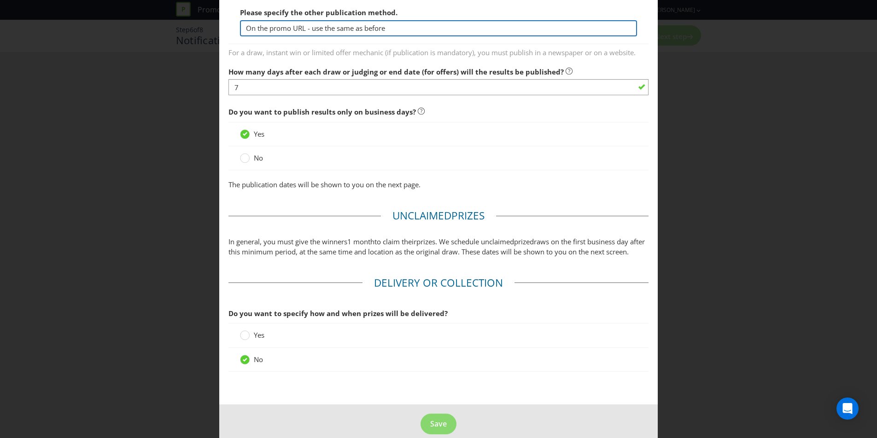
scroll to position [657, 0]
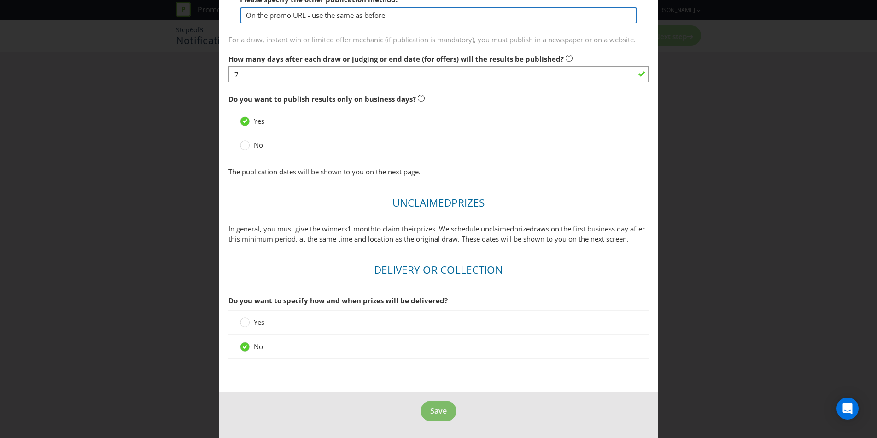
type input "On the promo URL - use the same as before"
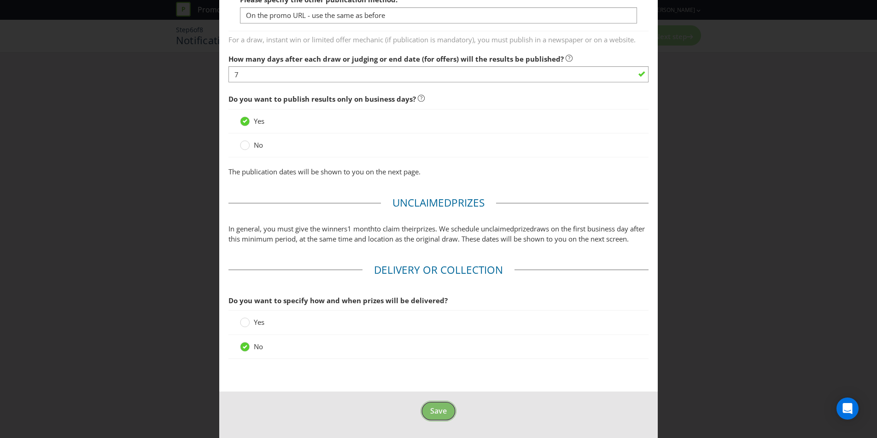
click at [436, 417] on button "Save" at bounding box center [438, 411] width 36 height 21
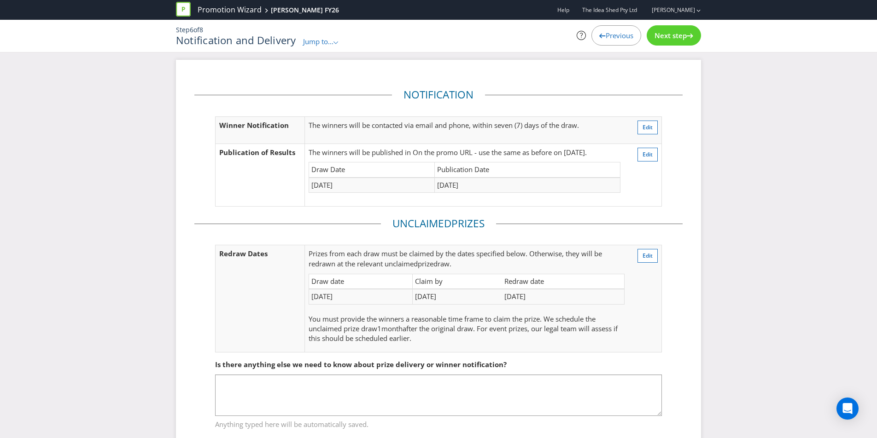
scroll to position [29, 0]
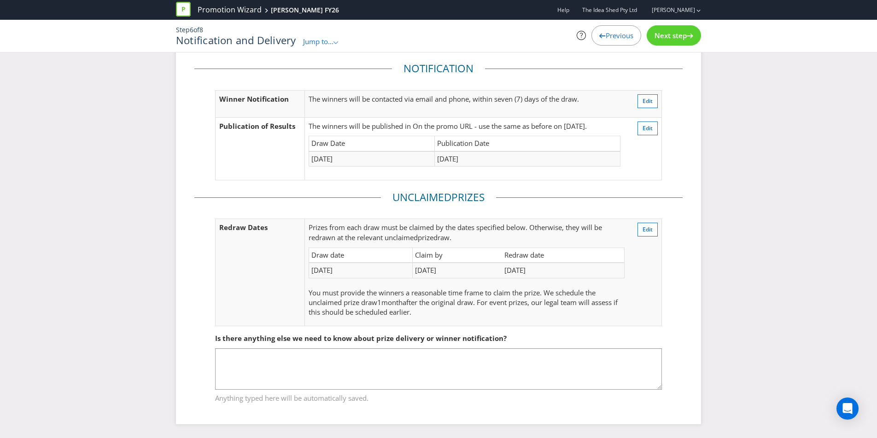
click at [680, 41] on div "Next step" at bounding box center [674, 35] width 54 height 20
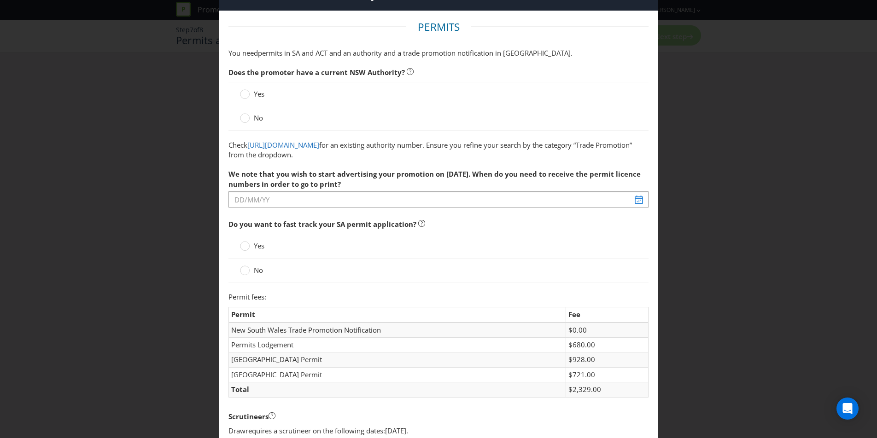
scroll to position [35, 0]
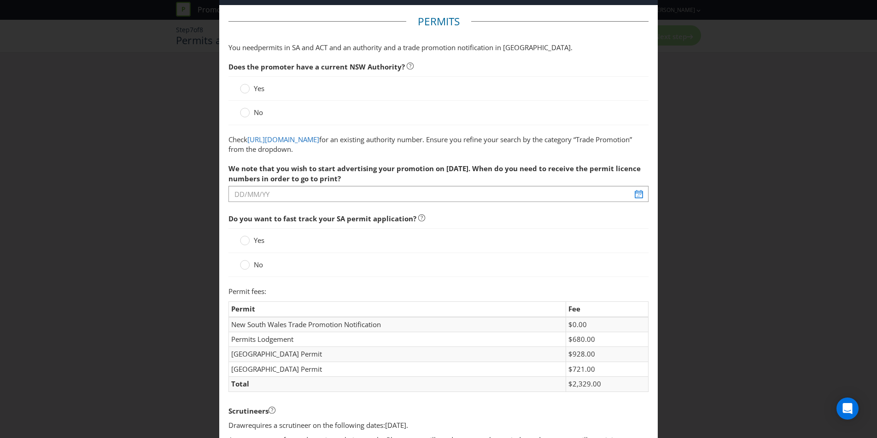
click at [264, 85] on span "Yes" at bounding box center [259, 88] width 11 height 9
click at [0, 0] on input "Yes" at bounding box center [0, 0] width 0 height 0
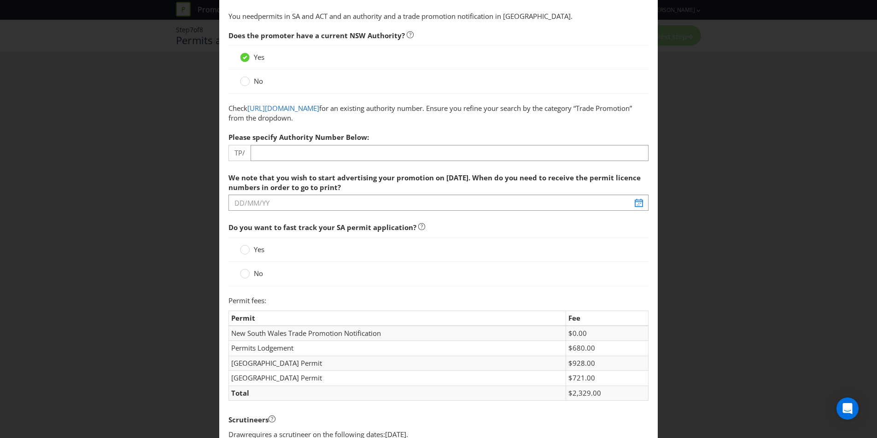
scroll to position [67, 0]
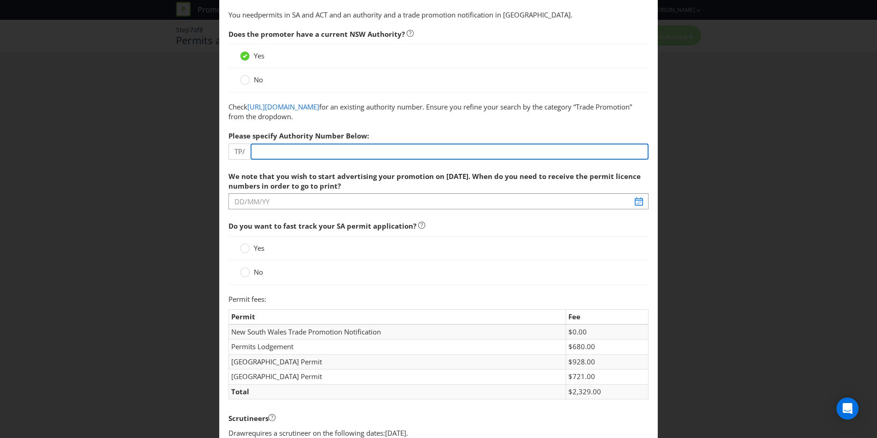
click at [406, 157] on input "number" at bounding box center [450, 152] width 398 height 16
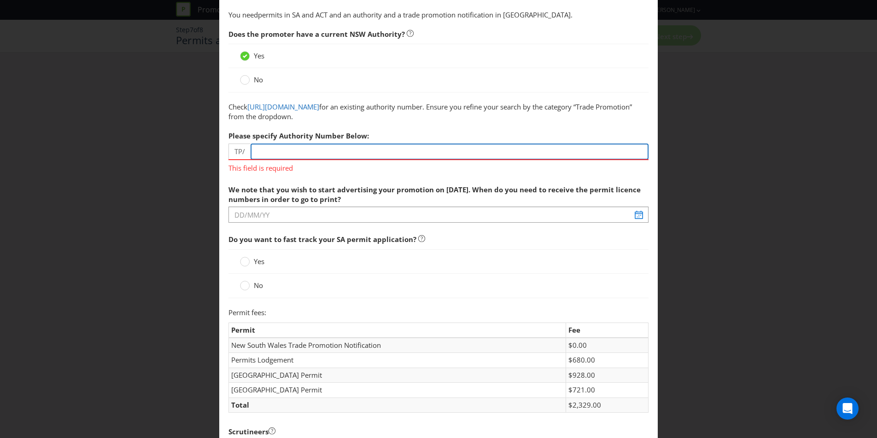
click at [320, 153] on input "number" at bounding box center [450, 152] width 398 height 16
type input "3"
type input "03533"
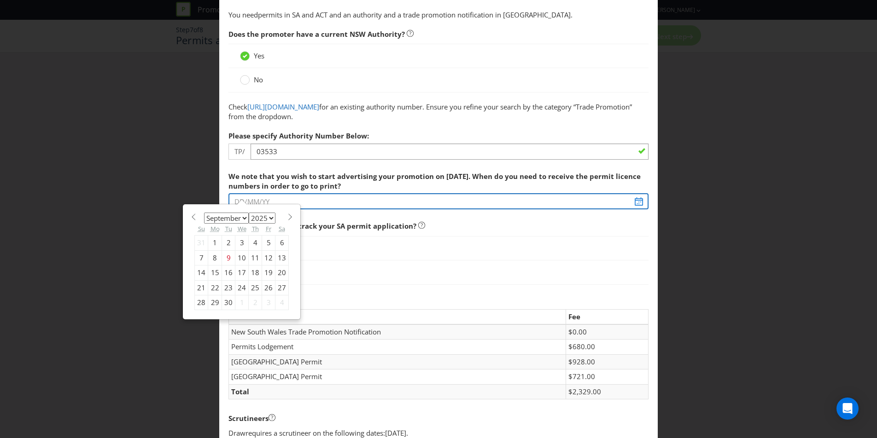
click at [297, 210] on div "We note that you wish to start advertising your promotion on [DATE]. When do yo…" at bounding box center [438, 188] width 420 height 43
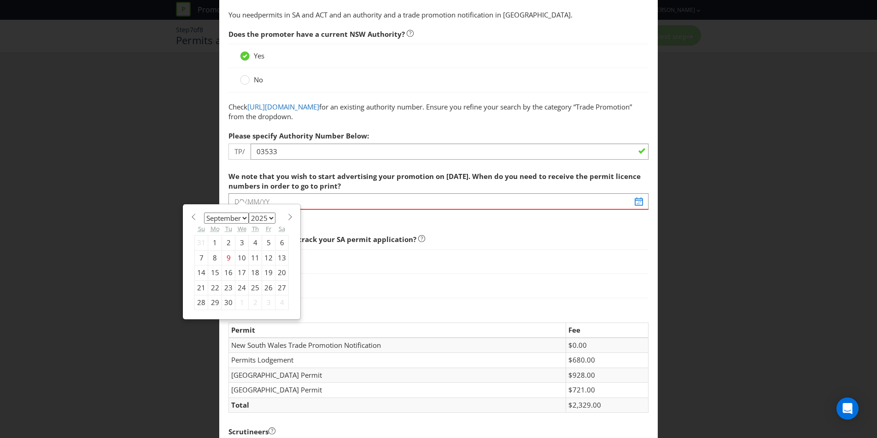
click at [217, 286] on div "22" at bounding box center [215, 287] width 14 height 15
type input "[DATE]"
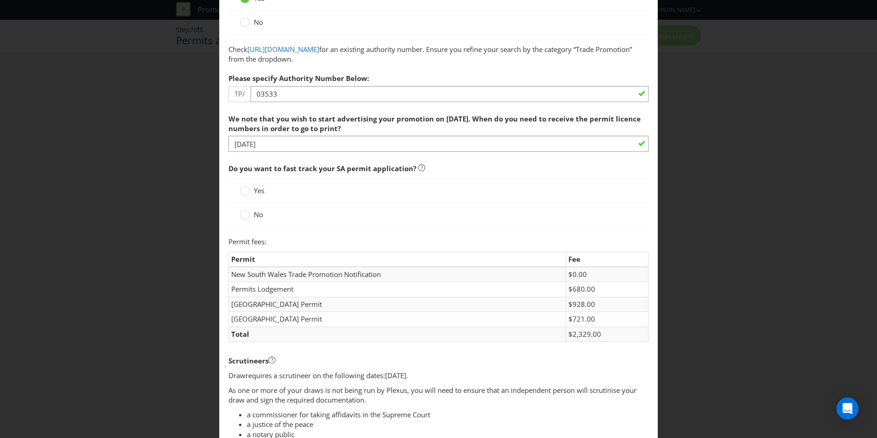
scroll to position [128, 0]
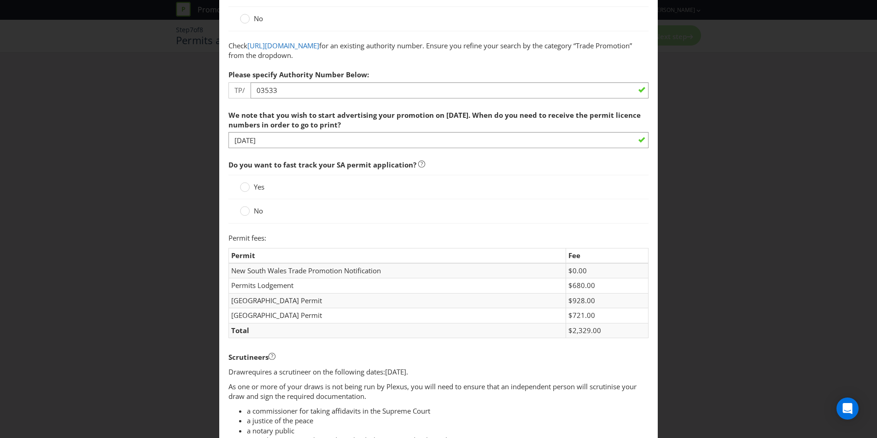
click at [262, 183] on span "Yes" at bounding box center [259, 186] width 11 height 9
click at [0, 0] on input "Yes" at bounding box center [0, 0] width 0 height 0
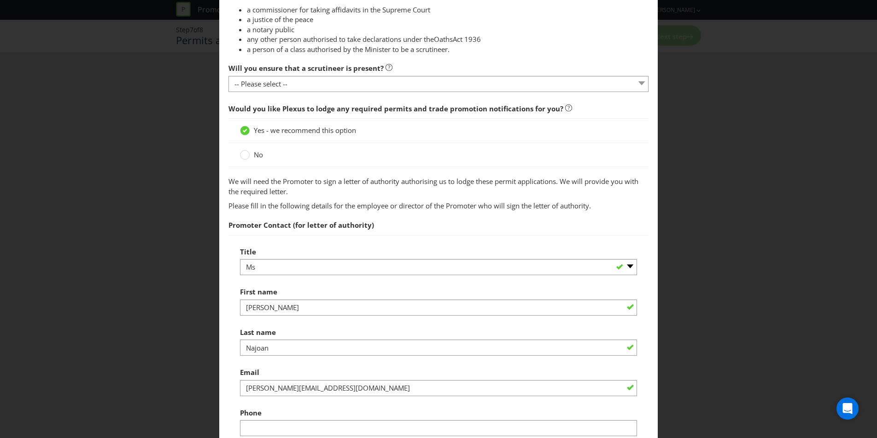
scroll to position [507, 0]
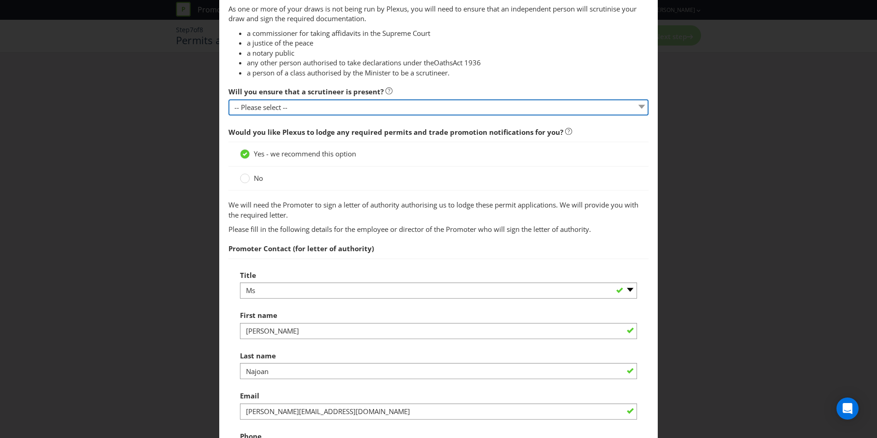
click at [370, 108] on select "-- Please select -- Yes, I agree to arrange for a scrutineer for each draw. No,…" at bounding box center [438, 107] width 420 height 16
select select "YES"
click at [228, 99] on select "-- Please select -- Yes, I agree to arrange for a scrutineer for each draw. No,…" at bounding box center [438, 107] width 420 height 16
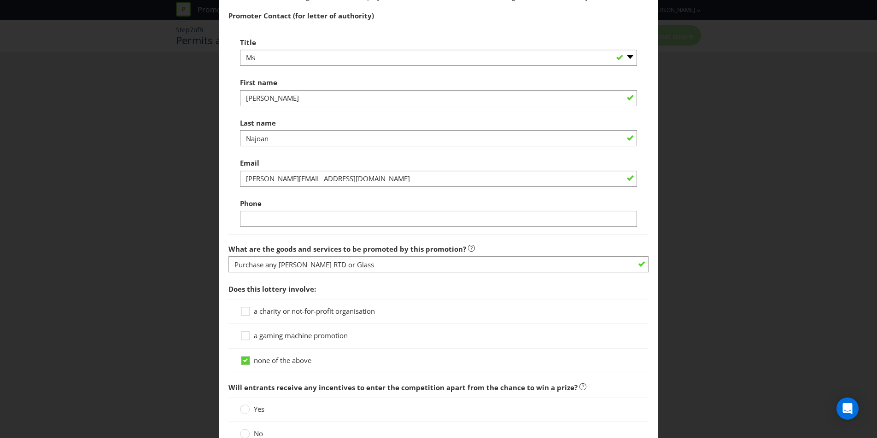
scroll to position [743, 0]
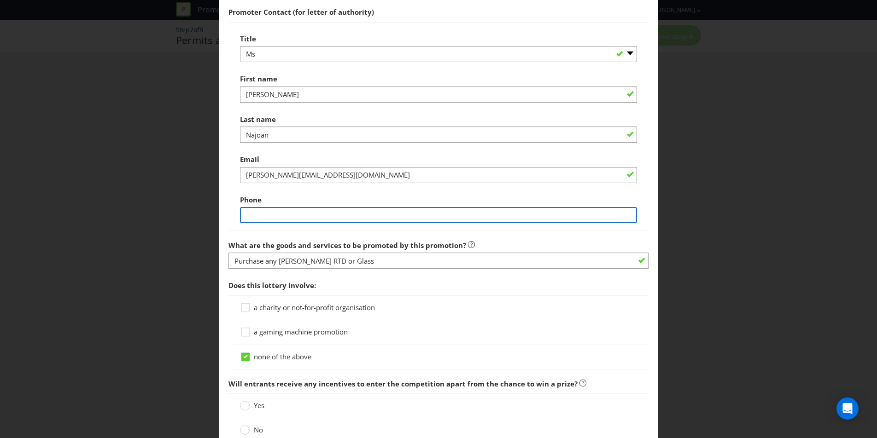
click at [424, 217] on input "text" at bounding box center [438, 215] width 397 height 16
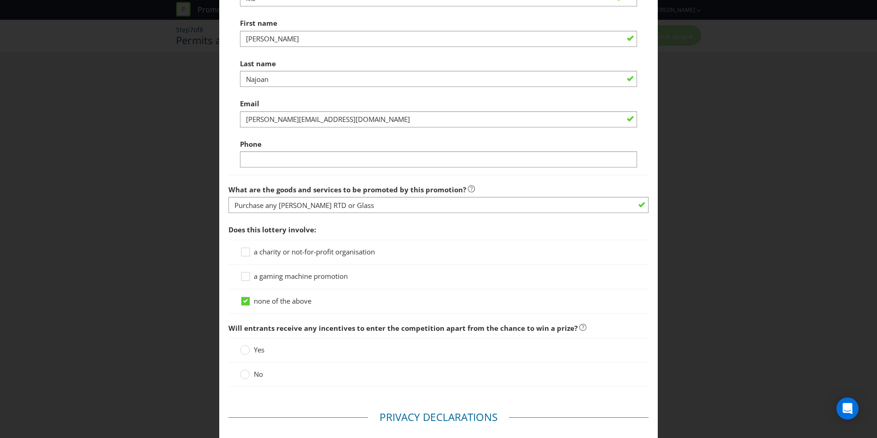
click at [484, 247] on div "Does this lottery involve: a charity or not-for-profit organisation a gaming ma…" at bounding box center [438, 268] width 420 height 94
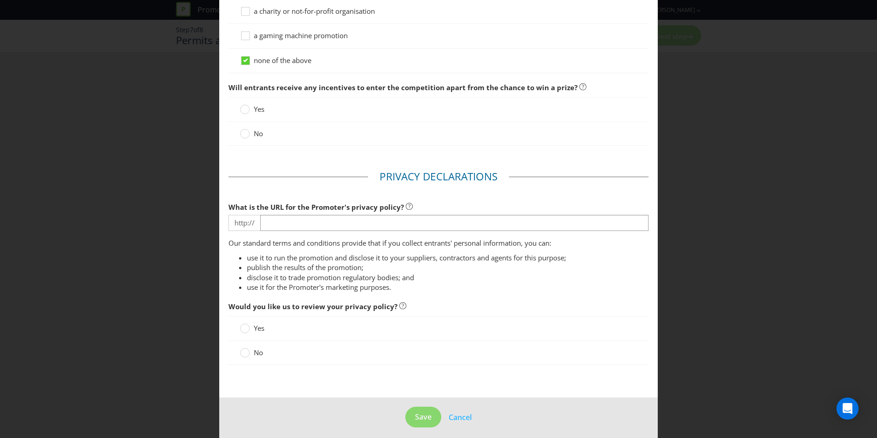
scroll to position [1059, 0]
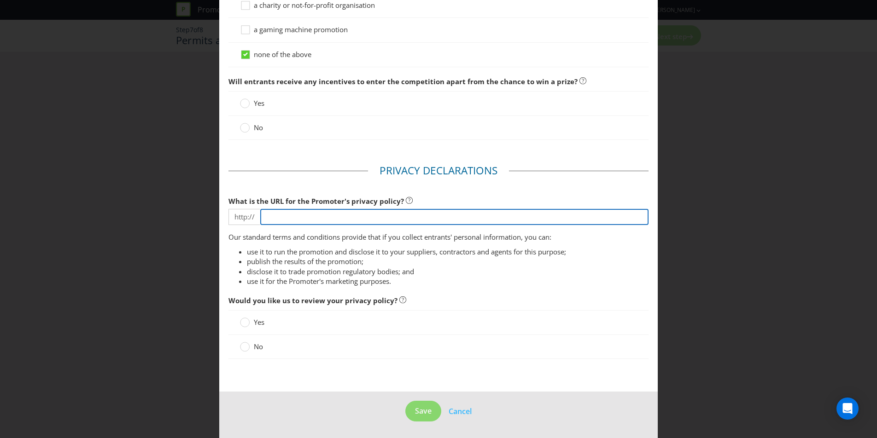
drag, startPoint x: 431, startPoint y: 213, endPoint x: 439, endPoint y: 223, distance: 13.4
click at [431, 213] on input "text" at bounding box center [454, 217] width 388 height 16
type input "[DOMAIN_NAME][URL]"
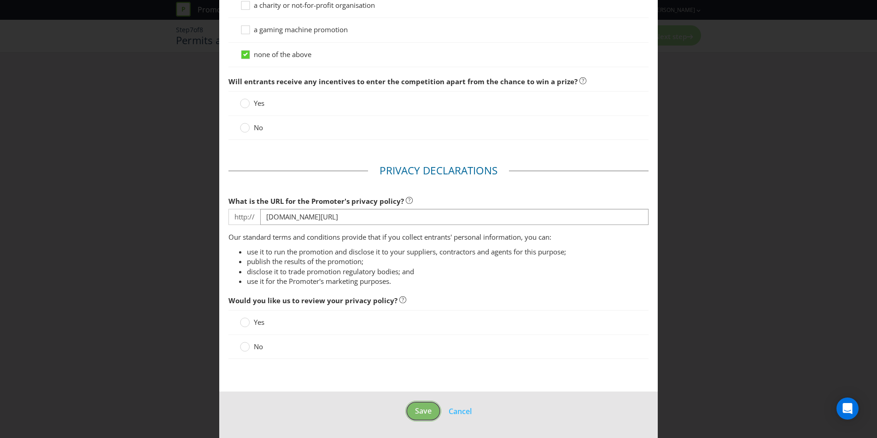
click at [418, 412] on span "Save" at bounding box center [423, 411] width 17 height 10
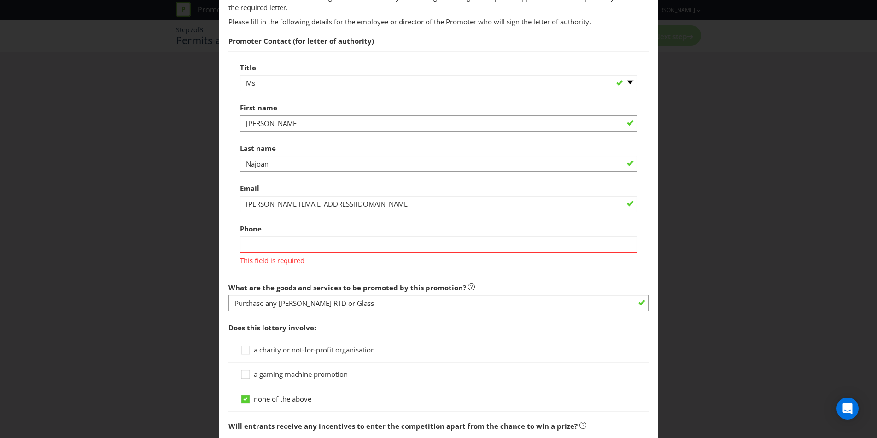
scroll to position [665, 0]
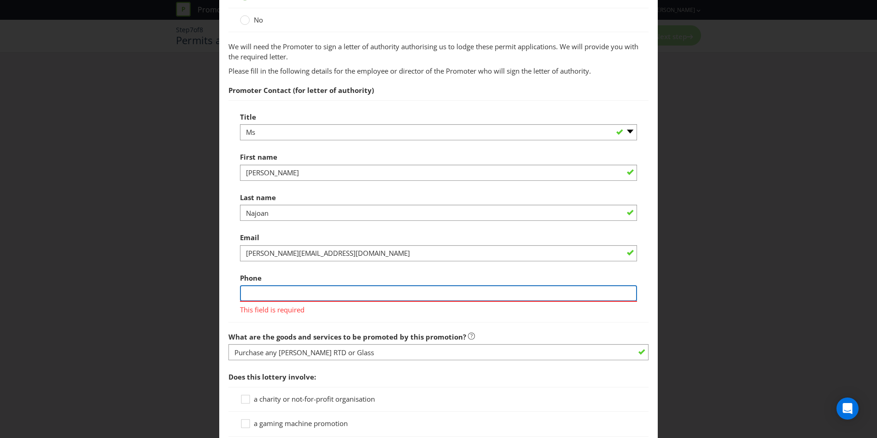
click at [419, 289] on input "text" at bounding box center [438, 294] width 397 height 16
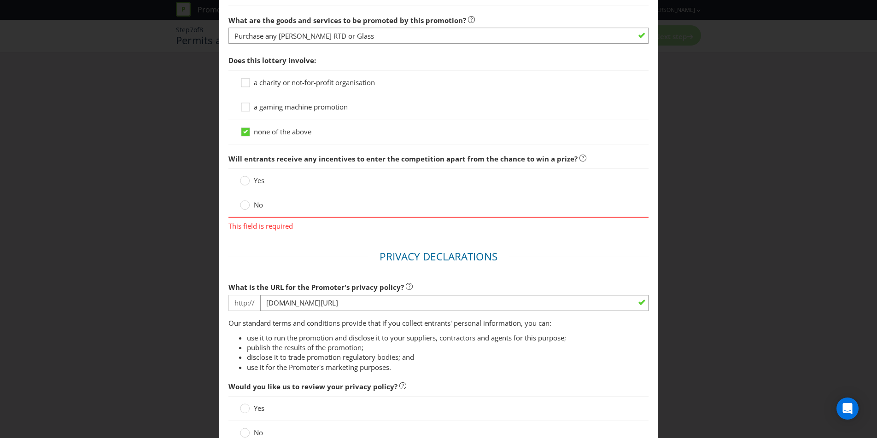
scroll to position [1077, 0]
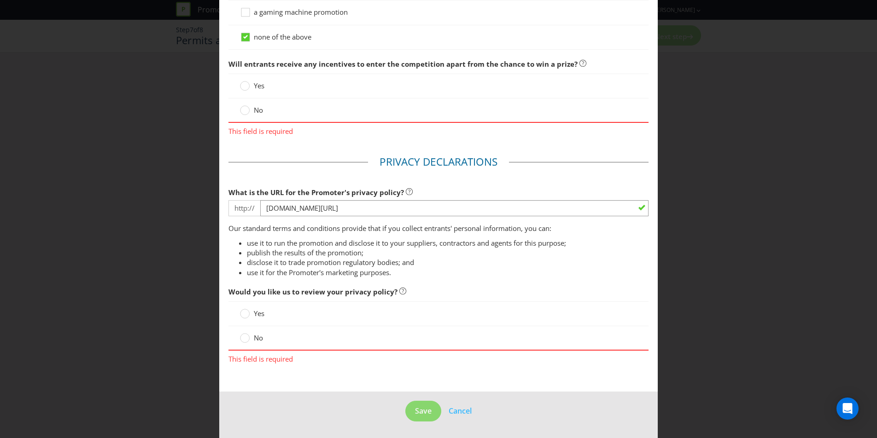
type input "0420296293"
click at [254, 107] on span "No" at bounding box center [258, 109] width 9 height 9
click at [0, 0] on input "No" at bounding box center [0, 0] width 0 height 0
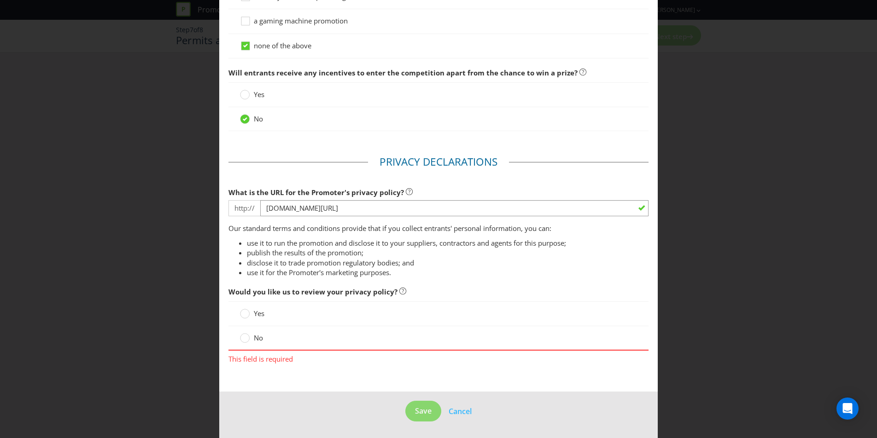
drag, startPoint x: 261, startPoint y: 339, endPoint x: 323, endPoint y: 367, distance: 67.8
click at [261, 339] on span "No" at bounding box center [258, 337] width 9 height 9
click at [0, 0] on input "No" at bounding box center [0, 0] width 0 height 0
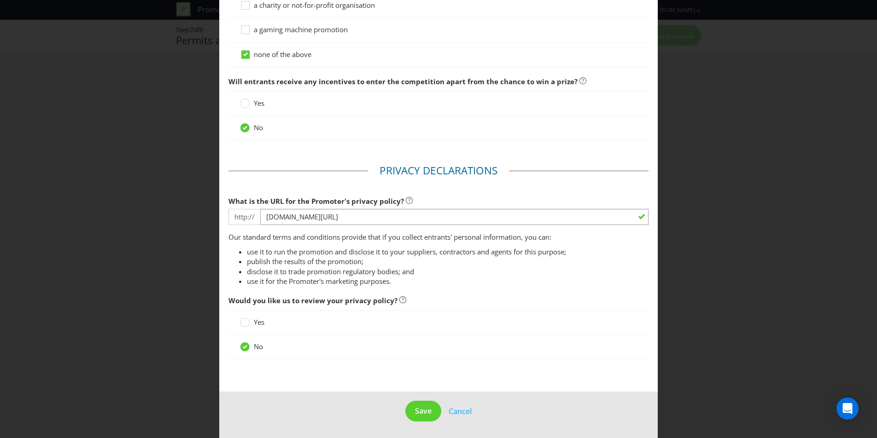
click at [426, 423] on footer "Save Cancel" at bounding box center [438, 415] width 438 height 47
click at [424, 418] on button "Save" at bounding box center [423, 411] width 36 height 21
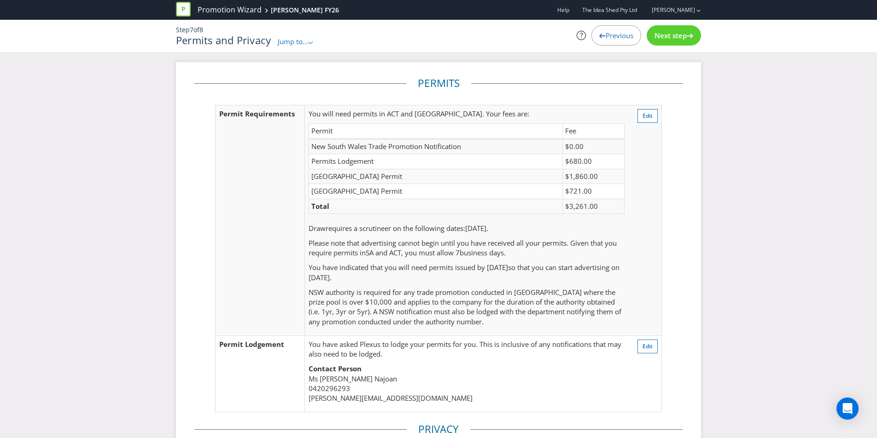
click at [661, 34] on span "Next step" at bounding box center [670, 35] width 32 height 9
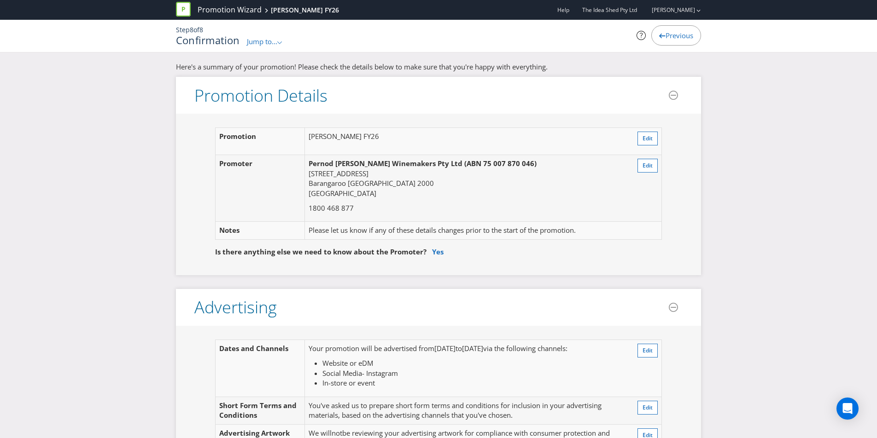
click at [661, 34] on icon at bounding box center [662, 36] width 6 height 5
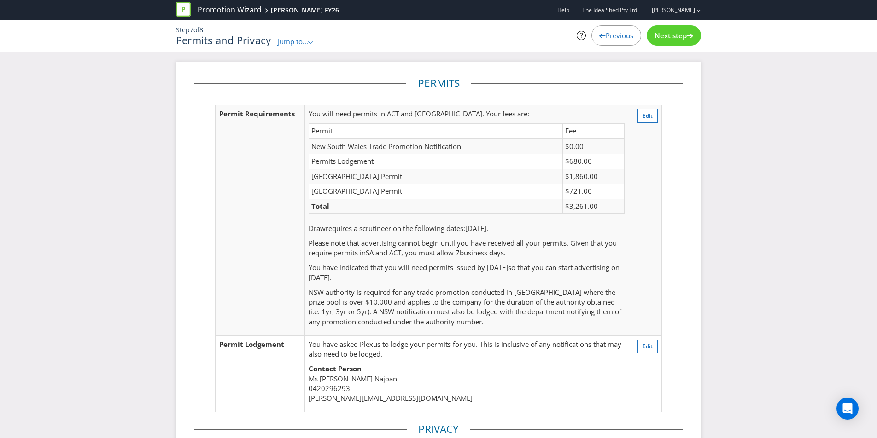
click at [661, 34] on span "Next step" at bounding box center [670, 35] width 32 height 9
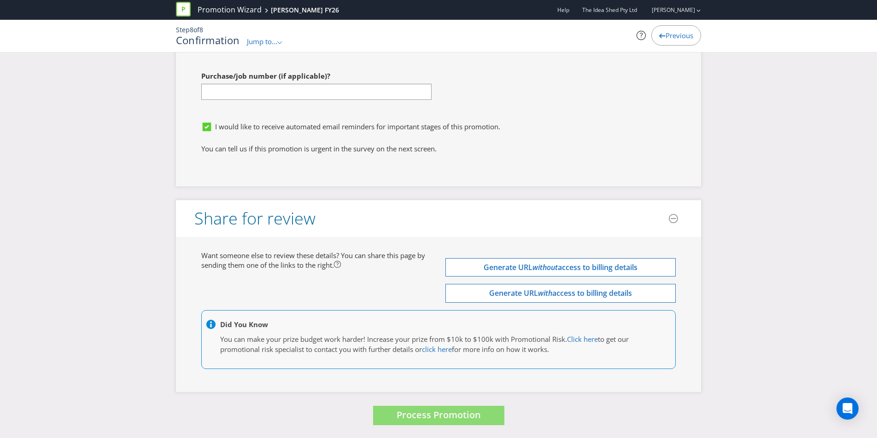
scroll to position [3255, 0]
click at [484, 415] on button "Process Promotion" at bounding box center [438, 415] width 131 height 20
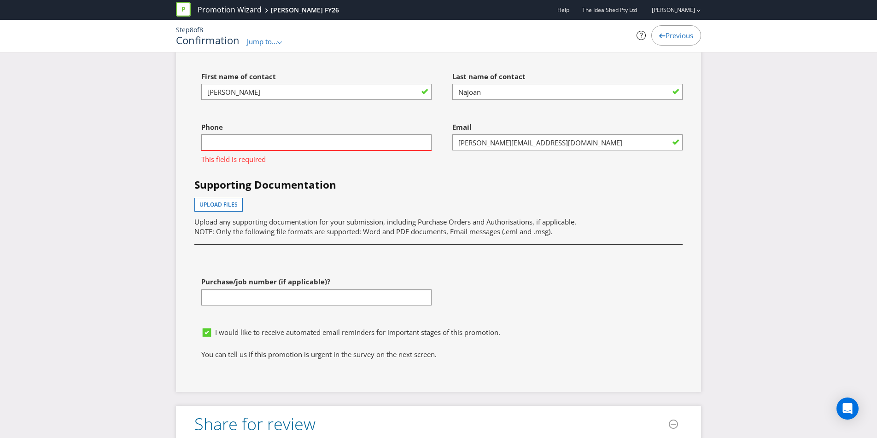
scroll to position [3039, 0]
click at [419, 150] on input "text" at bounding box center [316, 142] width 230 height 16
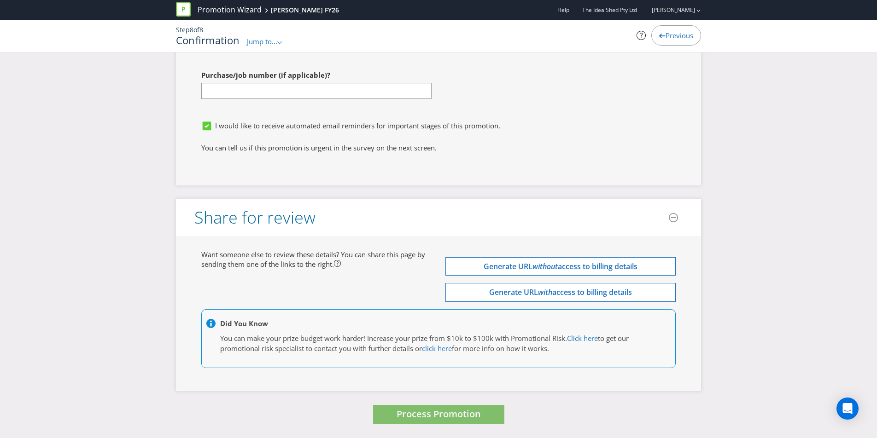
type input "0420296293"
click at [490, 414] on button "Process Promotion" at bounding box center [438, 415] width 131 height 20
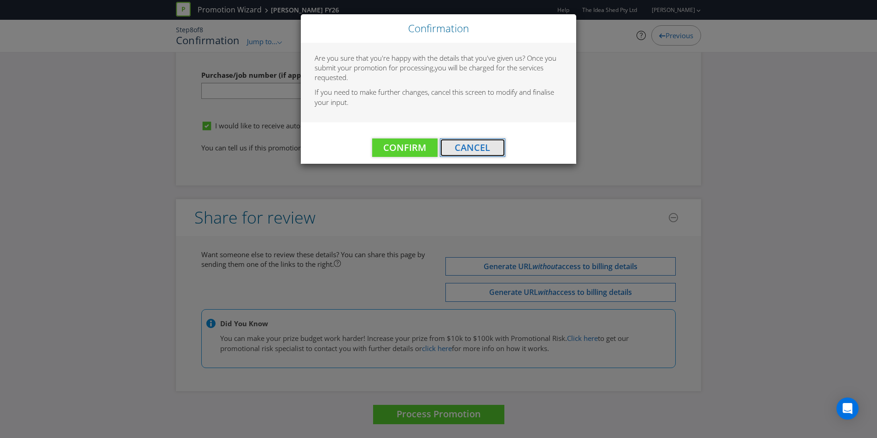
drag, startPoint x: 483, startPoint y: 153, endPoint x: 393, endPoint y: 139, distance: 91.0
click at [483, 153] on span "Cancel" at bounding box center [472, 147] width 35 height 12
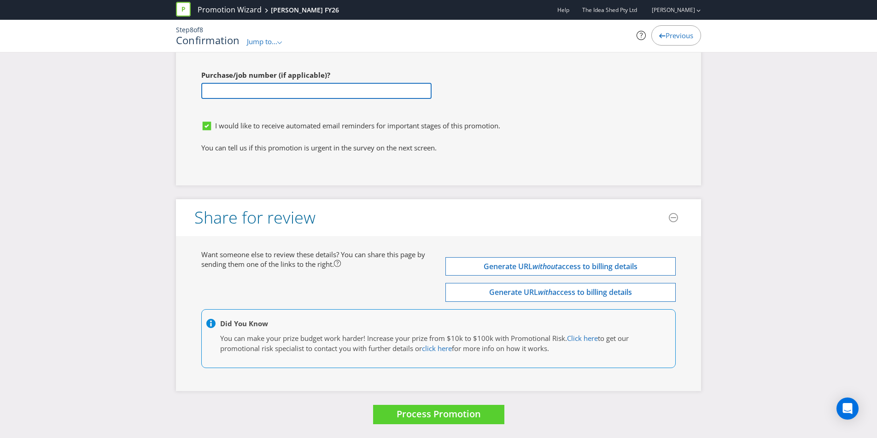
click at [313, 88] on input "text" at bounding box center [316, 91] width 230 height 16
type input "PER1124"
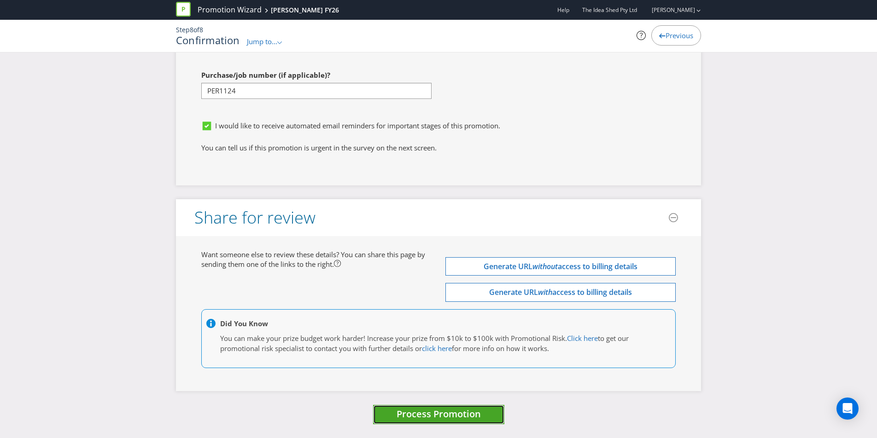
click at [477, 413] on span "Process Promotion" at bounding box center [439, 414] width 84 height 12
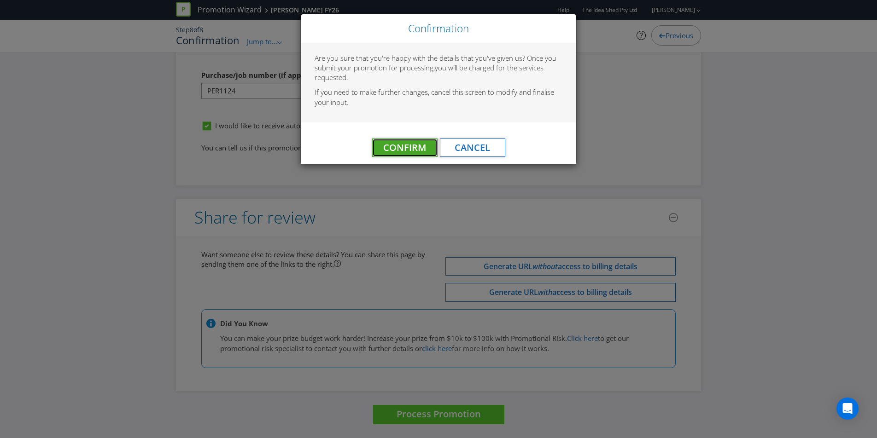
click at [405, 149] on span "Confirm" at bounding box center [404, 147] width 43 height 12
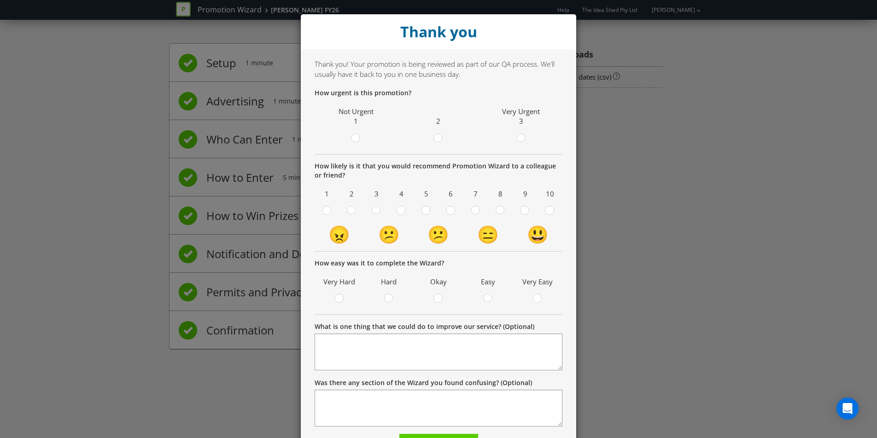
click at [640, 202] on div "Thank you Thank you! Your promotion is being reviewed as part of our QA process…" at bounding box center [438, 219] width 877 height 438
click at [358, 84] on div "Thank you! Your promotion is being reviewed as part of our QA process. We'll us…" at bounding box center [439, 256] width 248 height 395
